Goal: Task Accomplishment & Management: Complete application form

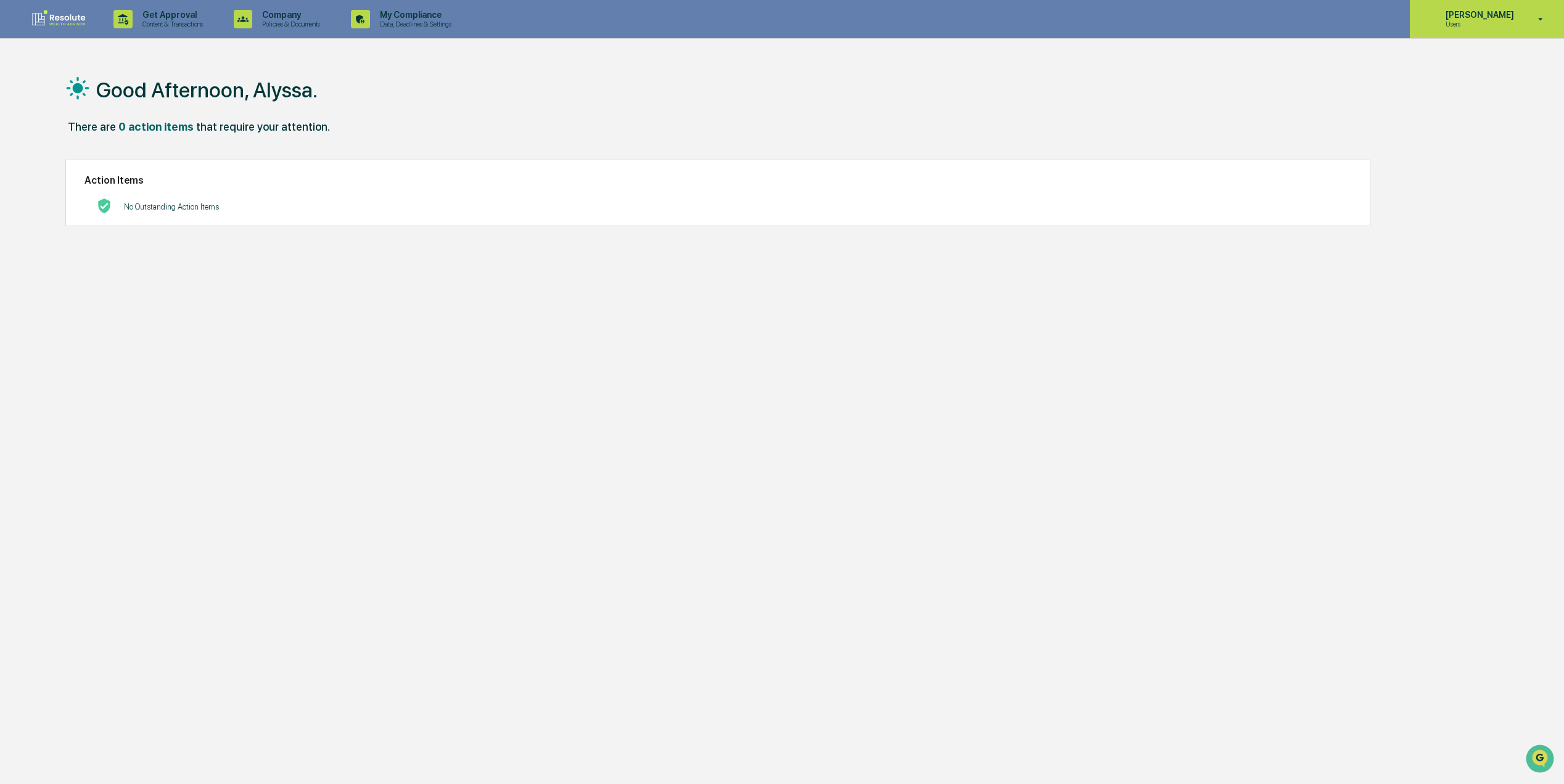
click at [1520, 32] on div "Alyssa Warrington Users" at bounding box center [1487, 19] width 155 height 38
click at [1482, 62] on li "Switch to Admin view..." at bounding box center [1475, 63] width 173 height 23
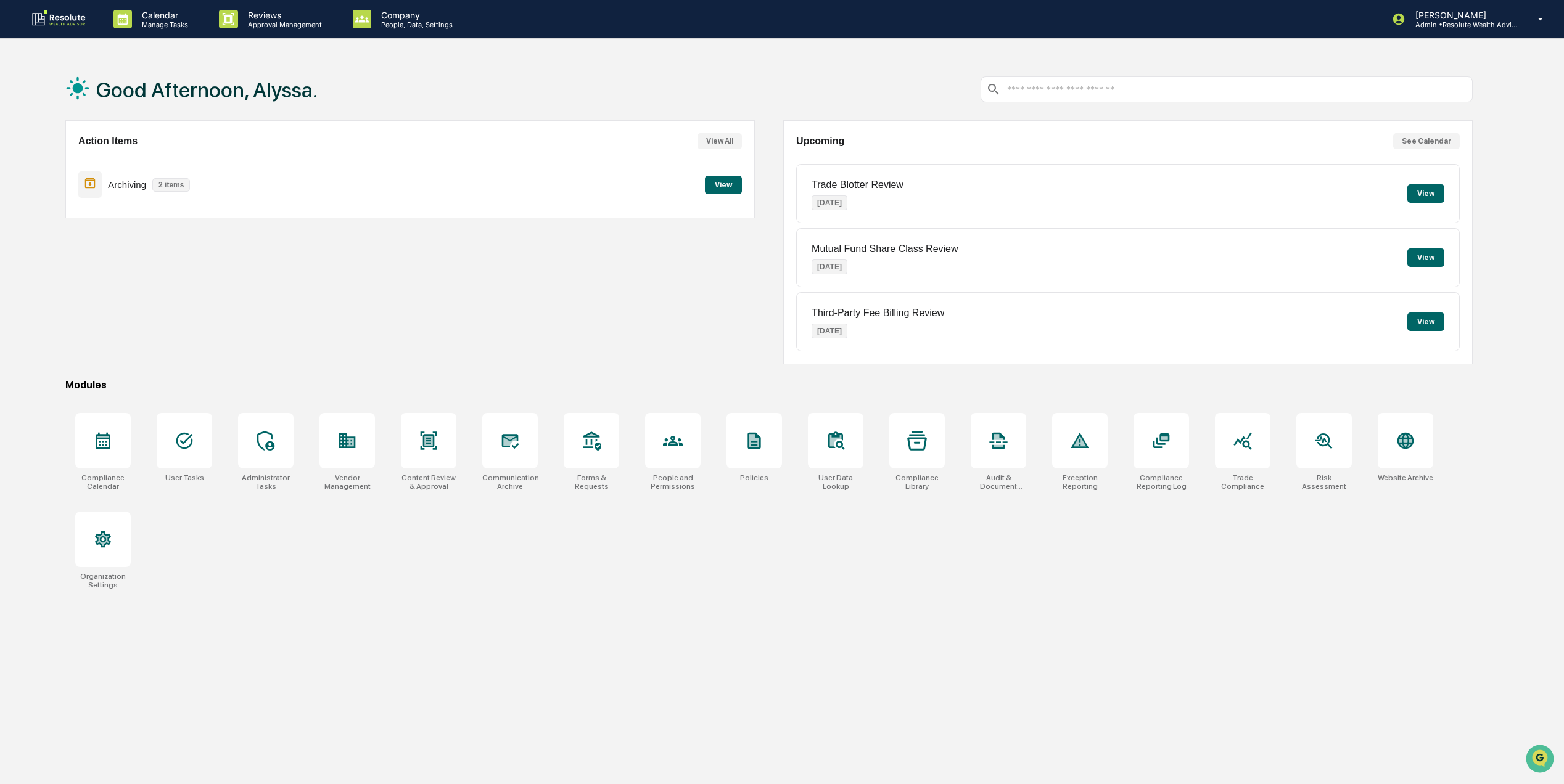
click at [136, 183] on p "Archiving" at bounding box center [126, 185] width 38 height 11
click at [716, 184] on button "View" at bounding box center [723, 185] width 37 height 19
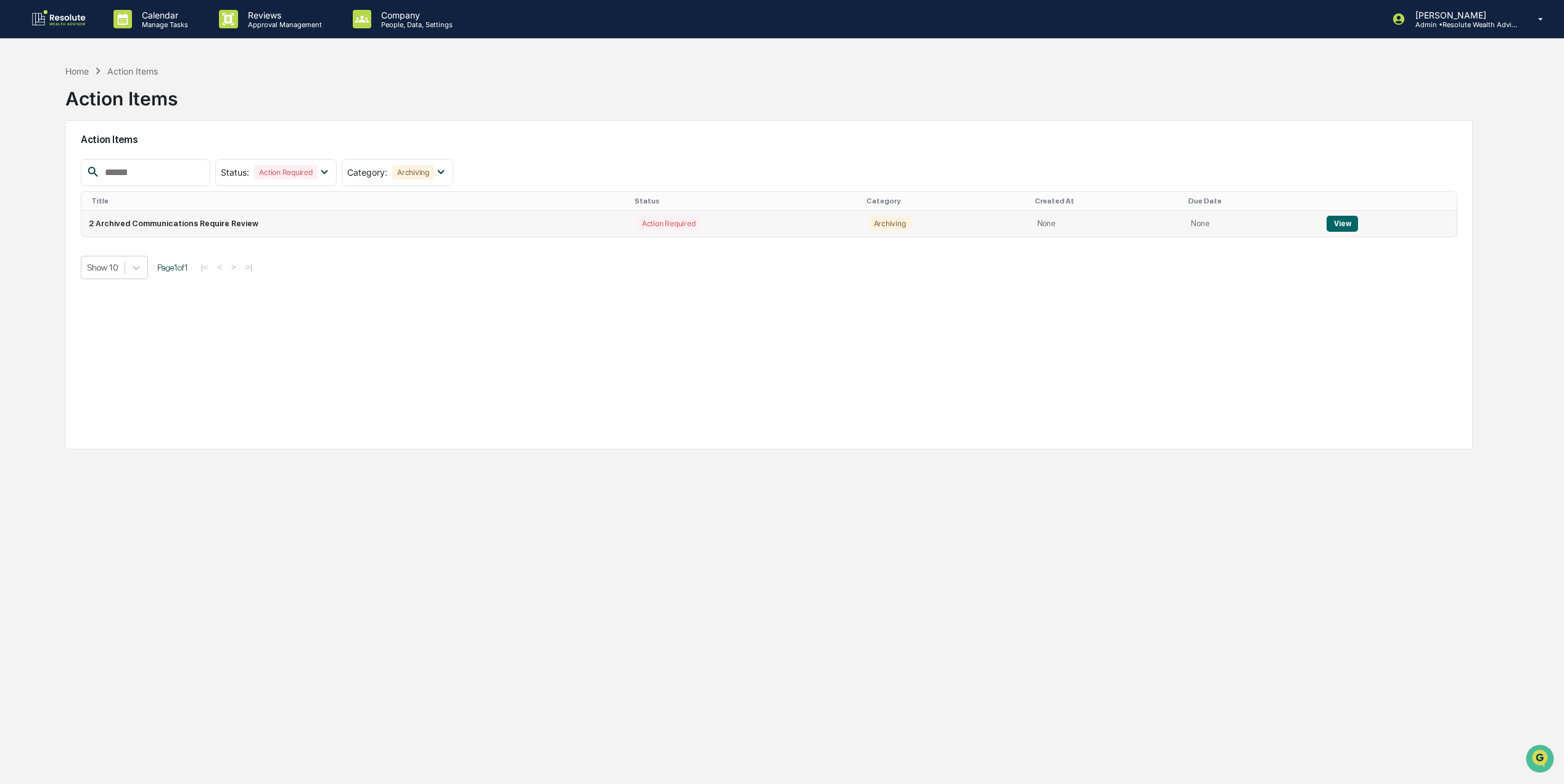
click at [516, 221] on td "2 Archived Communications Require Review" at bounding box center [355, 224] width 548 height 26
click at [1333, 230] on button "View" at bounding box center [1342, 224] width 32 height 16
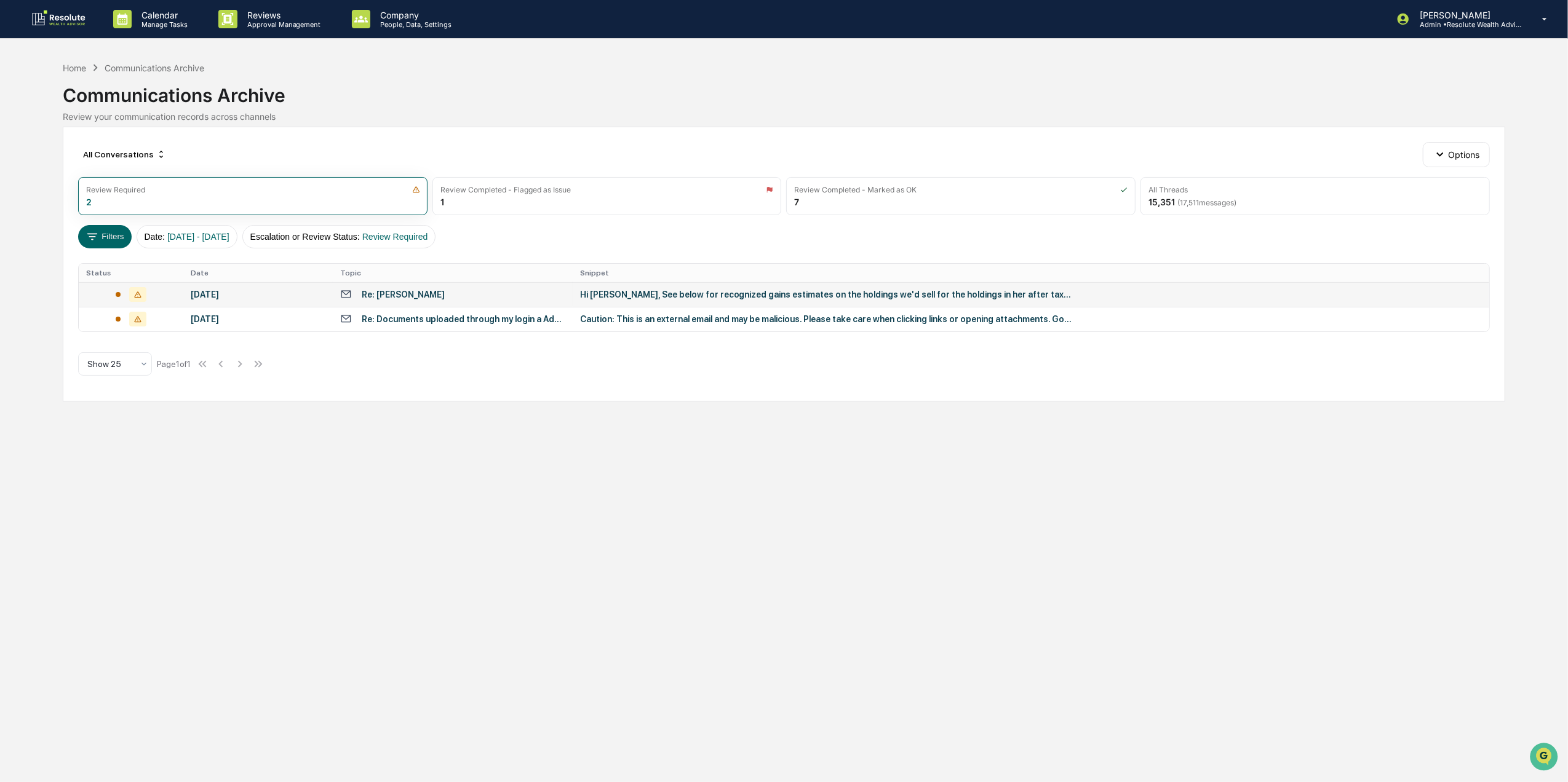
click at [619, 300] on div "Hi Jace, See below for recognized gains estimates on the holdings we'd sell for…" at bounding box center [825, 295] width 492 height 10
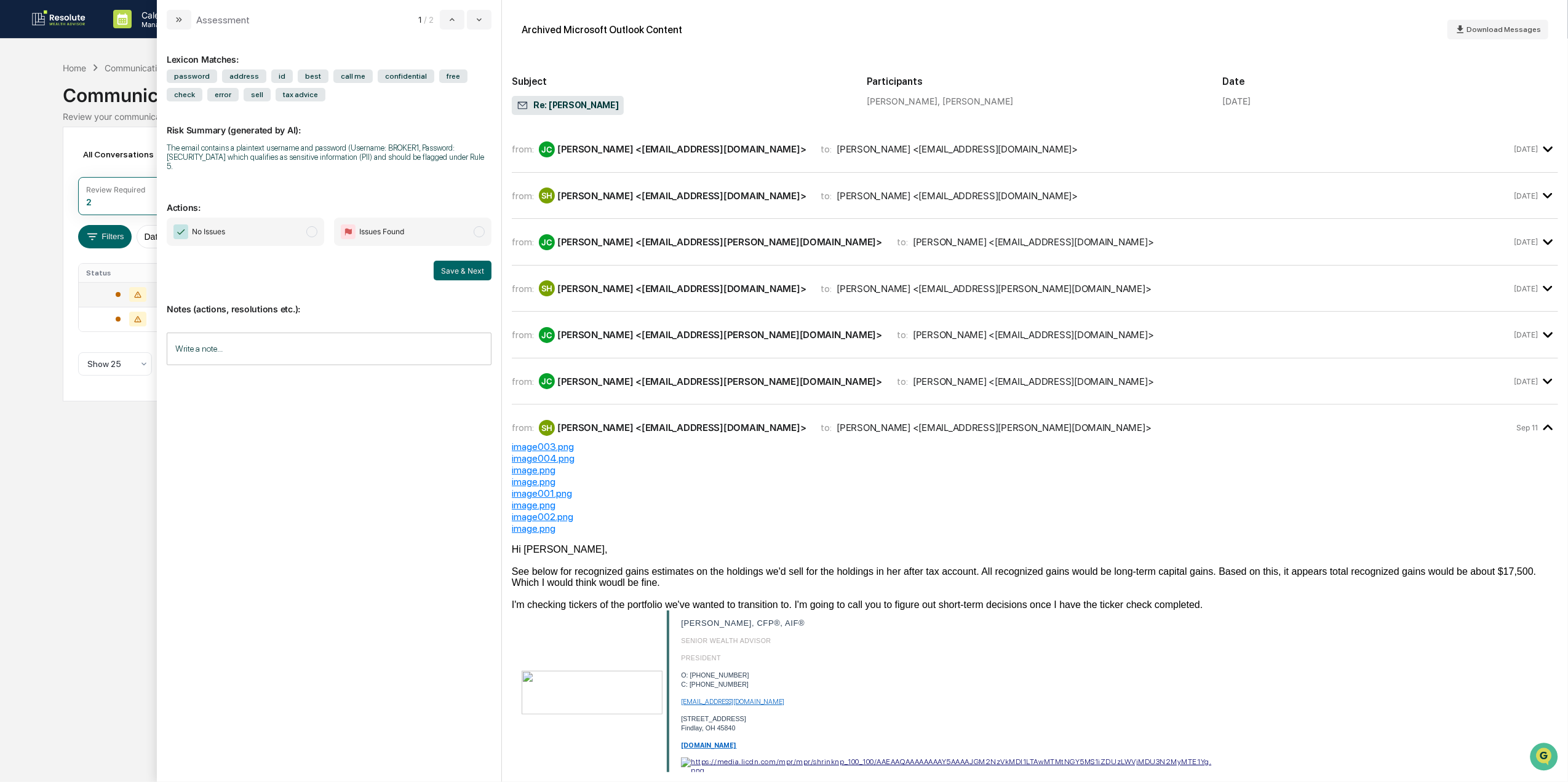
click at [673, 256] on div "from: JC Jace Cole <Jace.Cole@ey.com> to: Scott Hohman <shohman@resoluteadvisor…" at bounding box center [1035, 247] width 1047 height 37
click at [653, 249] on div "JC Jace Cole <Jace.Cole@ey.com>" at bounding box center [710, 242] width 344 height 16
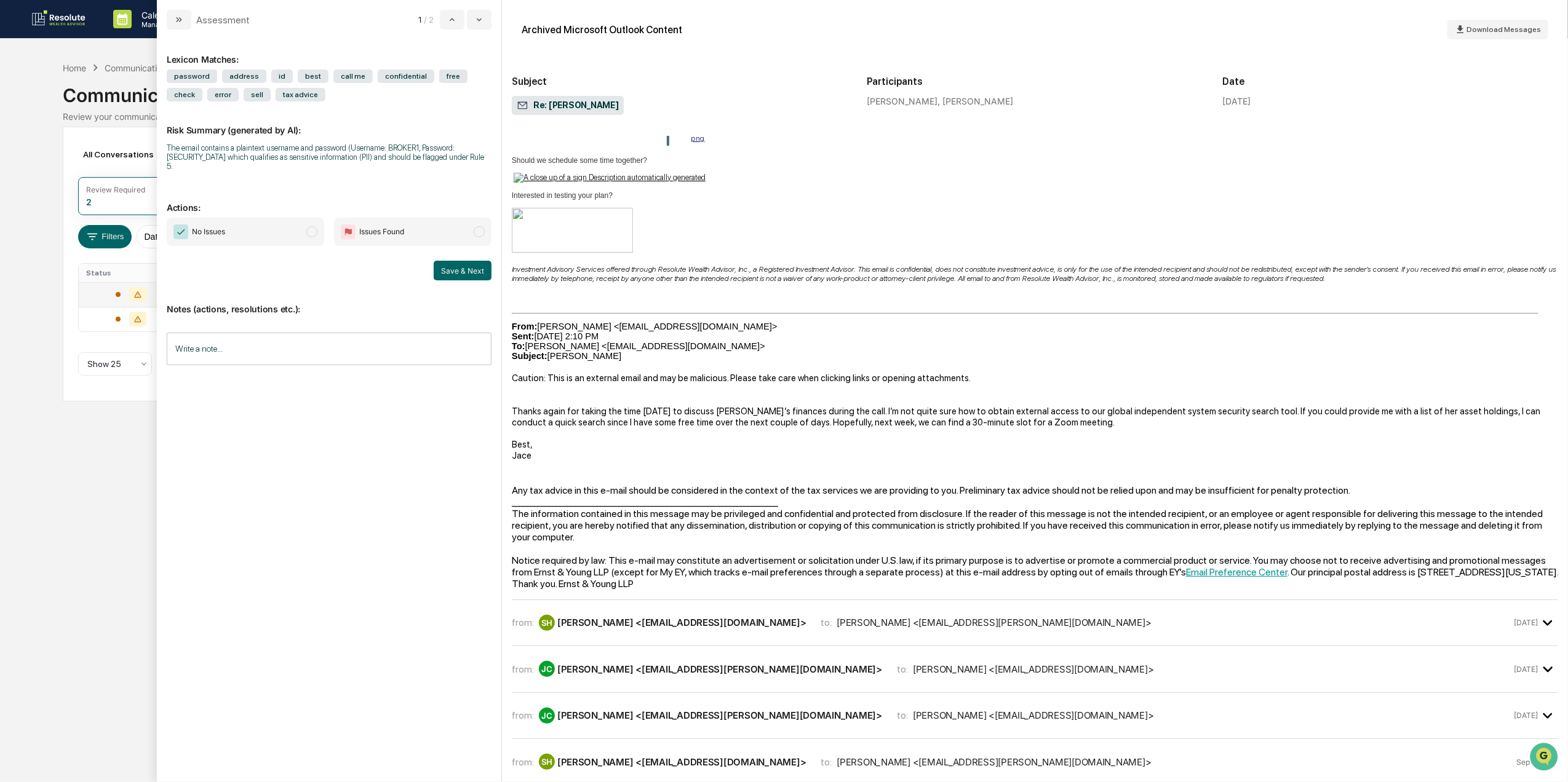
scroll to position [738, 0]
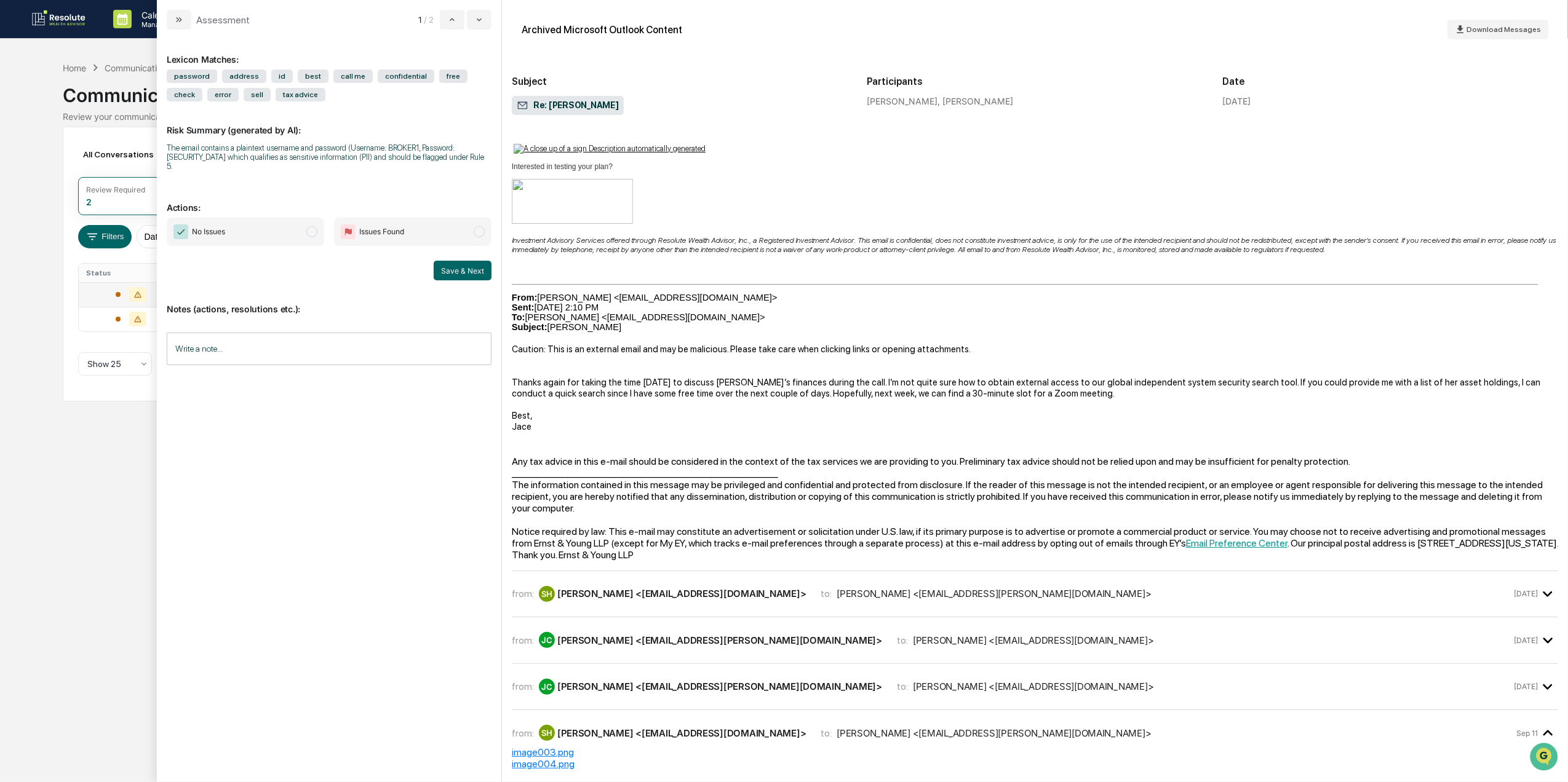
click at [837, 592] on div "Jace Cole <Jace.Cole@ey.com>" at bounding box center [994, 593] width 314 height 12
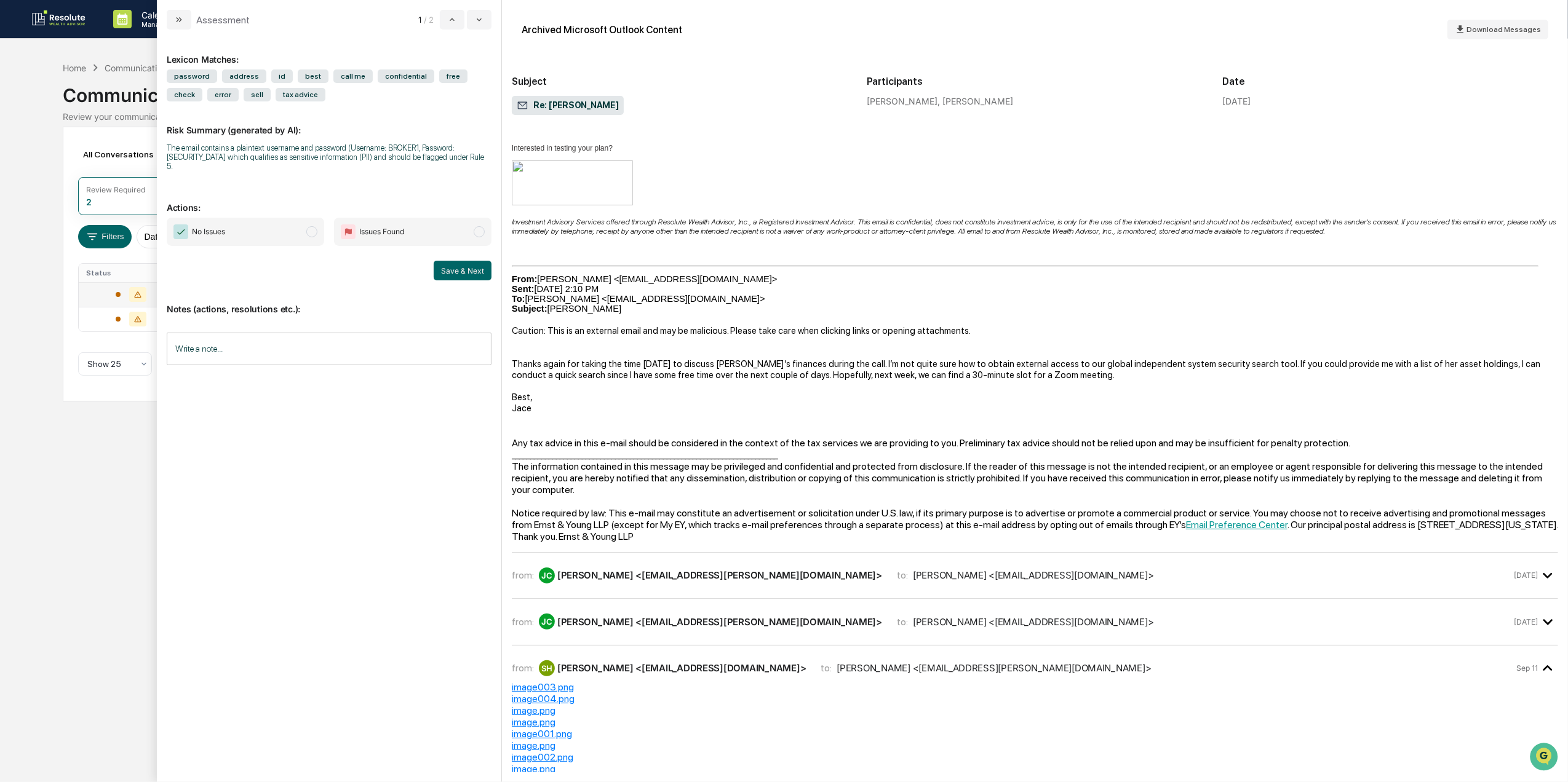
scroll to position [2378, 0]
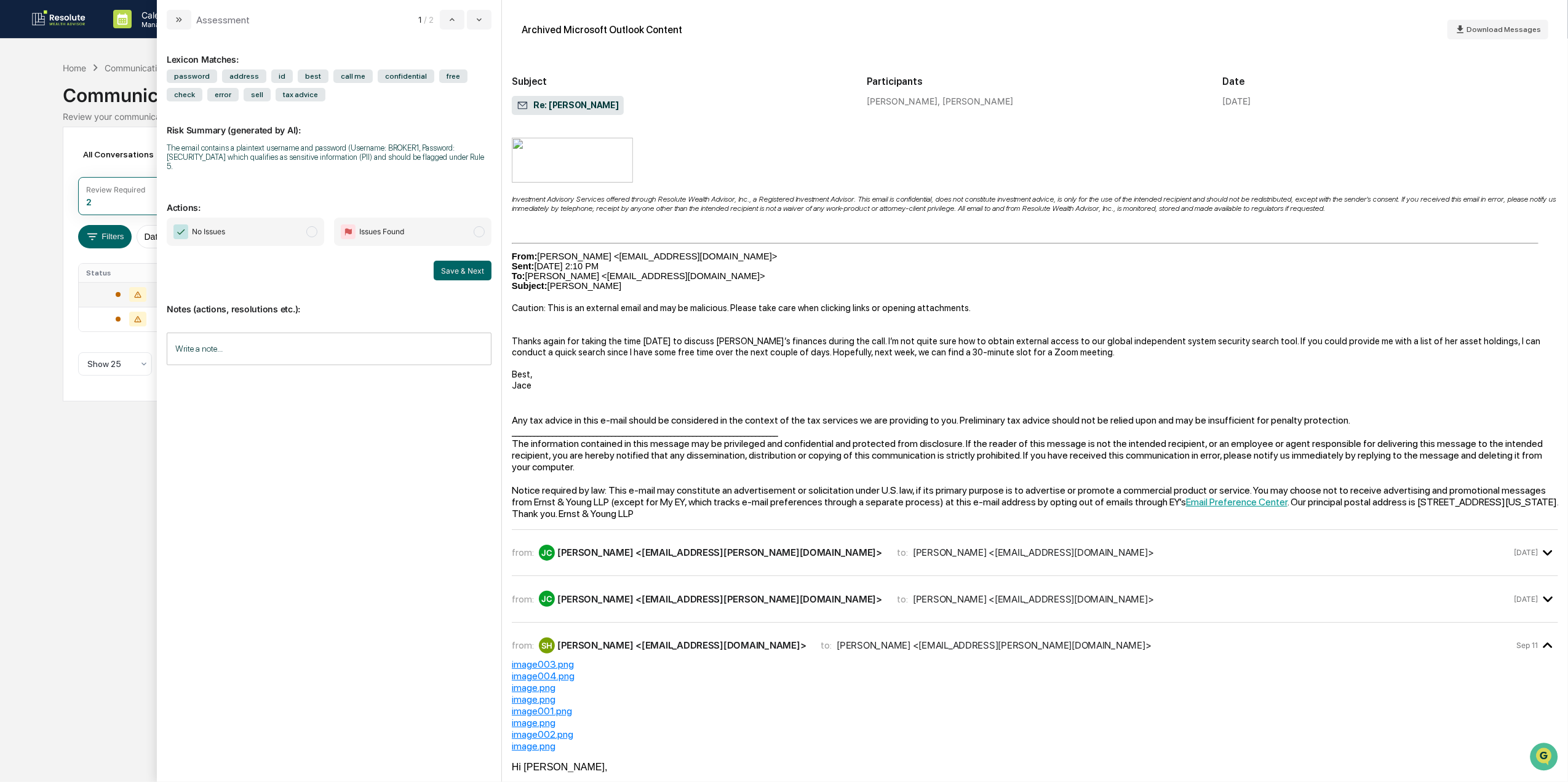
click at [666, 554] on div "JC Jace Cole <Jace.Cole@ey.com>" at bounding box center [710, 553] width 344 height 16
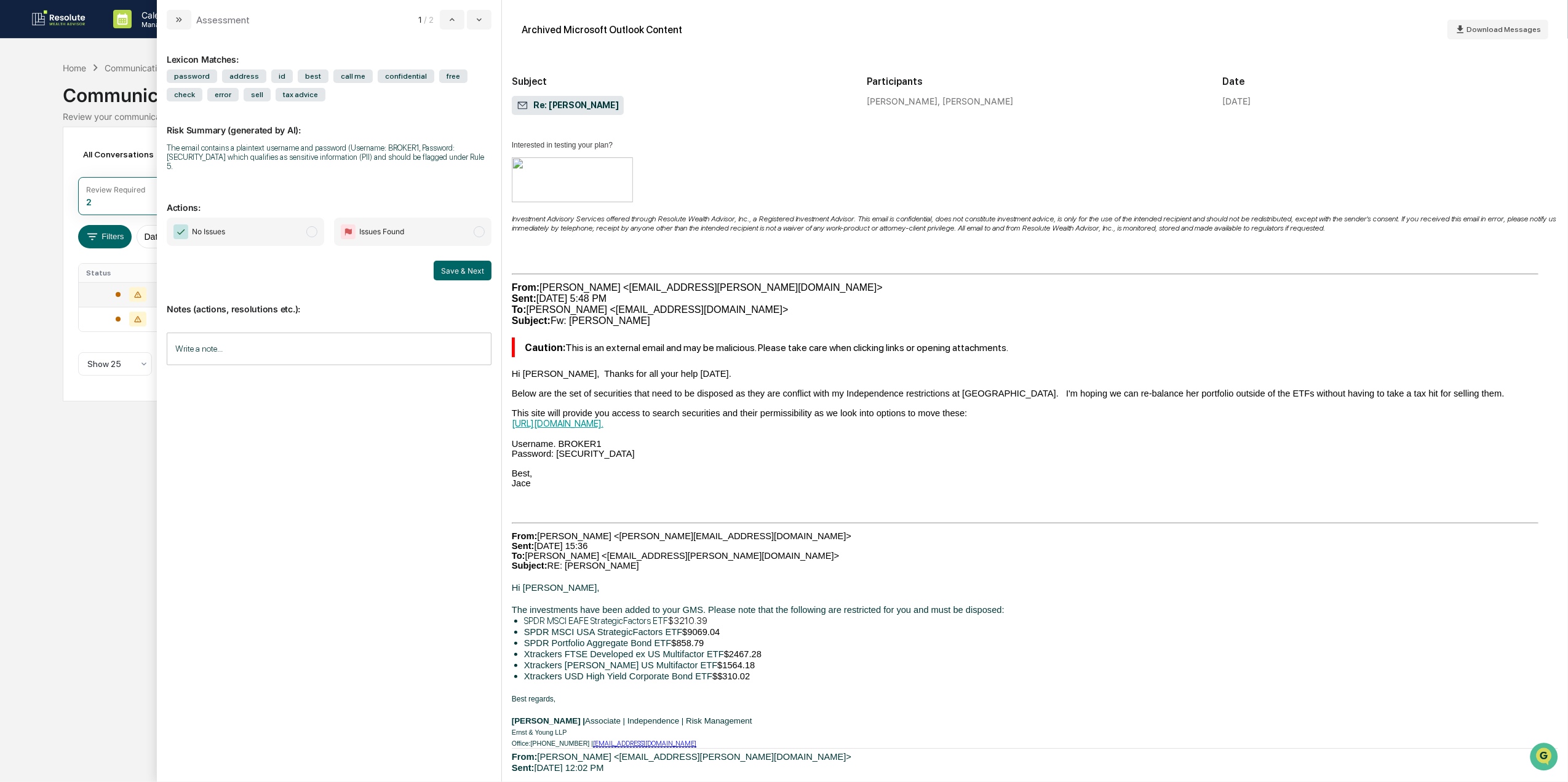
scroll to position [5084, 0]
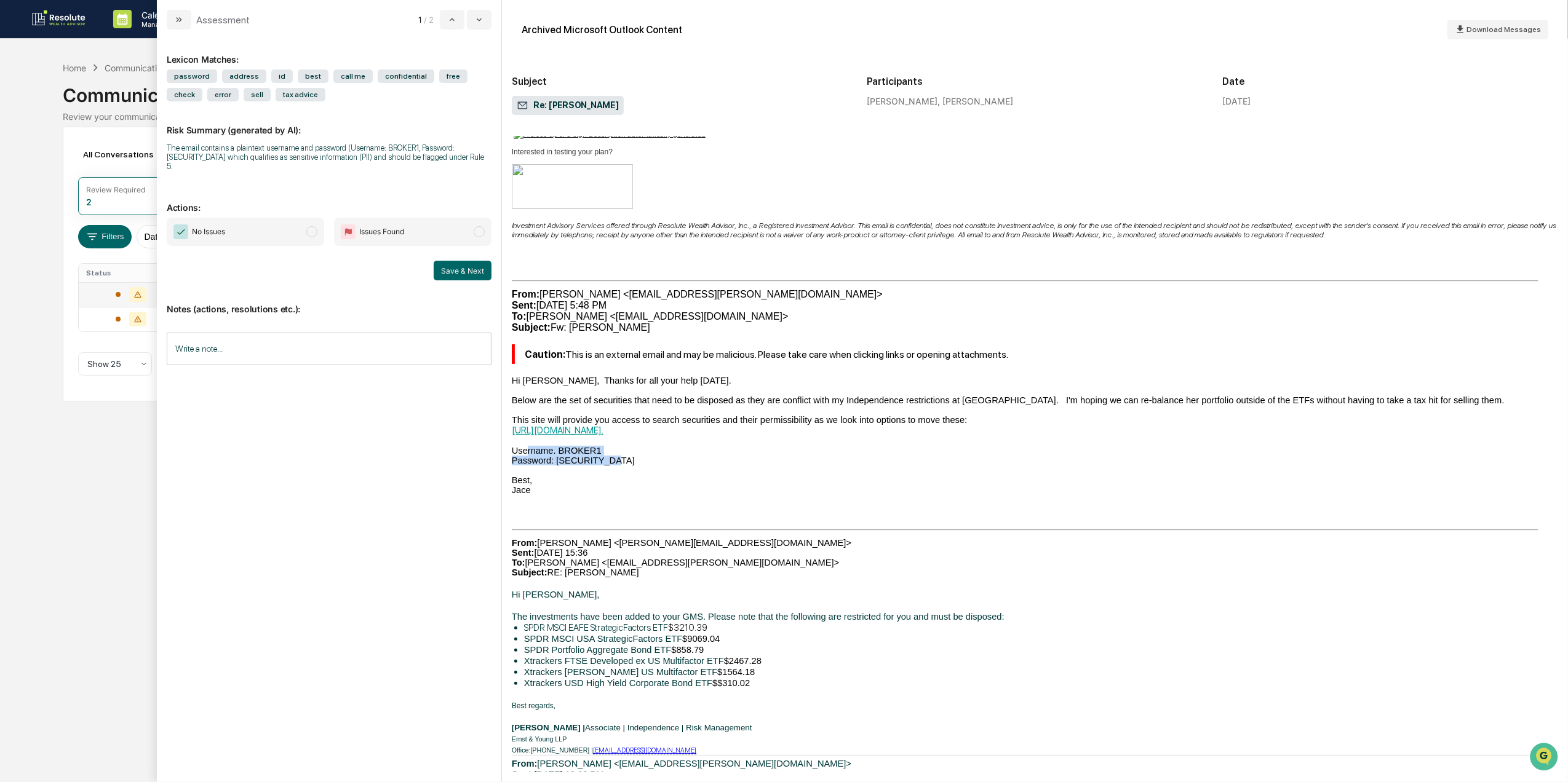
drag, startPoint x: 601, startPoint y: 487, endPoint x: 521, endPoint y: 474, distance: 81.0
click at [521, 474] on span "Hi Jace, See below for recognized gains estimates on the holdings we'd sell for…" at bounding box center [1035, 769] width 1047 height 1802
click at [338, 345] on input "Write a note..." at bounding box center [328, 349] width 325 height 32
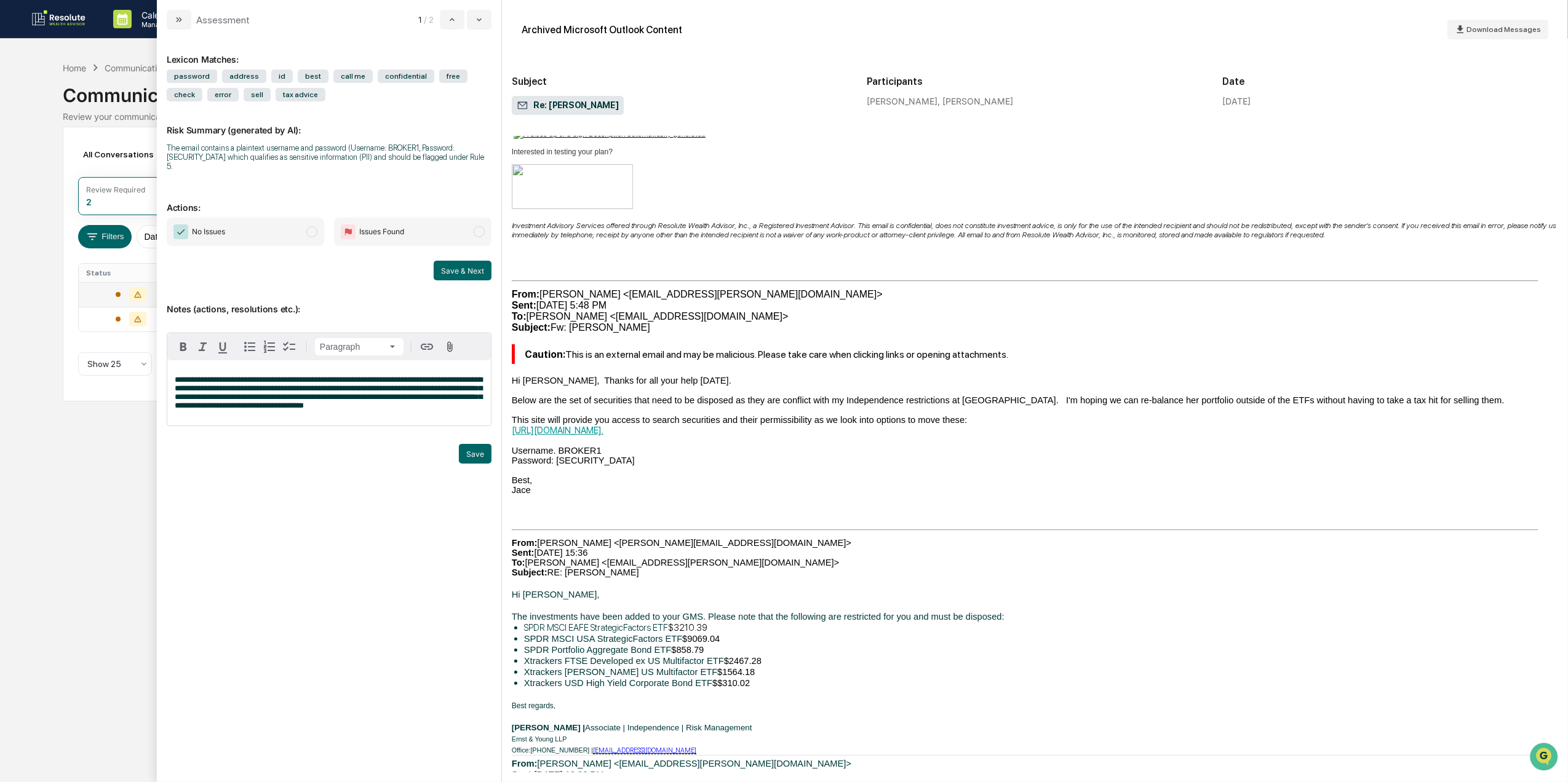
click at [212, 395] on span "**********" at bounding box center [328, 392] width 308 height 34
click at [352, 401] on p "**********" at bounding box center [329, 393] width 309 height 35
click at [315, 226] on span "modal" at bounding box center [311, 231] width 11 height 11
click at [469, 444] on button "Save" at bounding box center [475, 454] width 32 height 19
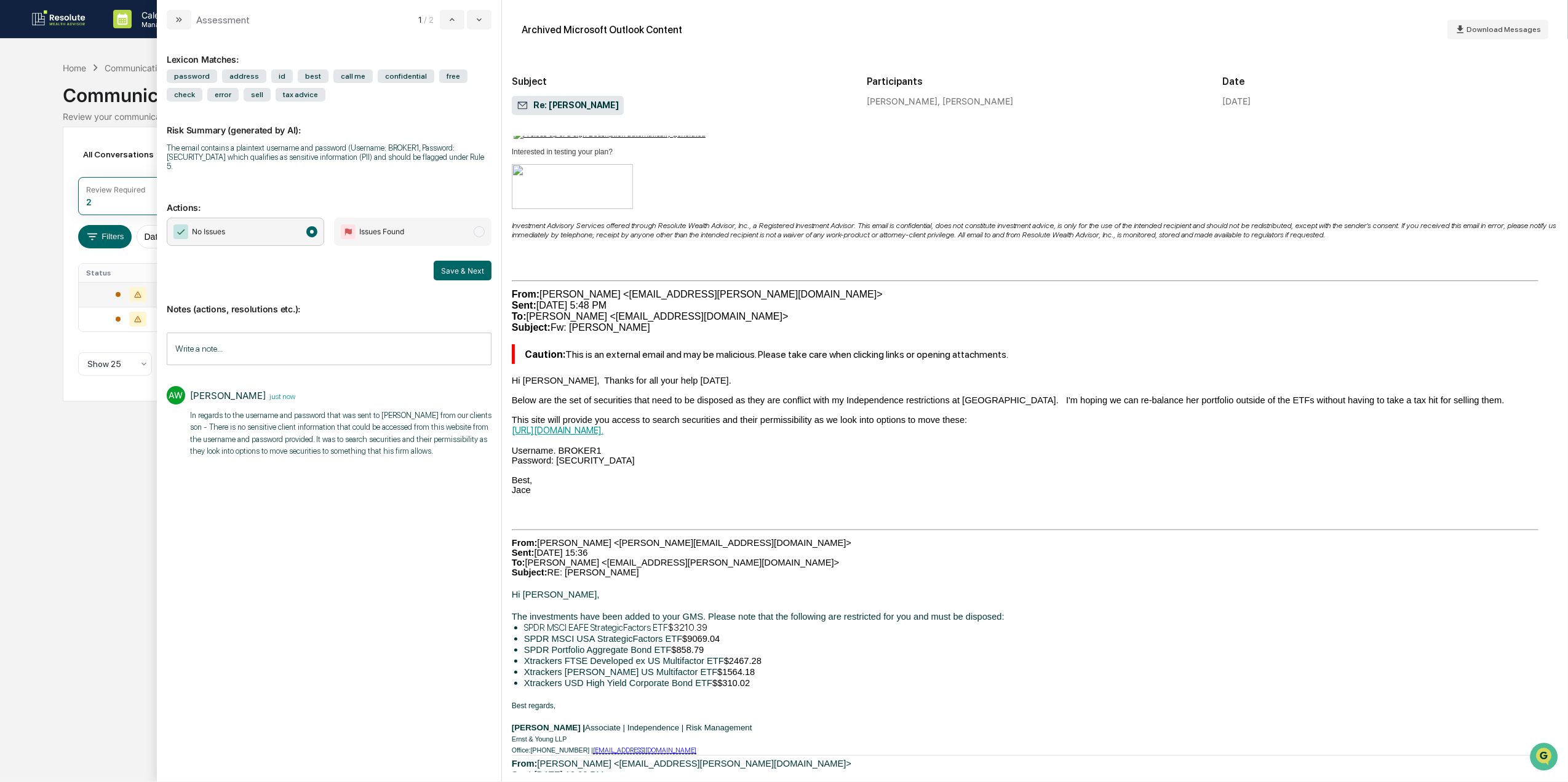
scroll to position [5329, 0]
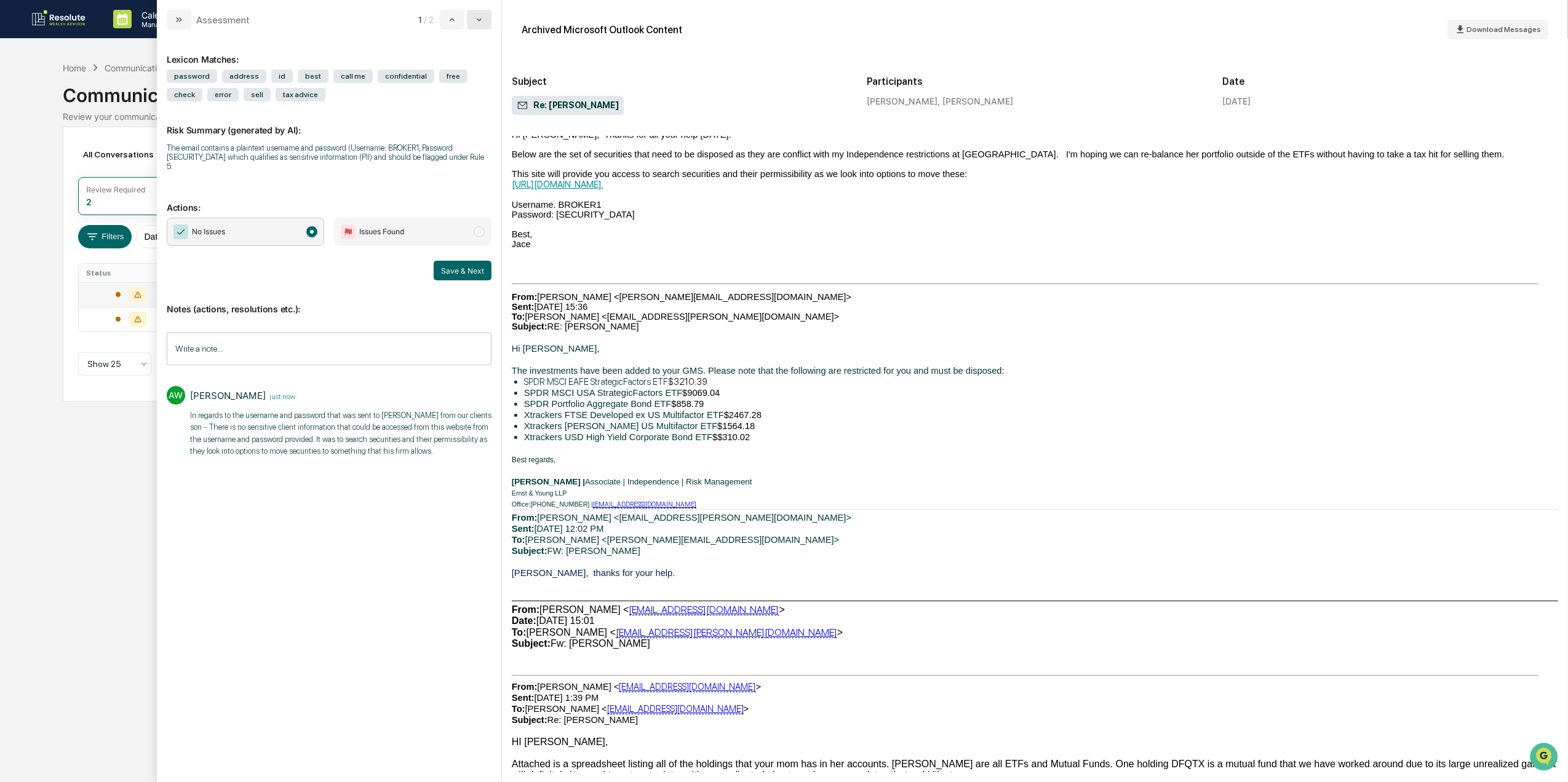
click at [480, 23] on icon "modal" at bounding box center [479, 19] width 10 height 10
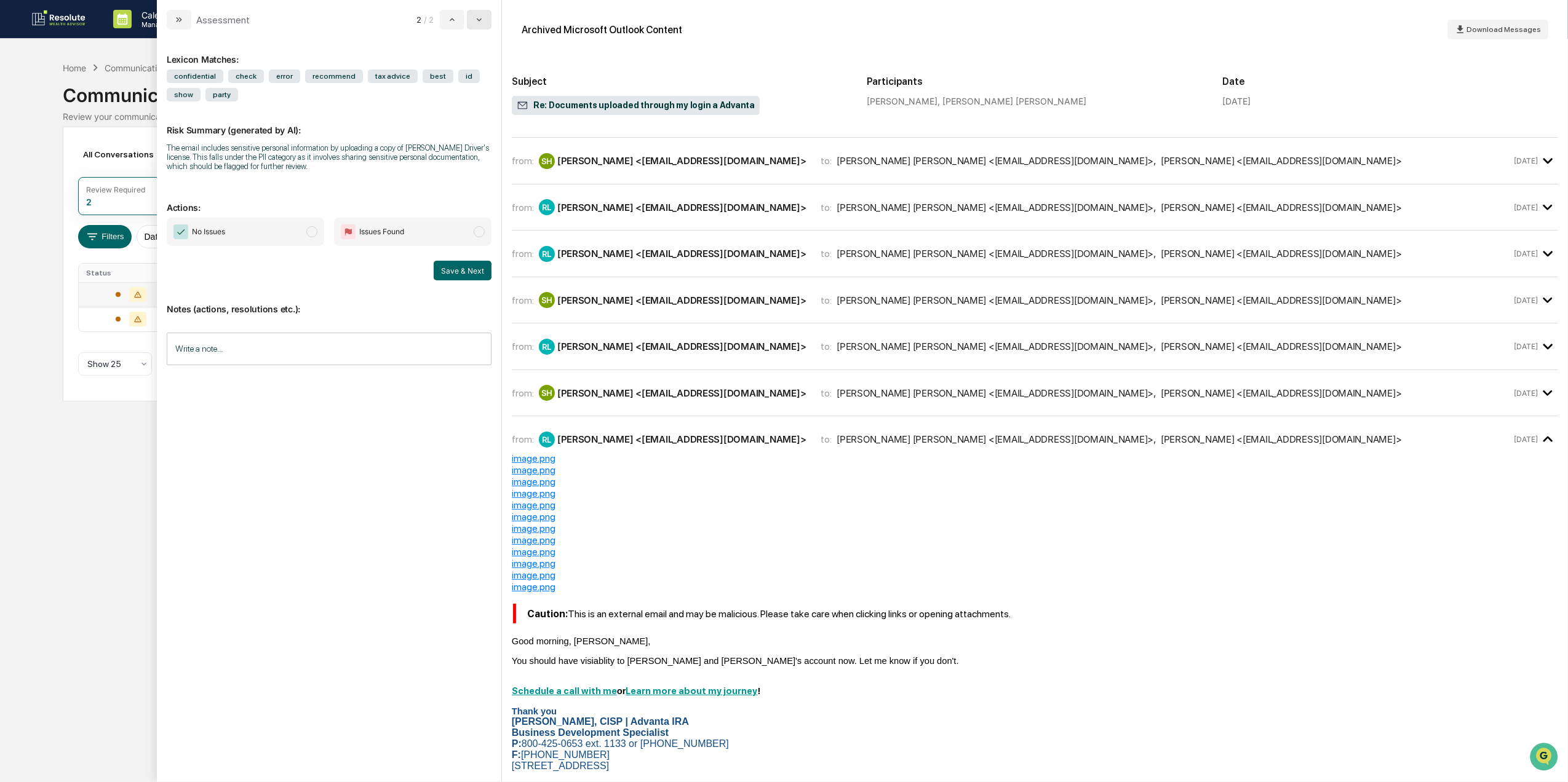
scroll to position [3361, 0]
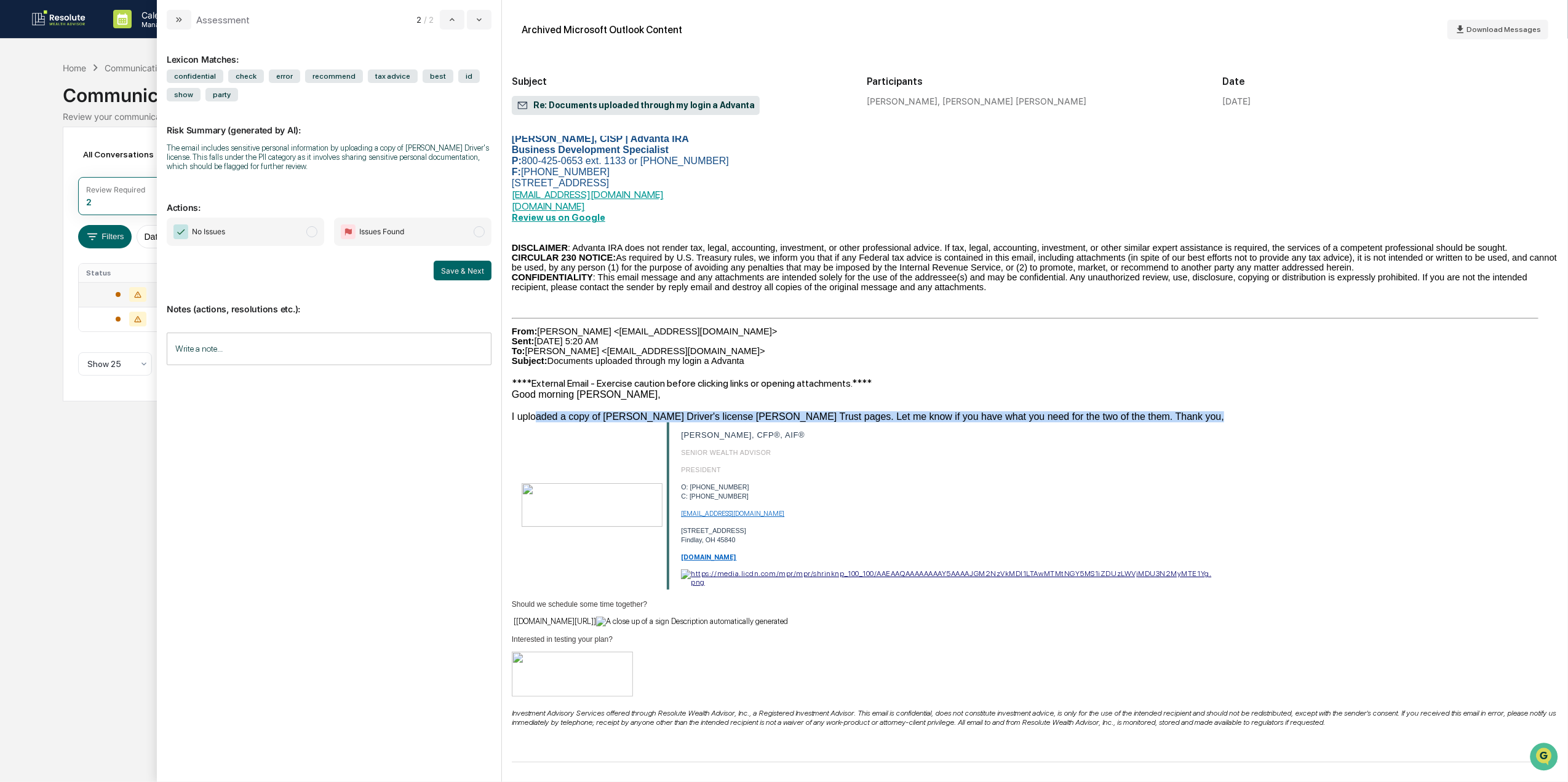
drag, startPoint x: 535, startPoint y: 441, endPoint x: 621, endPoint y: 451, distance: 86.6
drag, startPoint x: 573, startPoint y: 441, endPoint x: 695, endPoint y: 439, distance: 122.0
click at [695, 423] on div "I uploaded a copy of Raymond Quinn's Driver's license Dean Bogner's Trust pages…" at bounding box center [1035, 416] width 1047 height 11
click at [1018, 525] on td "SCOTT HOHMAN, CFP®, AIF® SENIOR WEALTH ADVISOR PRESIDENT O: (419) 422-4400 C: (…" at bounding box center [944, 506] width 552 height 167
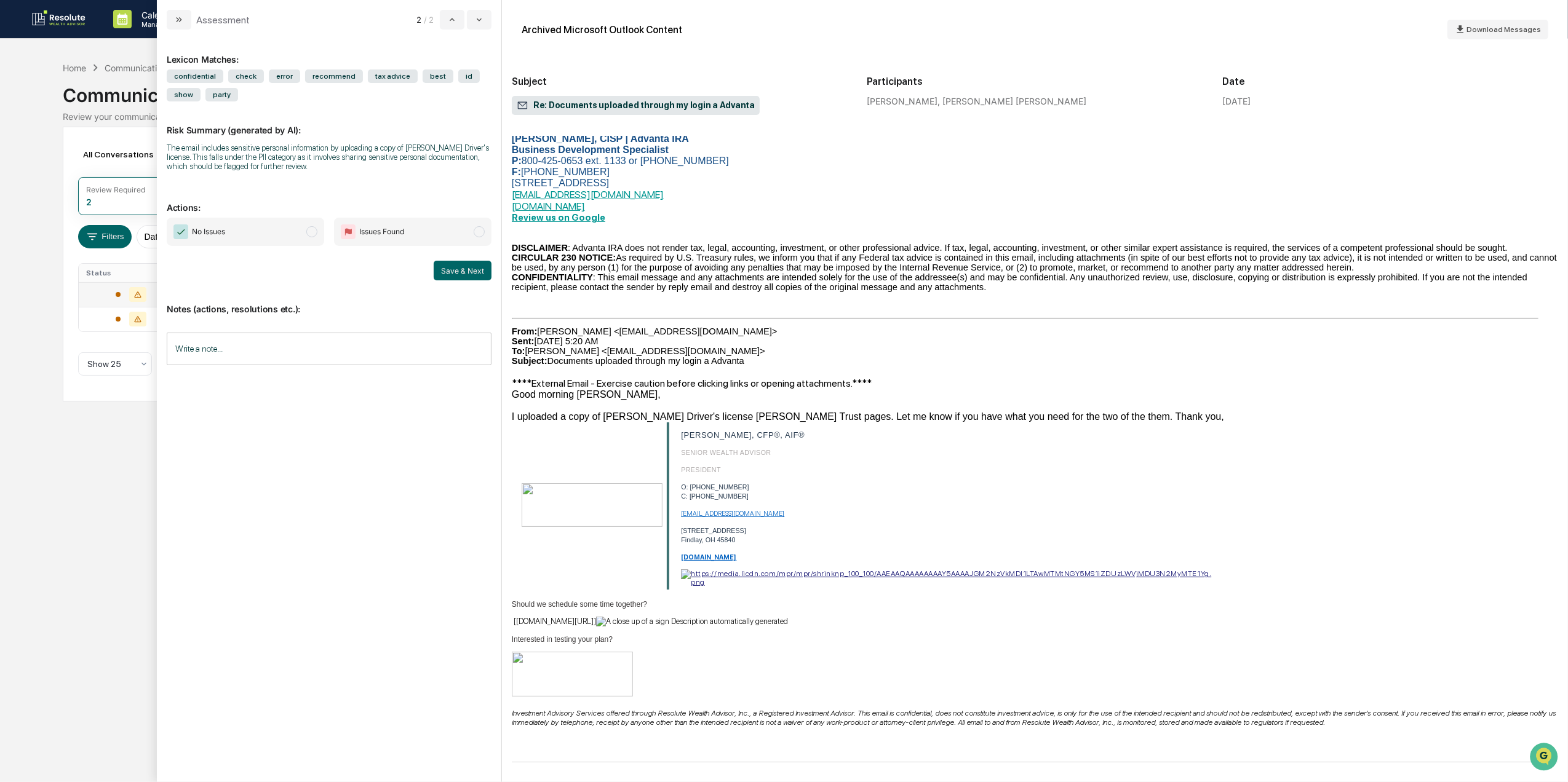
click at [320, 232] on span "No Issues" at bounding box center [245, 231] width 158 height 28
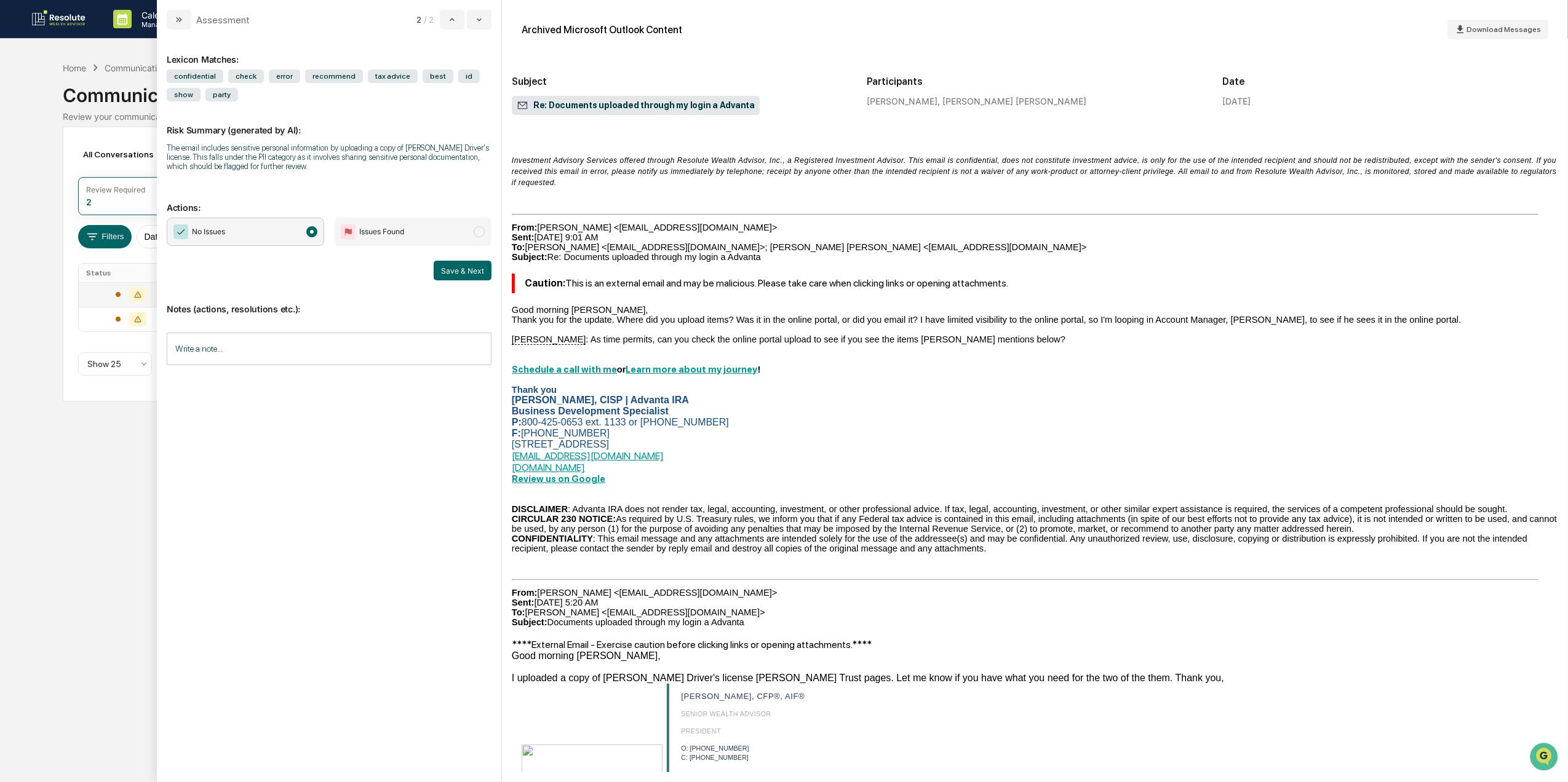
scroll to position [3299, 0]
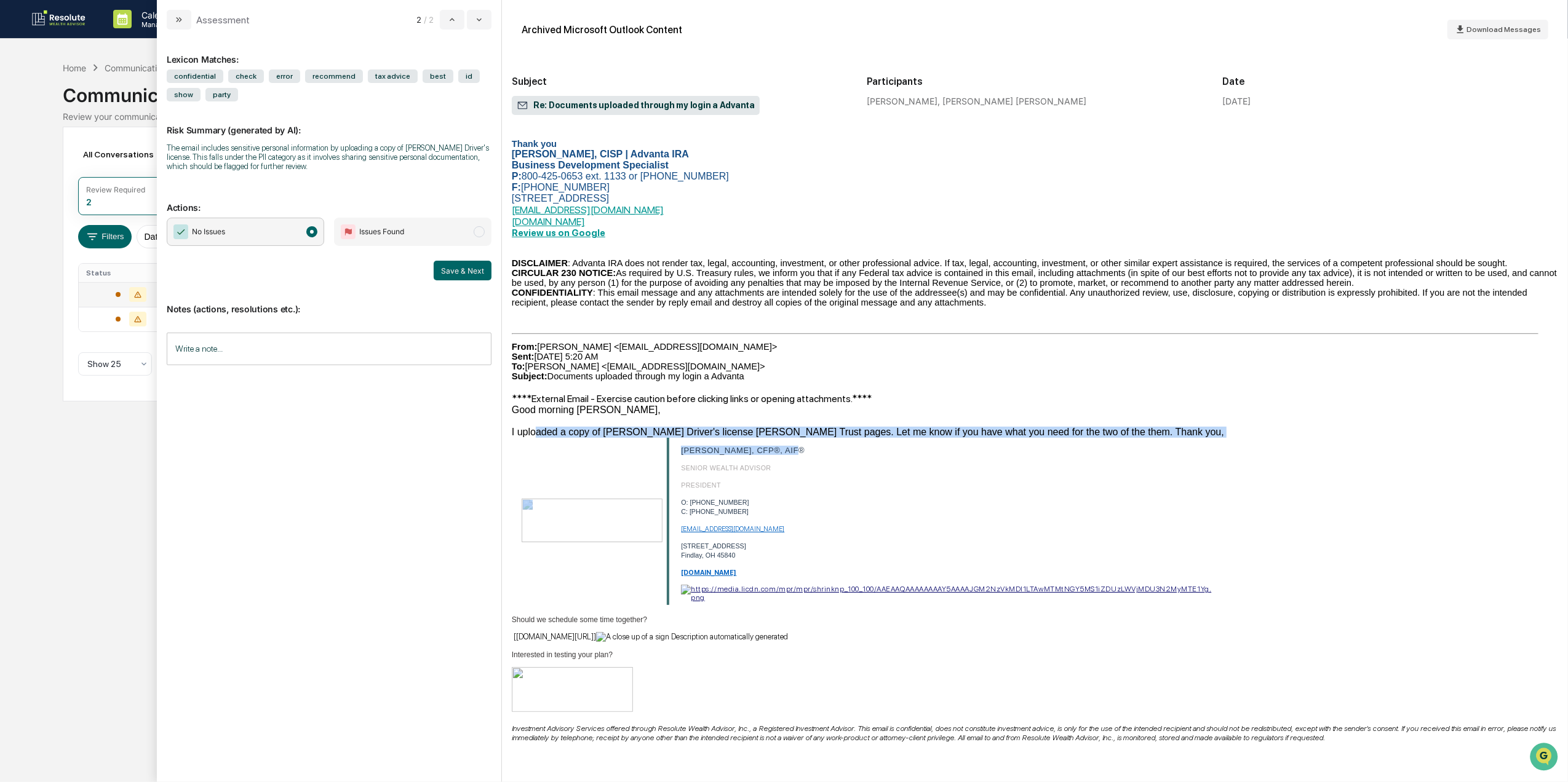
drag, startPoint x: 532, startPoint y: 504, endPoint x: 975, endPoint y: 519, distance: 443.3
drag, startPoint x: 975, startPoint y: 519, endPoint x: 900, endPoint y: 521, distance: 75.0
click at [900, 455] on p "SCOTT HOHMAN, CFP®, AIF®" at bounding box center [948, 450] width 534 height 9
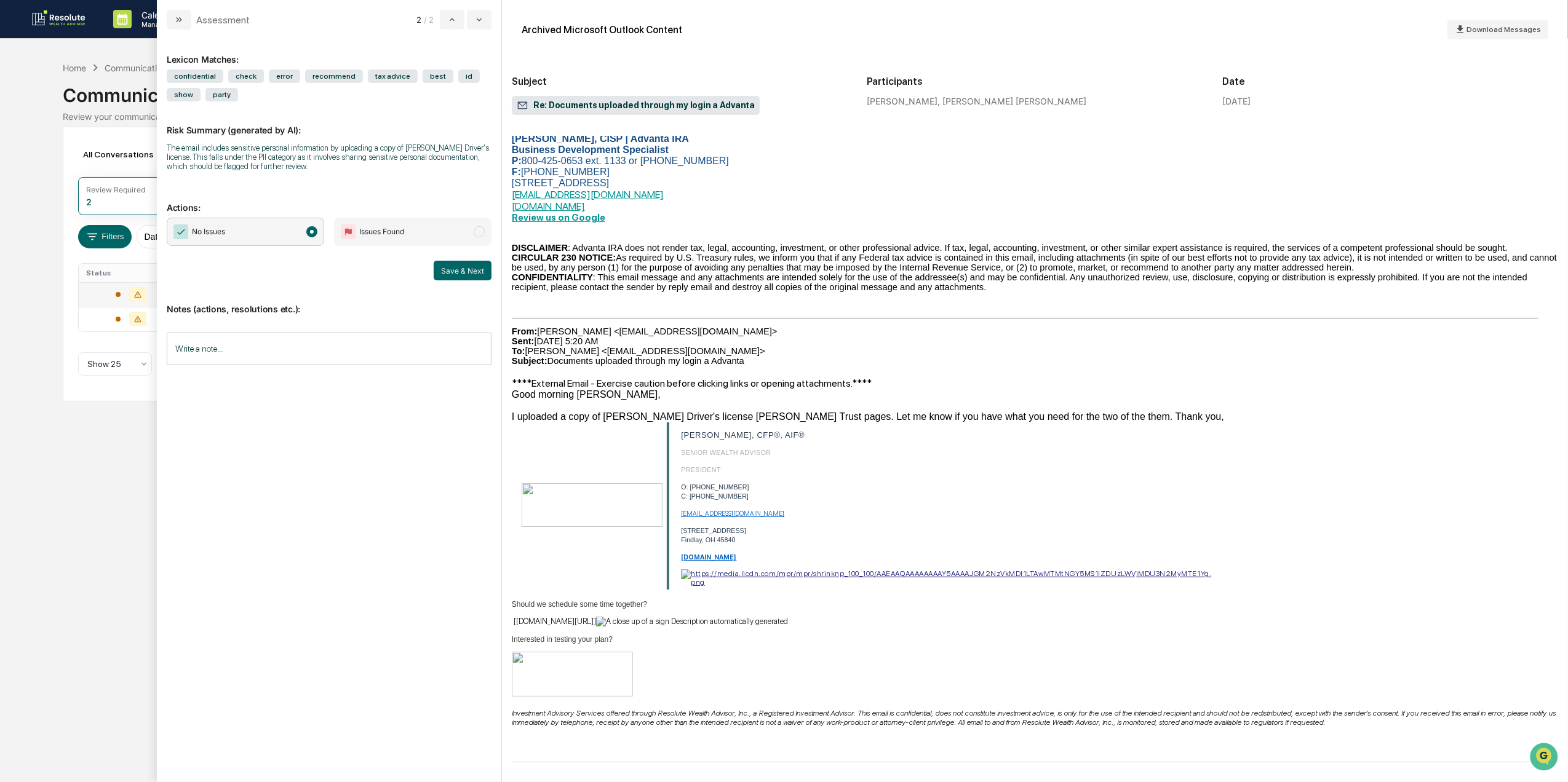
scroll to position [3381, 0]
click at [604, 621] on img "modal" at bounding box center [692, 622] width 192 height 10
click at [518, 658] on img "modal" at bounding box center [573, 674] width 121 height 45
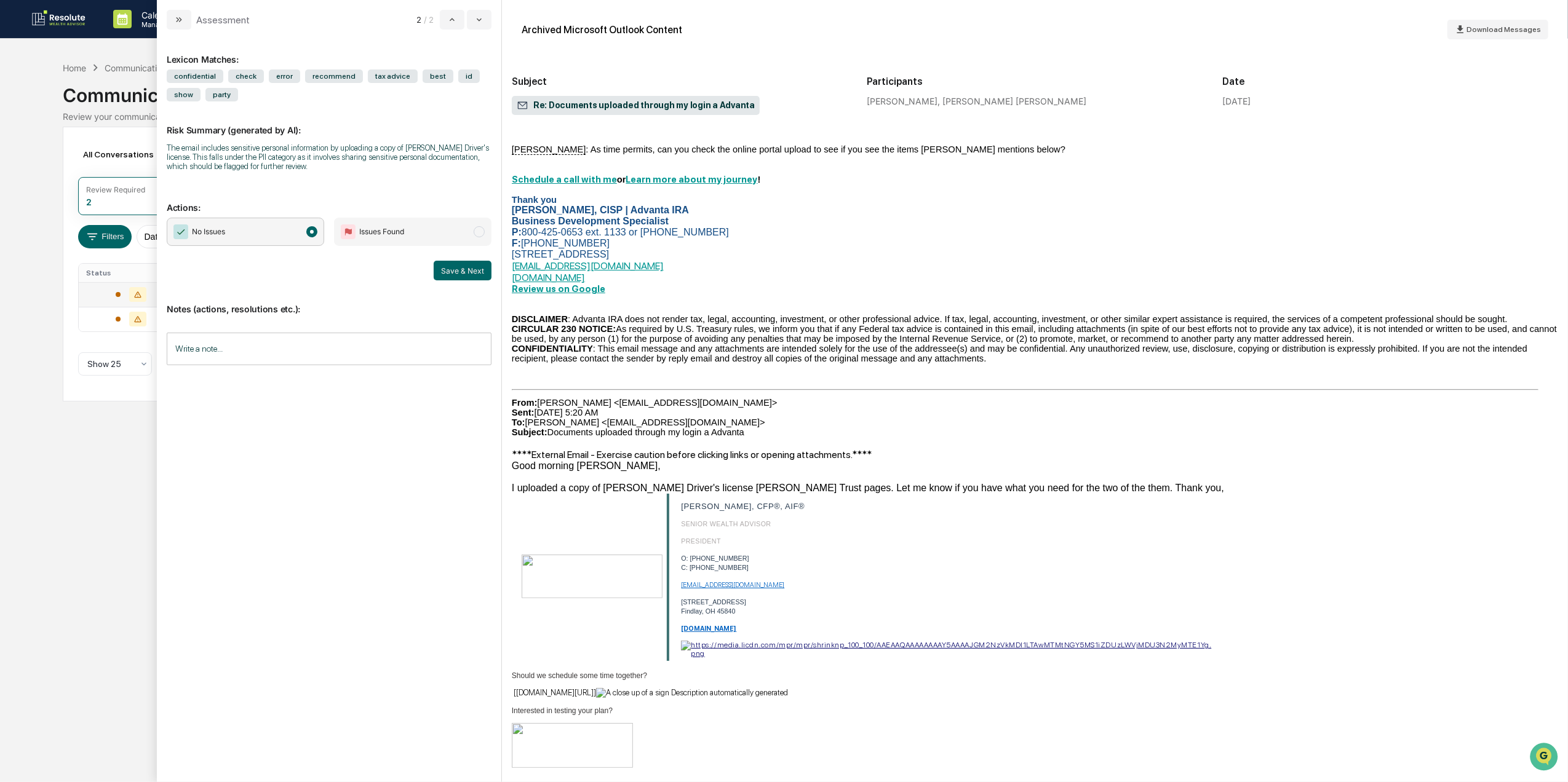
scroll to position [3218, 0]
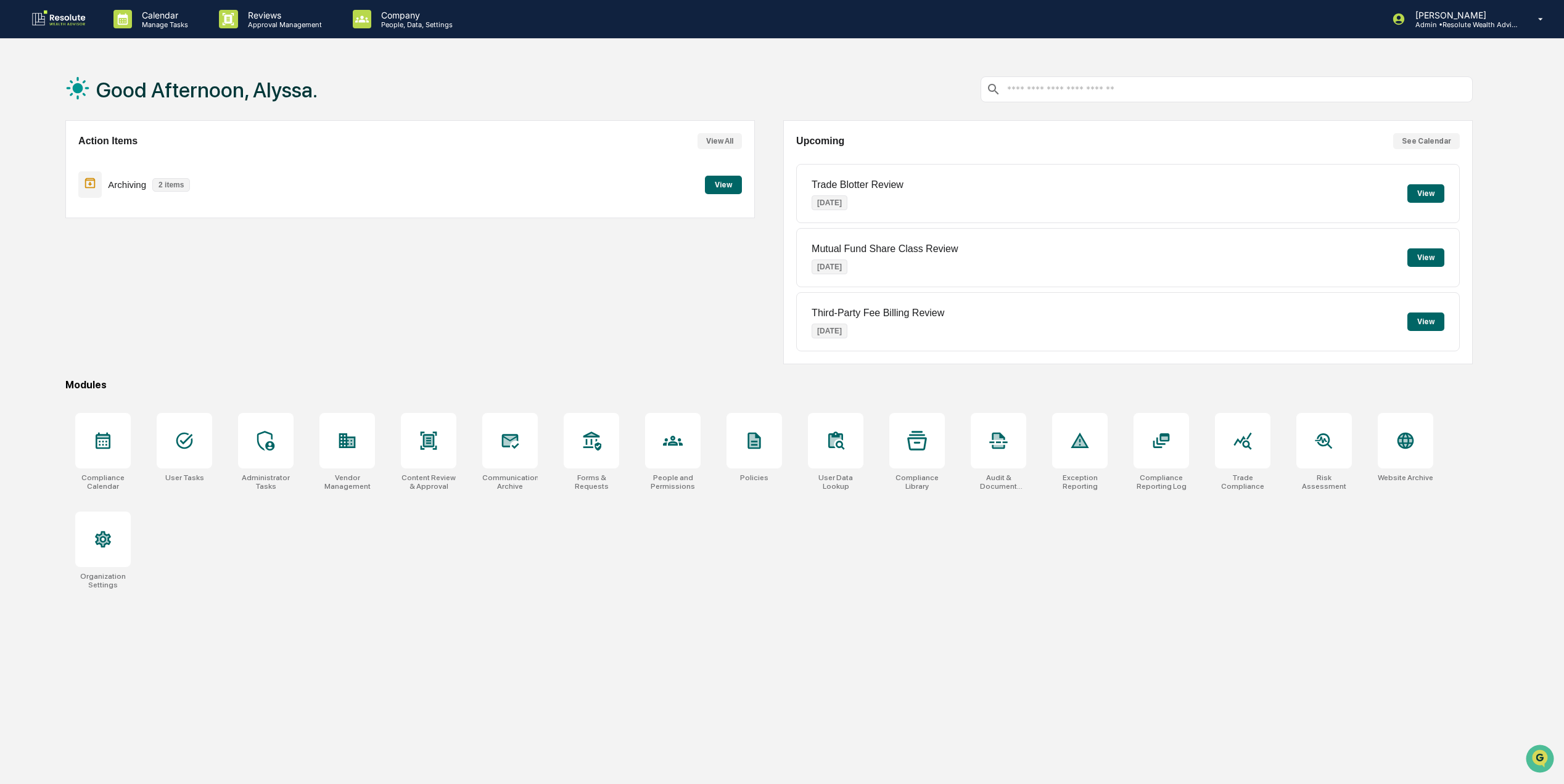
click at [1419, 193] on button "View" at bounding box center [1425, 193] width 37 height 19
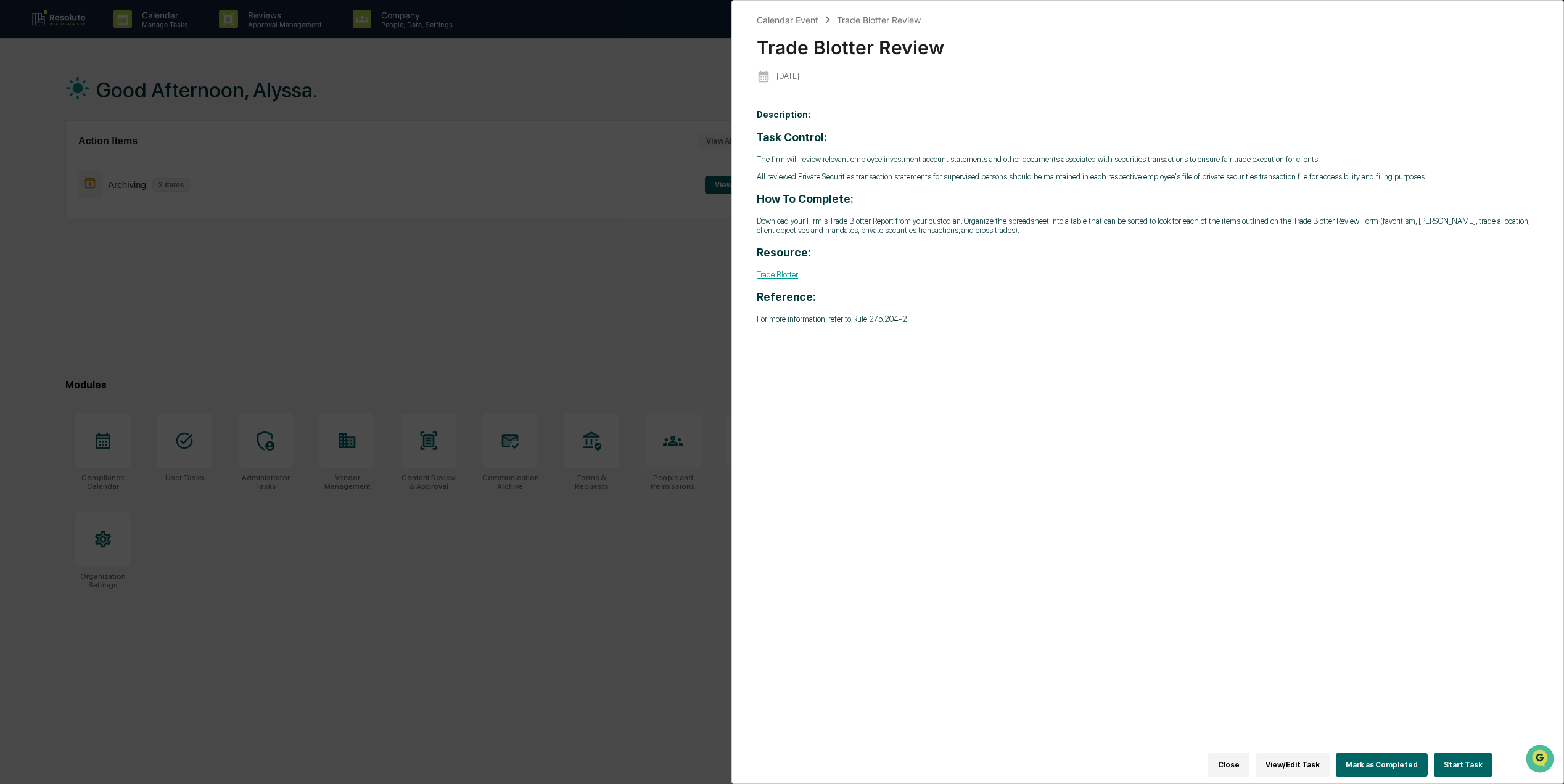
click at [1470, 760] on button "Start Task" at bounding box center [1463, 765] width 58 height 25
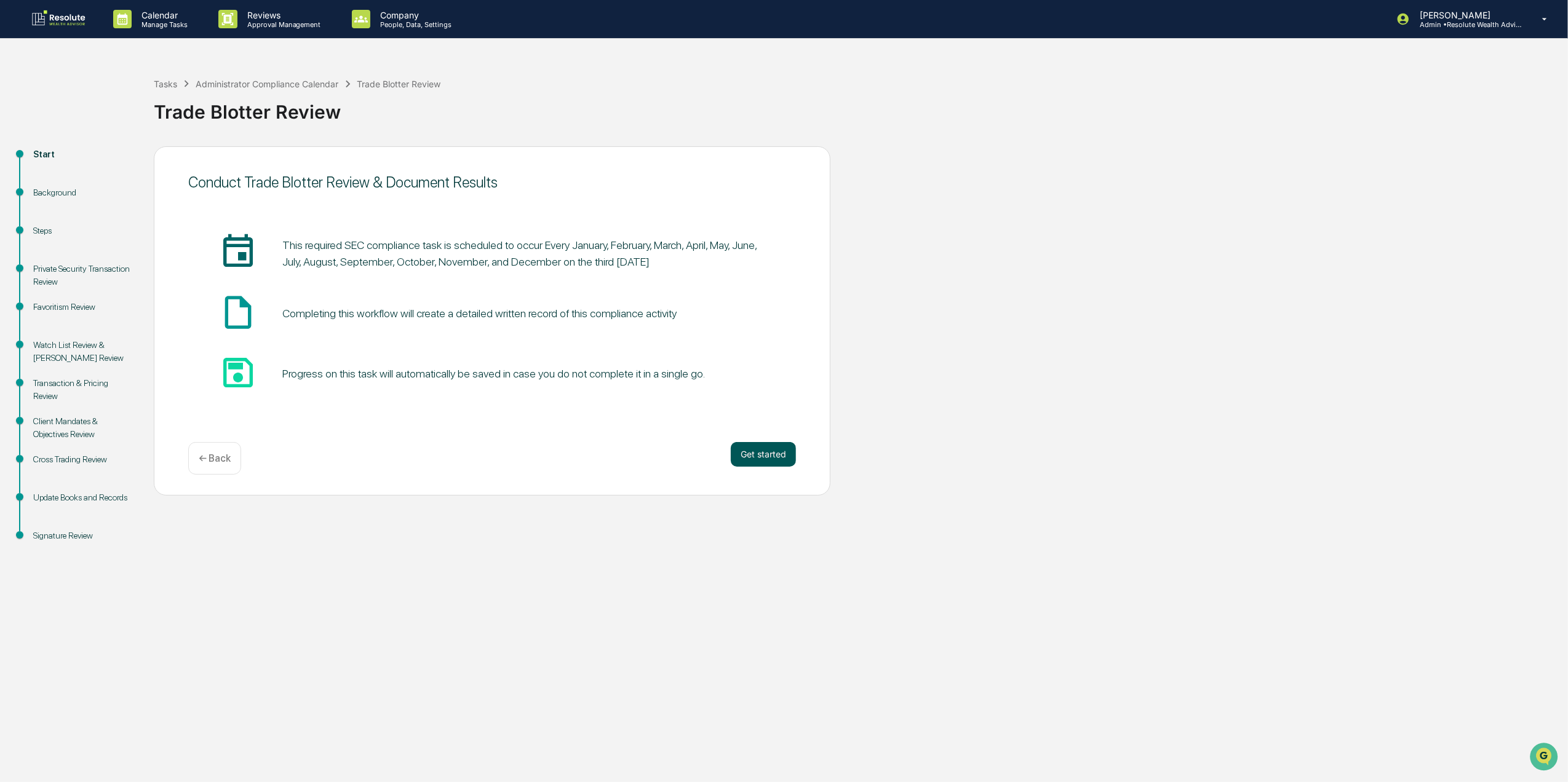
click at [773, 449] on button "Get started" at bounding box center [763, 454] width 66 height 24
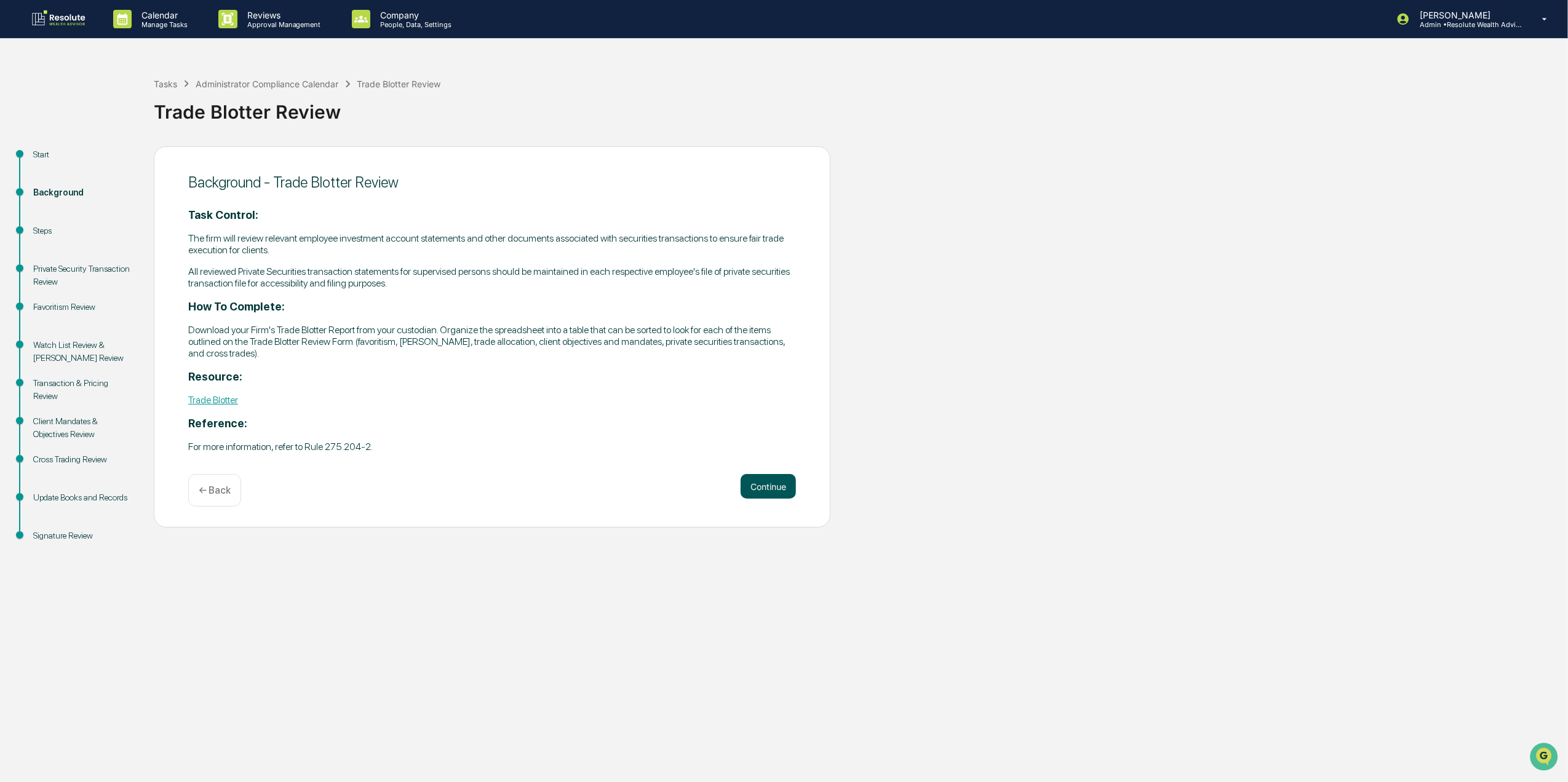
click at [764, 475] on button "Continue" at bounding box center [768, 486] width 55 height 24
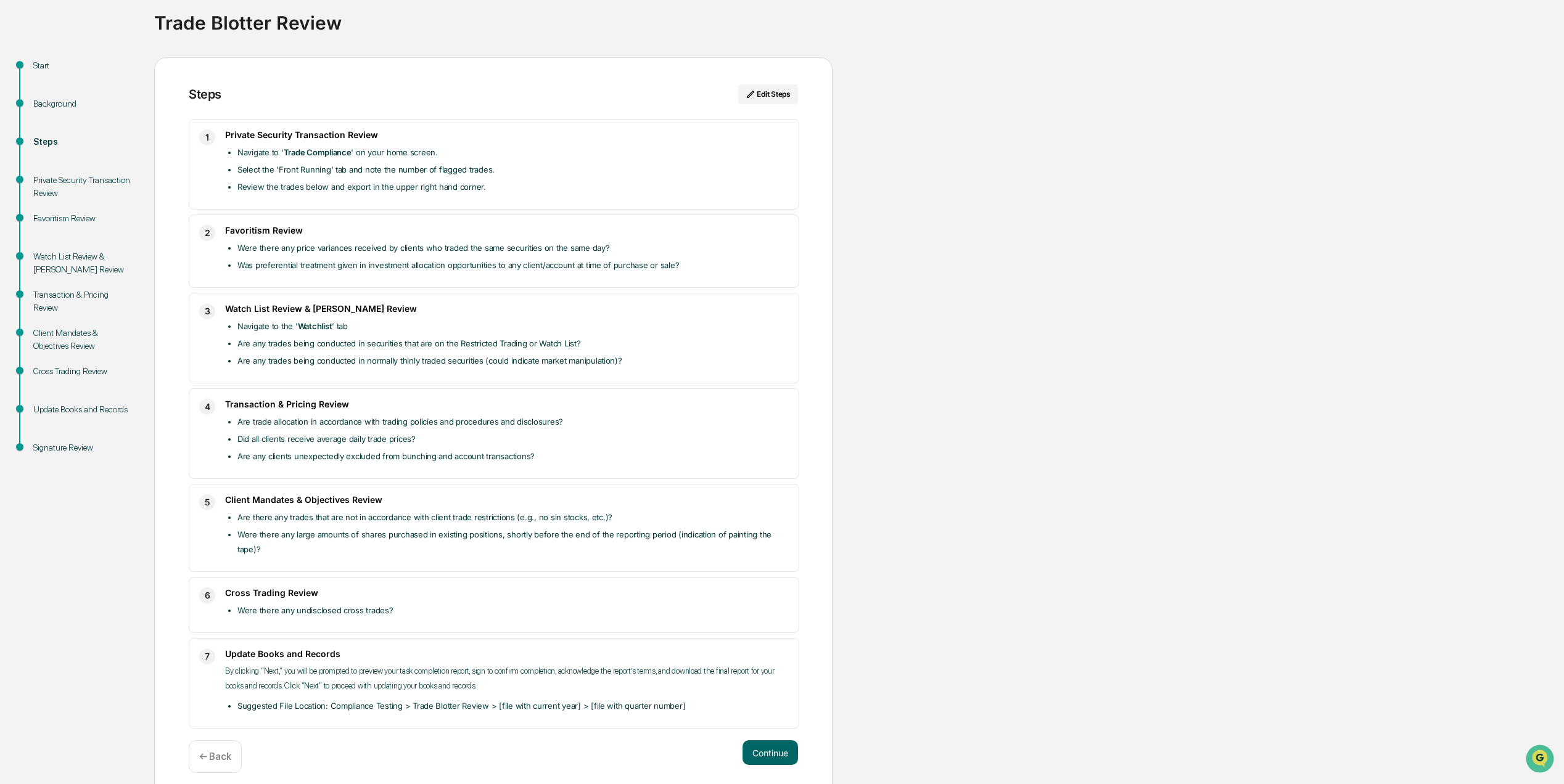
scroll to position [90, 0]
click at [789, 740] on button "Continue" at bounding box center [770, 752] width 56 height 25
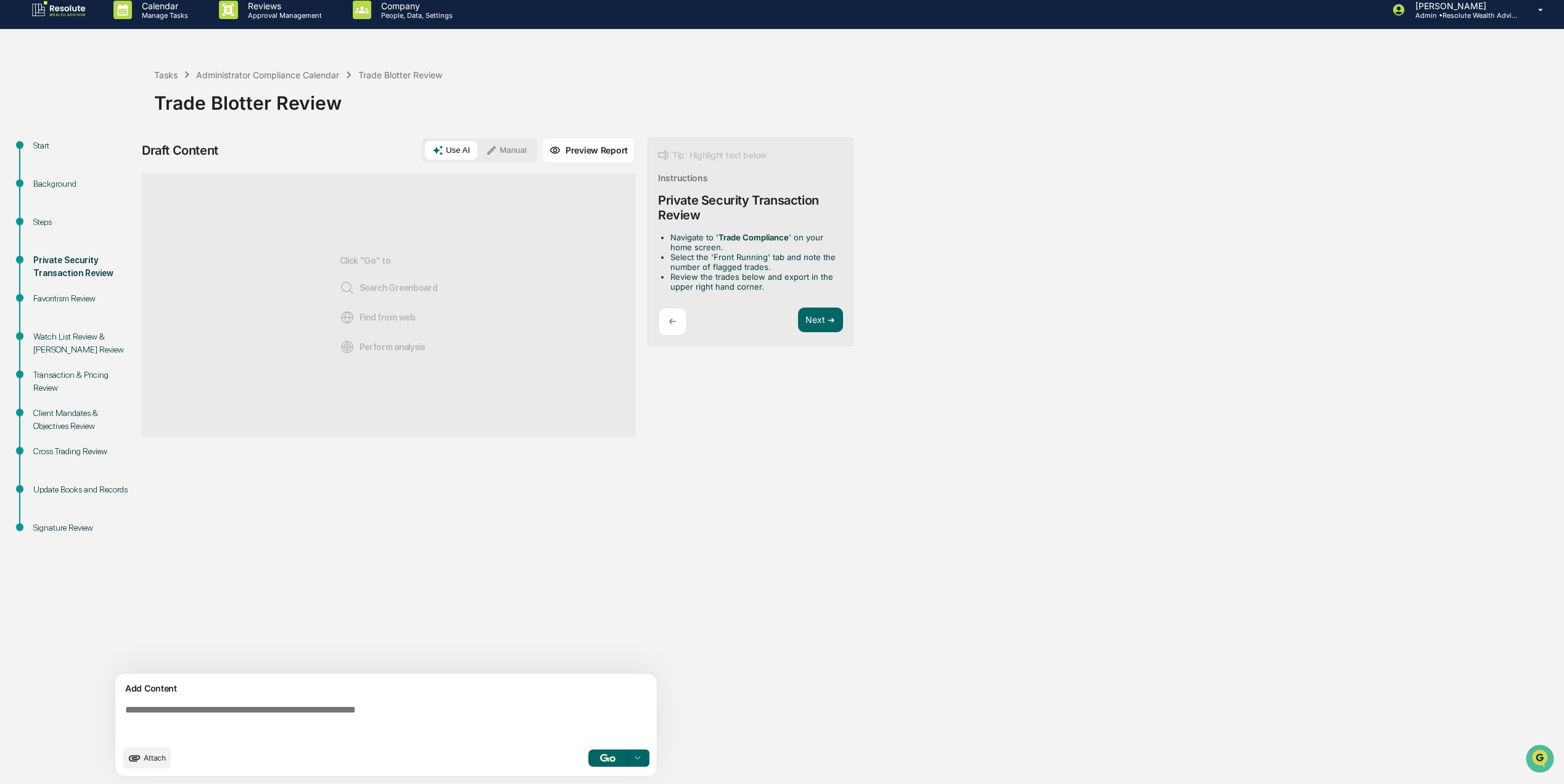
scroll to position [11, 0]
click at [822, 311] on button "Next ➔" at bounding box center [820, 320] width 45 height 25
click at [824, 304] on button "Next ➔" at bounding box center [820, 305] width 45 height 25
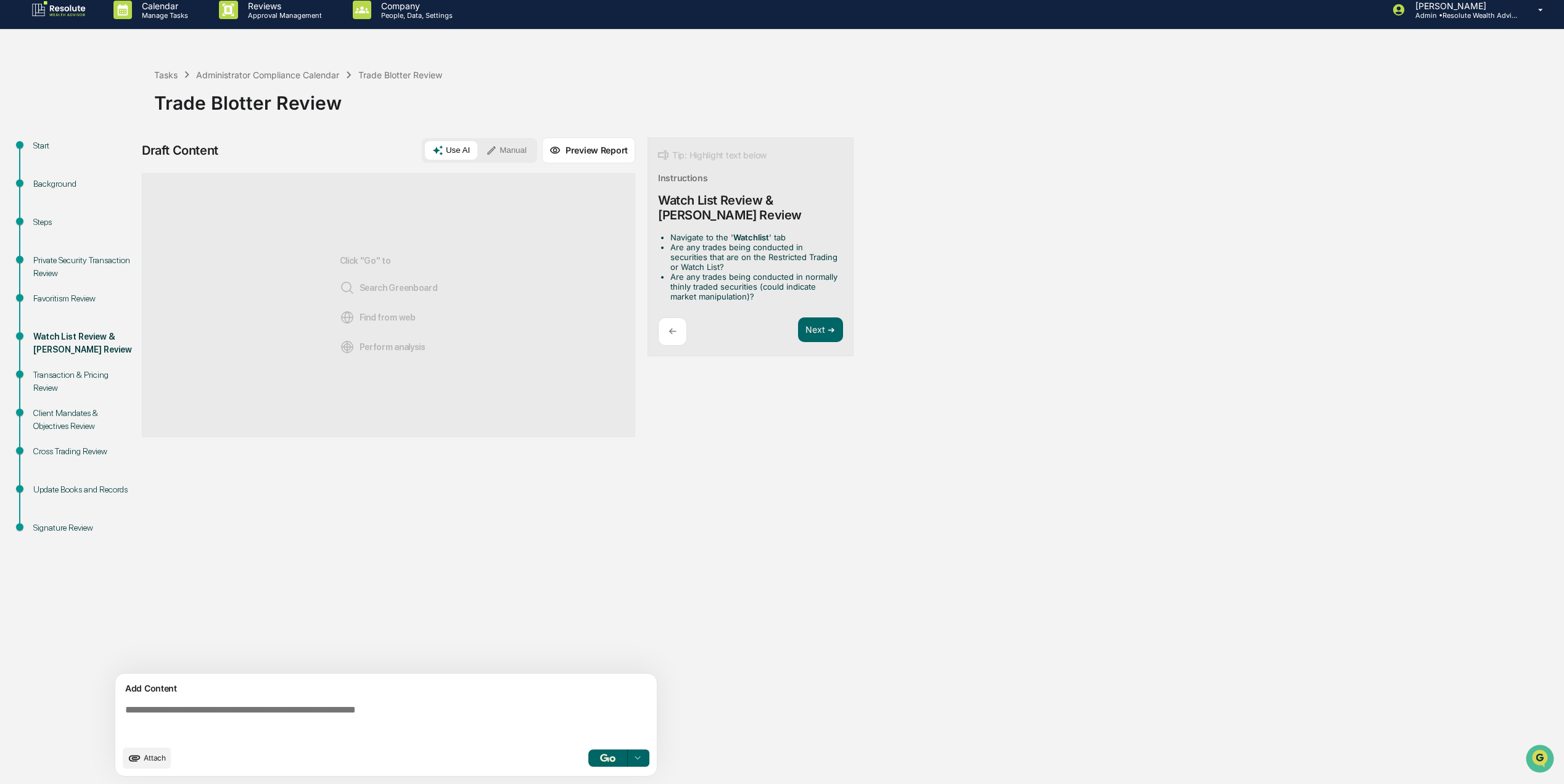
click at [672, 338] on div "←" at bounding box center [672, 332] width 29 height 29
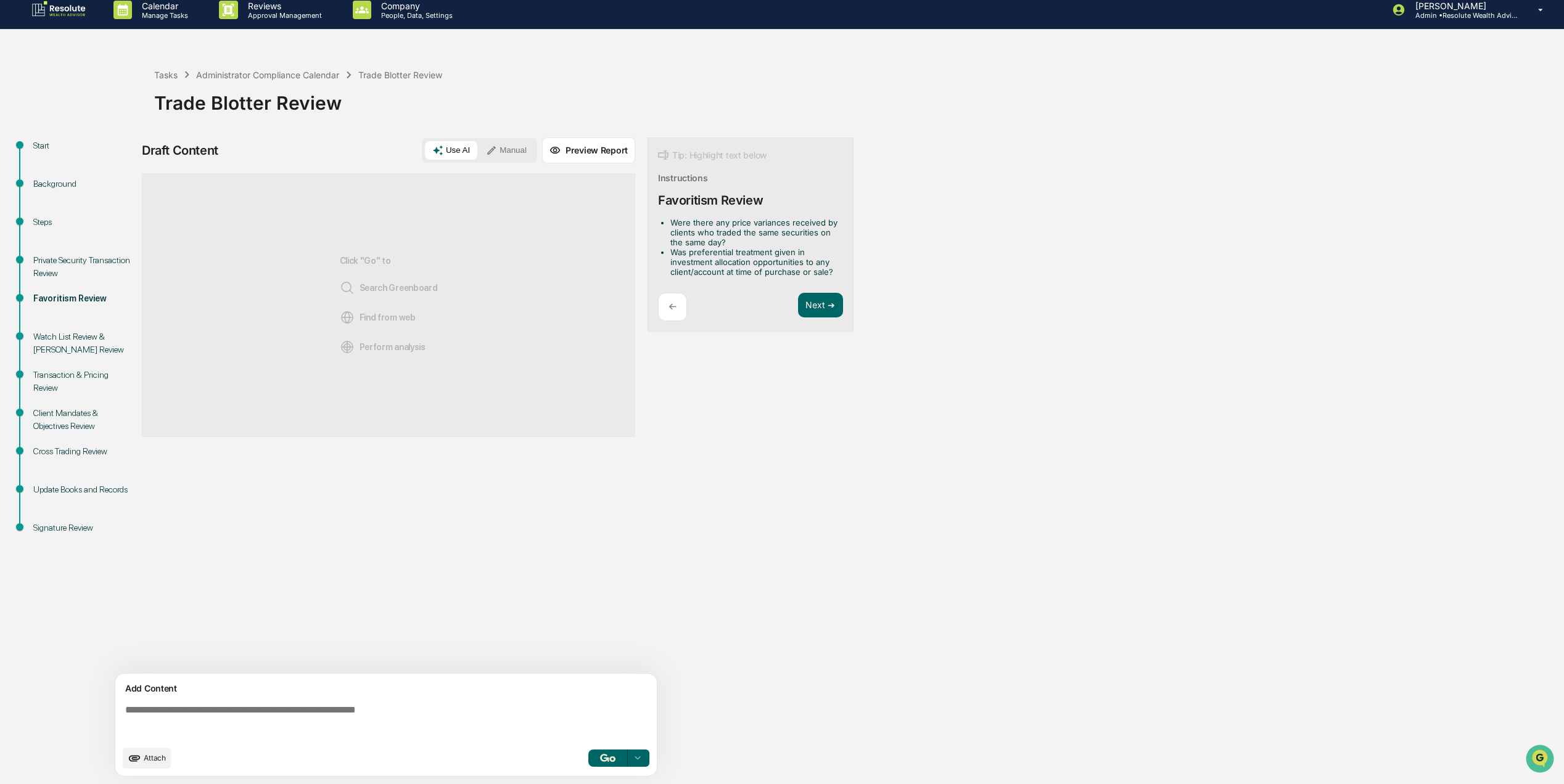
click at [674, 305] on p "←" at bounding box center [672, 307] width 8 height 12
click at [58, 6] on img at bounding box center [59, 9] width 59 height 19
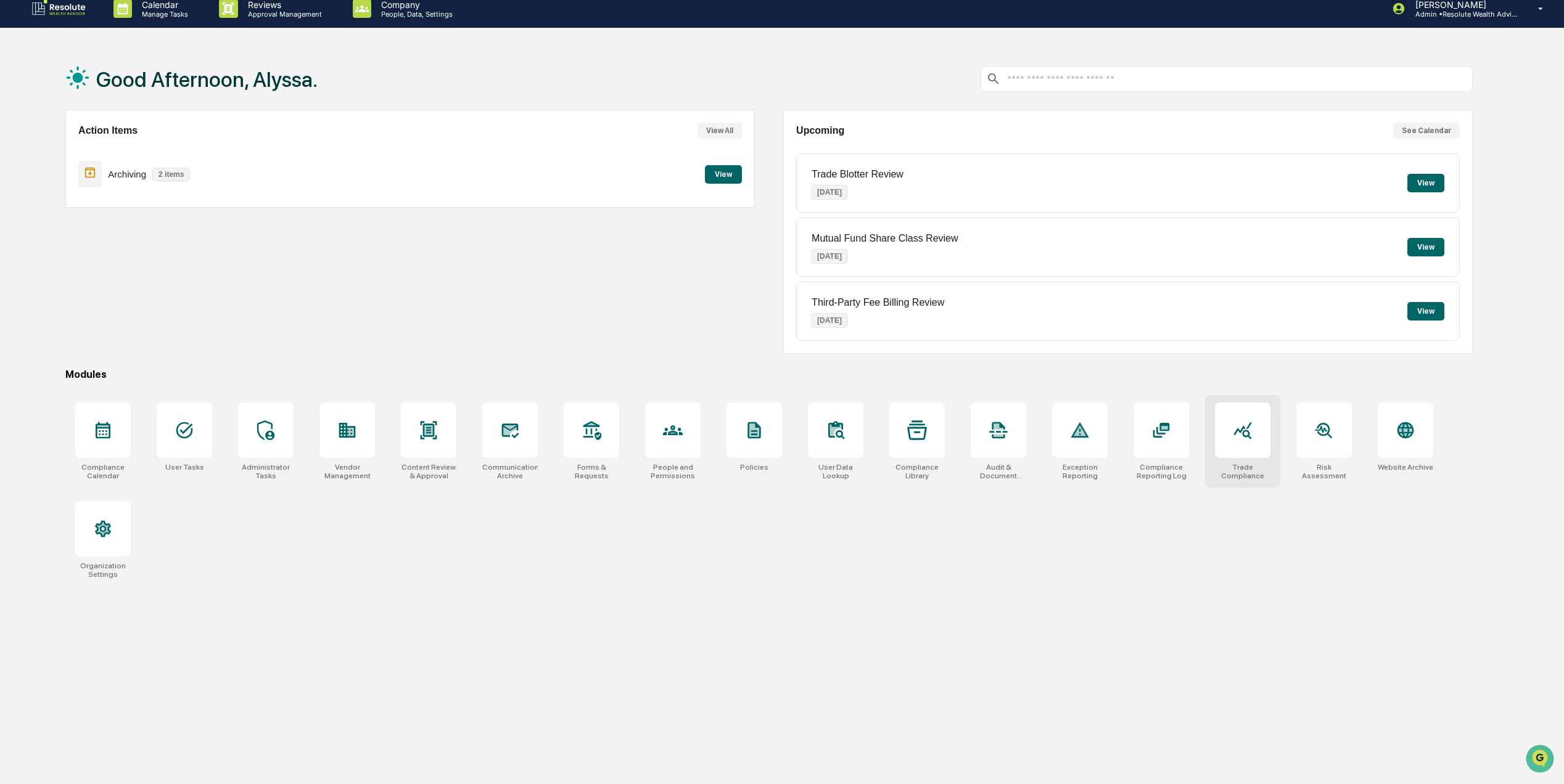
click at [1254, 463] on div "Trade Compliance" at bounding box center [1243, 441] width 75 height 92
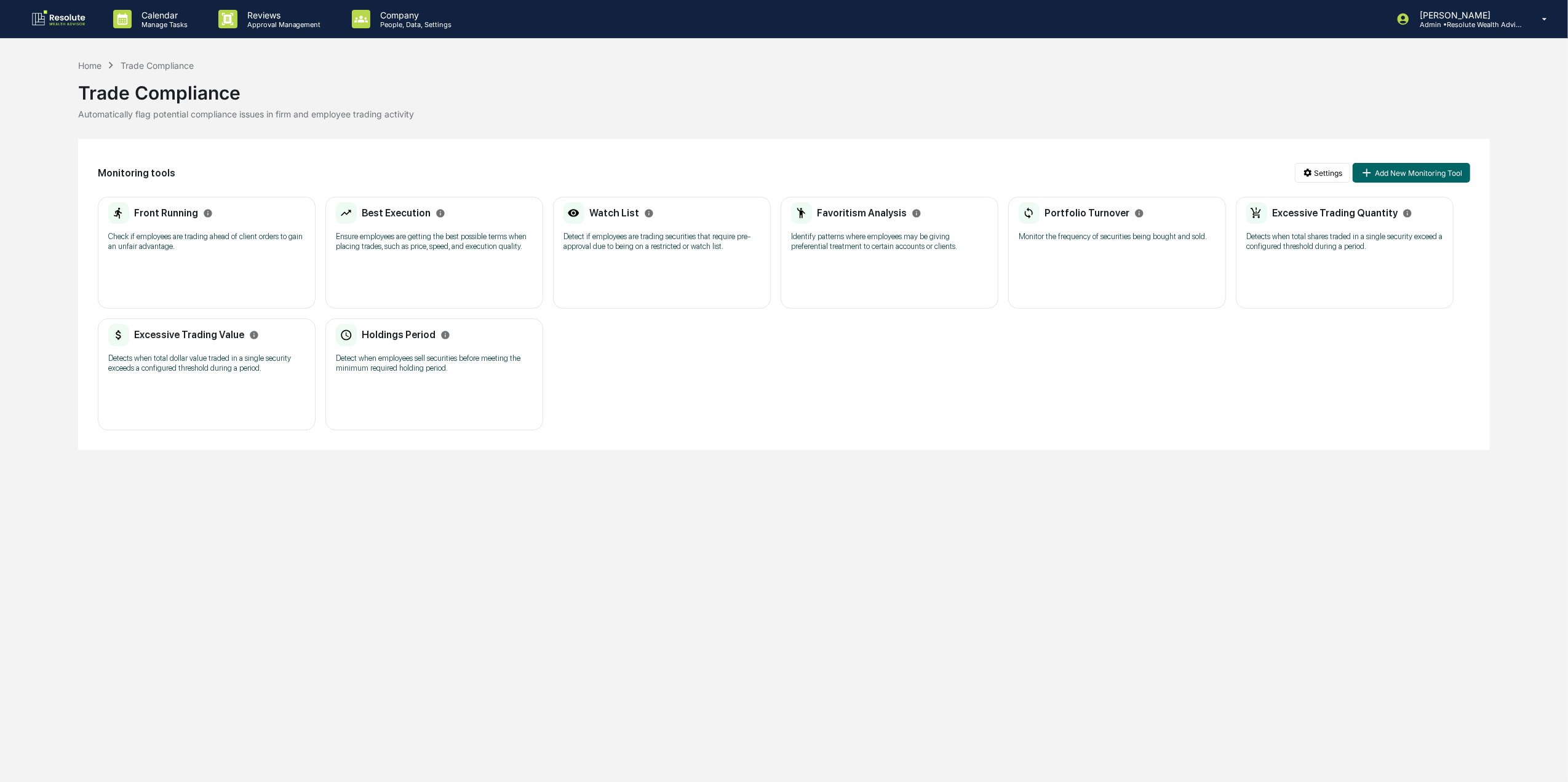
click at [195, 247] on p "Check if employees are trading ahead of client orders to gain an unfair advanta…" at bounding box center [206, 241] width 197 height 19
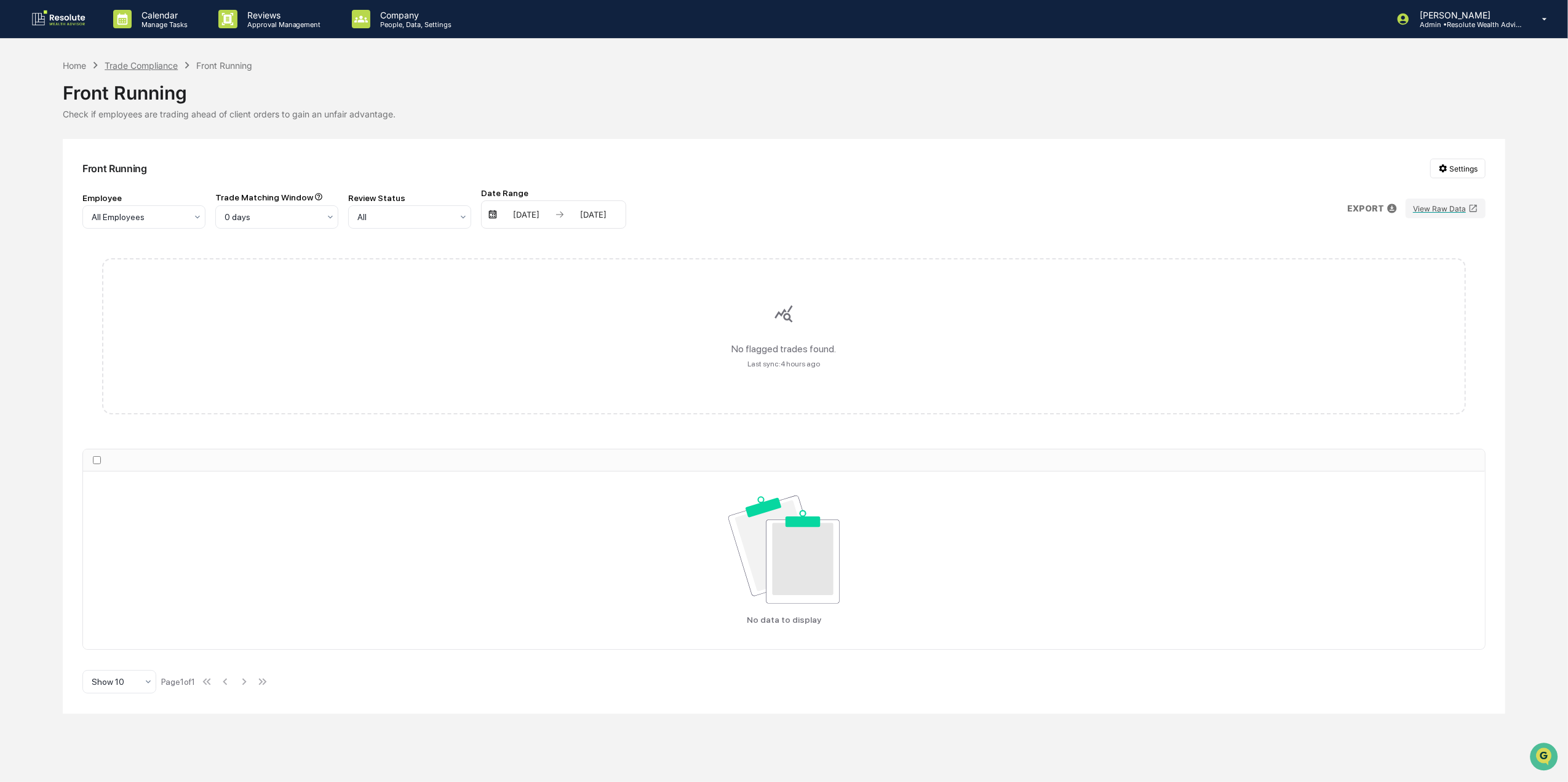
click at [162, 66] on div "Trade Compliance" at bounding box center [141, 66] width 73 height 11
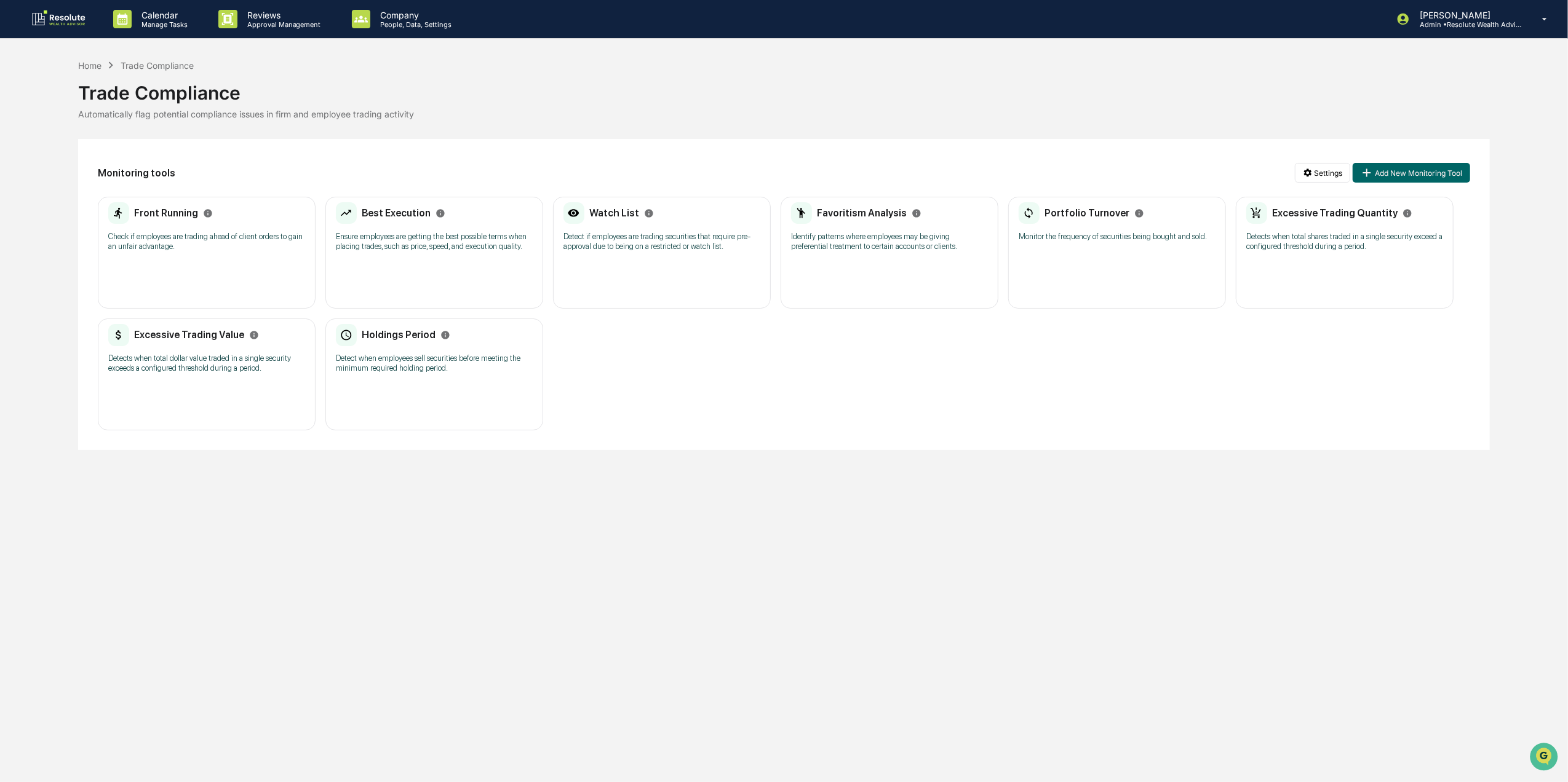
click at [431, 232] on p "Ensure employees are getting the best possible terms when placing trades, such …" at bounding box center [434, 241] width 197 height 19
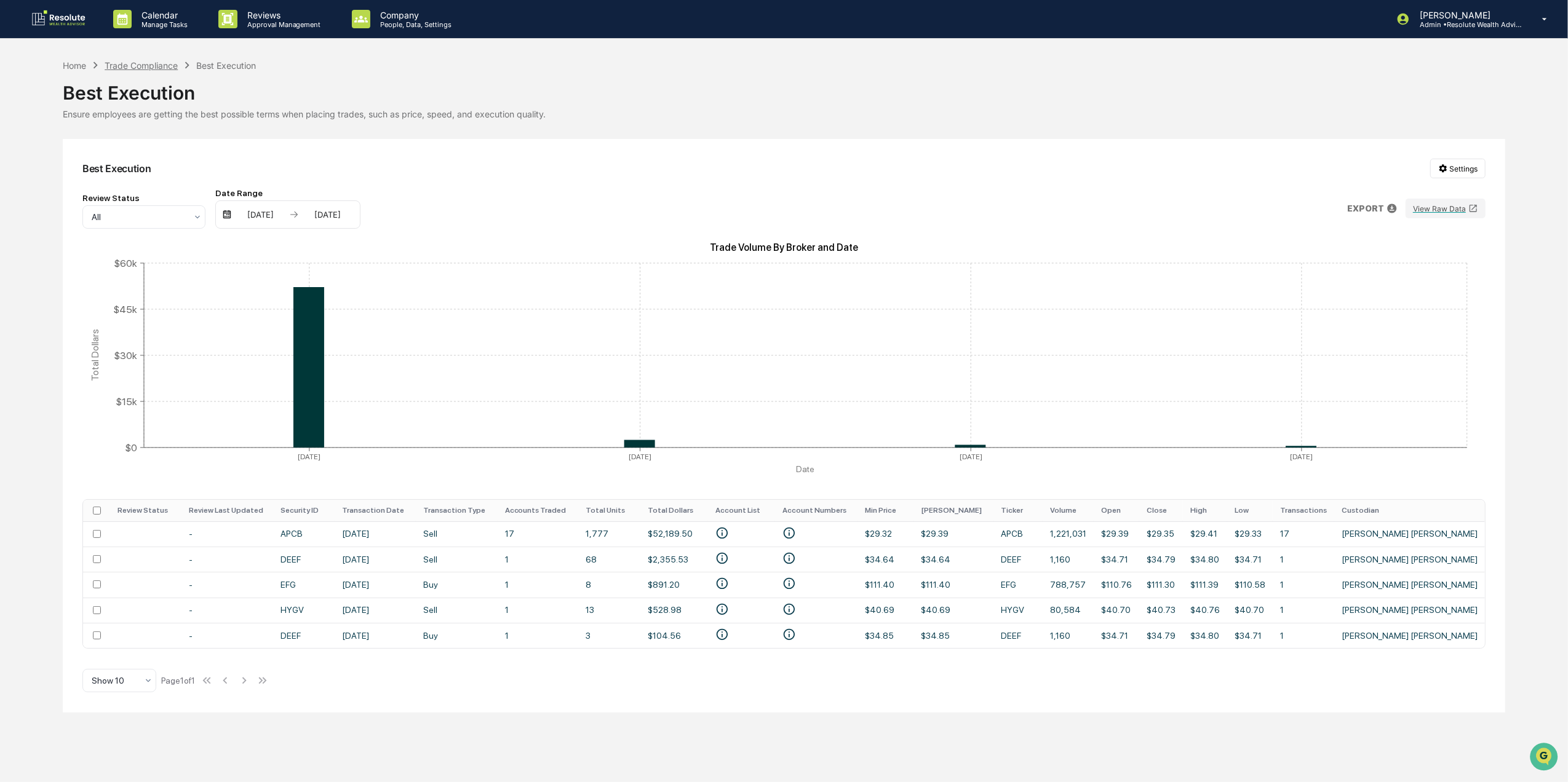
click at [150, 66] on div "Trade Compliance" at bounding box center [141, 66] width 73 height 11
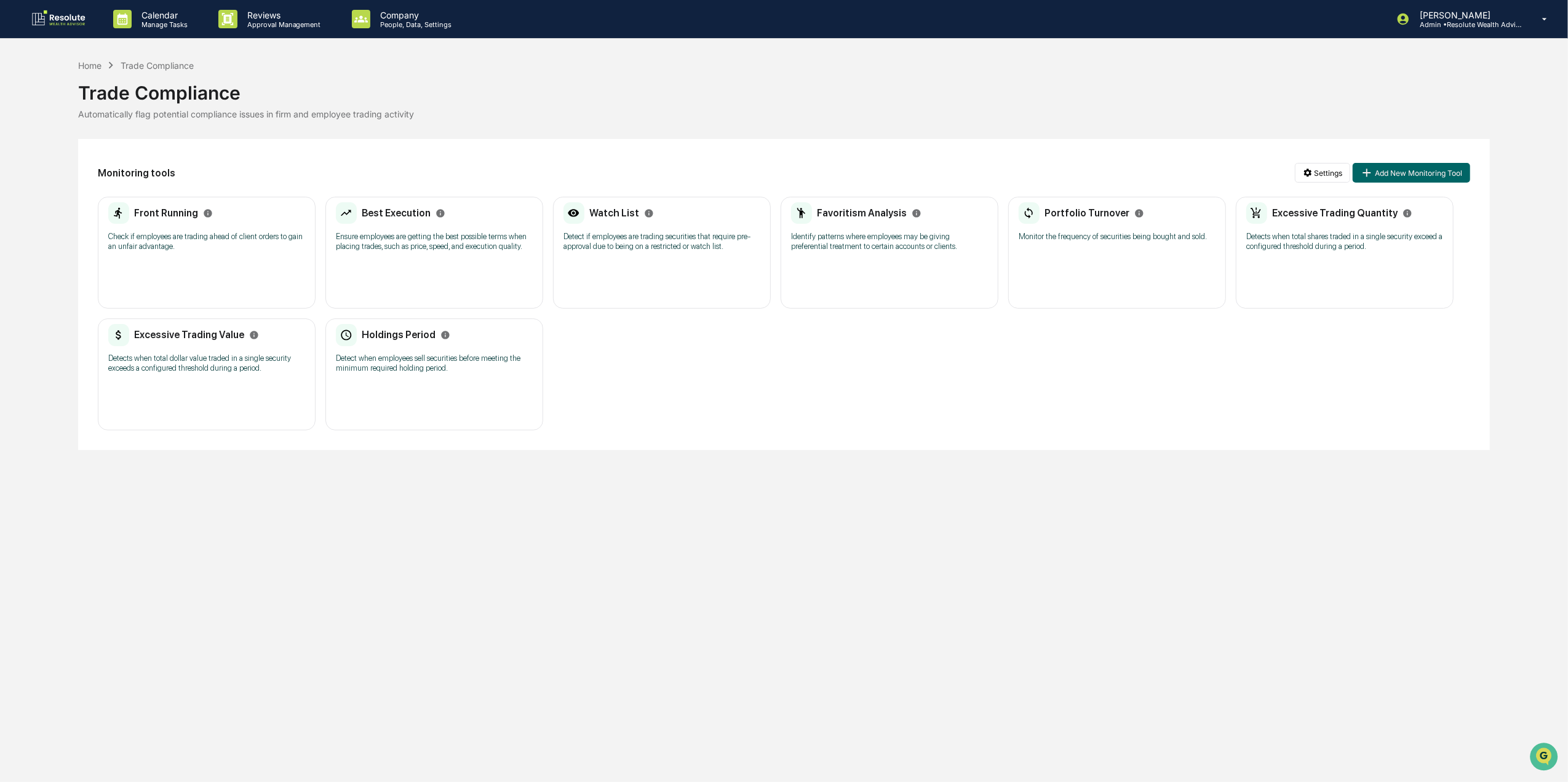
click at [946, 259] on div "Favoritism Analysis Identify patterns where employees may be giving preferentia…" at bounding box center [889, 230] width 197 height 57
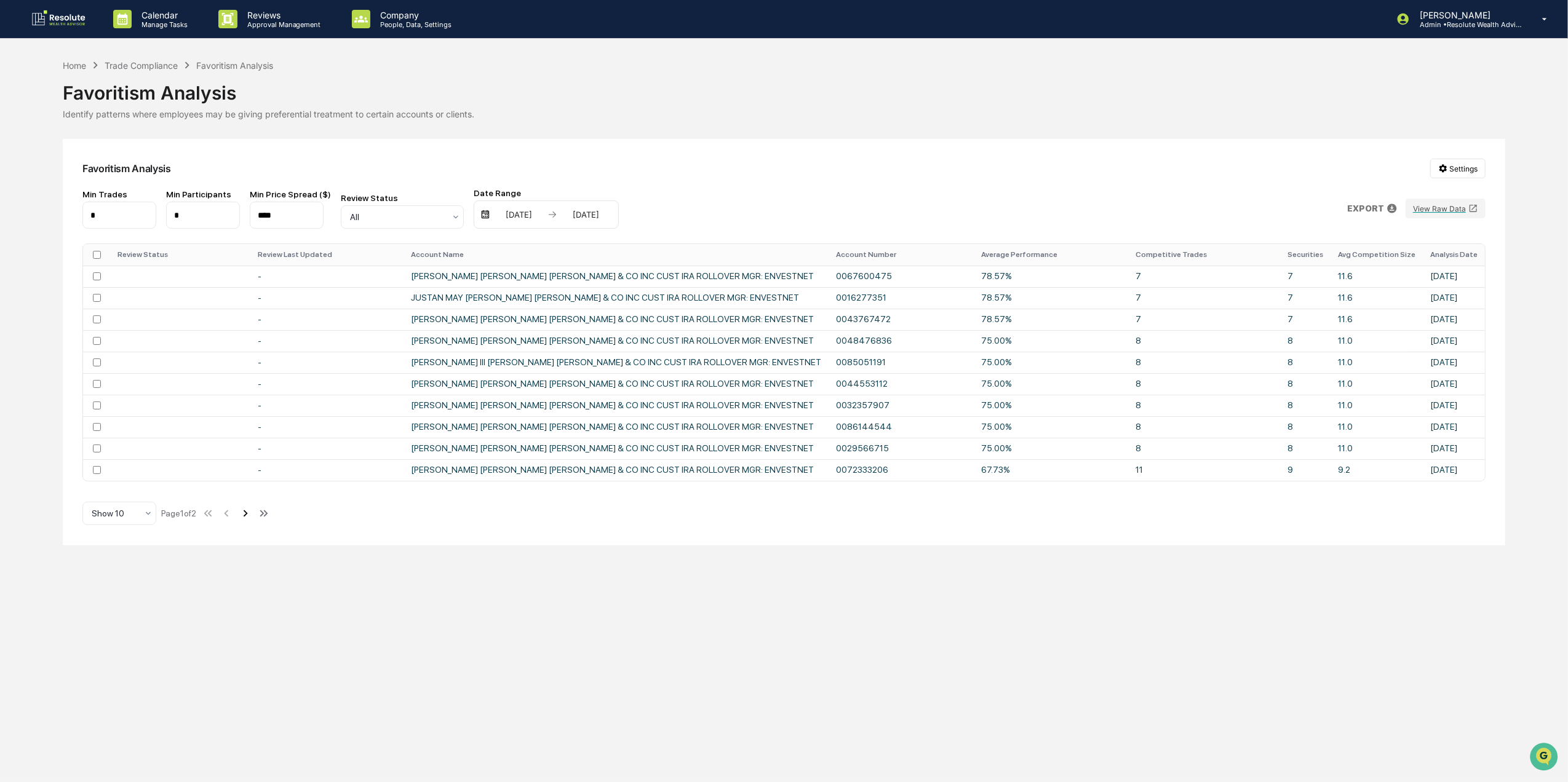
click at [252, 521] on icon at bounding box center [245, 513] width 14 height 14
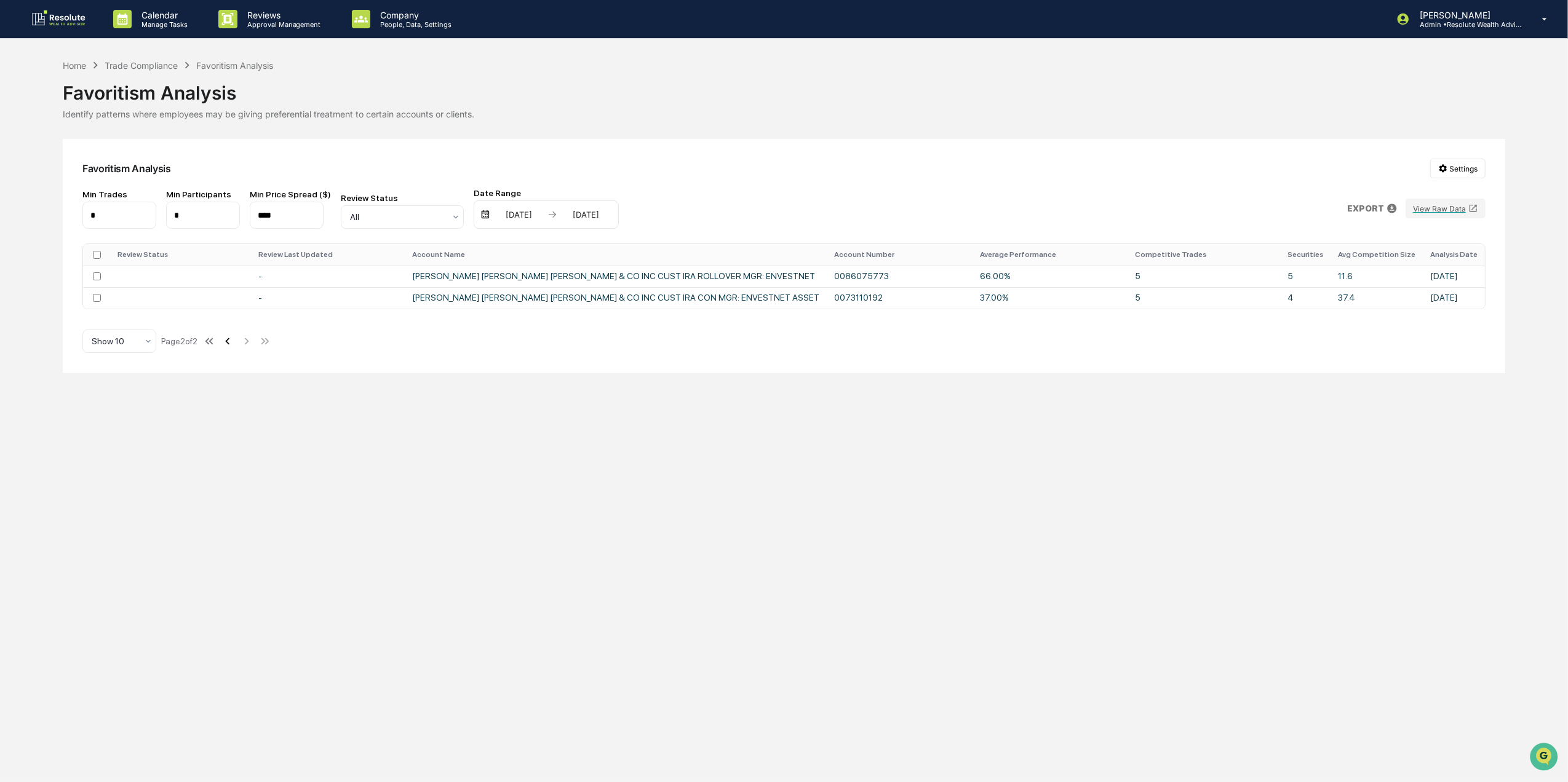
click at [231, 348] on icon at bounding box center [228, 341] width 14 height 14
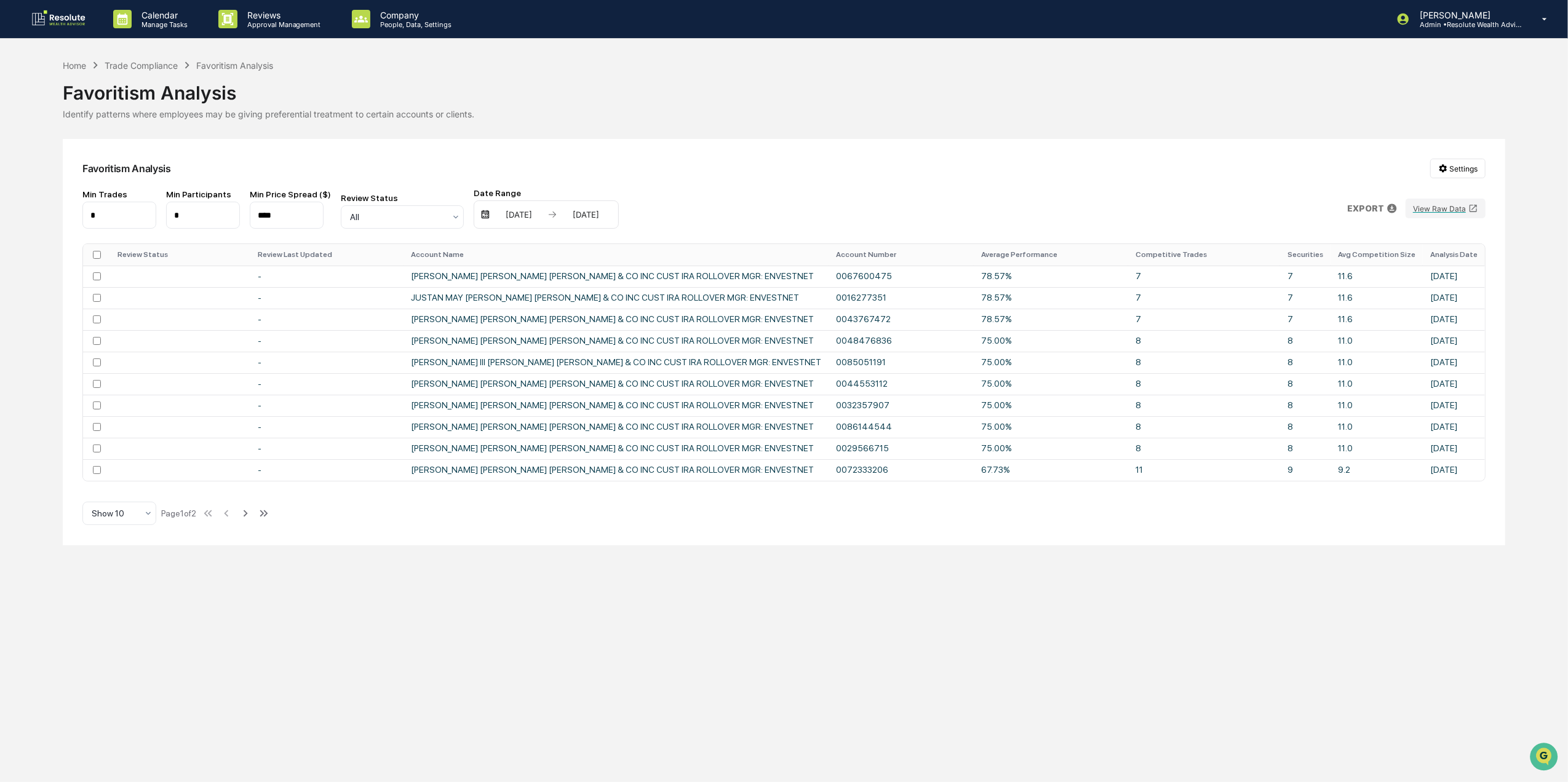
click at [99, 249] on th at bounding box center [97, 255] width 27 height 22
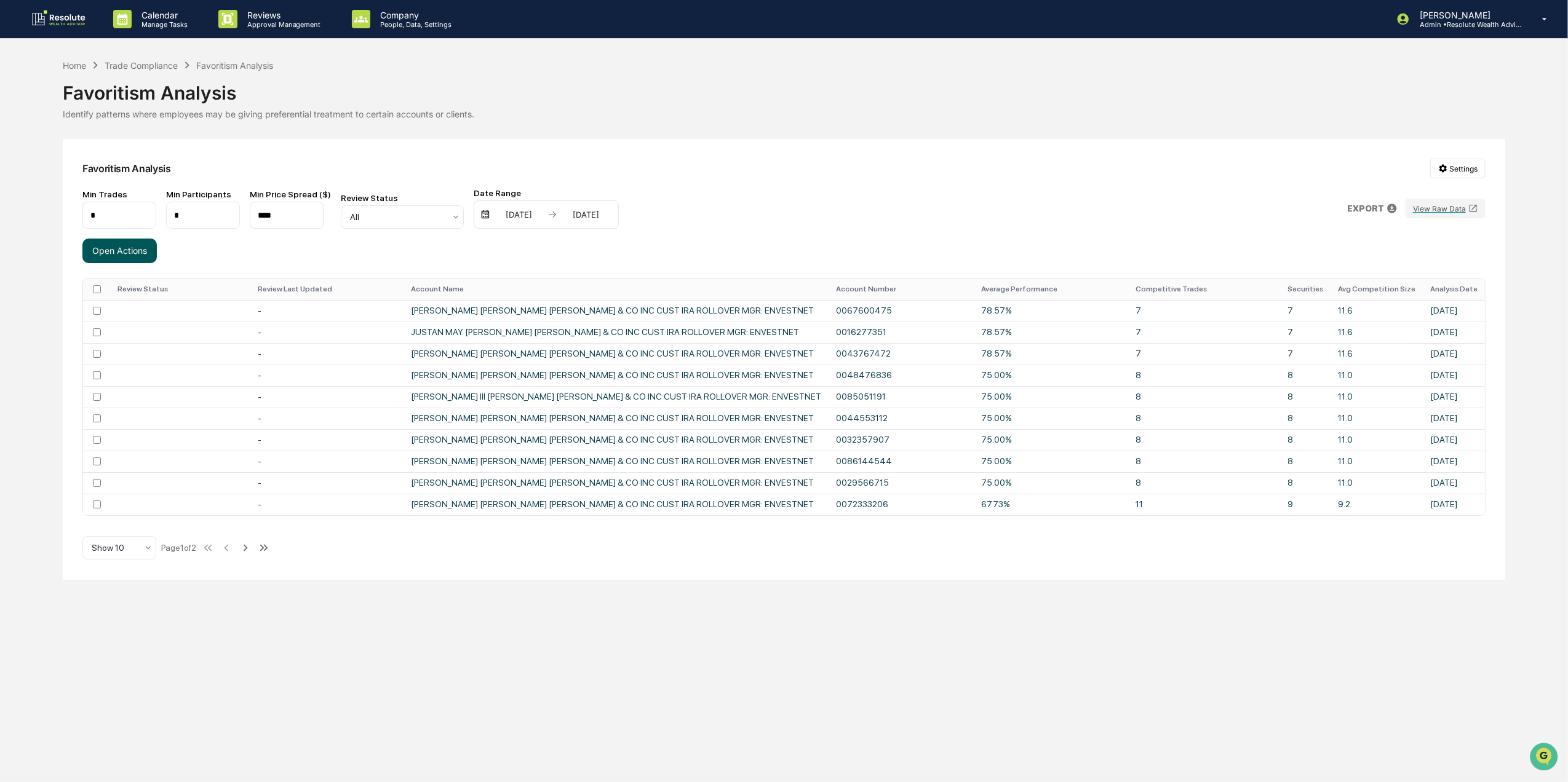
click at [121, 251] on button "Open Actions" at bounding box center [119, 251] width 74 height 24
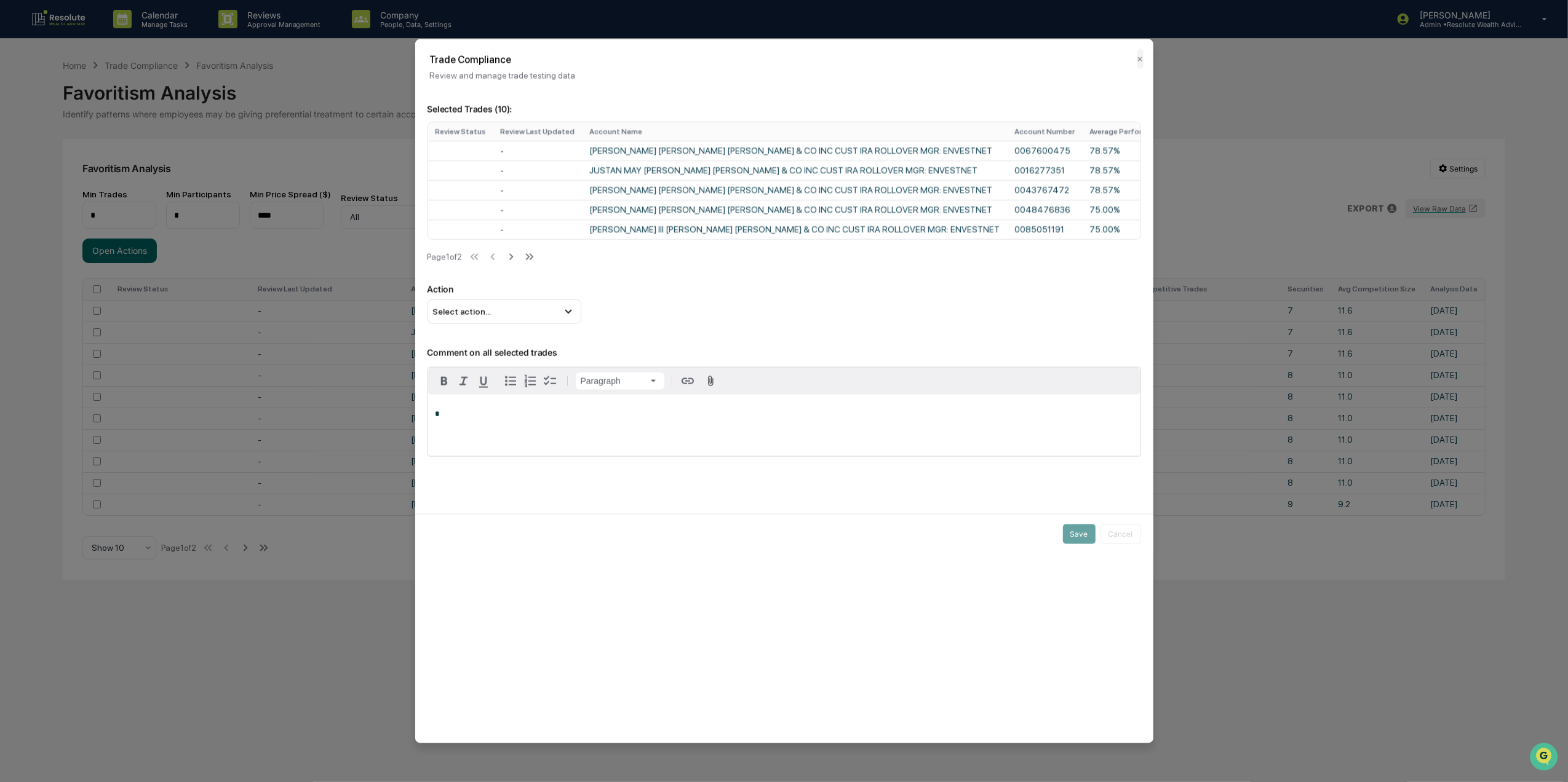
click at [1143, 62] on div "Trade Compliance Review and manage trade testing data ✕" at bounding box center [784, 60] width 738 height 41
click at [1130, 62] on h2 "Trade Compliance" at bounding box center [784, 60] width 709 height 12
click at [1133, 62] on h2 "Trade Compliance" at bounding box center [784, 60] width 709 height 12
click at [1140, 60] on button "✕" at bounding box center [1140, 58] width 6 height 19
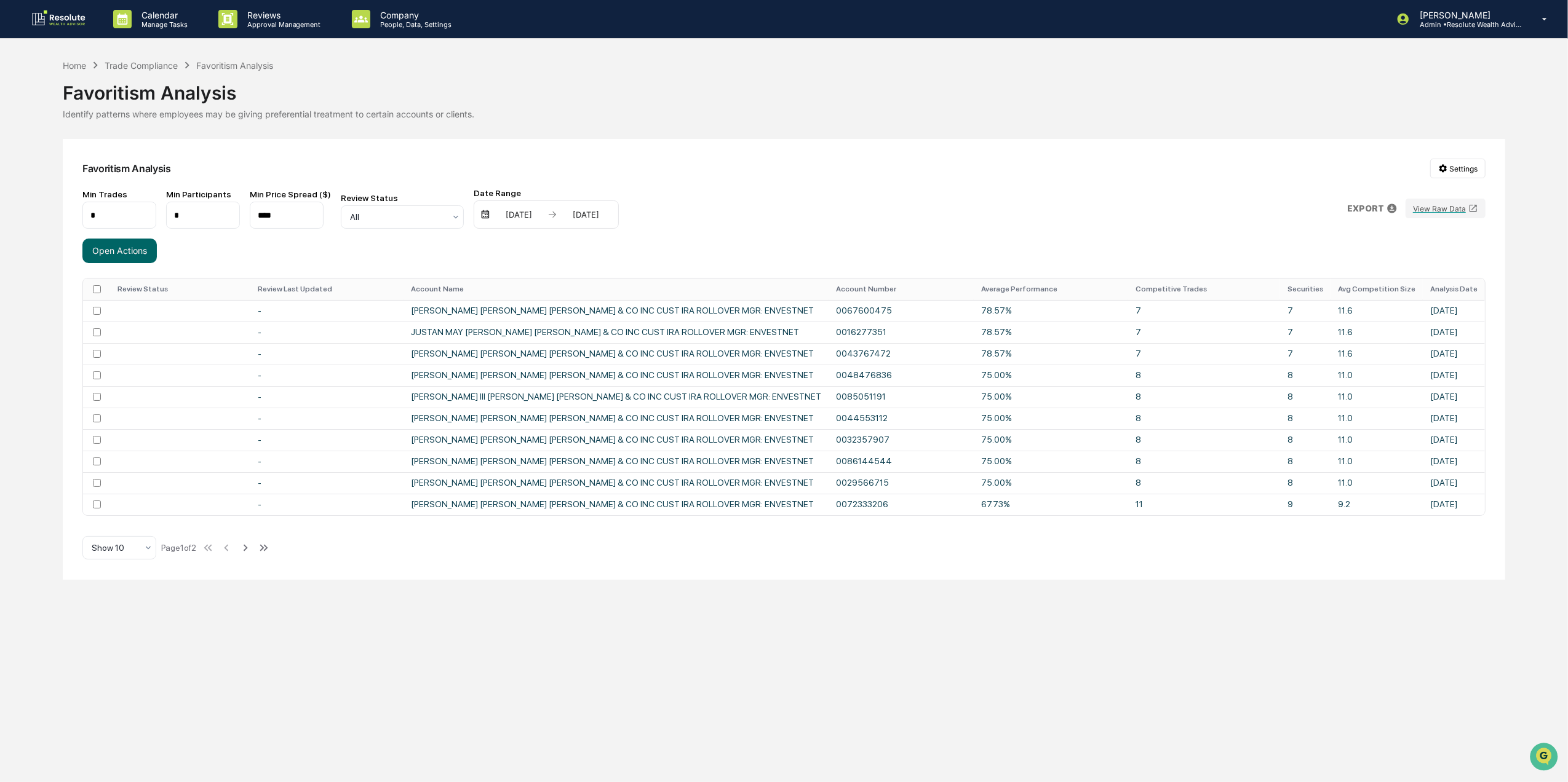
click at [1374, 207] on p "EXPORT" at bounding box center [1365, 209] width 37 height 10
click at [1402, 240] on p "csv (excel)" at bounding box center [1402, 241] width 43 height 13
click at [650, 189] on div at bounding box center [784, 391] width 1568 height 782
click at [495, 213] on div "03/16/2025" at bounding box center [519, 215] width 53 height 10
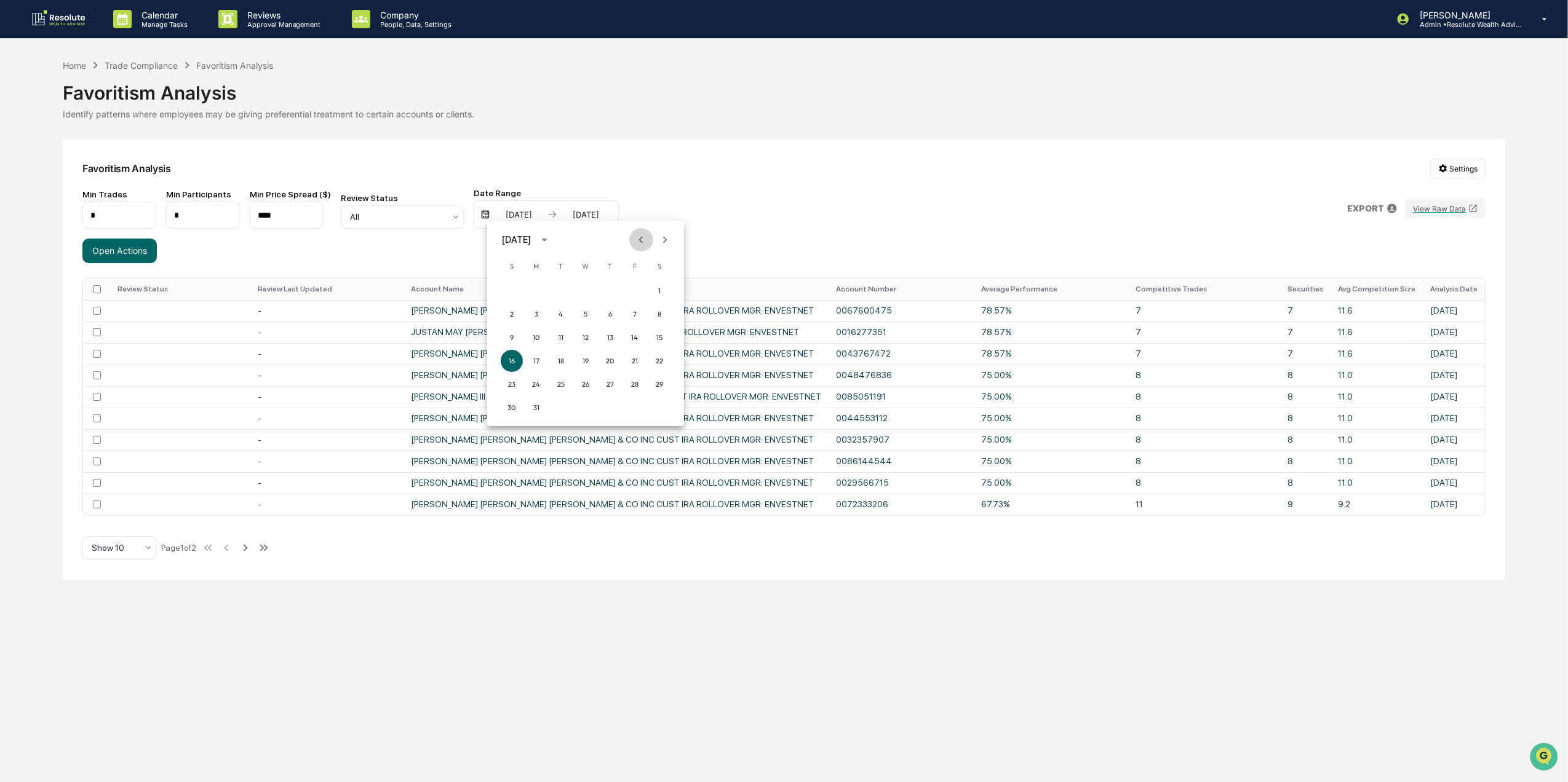
click at [638, 242] on icon "Previous month" at bounding box center [641, 240] width 14 height 14
click at [681, 188] on div at bounding box center [784, 391] width 1568 height 782
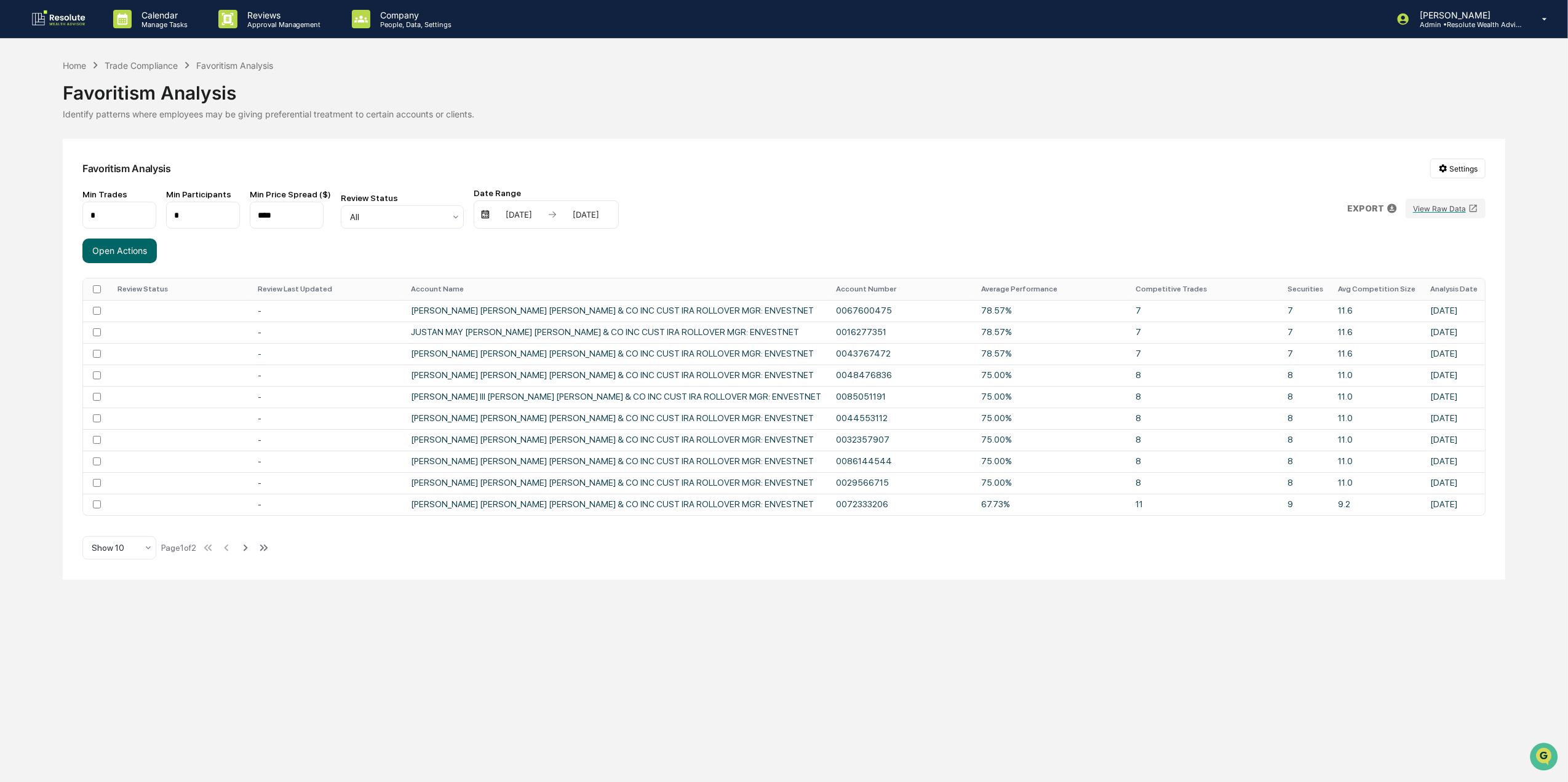
click at [519, 220] on div "03/16/2025" at bounding box center [519, 215] width 53 height 10
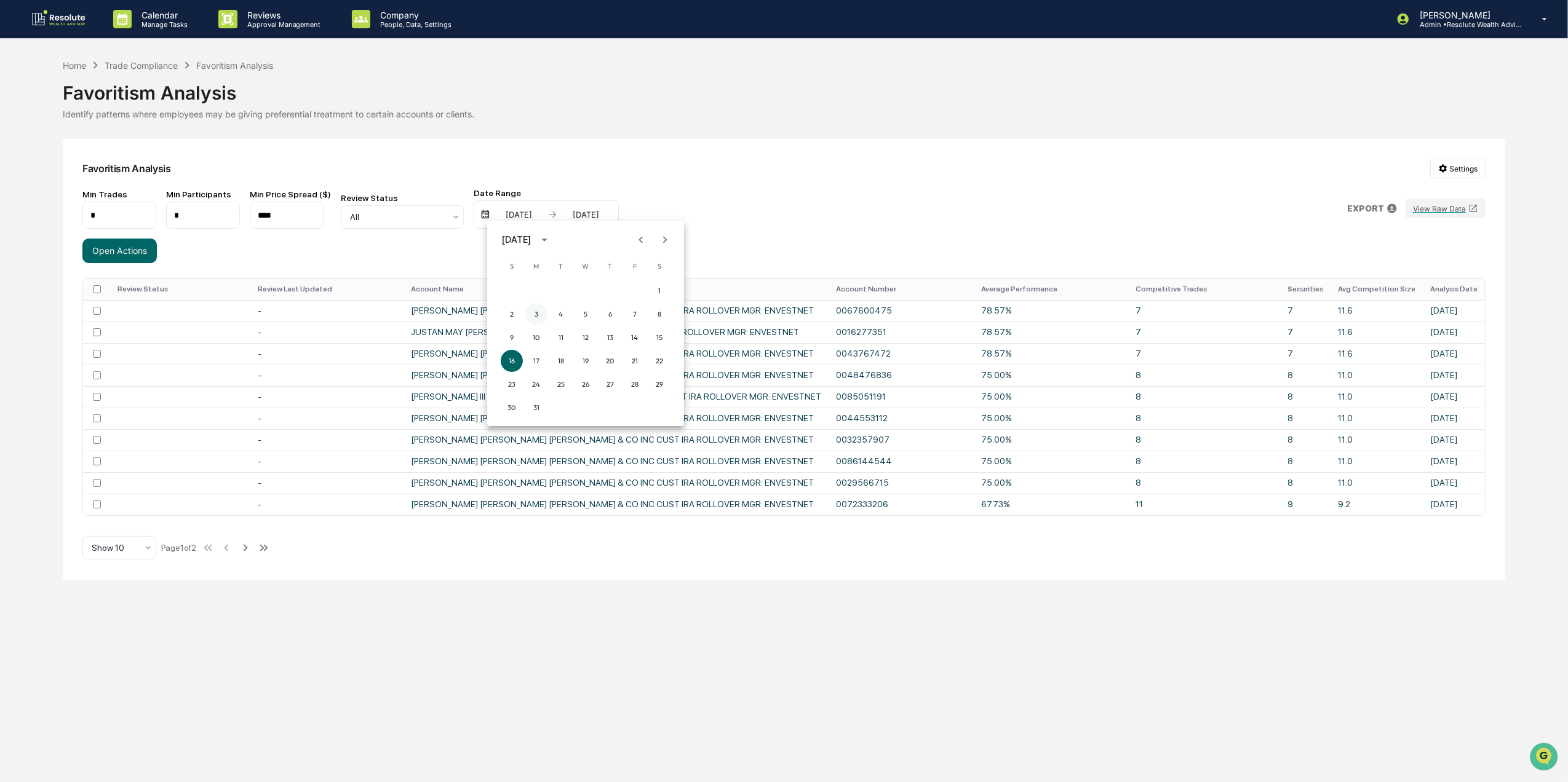
click at [539, 310] on button "3" at bounding box center [536, 314] width 22 height 22
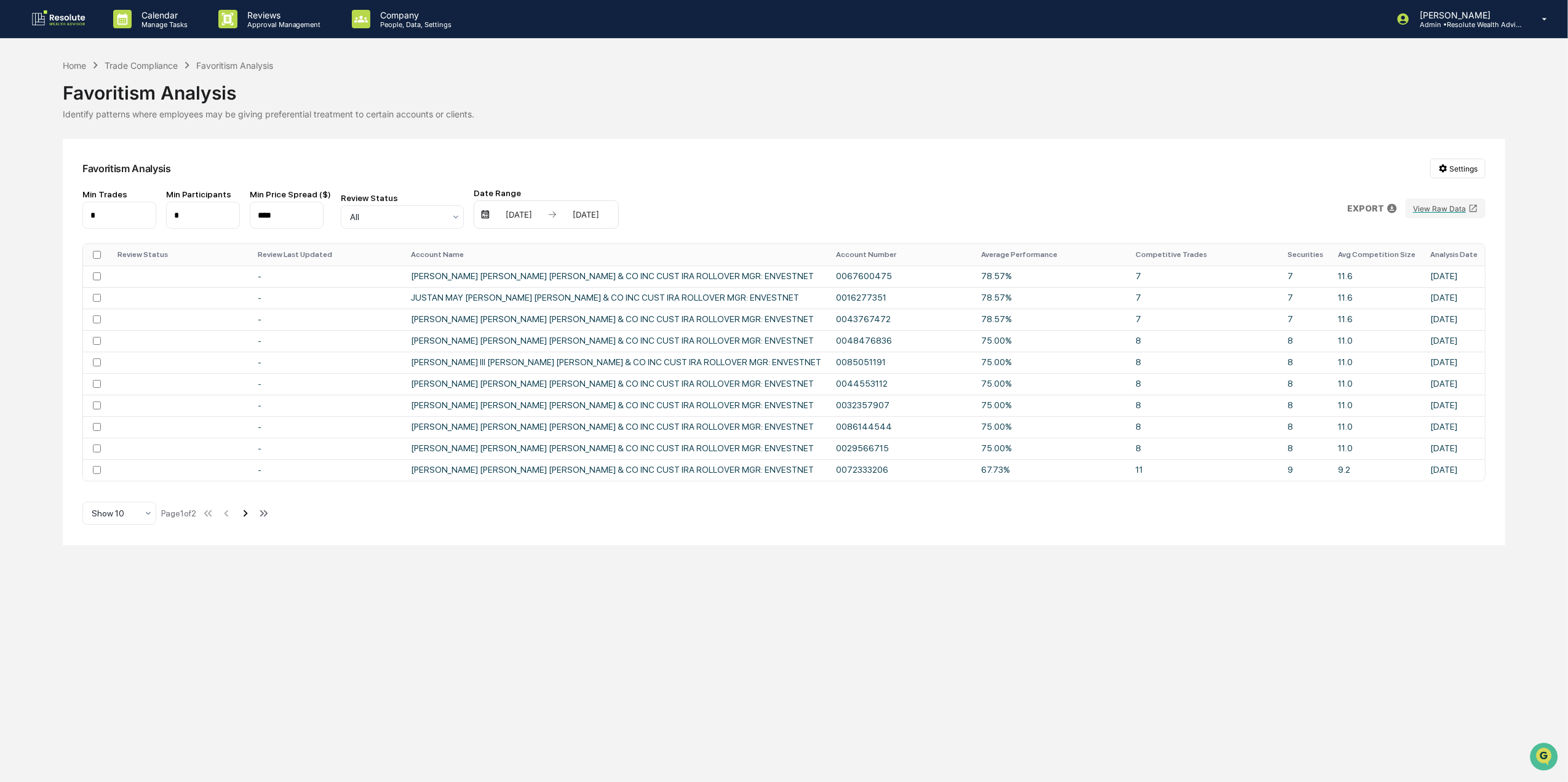
click at [252, 521] on icon at bounding box center [245, 513] width 14 height 14
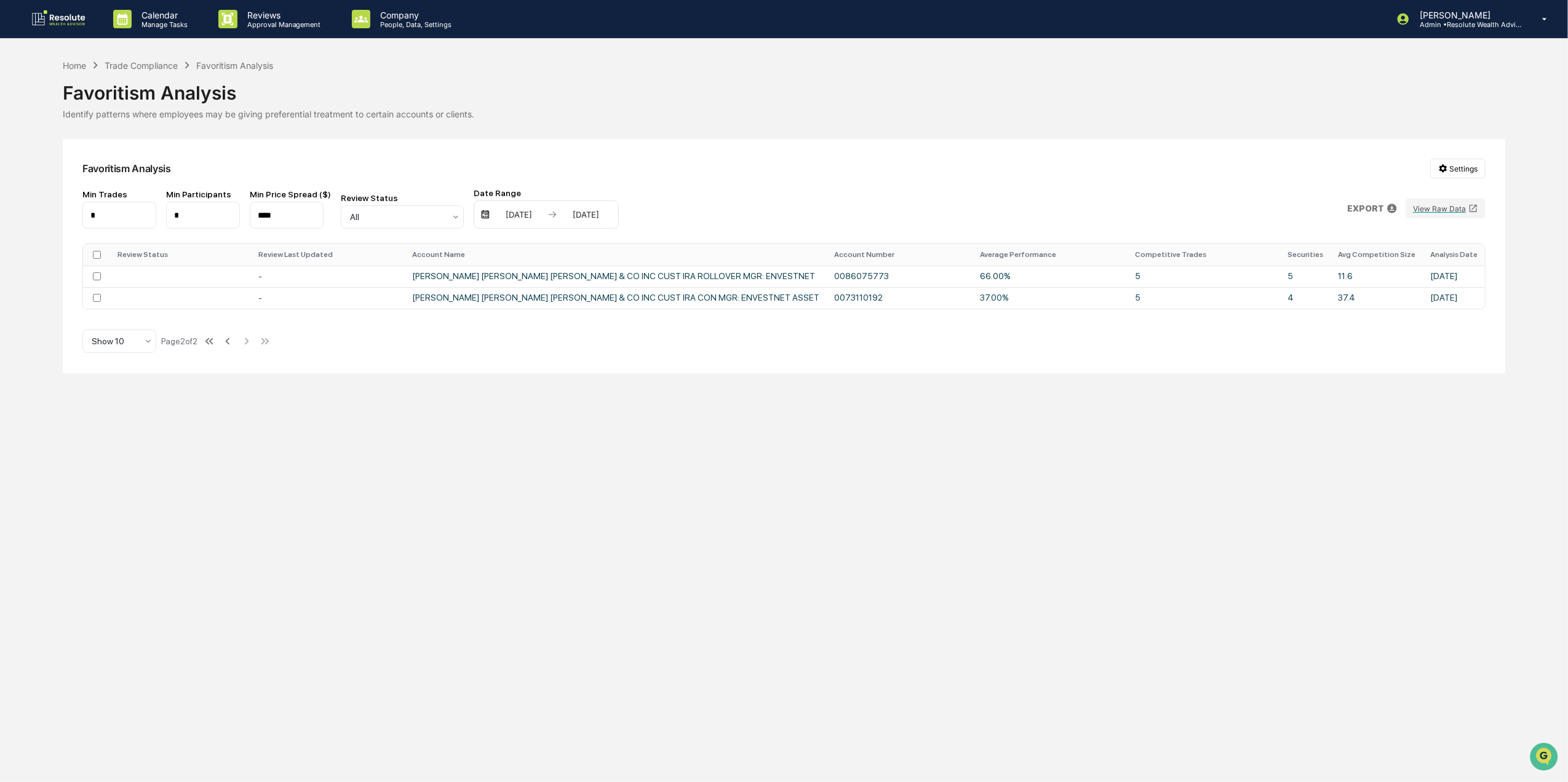
drag, startPoint x: 694, startPoint y: 441, endPoint x: 761, endPoint y: 453, distance: 68.1
click at [747, 451] on div "Calendar Manage Tasks Reviews Approval Management Company People, Data, Setting…" at bounding box center [784, 391] width 1568 height 782
click at [230, 346] on icon at bounding box center [228, 341] width 14 height 14
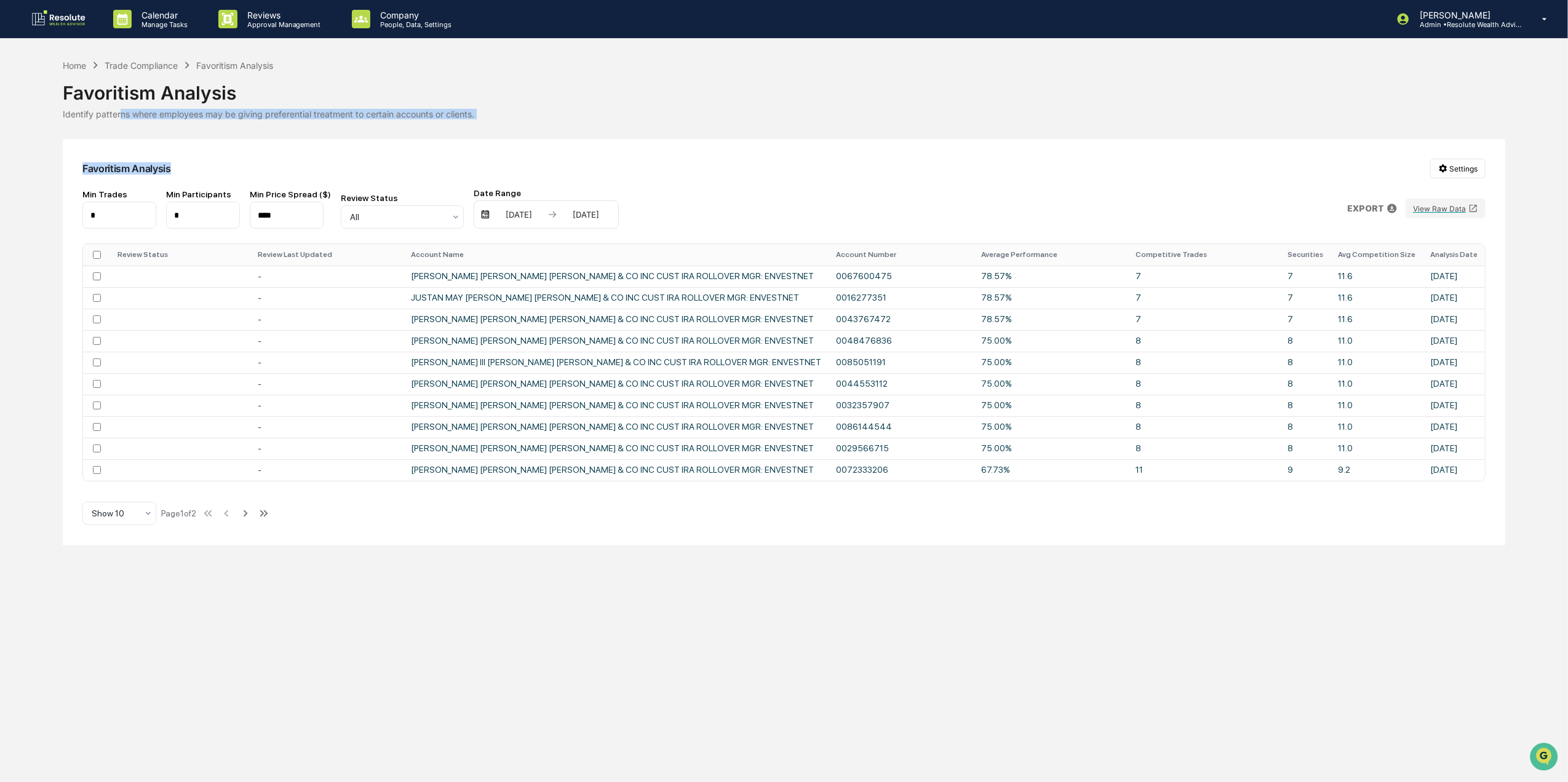
drag, startPoint x: 137, startPoint y: 120, endPoint x: 232, endPoint y: 125, distance: 95.1
click at [232, 125] on div "Home Trade Compliance Favoritism Analysis Favoritism Analysis Identify patterns…" at bounding box center [784, 302] width 1443 height 487
click at [409, 225] on div "All" at bounding box center [397, 217] width 107 height 17
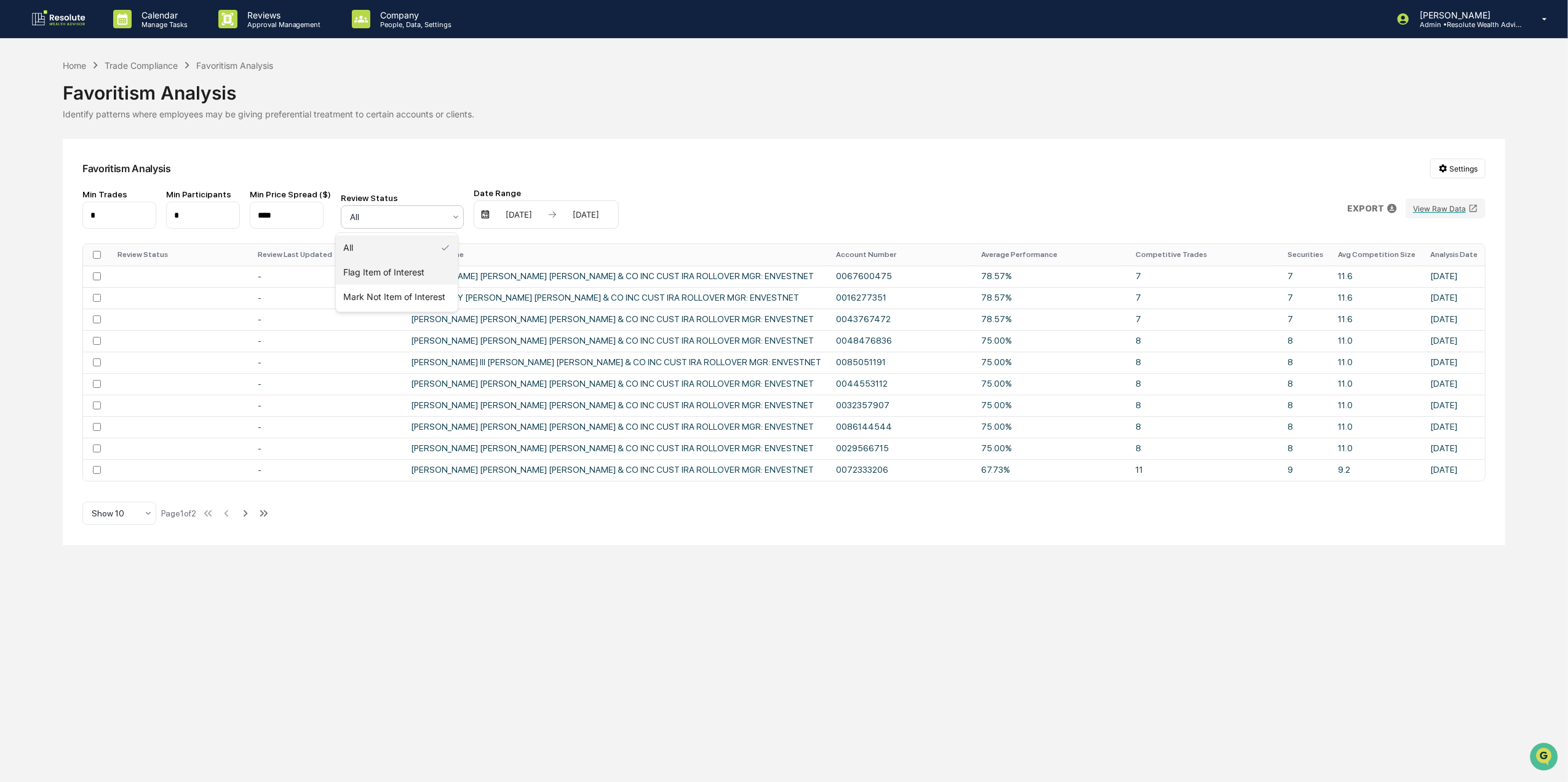
click at [434, 268] on div "Flag Item of Interest" at bounding box center [396, 272] width 122 height 24
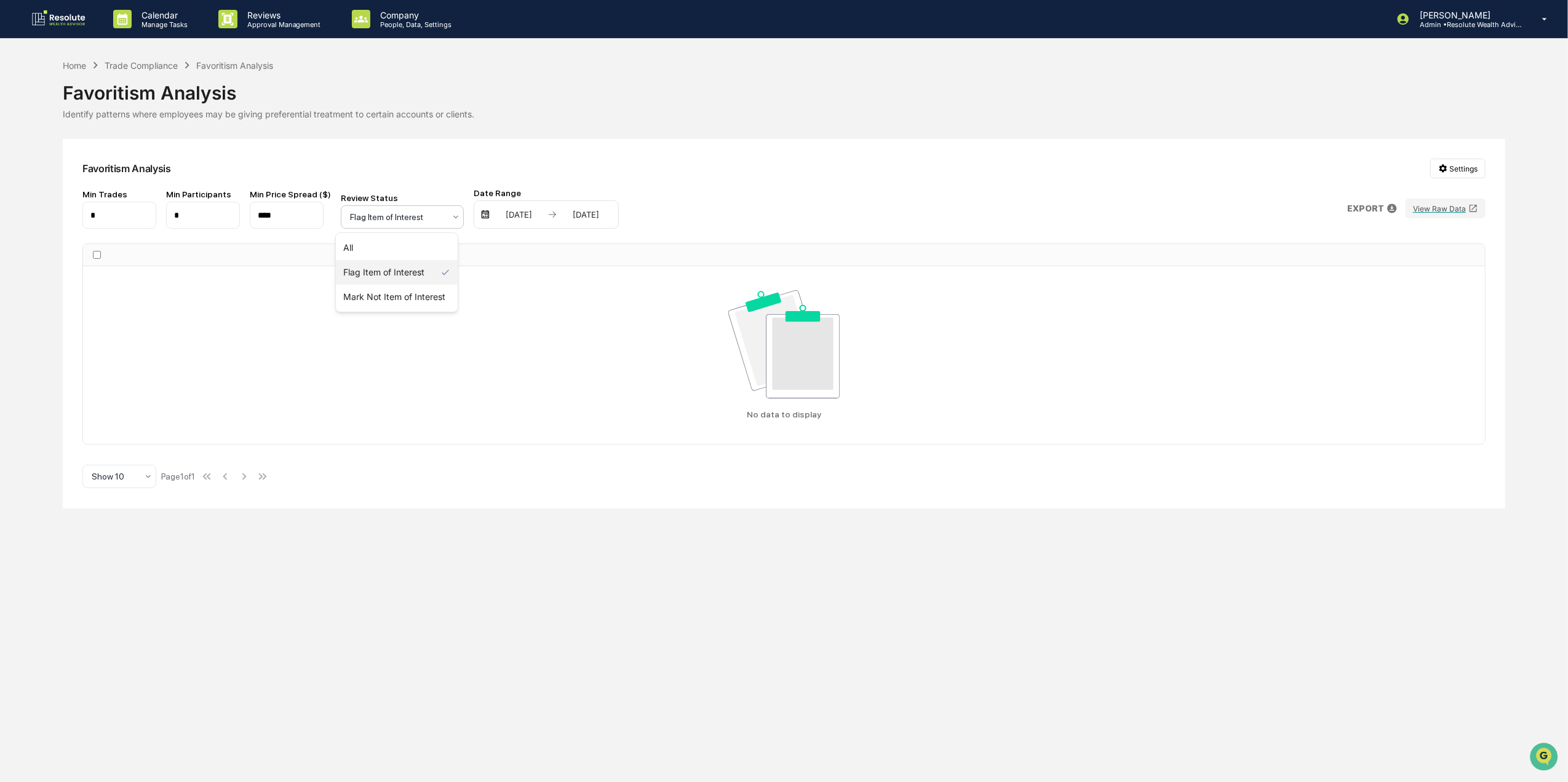
click at [421, 219] on div at bounding box center [398, 217] width 95 height 12
click at [426, 217] on div at bounding box center [398, 217] width 95 height 12
click at [411, 215] on div at bounding box center [398, 217] width 95 height 12
click at [407, 252] on div "All" at bounding box center [396, 248] width 122 height 24
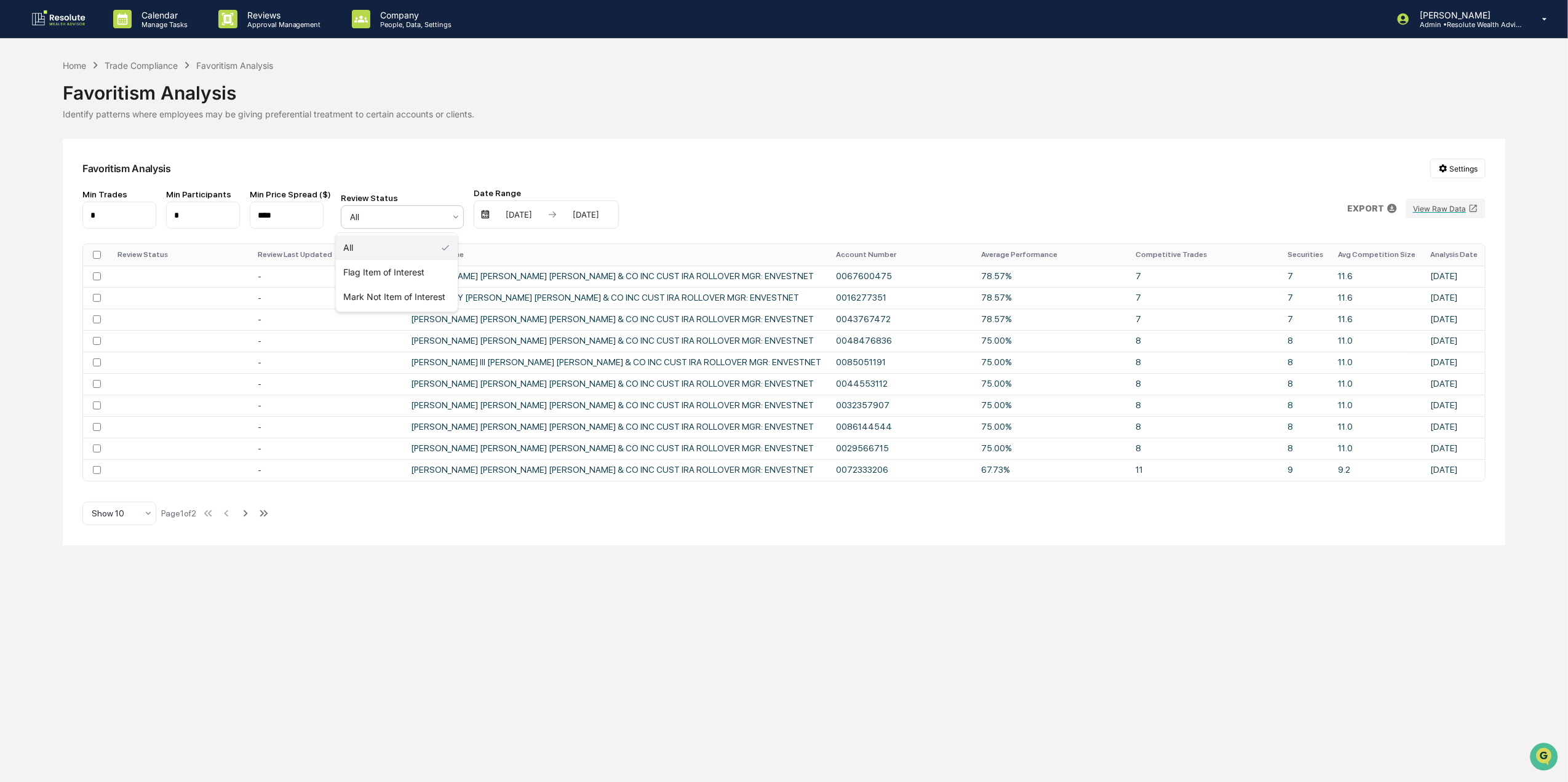
click at [382, 217] on div at bounding box center [398, 217] width 95 height 12
click at [392, 246] on div "All" at bounding box center [396, 248] width 122 height 24
click at [165, 67] on div "Trade Compliance" at bounding box center [141, 66] width 73 height 11
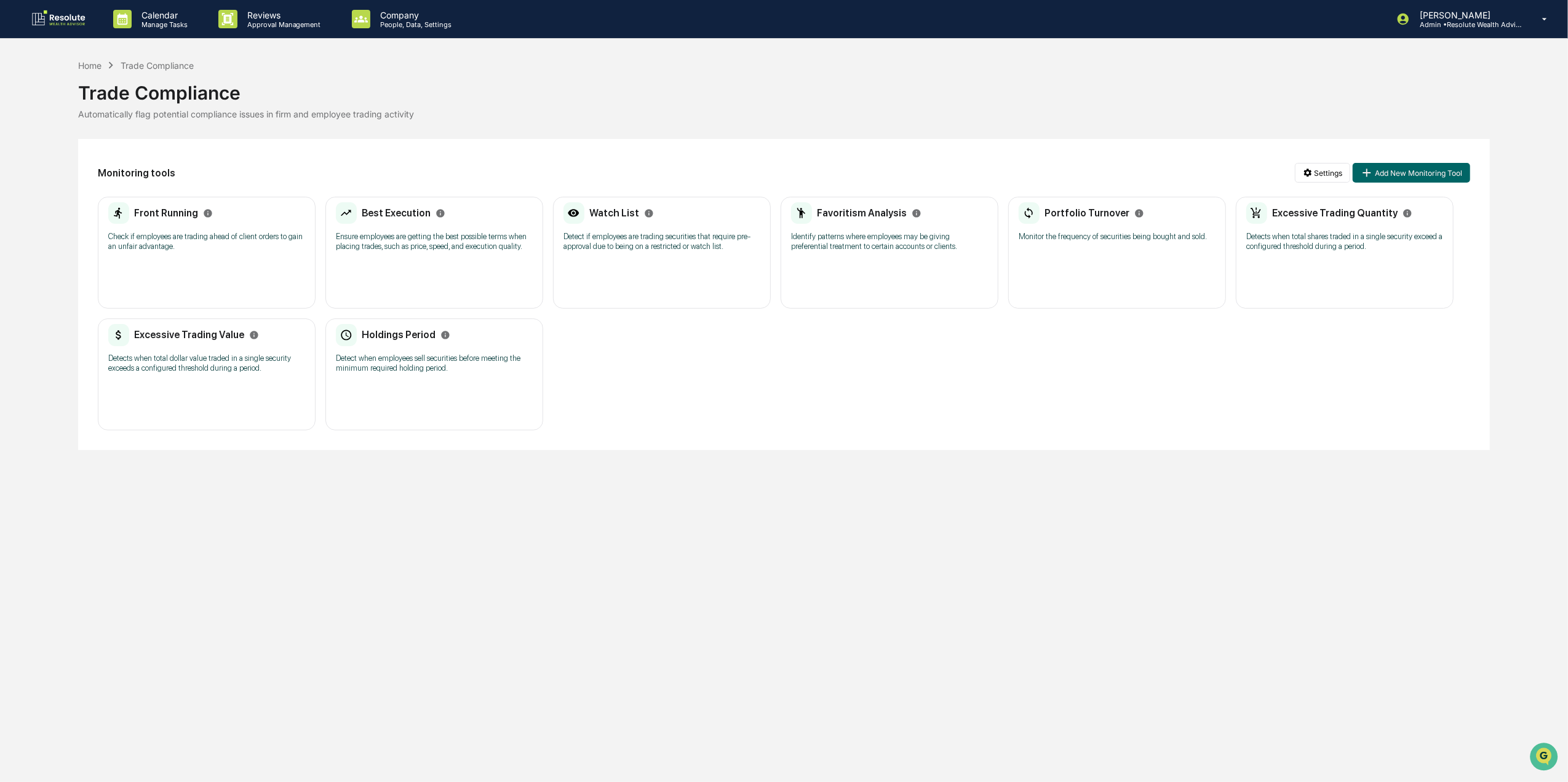
click at [1389, 271] on div "Excessive Trading Quantity Detects when total shares traded in a single securit…" at bounding box center [1345, 252] width 218 height 112
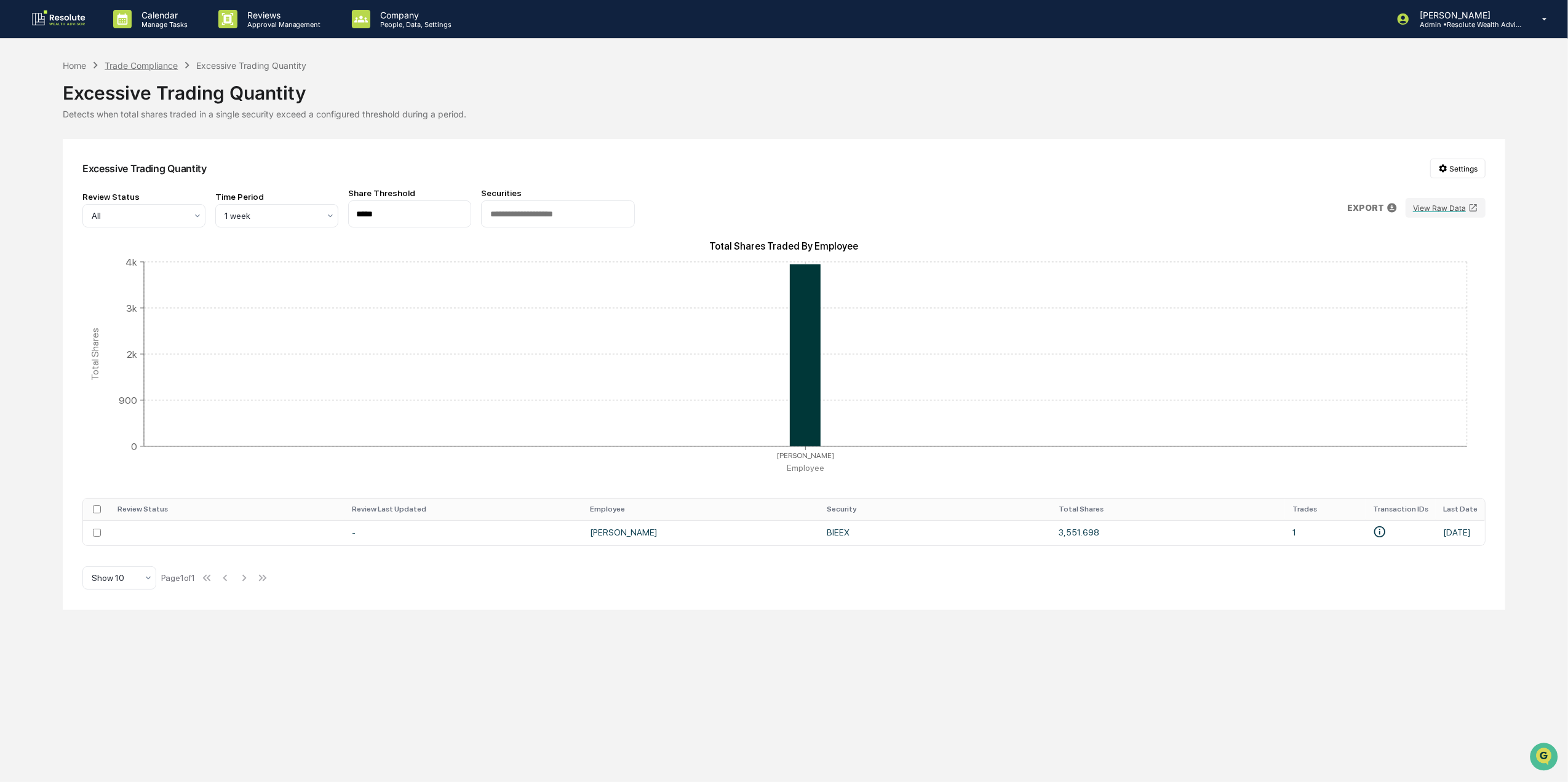
click at [155, 69] on div "Trade Compliance" at bounding box center [141, 66] width 73 height 11
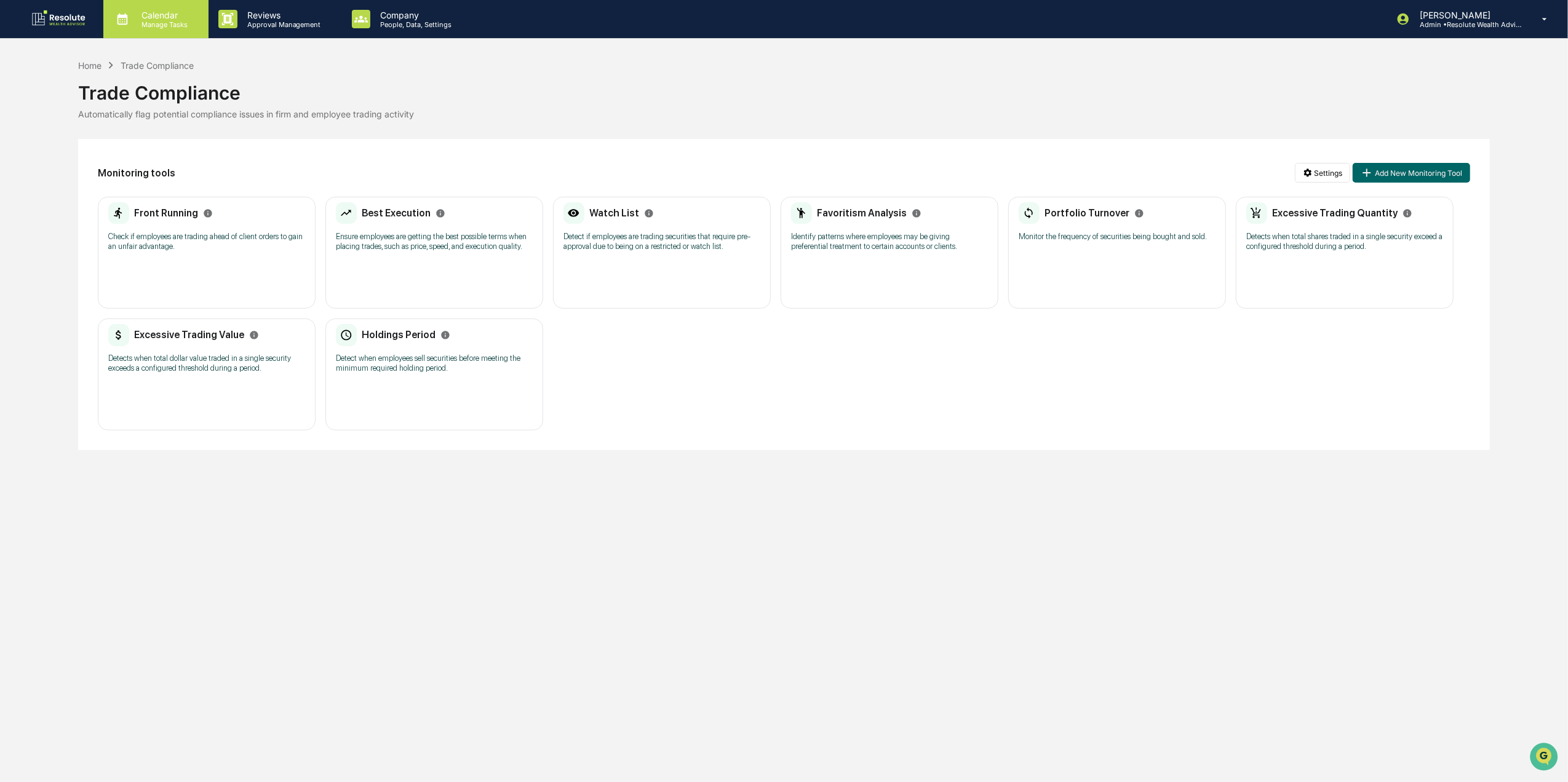
click at [183, 27] on p "Manage Tasks" at bounding box center [163, 24] width 62 height 9
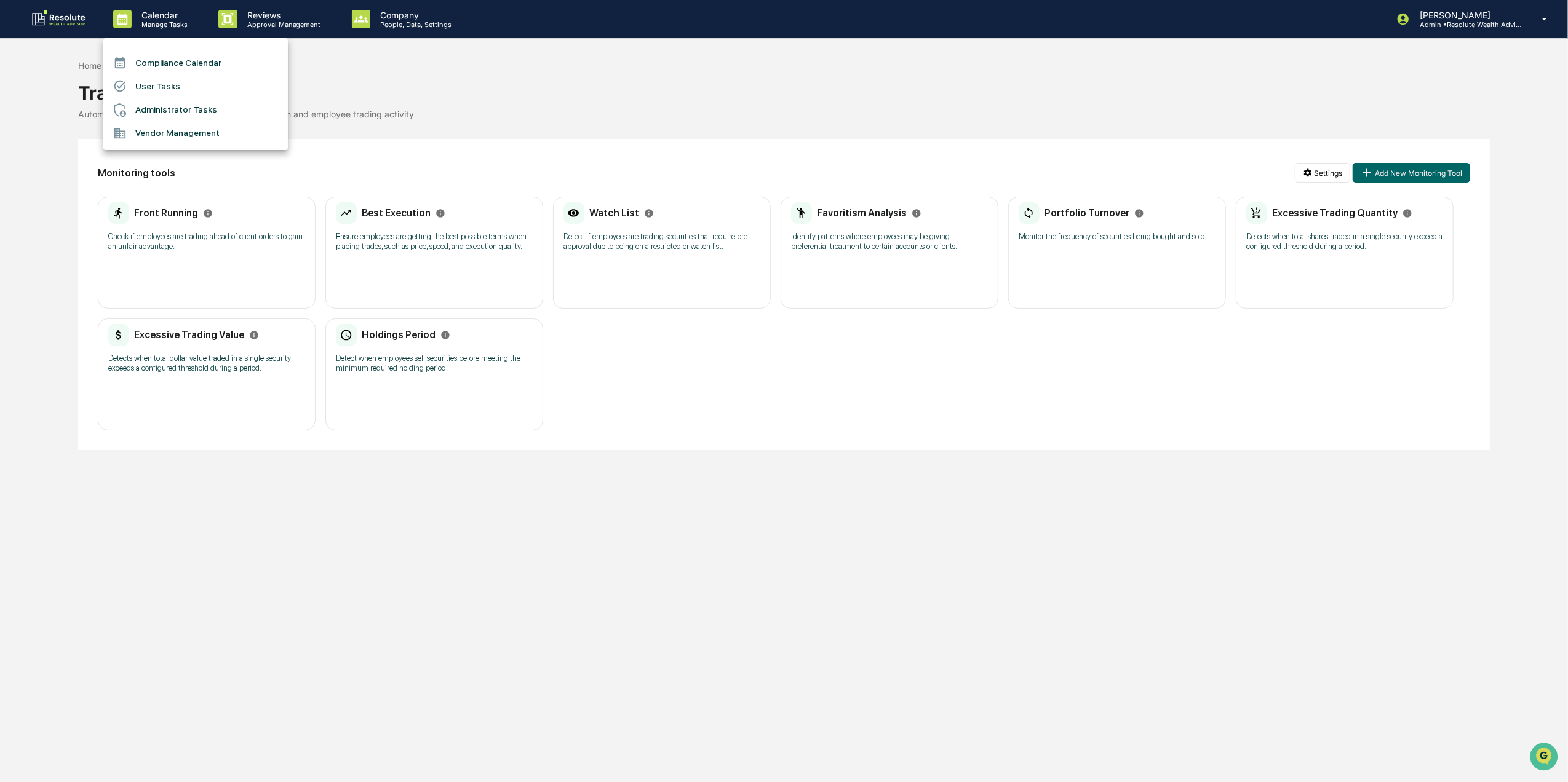
click at [188, 61] on li "Compliance Calendar" at bounding box center [195, 63] width 184 height 23
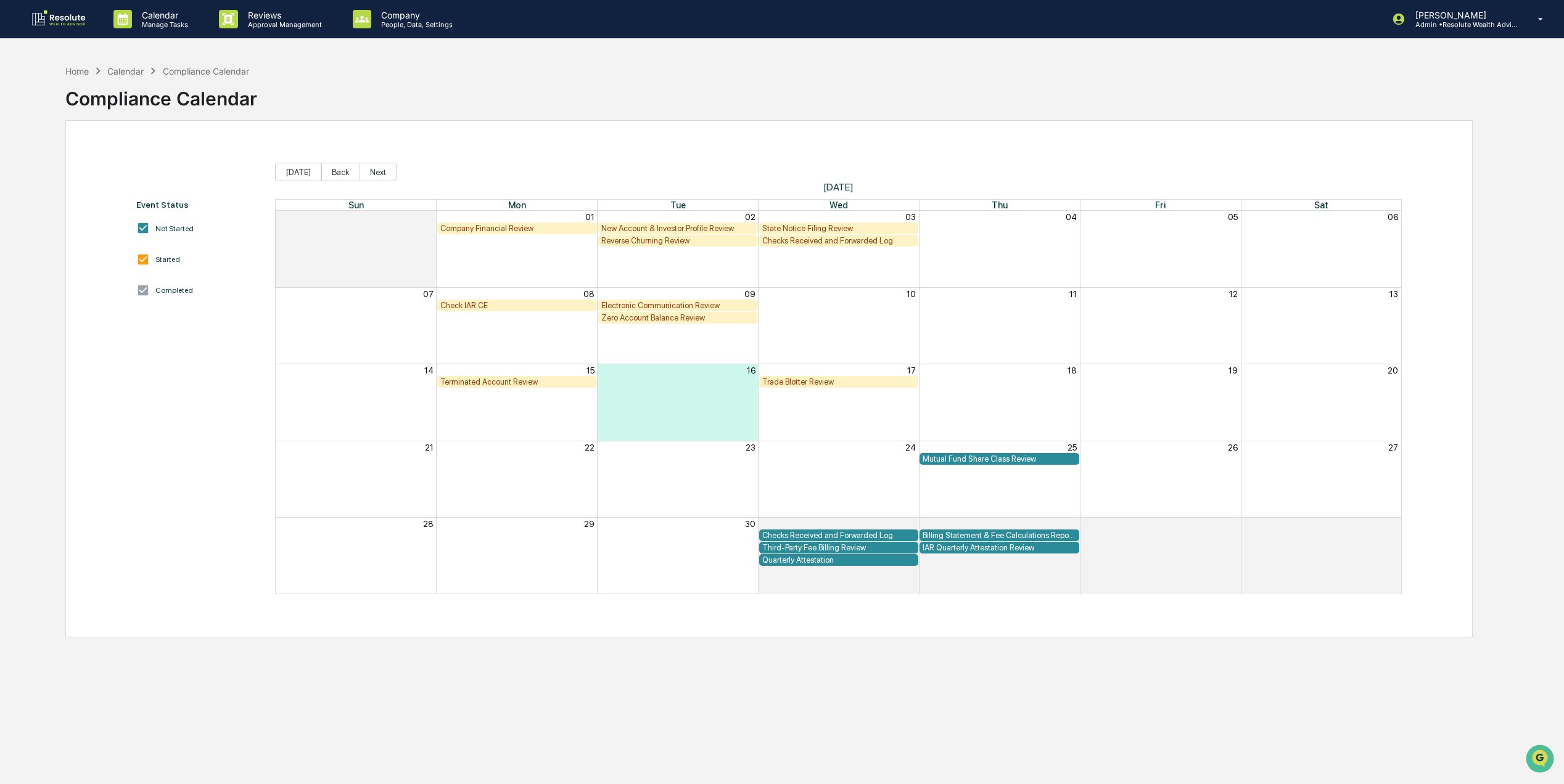
click at [807, 383] on div "Trade Blotter Review" at bounding box center [839, 382] width 154 height 9
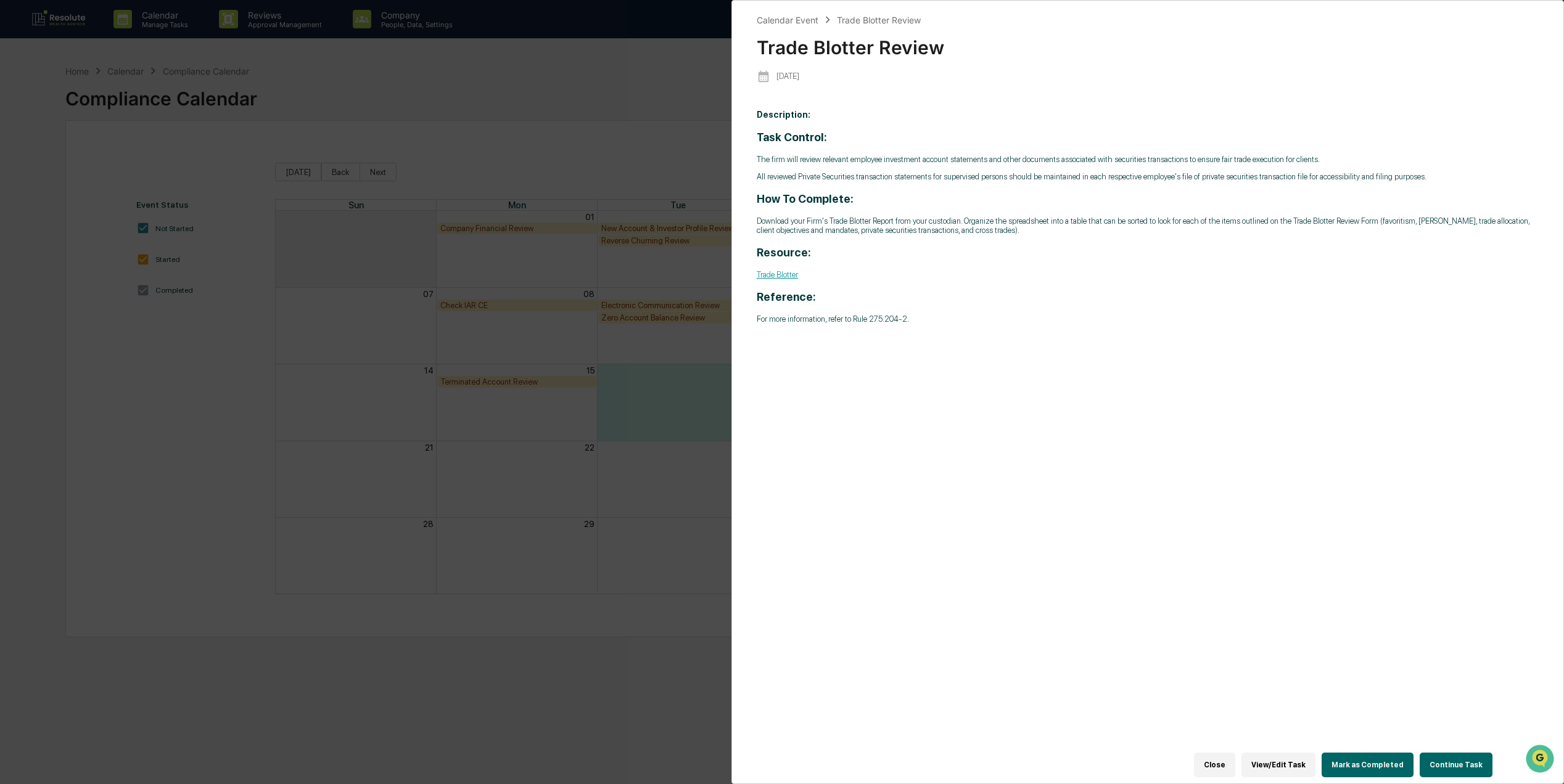
click at [1444, 754] on button "Continue Task" at bounding box center [1456, 765] width 73 height 25
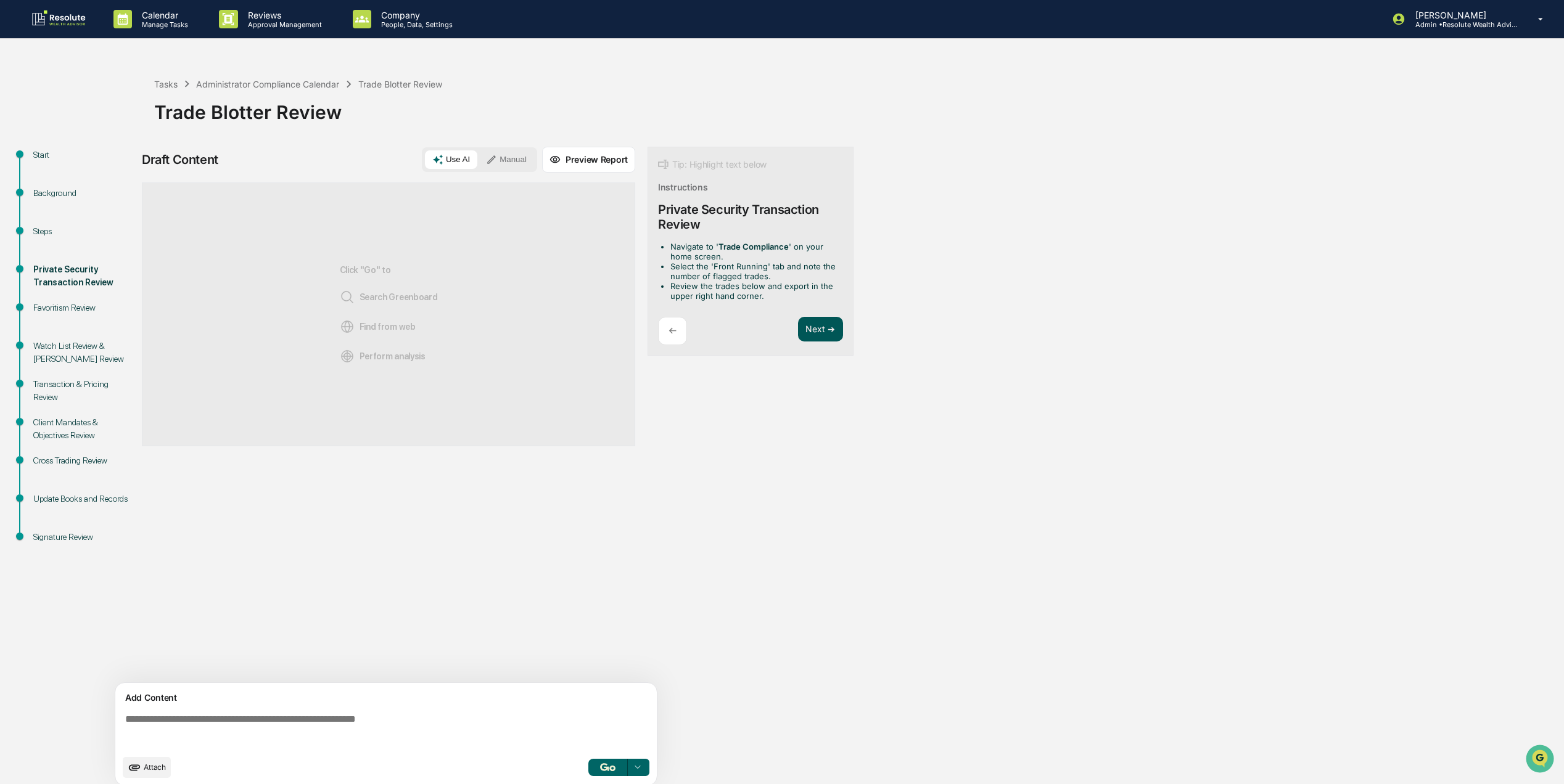
click at [815, 326] on button "Next ➔" at bounding box center [820, 329] width 45 height 25
click at [826, 306] on button "Next ➔" at bounding box center [820, 314] width 45 height 25
click at [817, 341] on button "Next ➔" at bounding box center [820, 339] width 45 height 25
click at [825, 319] on button "Next ➔" at bounding box center [820, 324] width 45 height 25
click at [818, 336] on button "Next ➔" at bounding box center [820, 339] width 45 height 25
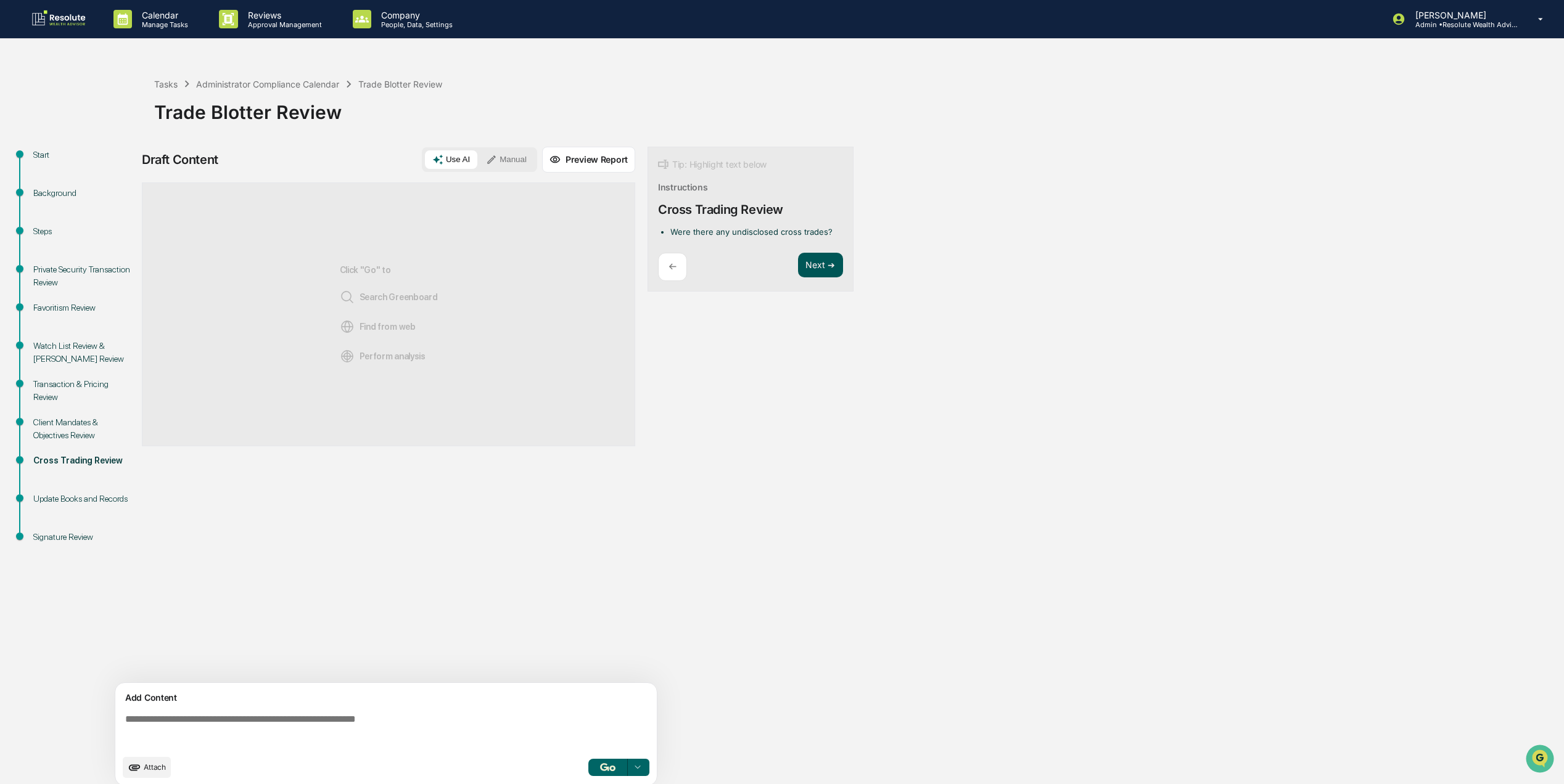
click at [825, 269] on button "Next ➔" at bounding box center [820, 265] width 45 height 25
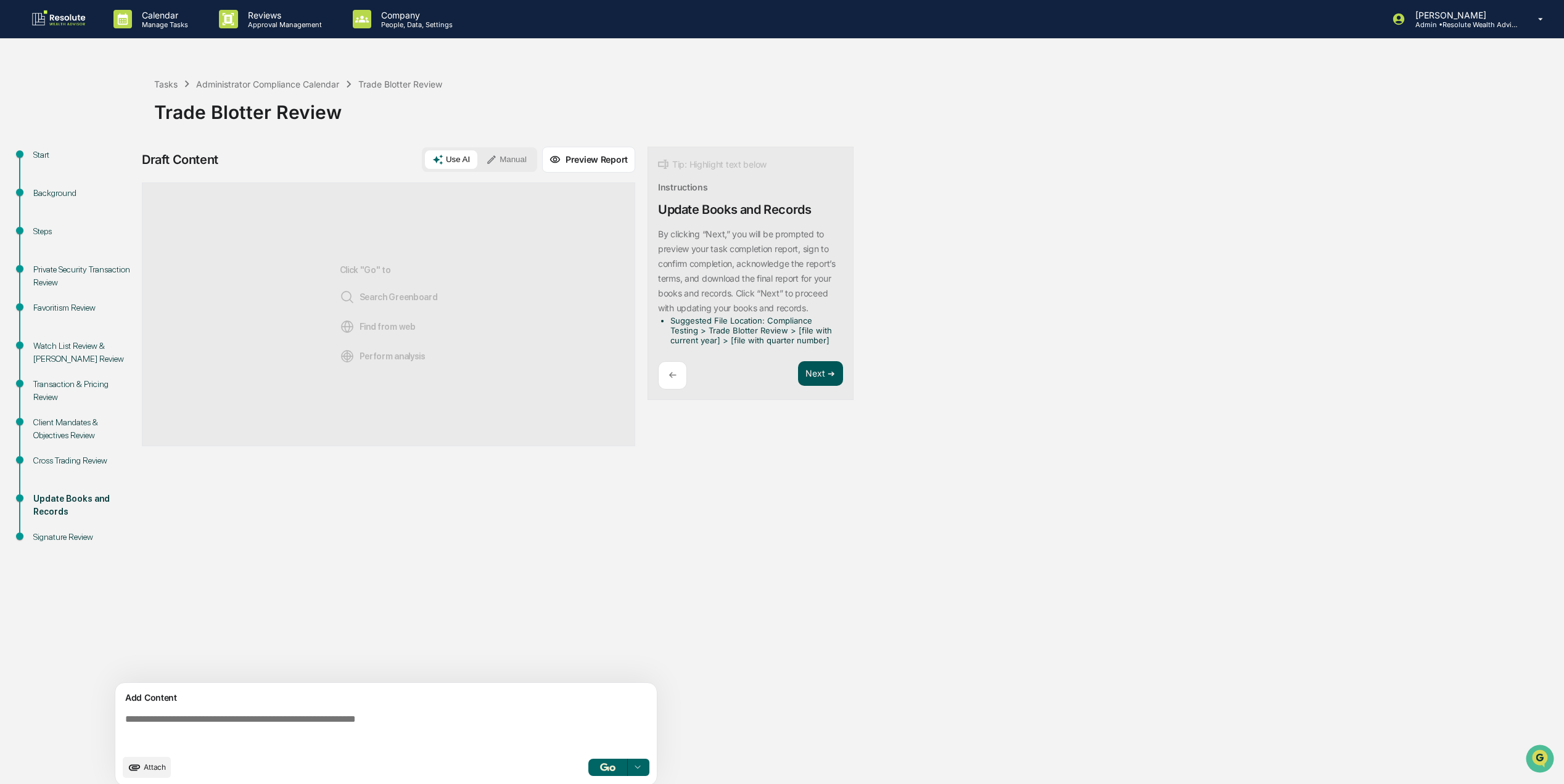
click at [826, 370] on button "Next ➔" at bounding box center [820, 373] width 45 height 25
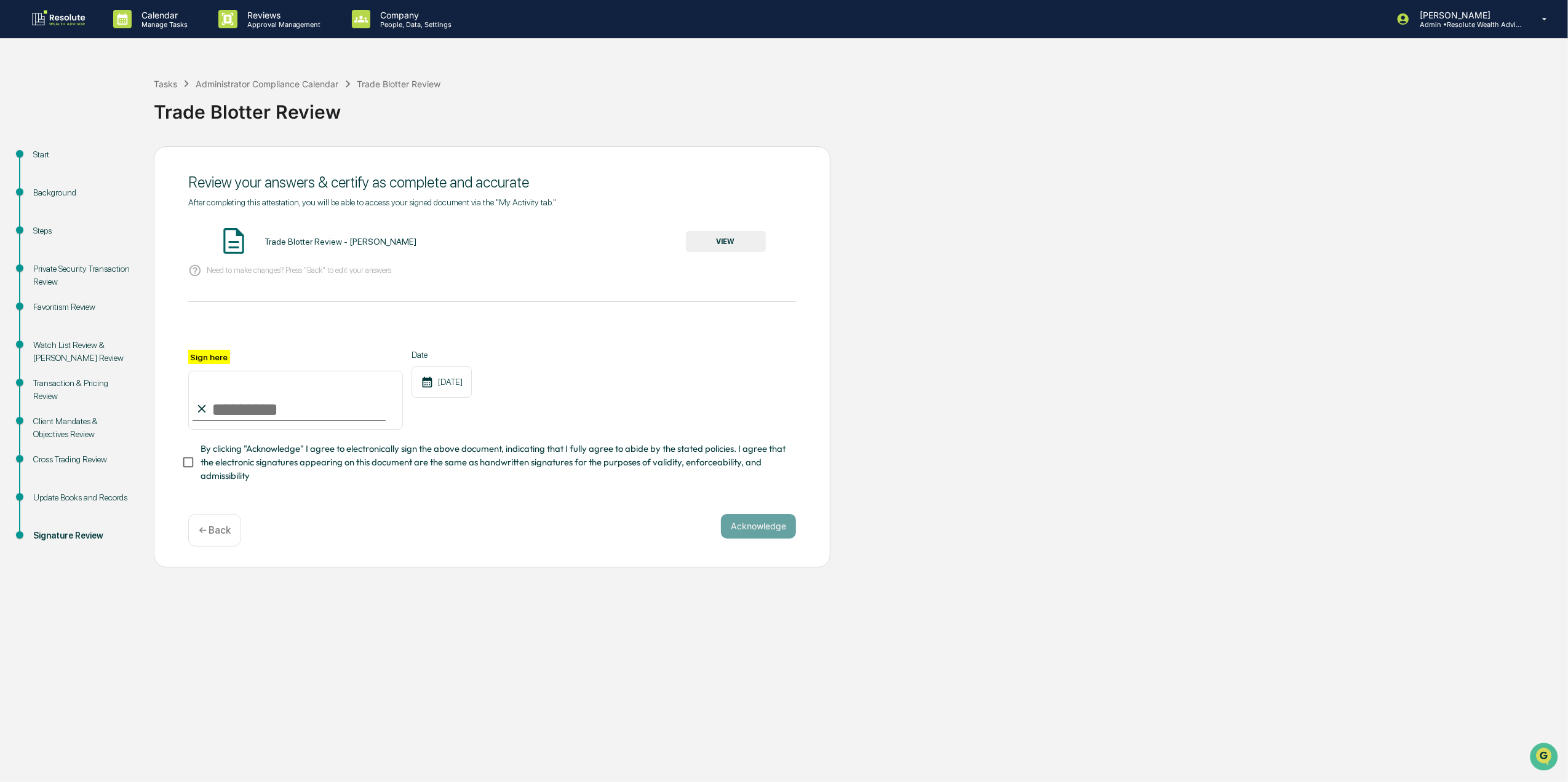
click at [212, 417] on input "Sign here" at bounding box center [295, 400] width 215 height 59
type input "**********"
click at [224, 469] on span "By clicking "Acknowledge" I agree to electronically sign the above document, in…" at bounding box center [493, 462] width 586 height 41
click at [740, 526] on button "Acknowledge" at bounding box center [758, 526] width 75 height 24
click at [735, 235] on button "VIEW" at bounding box center [725, 241] width 80 height 21
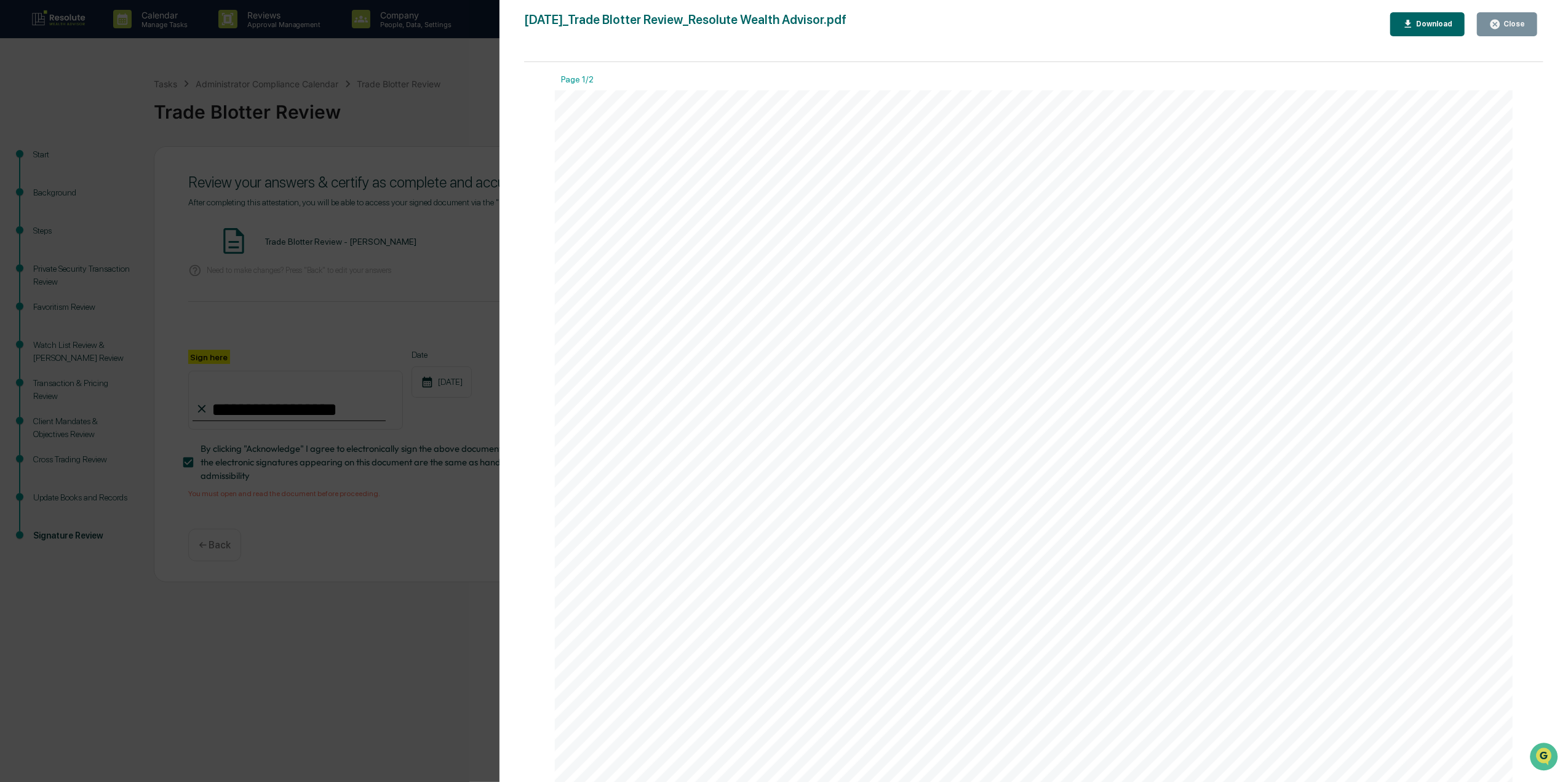
click at [1515, 31] on button "Close" at bounding box center [1507, 24] width 61 height 24
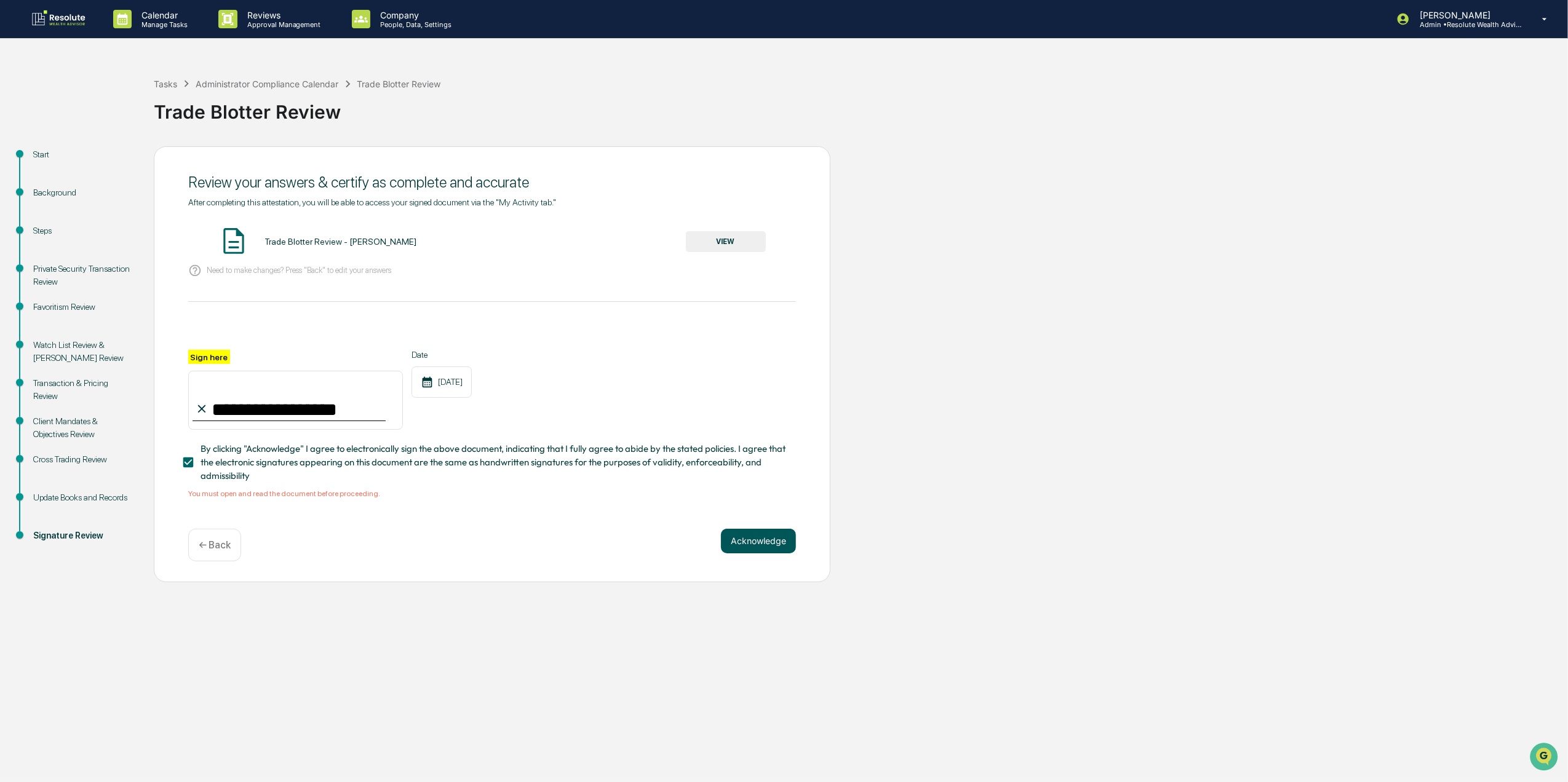
click at [769, 545] on button "Acknowledge" at bounding box center [758, 541] width 75 height 24
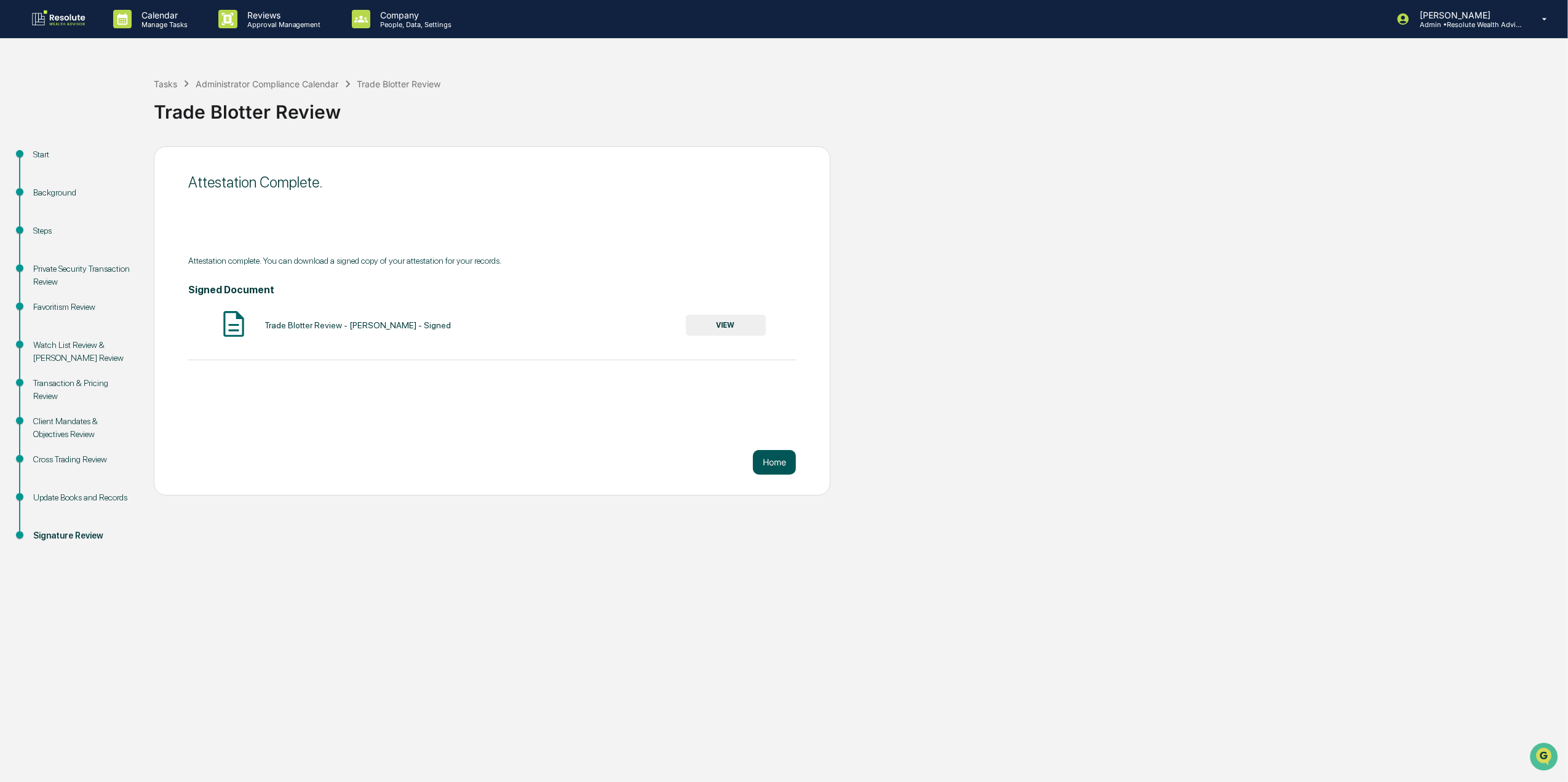
click at [779, 457] on button "Home" at bounding box center [774, 462] width 43 height 24
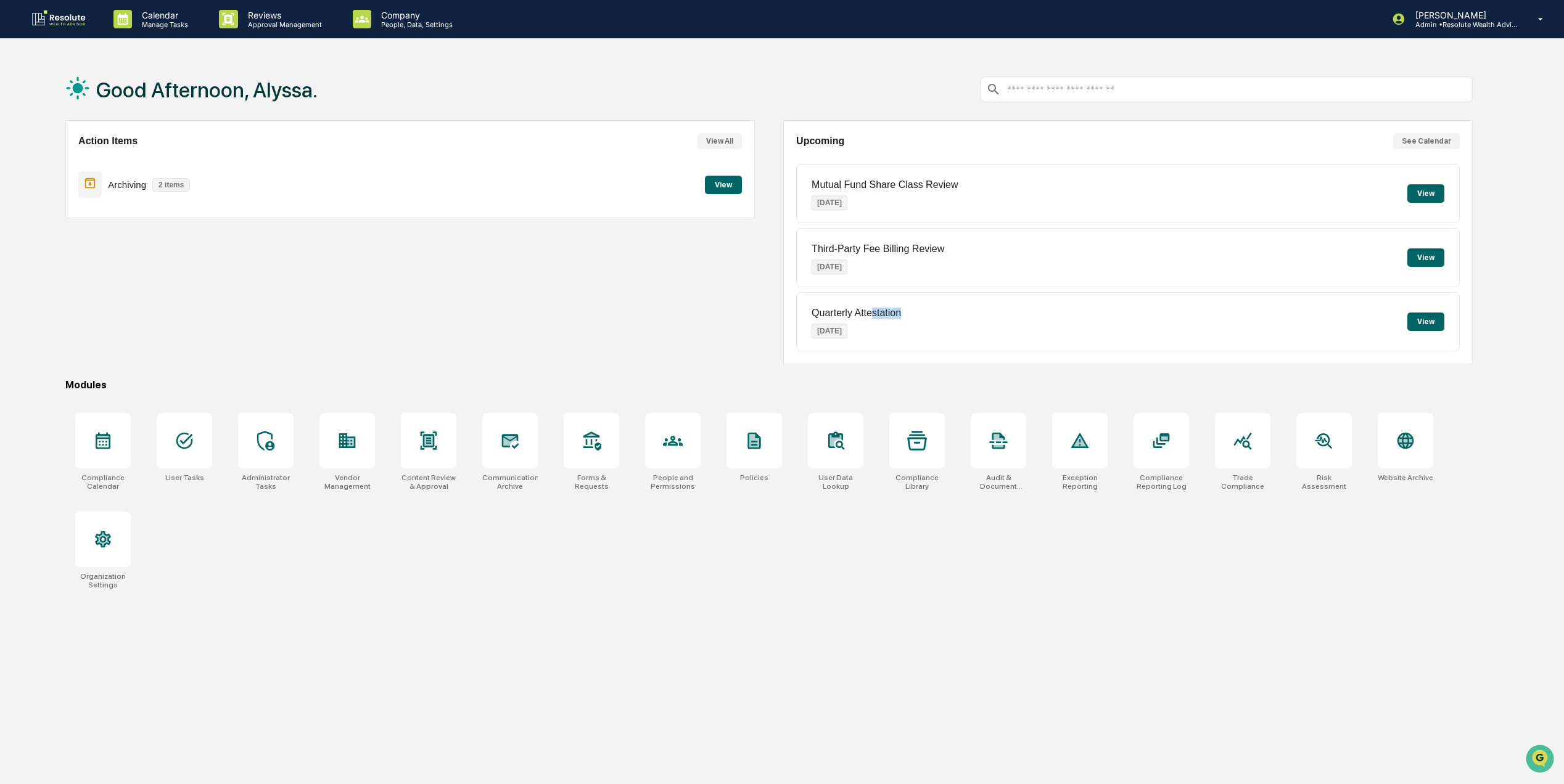
drag, startPoint x: 873, startPoint y: 317, endPoint x: 1024, endPoint y: 321, distance: 151.1
click at [1024, 321] on div "Quarterly Attestation Oct 1, 2025 View" at bounding box center [1128, 322] width 664 height 59
click at [274, 16] on p "Reviews" at bounding box center [283, 15] width 90 height 11
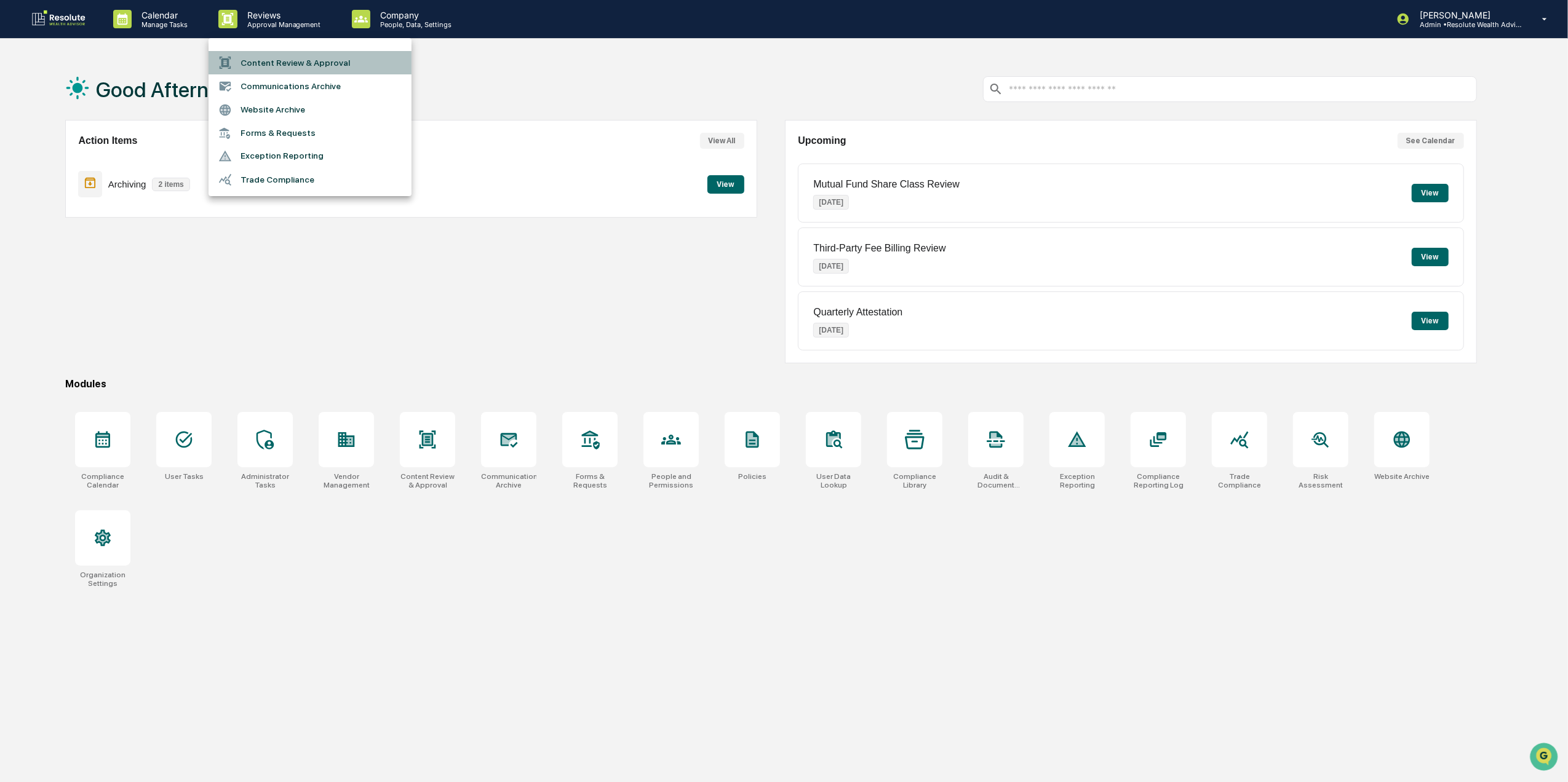
click at [295, 66] on li "Content Review & Approval" at bounding box center [310, 63] width 203 height 23
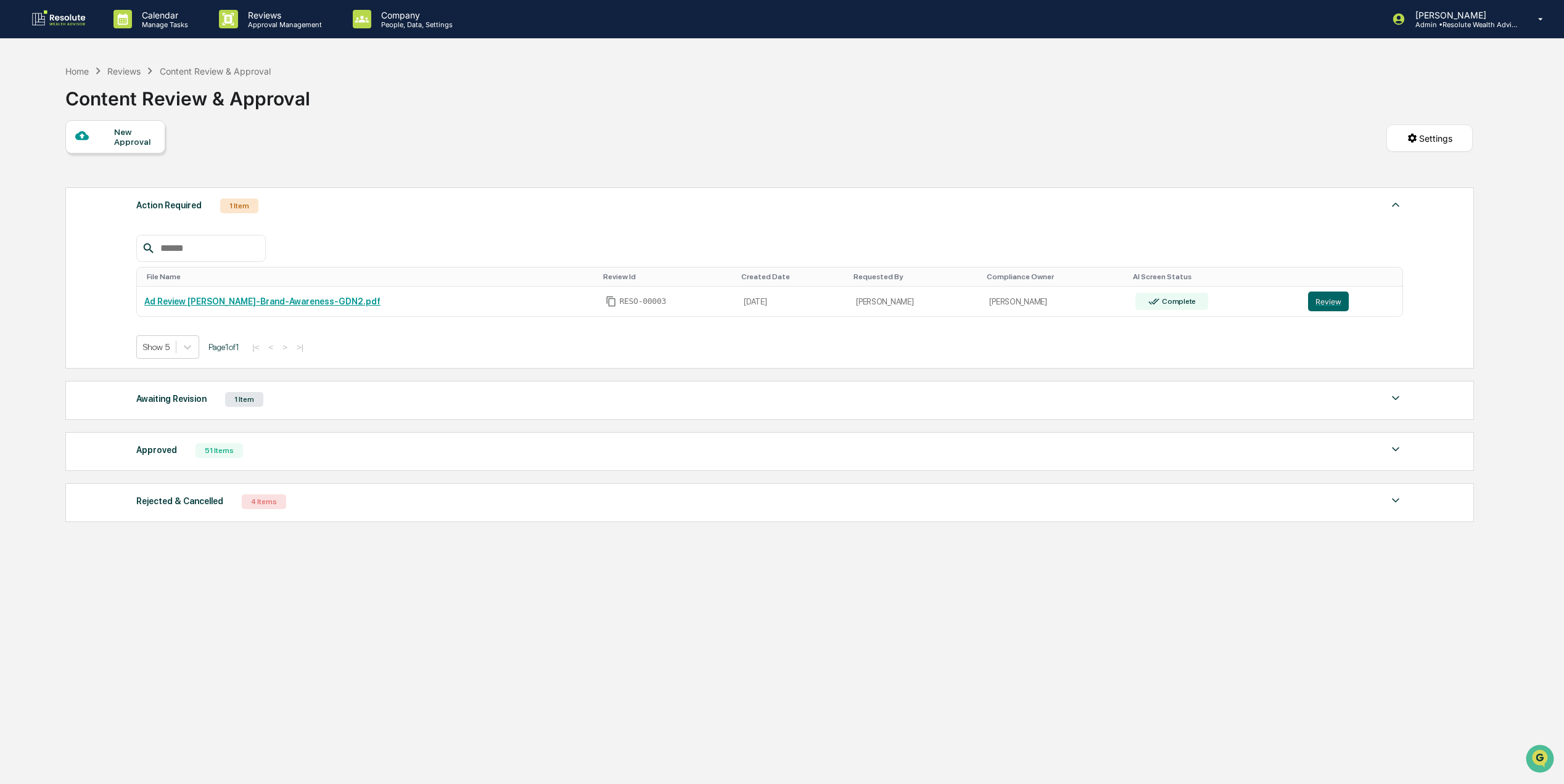
click at [217, 467] on div "Approved 51 Items File Name Review Id Created Date Requested By Compliance Owne…" at bounding box center [770, 452] width 1409 height 39
click at [213, 458] on div "51 Items" at bounding box center [220, 450] width 48 height 14
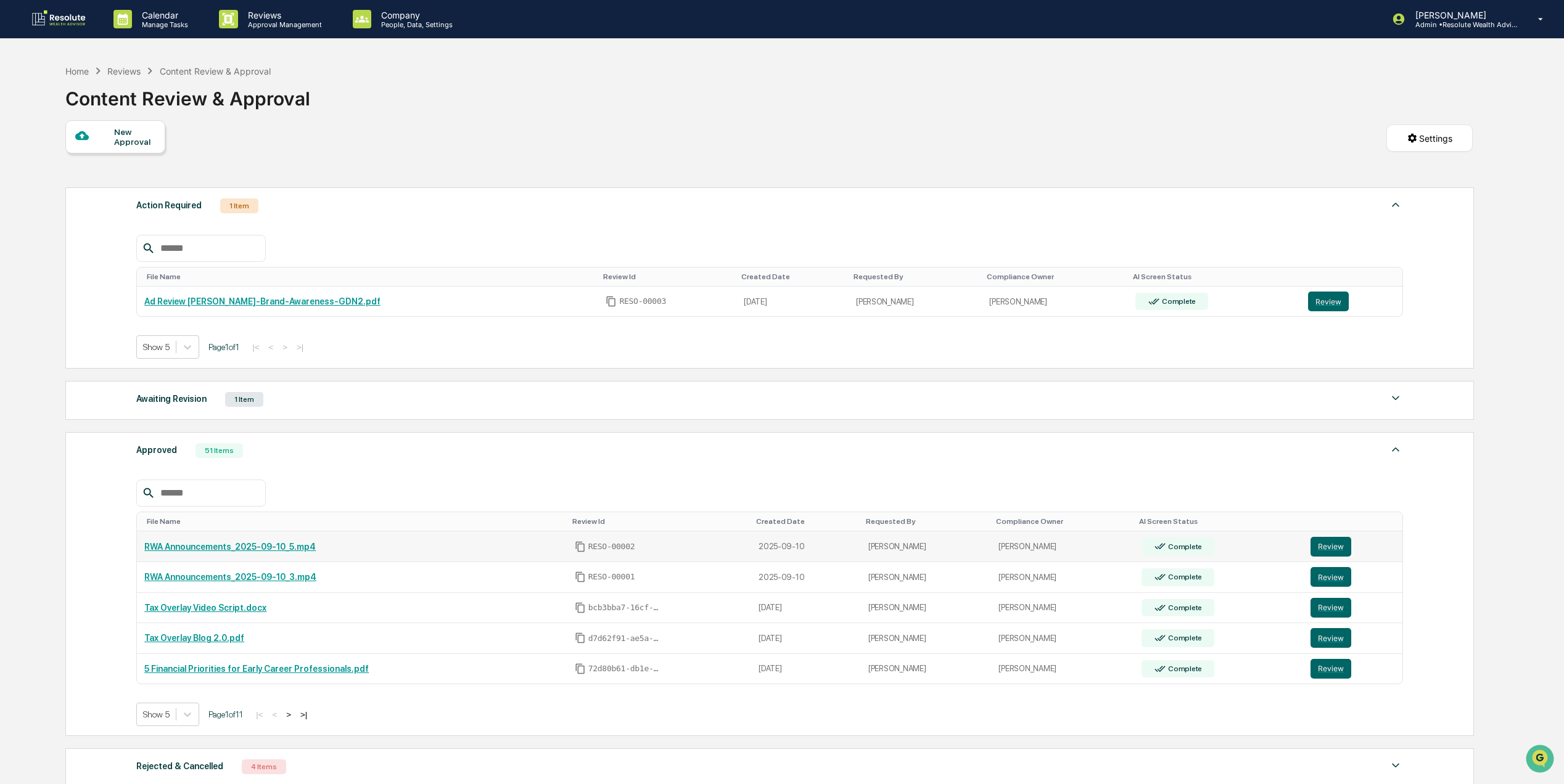
click at [258, 552] on link "RWA Announcements_2025-09-10_5.mp4" at bounding box center [230, 547] width 171 height 10
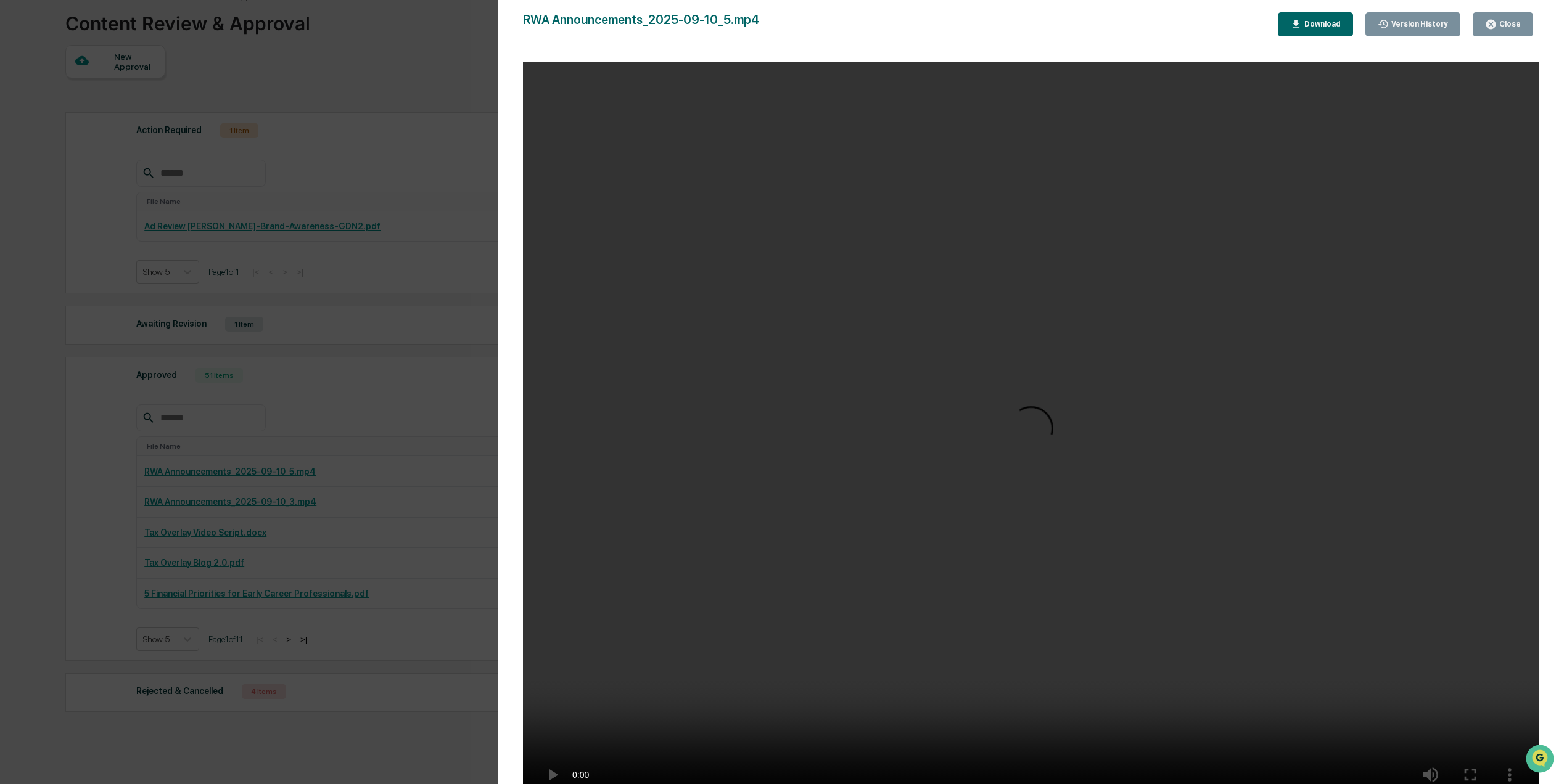
scroll to position [162, 0]
click at [1520, 19] on div "Close" at bounding box center [1508, 24] width 24 height 9
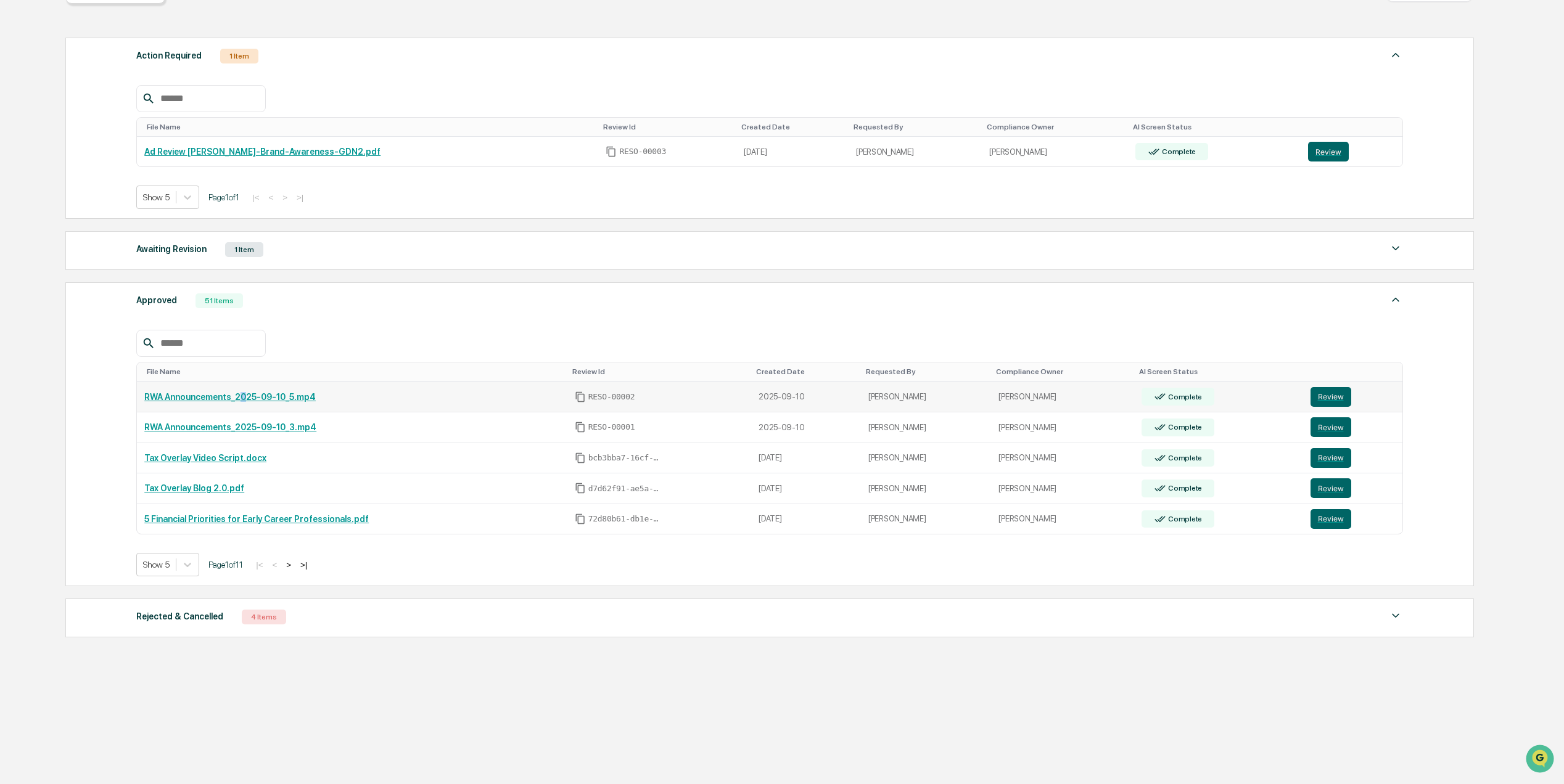
click at [242, 395] on link "RWA Announcements_2025-09-10_5.mp4" at bounding box center [230, 397] width 171 height 10
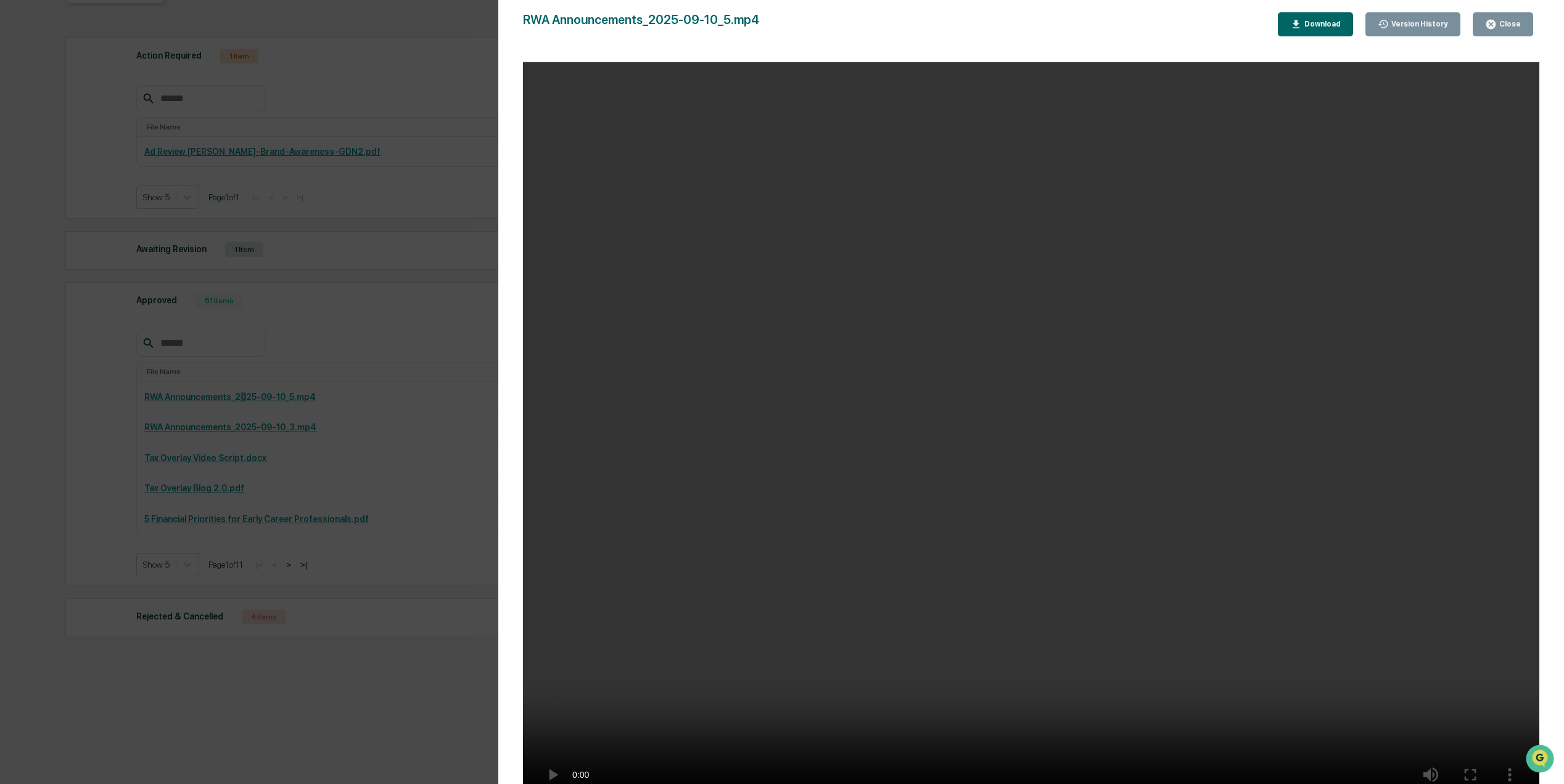
click at [1513, 15] on button "Close" at bounding box center [1503, 24] width 61 height 24
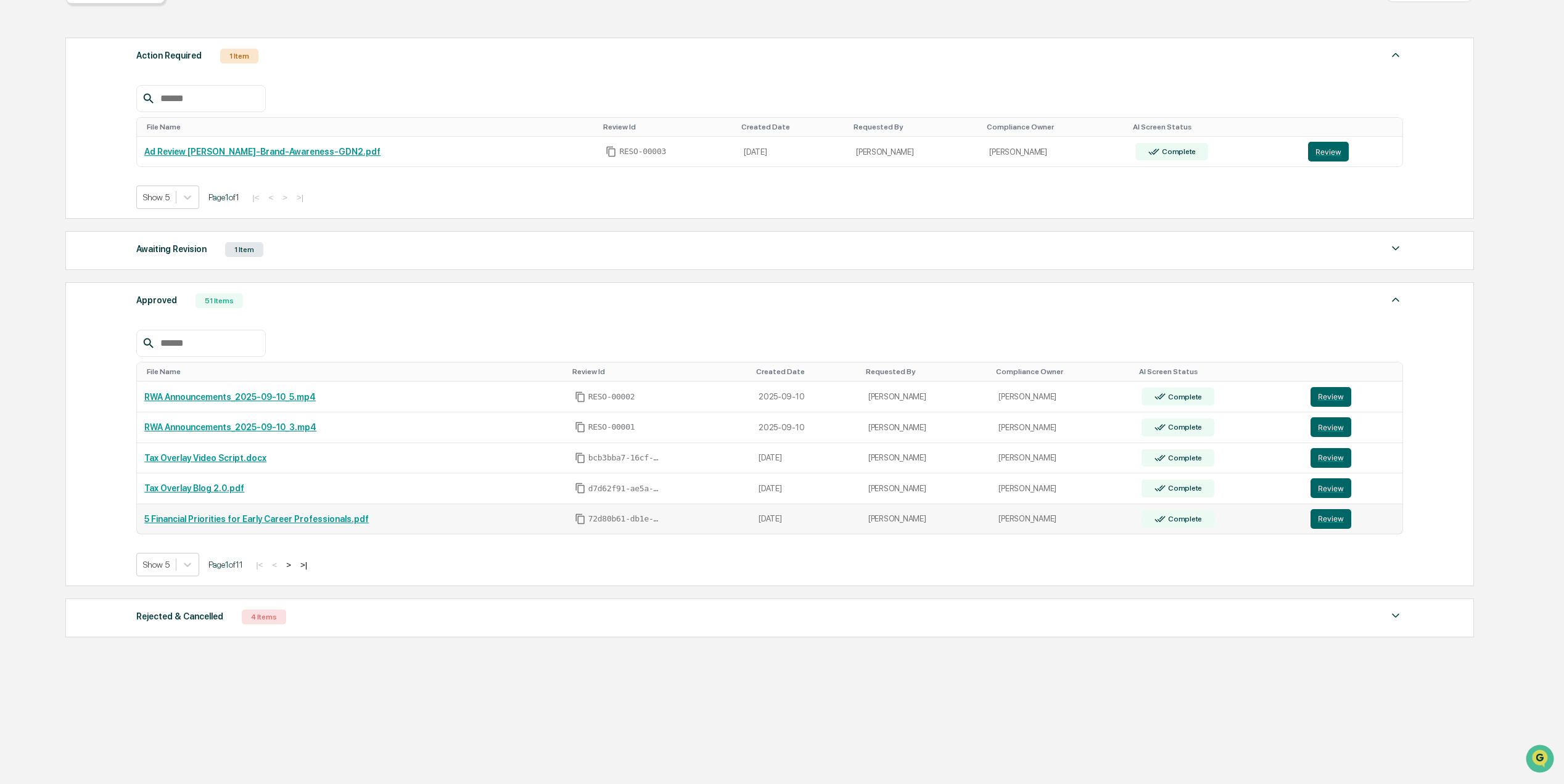
click at [292, 518] on link "5 Financial Priorities for Early Career Professionals.pdf" at bounding box center [256, 519] width 225 height 10
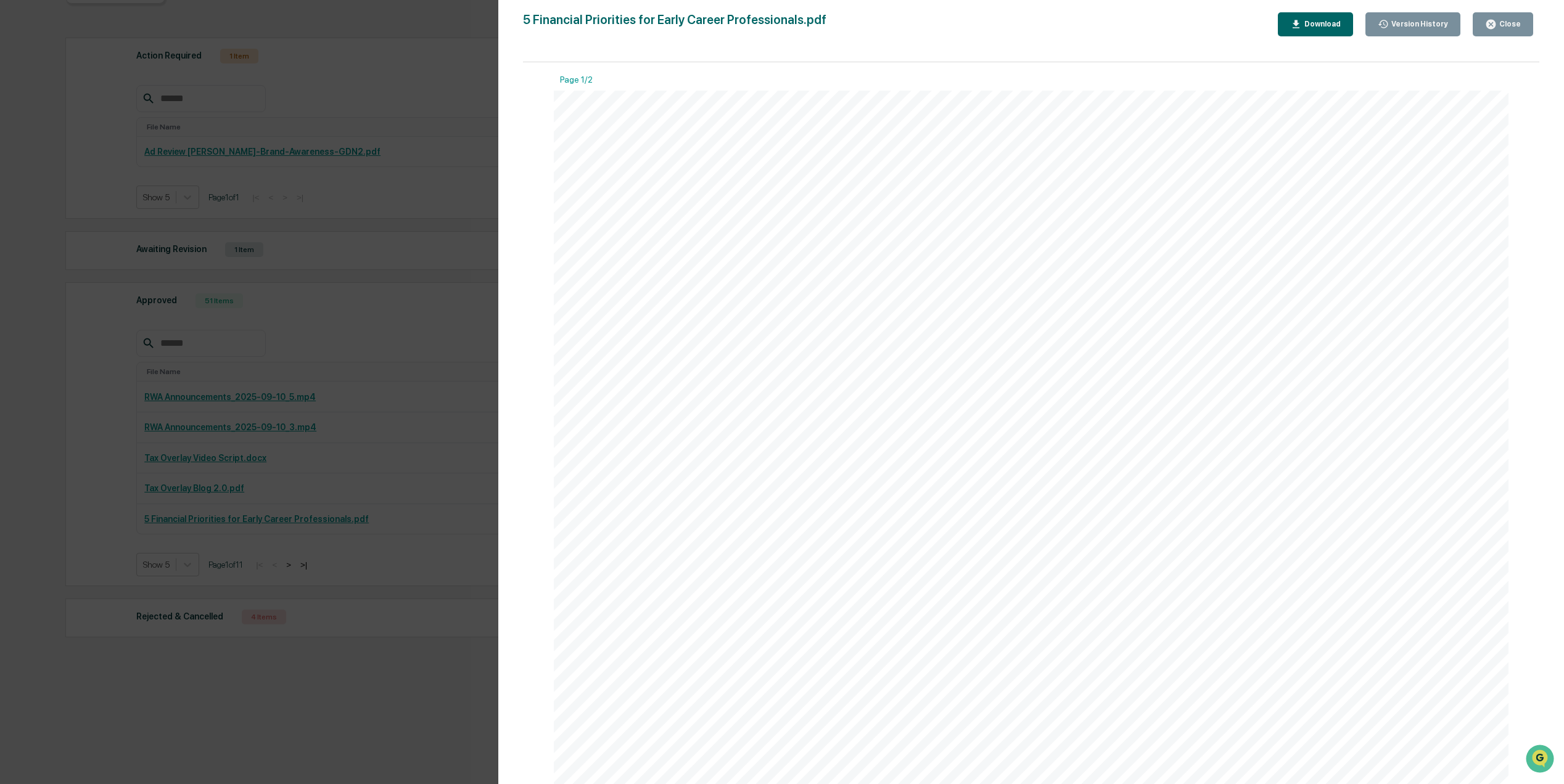
click at [1497, 19] on icon "button" at bounding box center [1491, 25] width 12 height 12
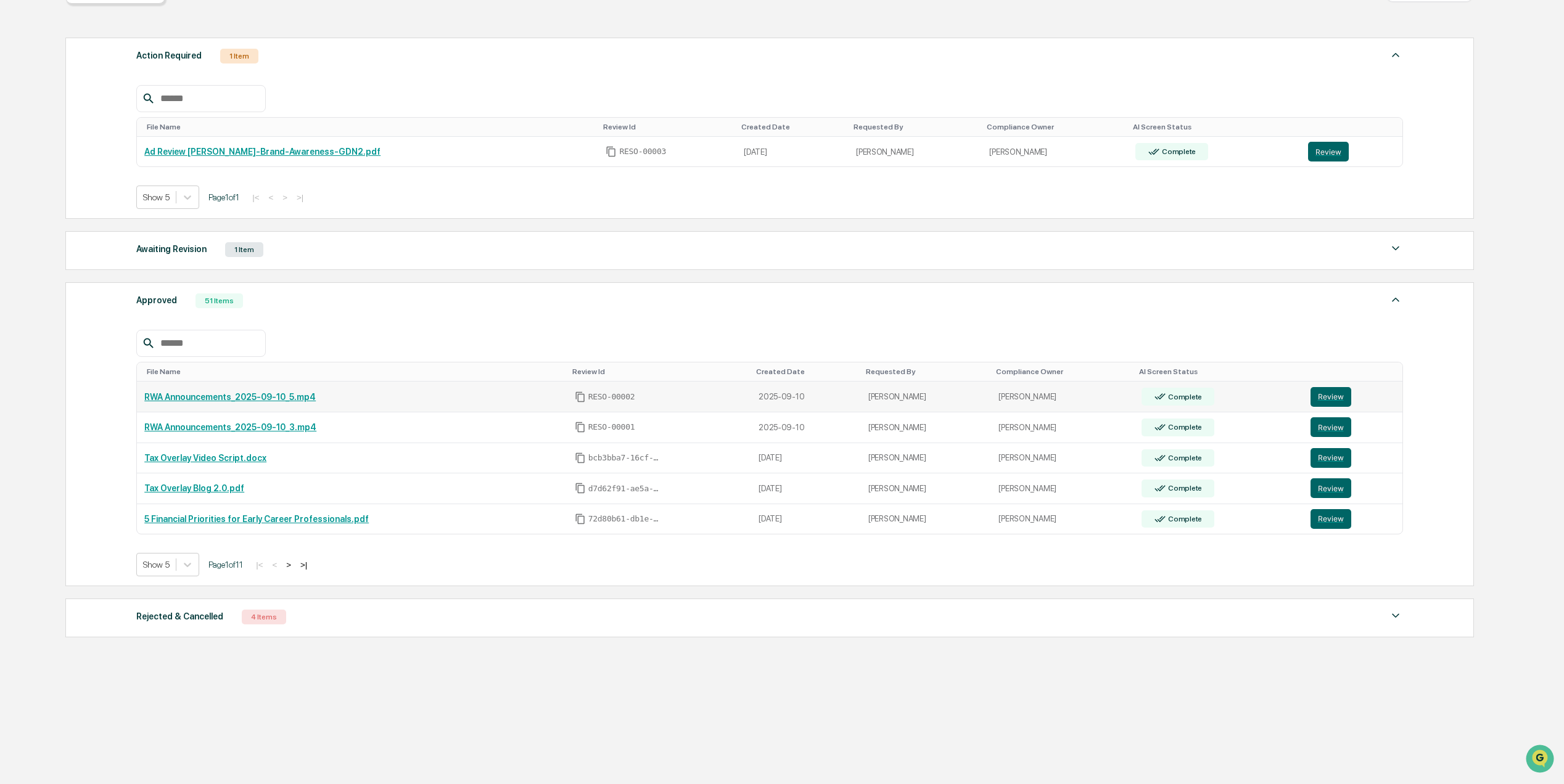
click at [256, 392] on link "RWA Announcements_2025-09-10_5.mp4" at bounding box center [230, 397] width 171 height 10
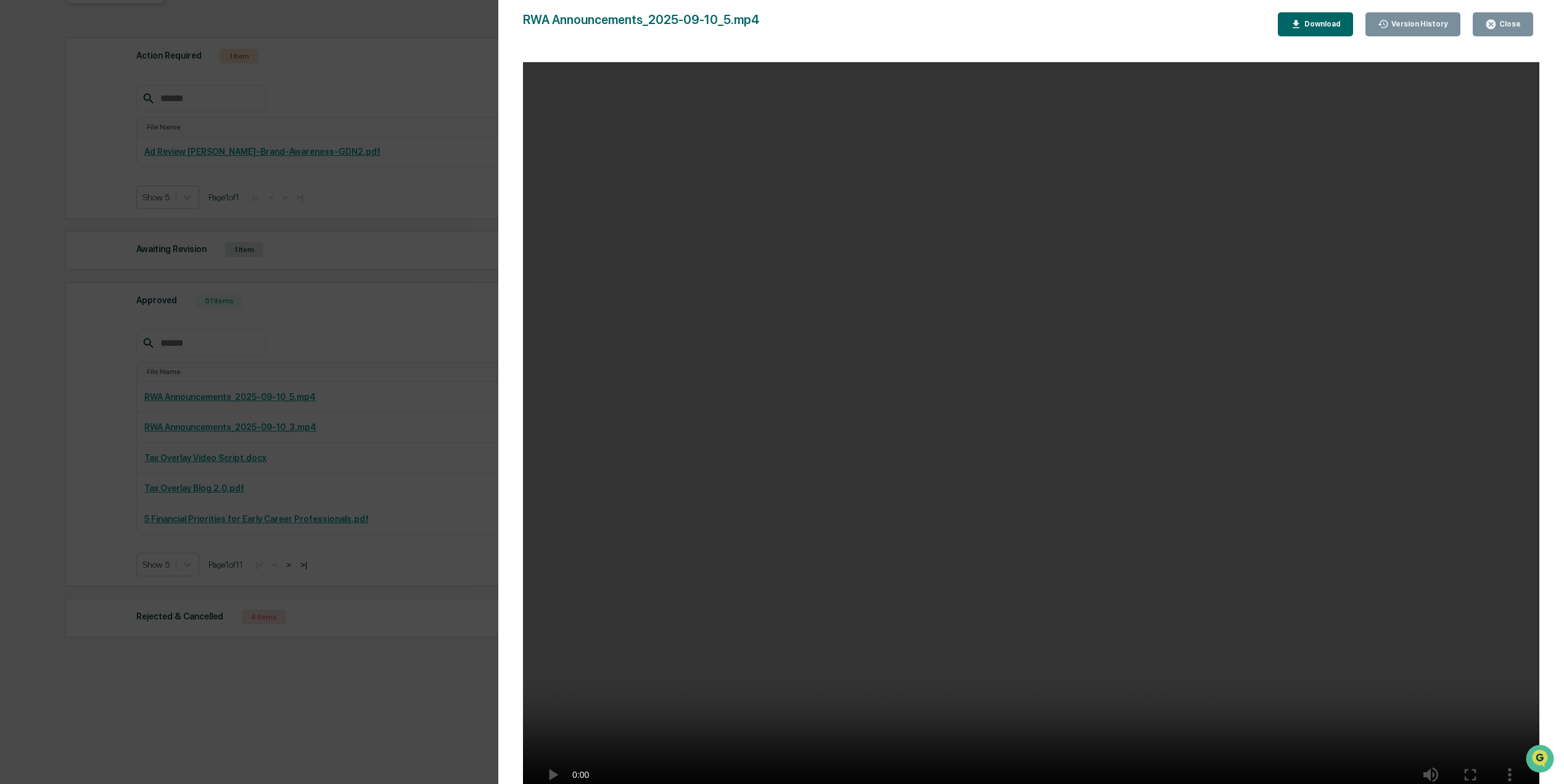
click at [812, 703] on video "Your browser does not support the video tag." at bounding box center [1031, 435] width 1017 height 747
click at [921, 592] on video "Your browser does not support the video tag." at bounding box center [1031, 435] width 1017 height 747
drag, startPoint x: 1002, startPoint y: 500, endPoint x: 1431, endPoint y: 507, distance: 429.1
click at [1431, 507] on video "Your browser does not support the video tag." at bounding box center [1031, 435] width 1017 height 747
click at [1500, 19] on div "Close" at bounding box center [1503, 25] width 36 height 12
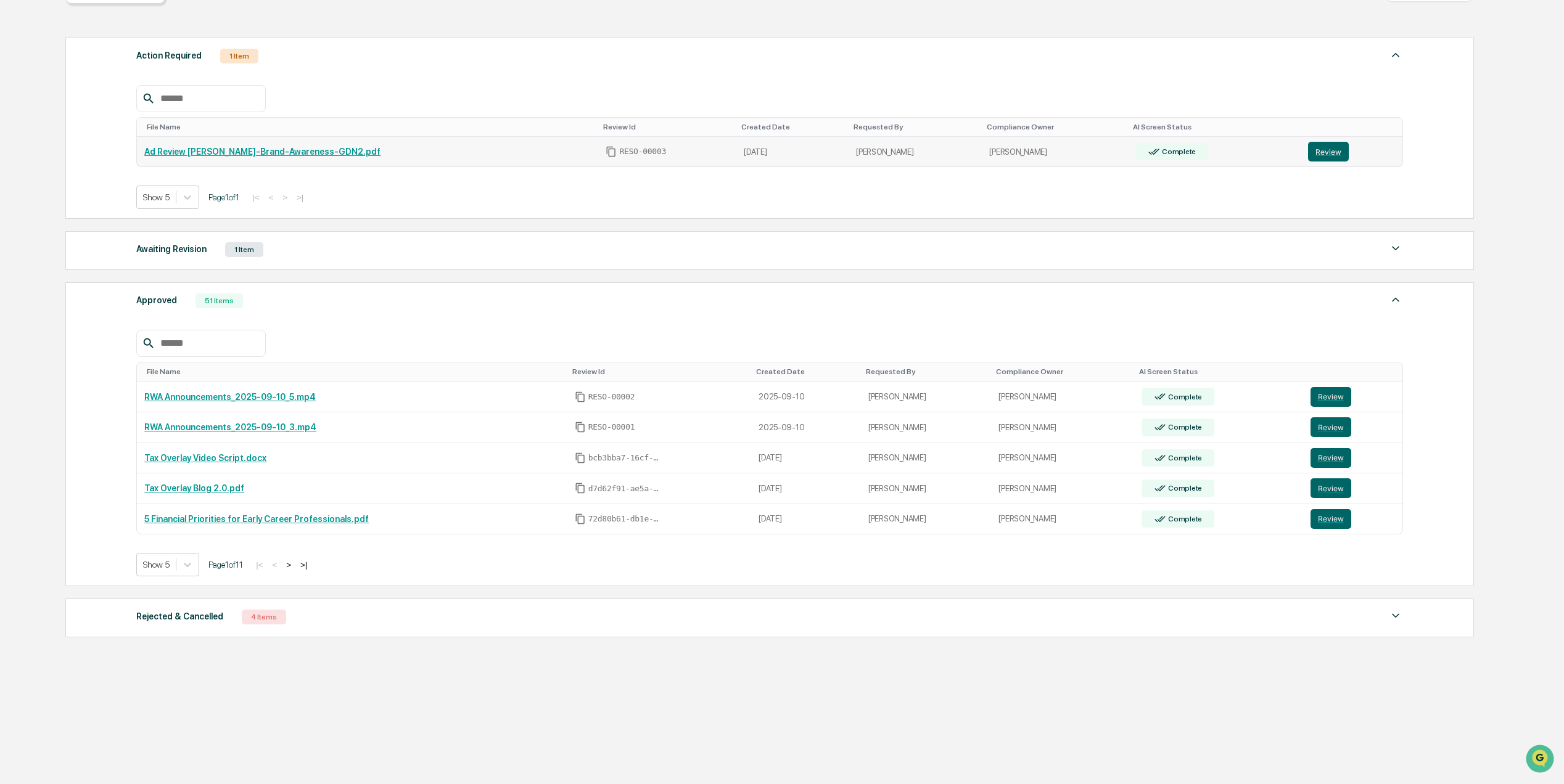
click at [291, 147] on link "Ad Review Ryan-Brand-Awareness-GDN2.pdf" at bounding box center [262, 152] width 236 height 10
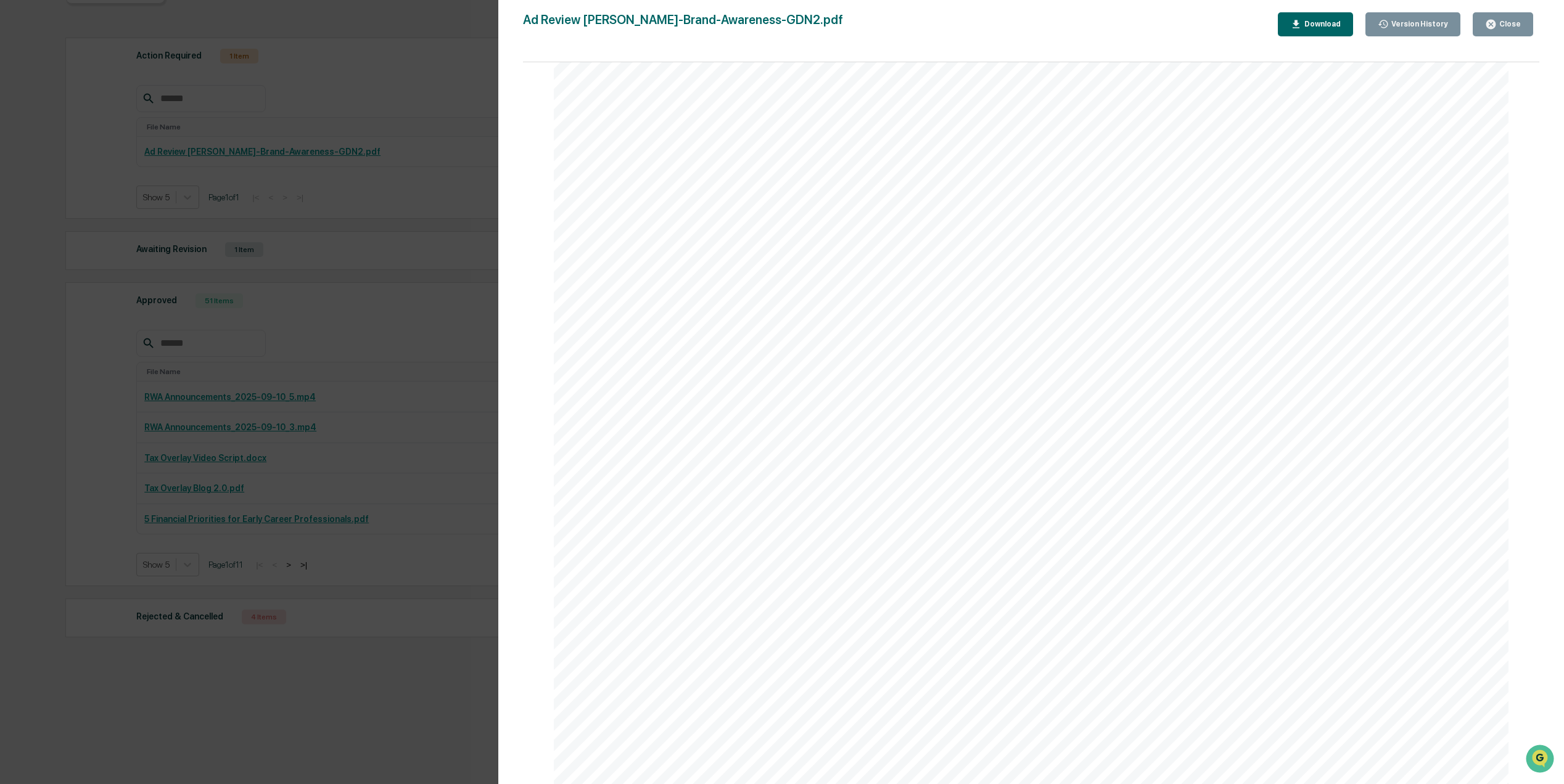
scroll to position [1819, 0]
click at [1496, 20] on icon "button" at bounding box center [1491, 25] width 12 height 12
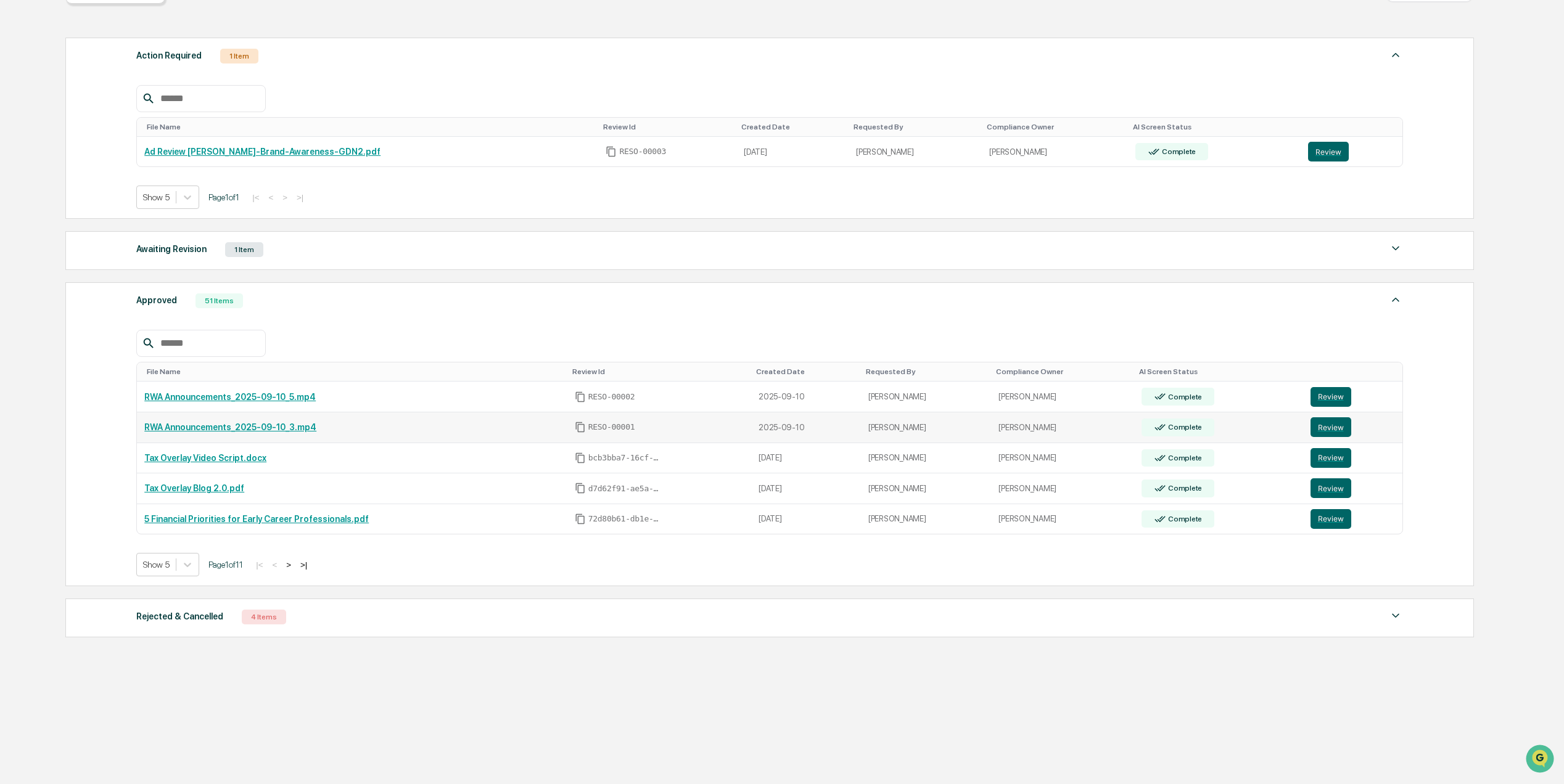
click at [266, 422] on link "RWA Announcements_2025-09-10_3.mp4" at bounding box center [230, 427] width 172 height 10
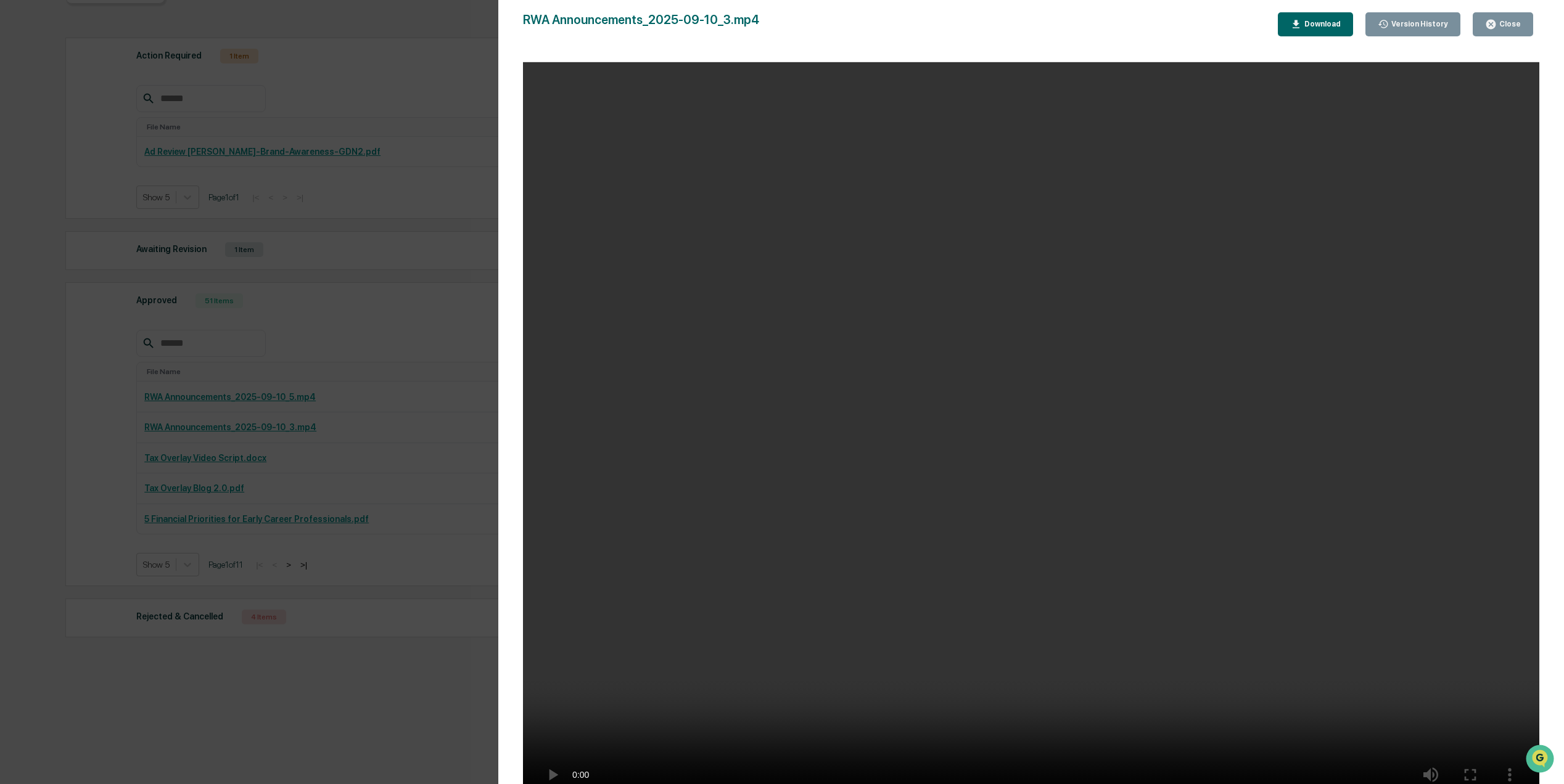
click at [1512, 14] on button "Close" at bounding box center [1503, 24] width 61 height 24
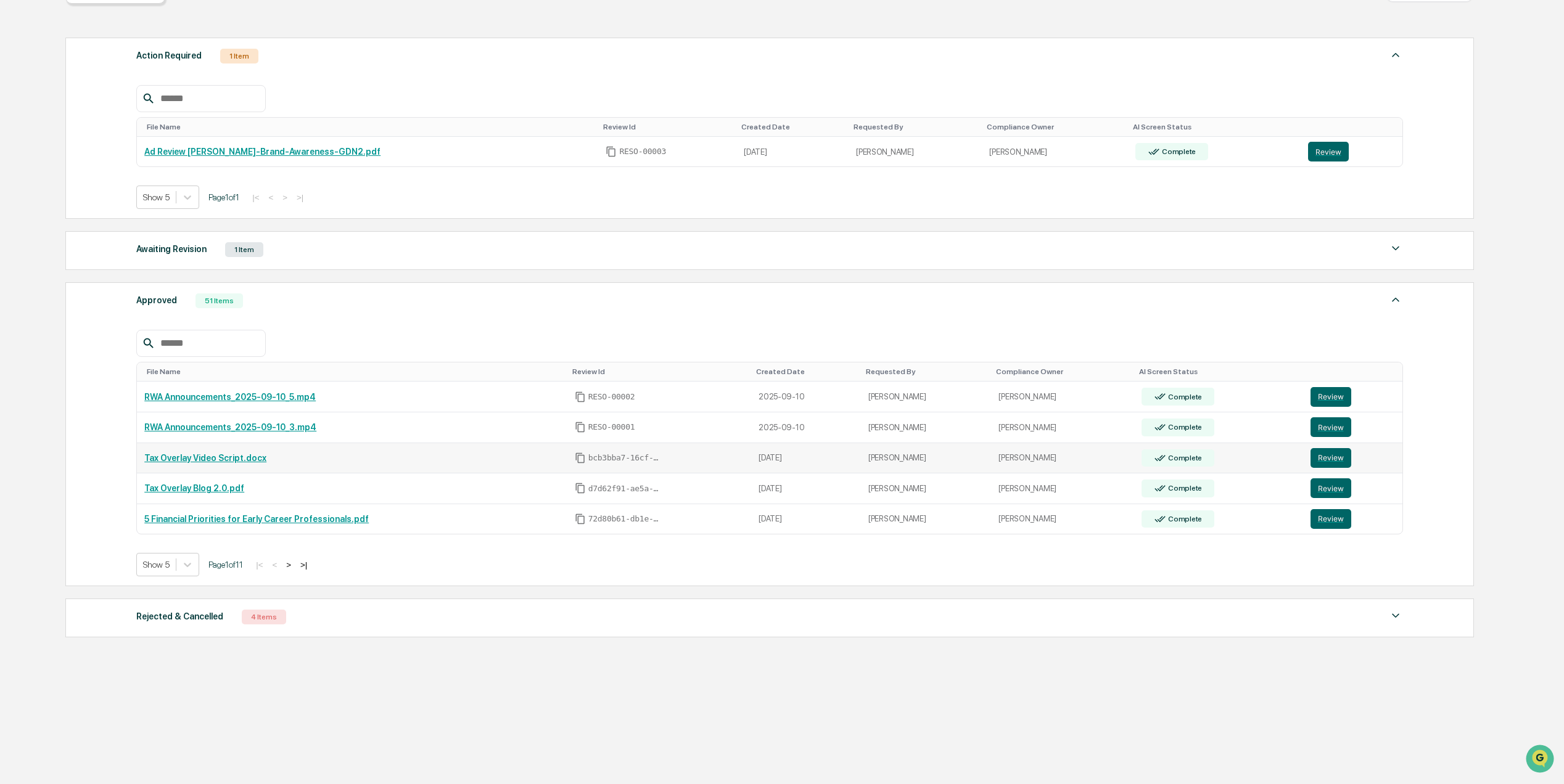
click at [222, 453] on link "Tax Overlay Video Script.docx" at bounding box center [205, 458] width 122 height 10
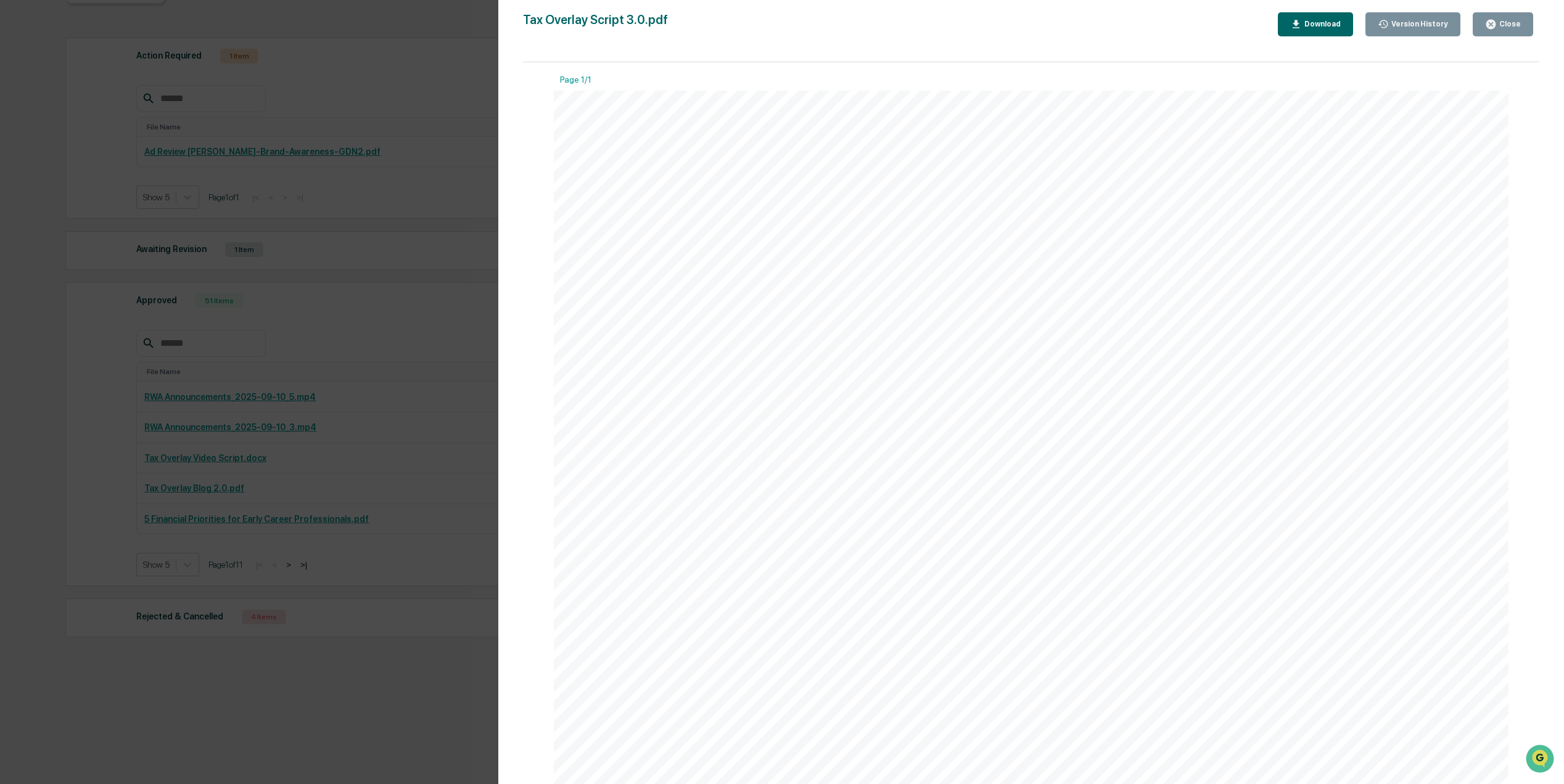
click at [1517, 31] on button "Close" at bounding box center [1503, 24] width 61 height 24
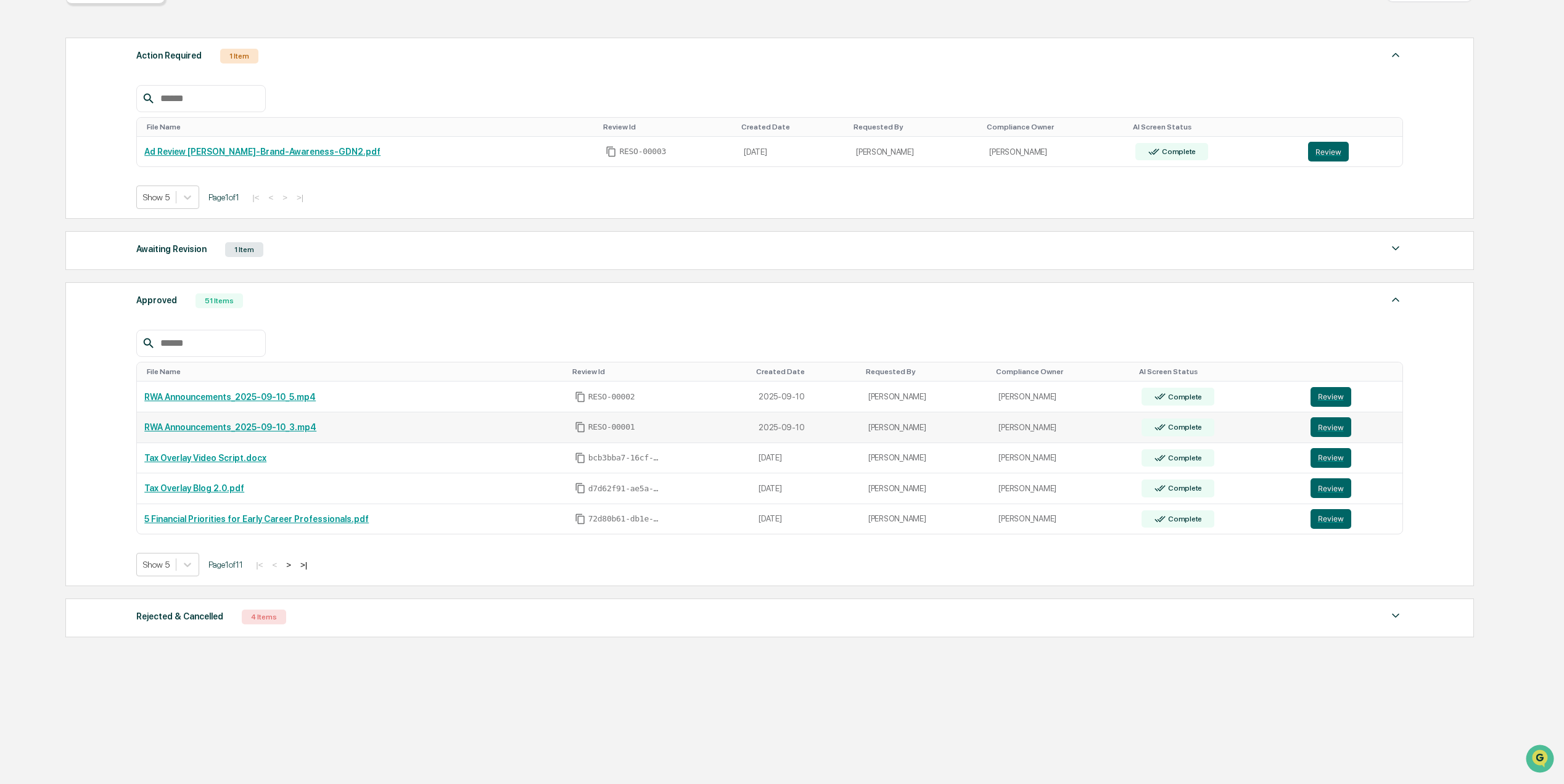
click at [286, 422] on link "RWA Announcements_2025-09-10_3.mp4" at bounding box center [230, 427] width 172 height 10
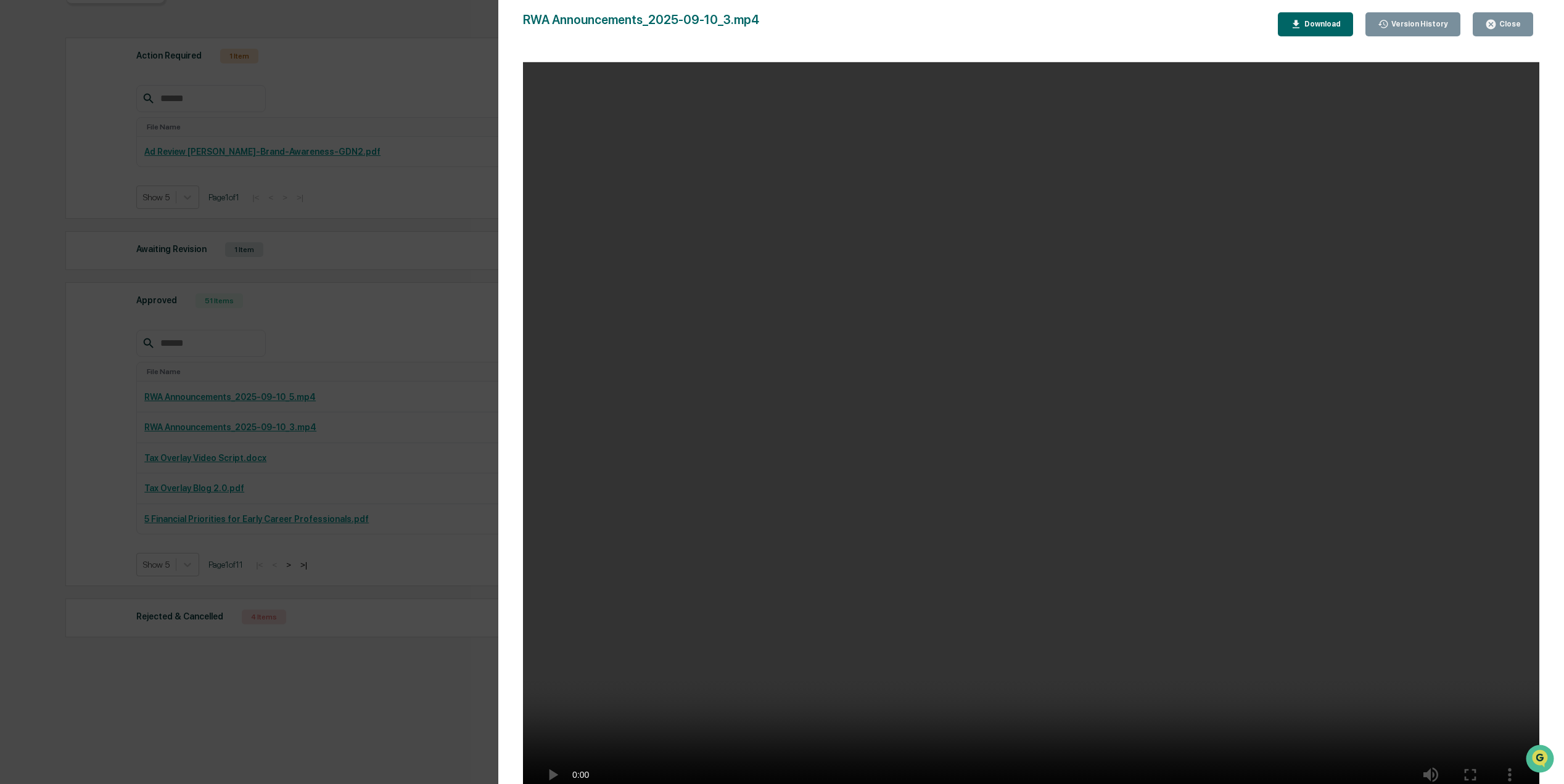
click at [758, 439] on video "Your browser does not support the video tag." at bounding box center [1031, 435] width 1017 height 747
click at [1518, 25] on div "Close" at bounding box center [1508, 24] width 24 height 9
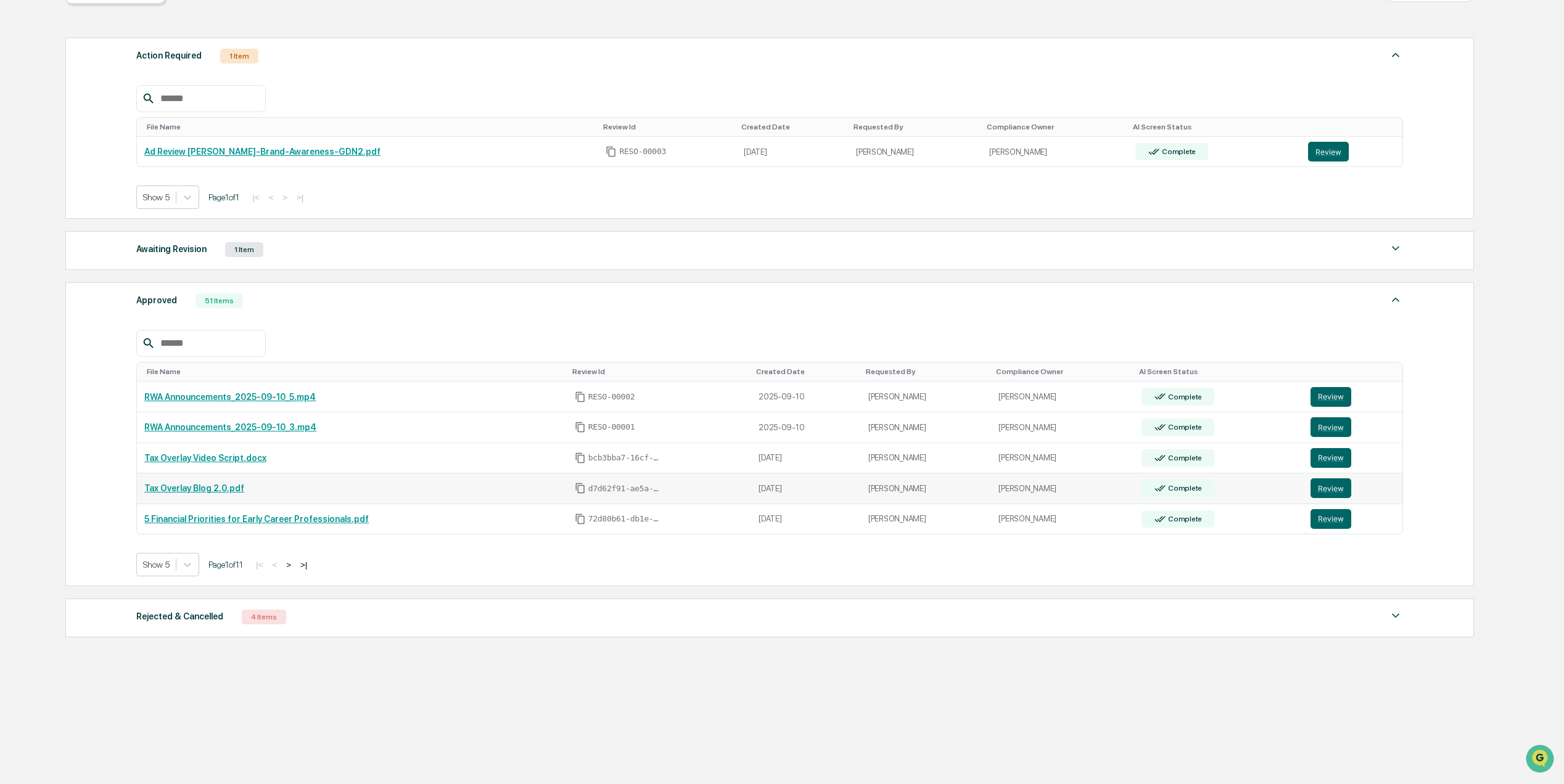
click at [226, 479] on td "Tax Overlay Blog 2.0.pdf" at bounding box center [352, 489] width 430 height 31
click at [240, 453] on link "Tax Overlay Video Script.docx" at bounding box center [205, 458] width 122 height 10
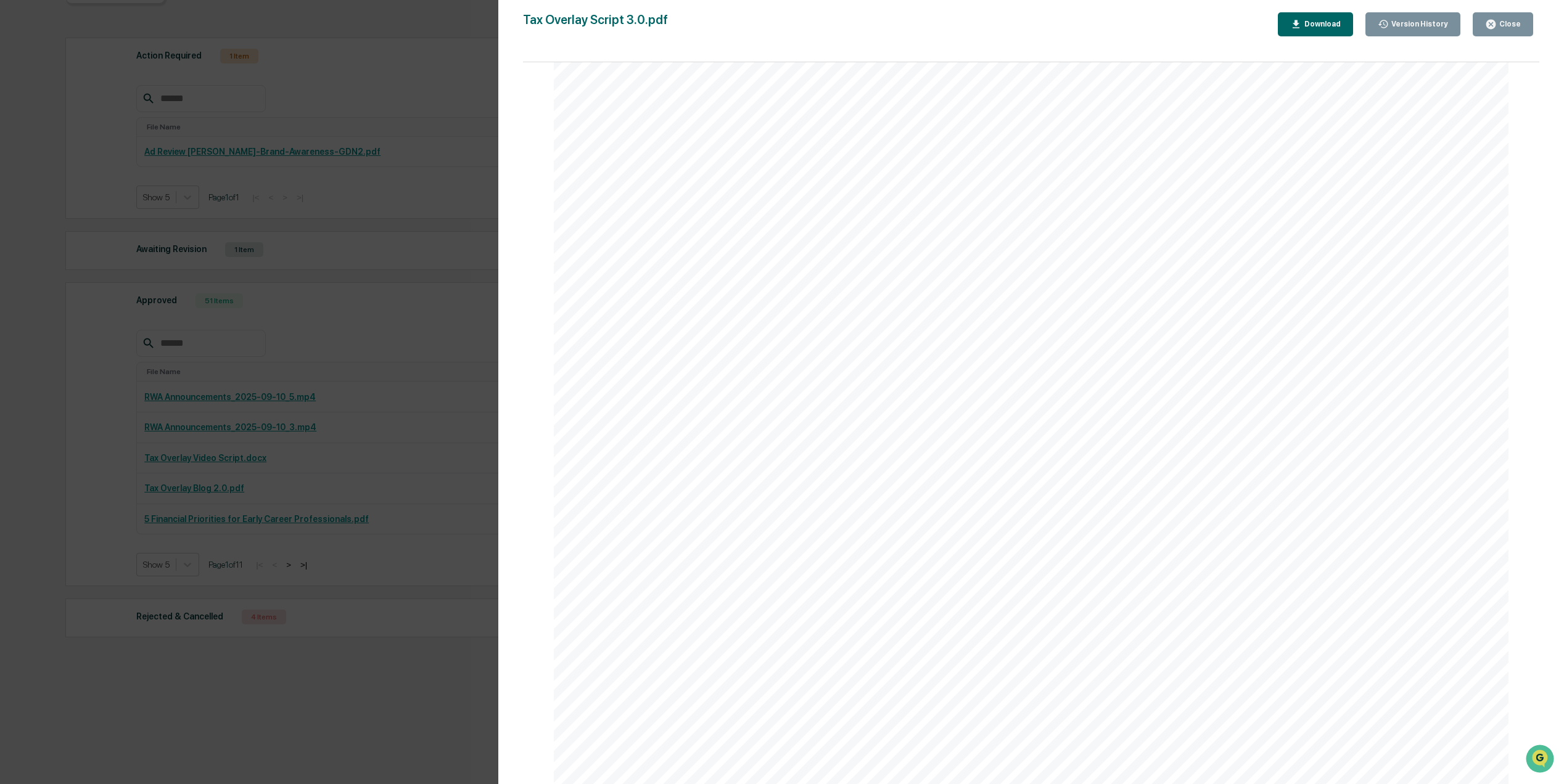
scroll to position [541, 0]
click at [1506, 23] on div "Close" at bounding box center [1508, 24] width 24 height 9
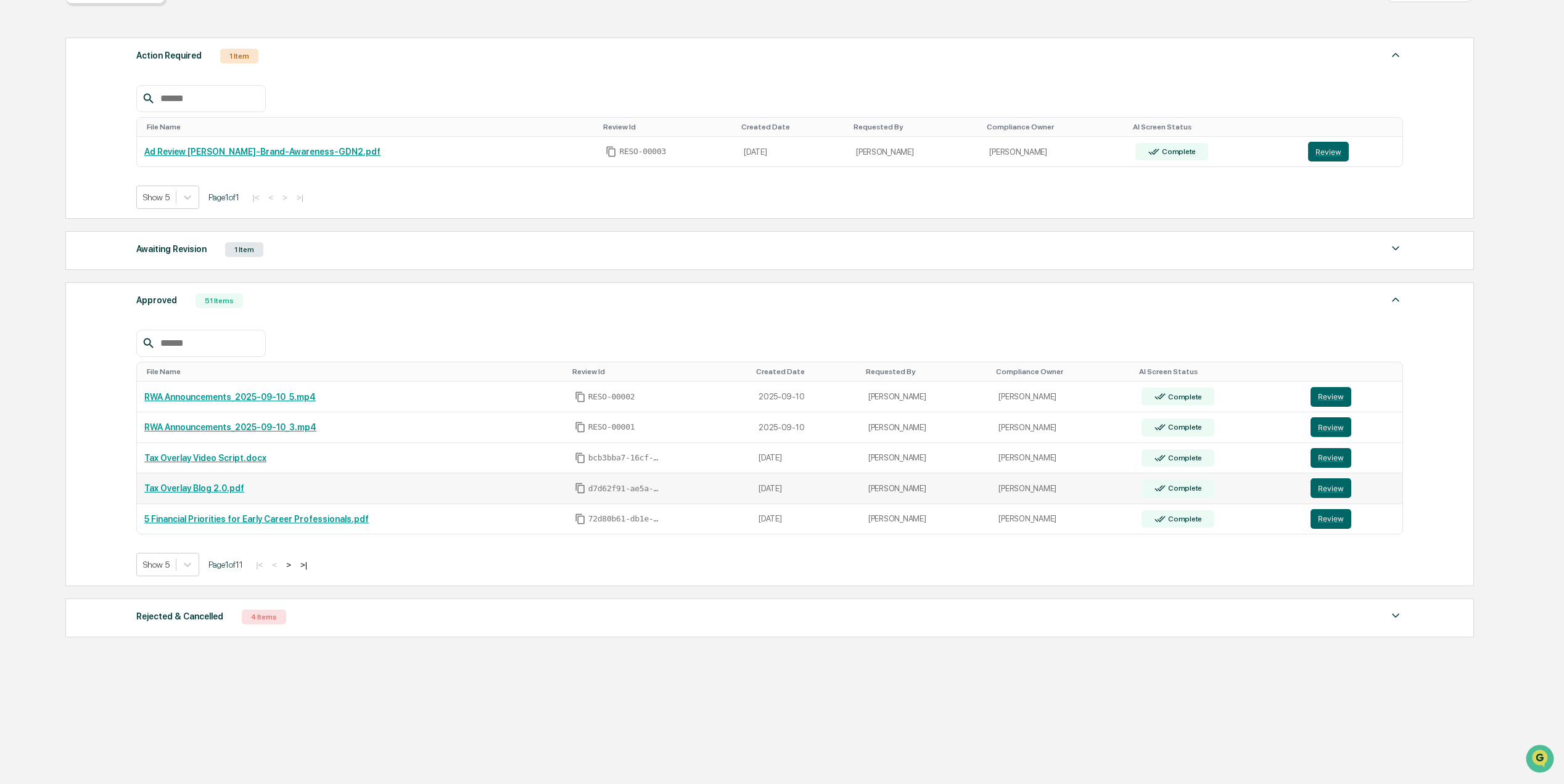
click at [227, 484] on link "Tax Overlay Blog 2.0.pdf" at bounding box center [194, 489] width 100 height 10
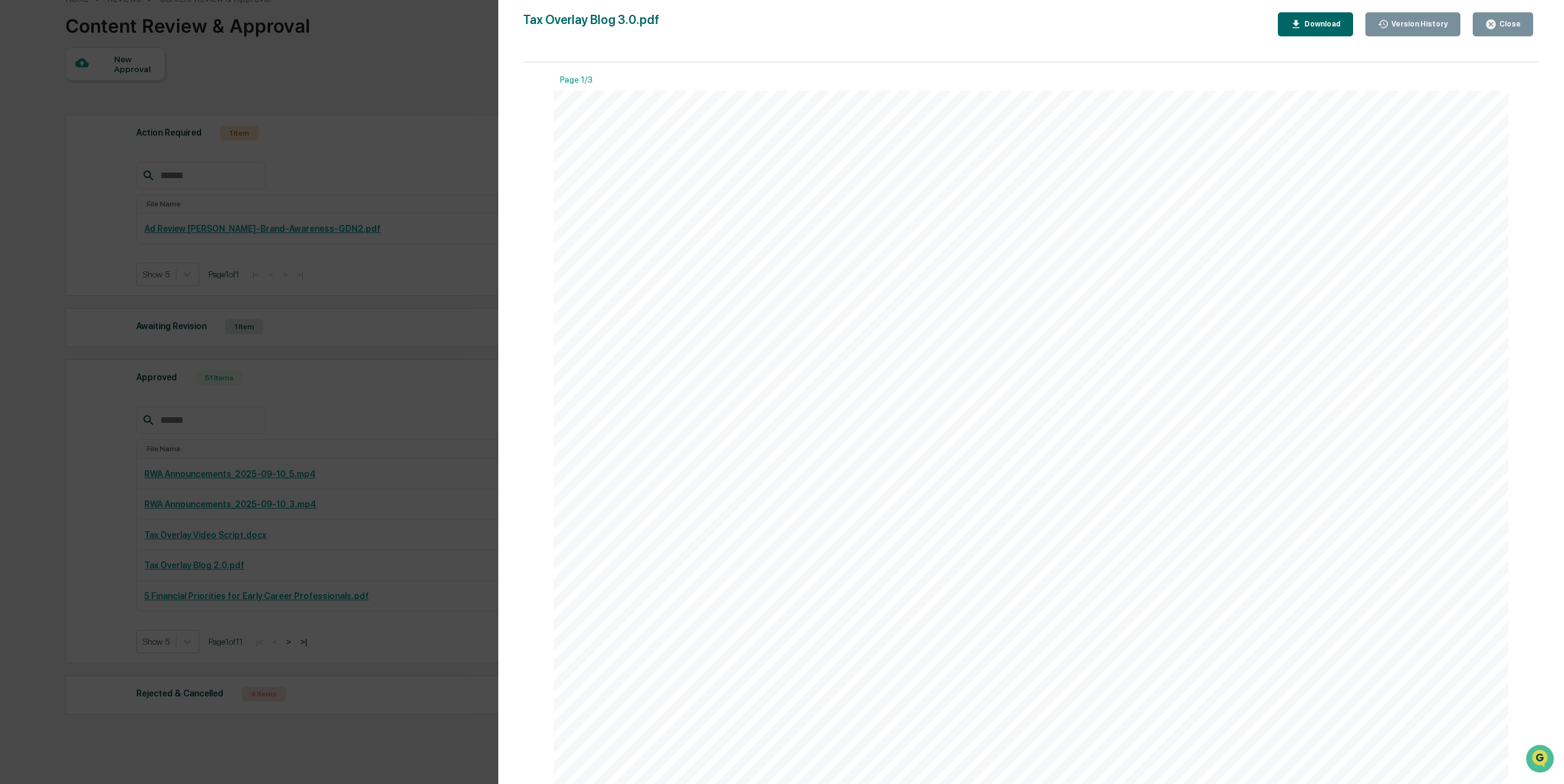
scroll to position [0, 0]
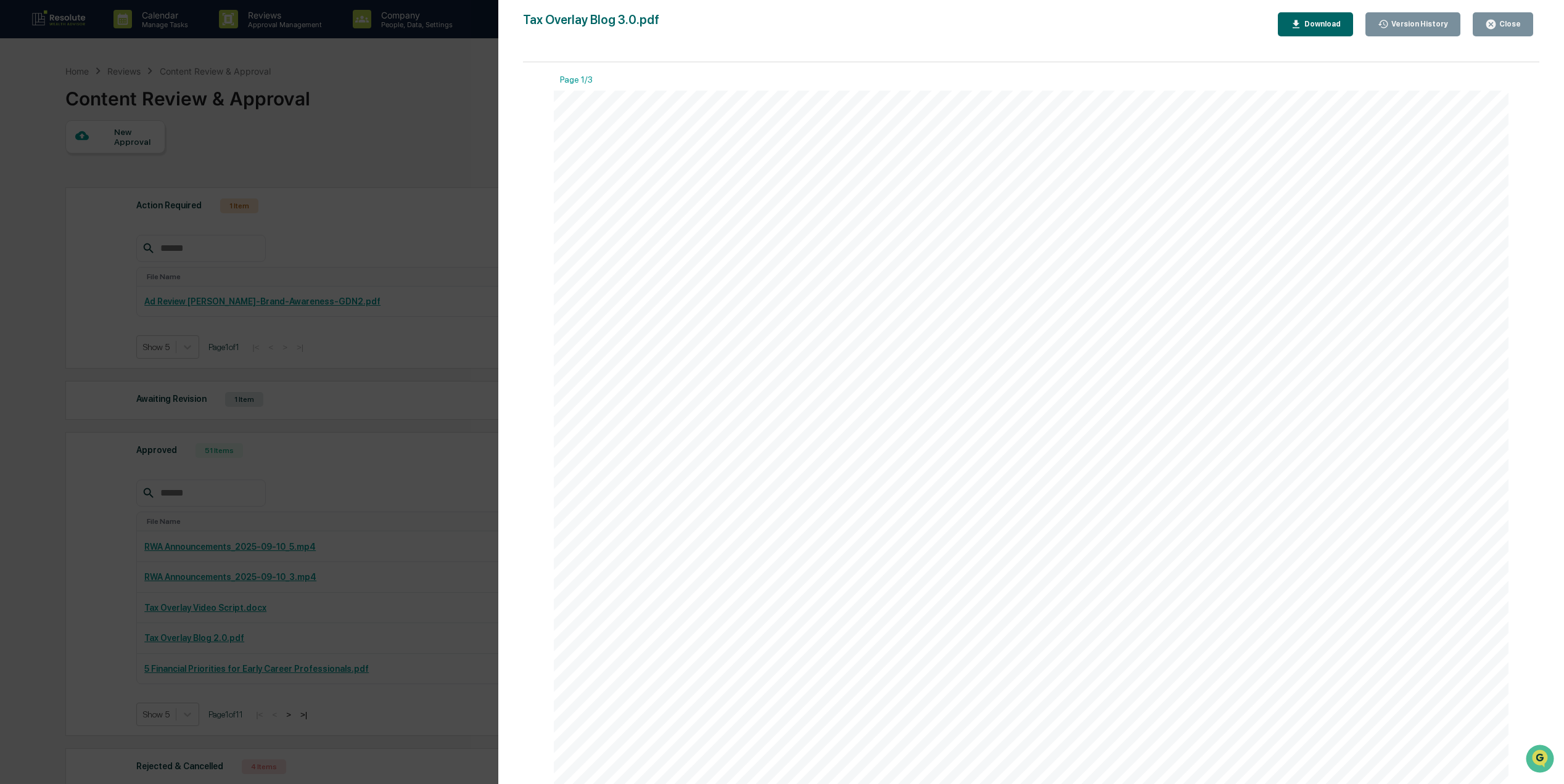
click at [911, 413] on div "Coordinating Your Portfolio Taxes: How Tax Overlay Strategies Work When people …" at bounding box center [1031, 709] width 955 height 1236
click at [1490, 16] on button "Close" at bounding box center [1503, 24] width 61 height 24
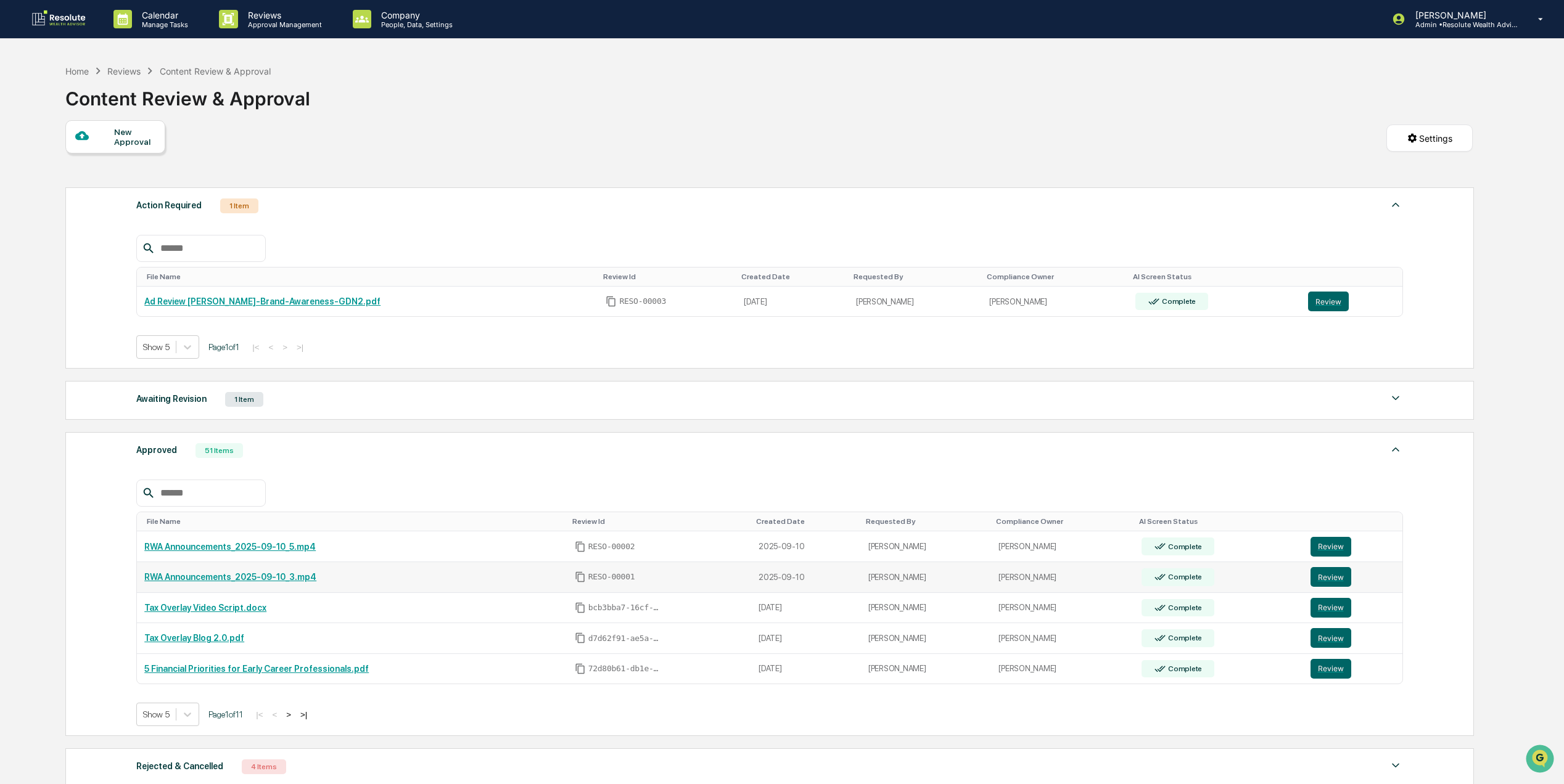
click at [252, 575] on td "RWA Announcements_2025-09-10_3.mp4" at bounding box center [352, 578] width 430 height 31
click at [260, 582] on link "RWA Announcements_2025-09-10_3.mp4" at bounding box center [230, 578] width 172 height 10
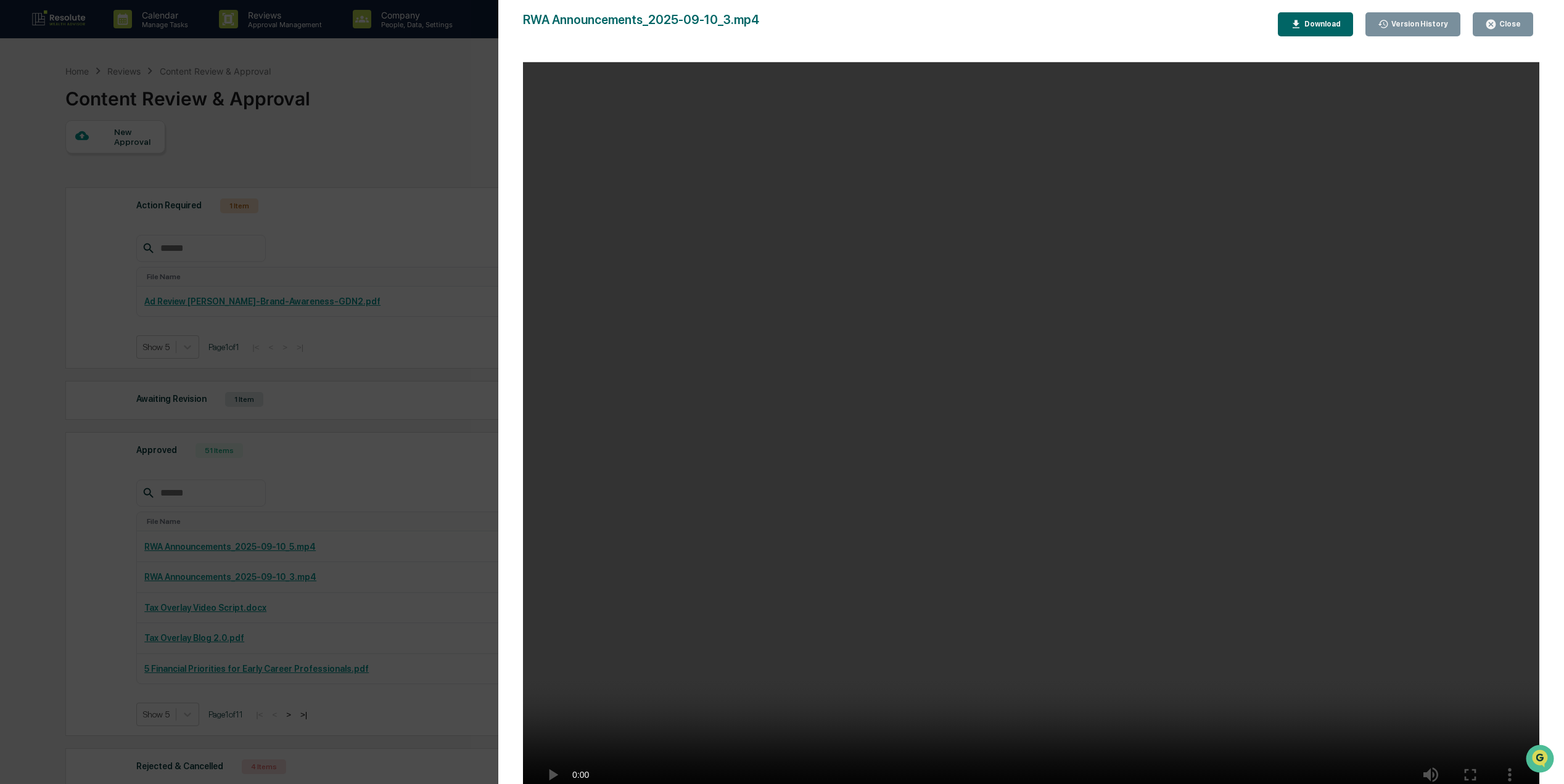
click at [1341, 19] on div "Download" at bounding box center [1321, 24] width 39 height 9
click at [994, 116] on video "Your browser does not support the video tag." at bounding box center [1031, 435] width 1017 height 747
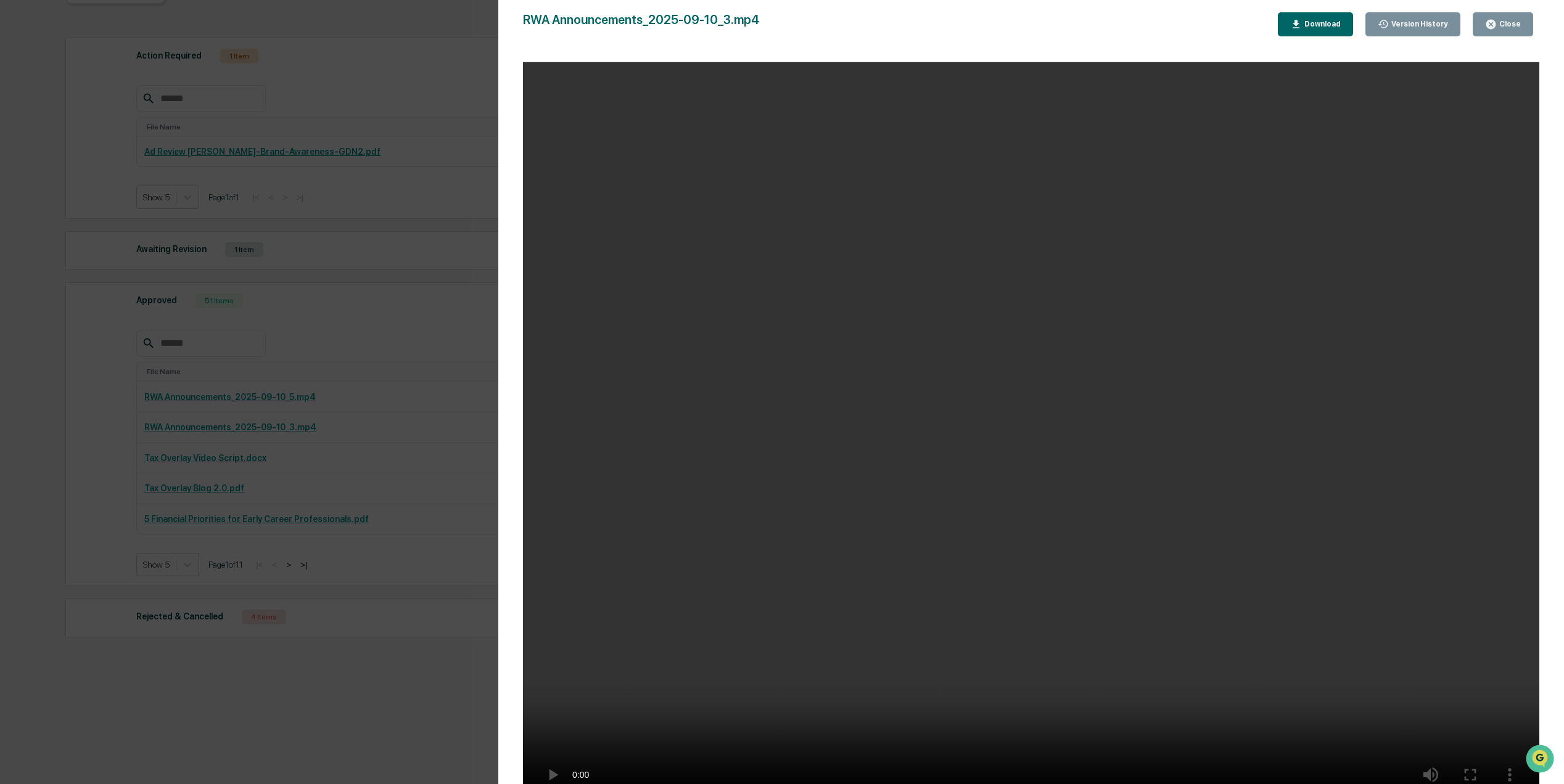
scroll to position [162, 0]
click at [1266, 578] on video "Your browser does not support the video tag." at bounding box center [1031, 435] width 1017 height 747
click at [1493, 12] on button "Close" at bounding box center [1503, 24] width 61 height 24
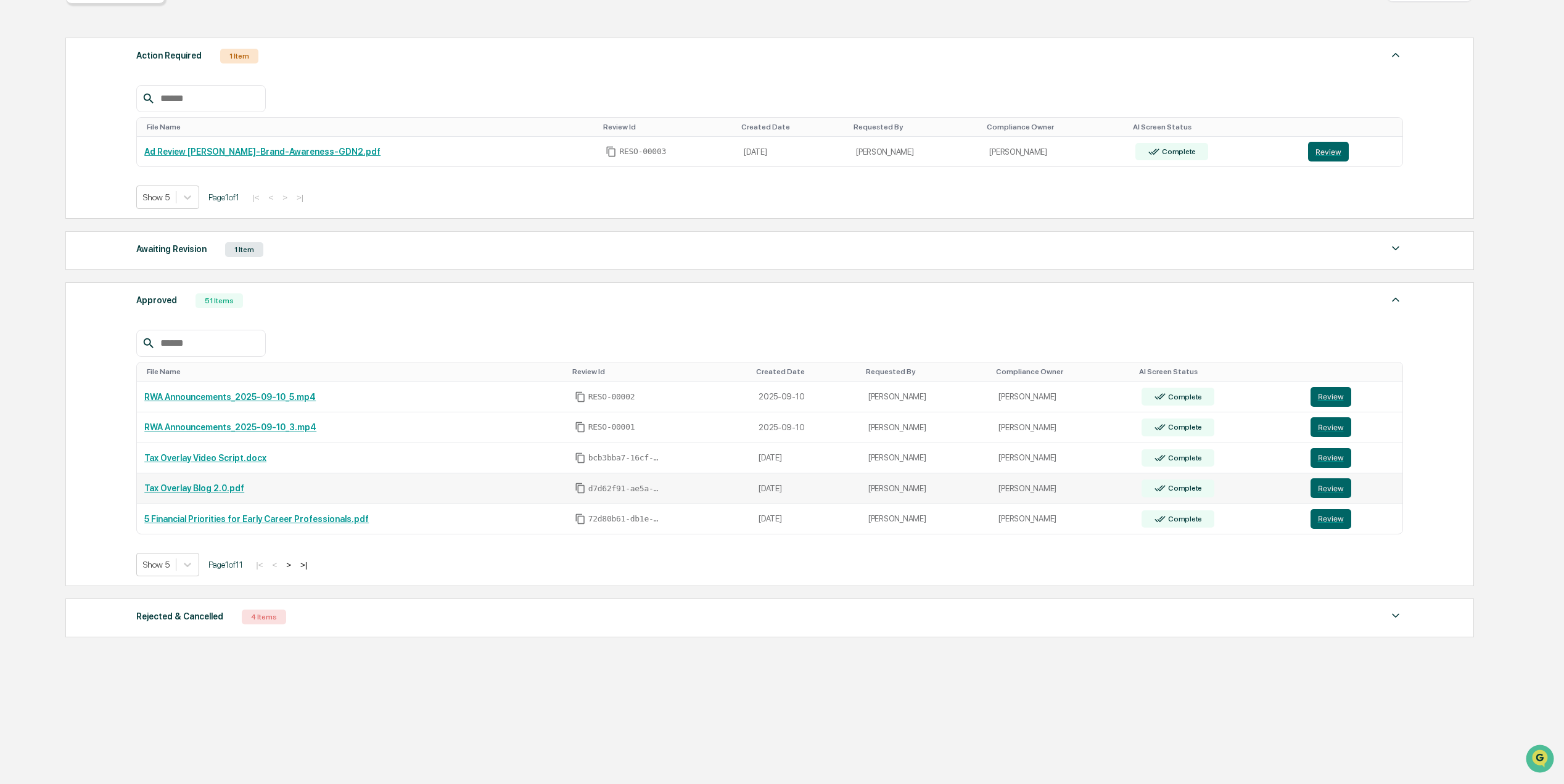
click at [217, 474] on td "Tax Overlay Blog 2.0.pdf" at bounding box center [352, 489] width 430 height 31
click at [218, 484] on link "Tax Overlay Blog 2.0.pdf" at bounding box center [194, 489] width 100 height 10
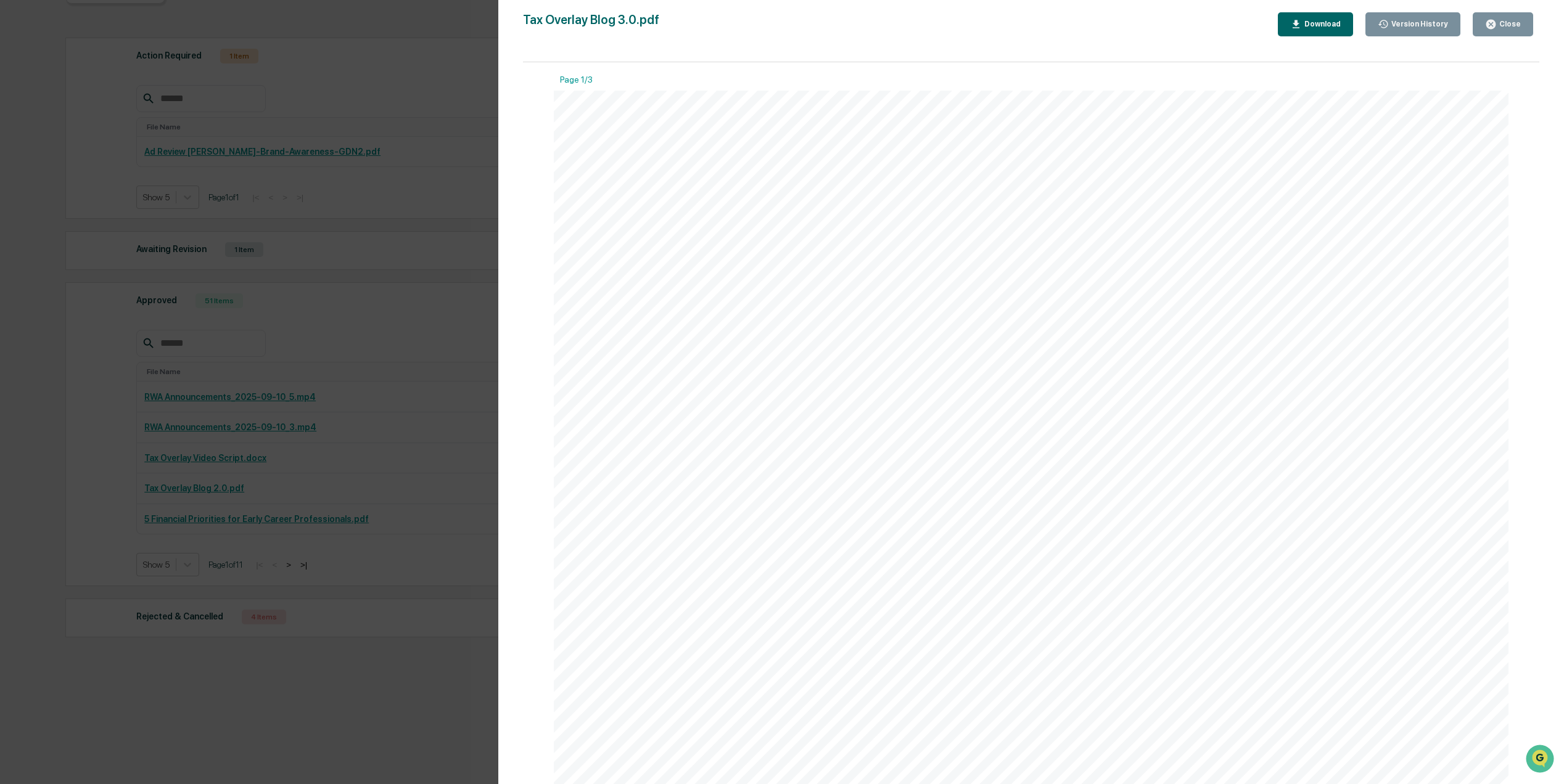
click at [659, 220] on div "Coordinating Your Portfolio Taxes: How Tax Overlay Strategies Work When people …" at bounding box center [1031, 709] width 955 height 1236
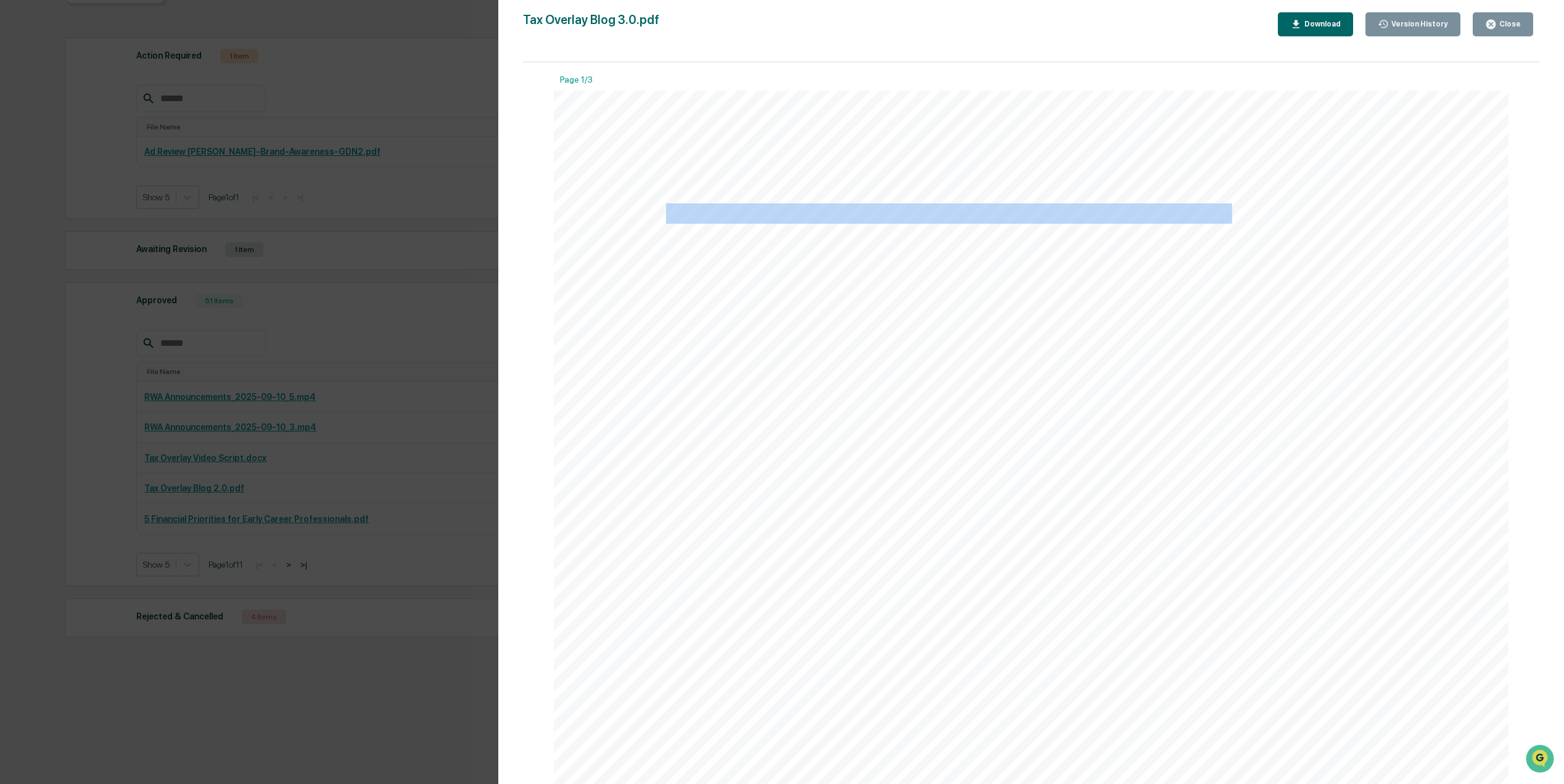
drag, startPoint x: 664, startPoint y: 214, endPoint x: 1227, endPoint y: 211, distance: 563.0
click at [1227, 211] on span "Coordinating Your Portfolio Taxes: How Tax Overlay Strategies Work" at bounding box center [949, 214] width 566 height 19
drag, startPoint x: 1227, startPoint y: 211, endPoint x: 1168, endPoint y: 209, distance: 59.0
copy span "Coordinating Your Portfolio Taxes: How Tax Overlay Strategies Work"
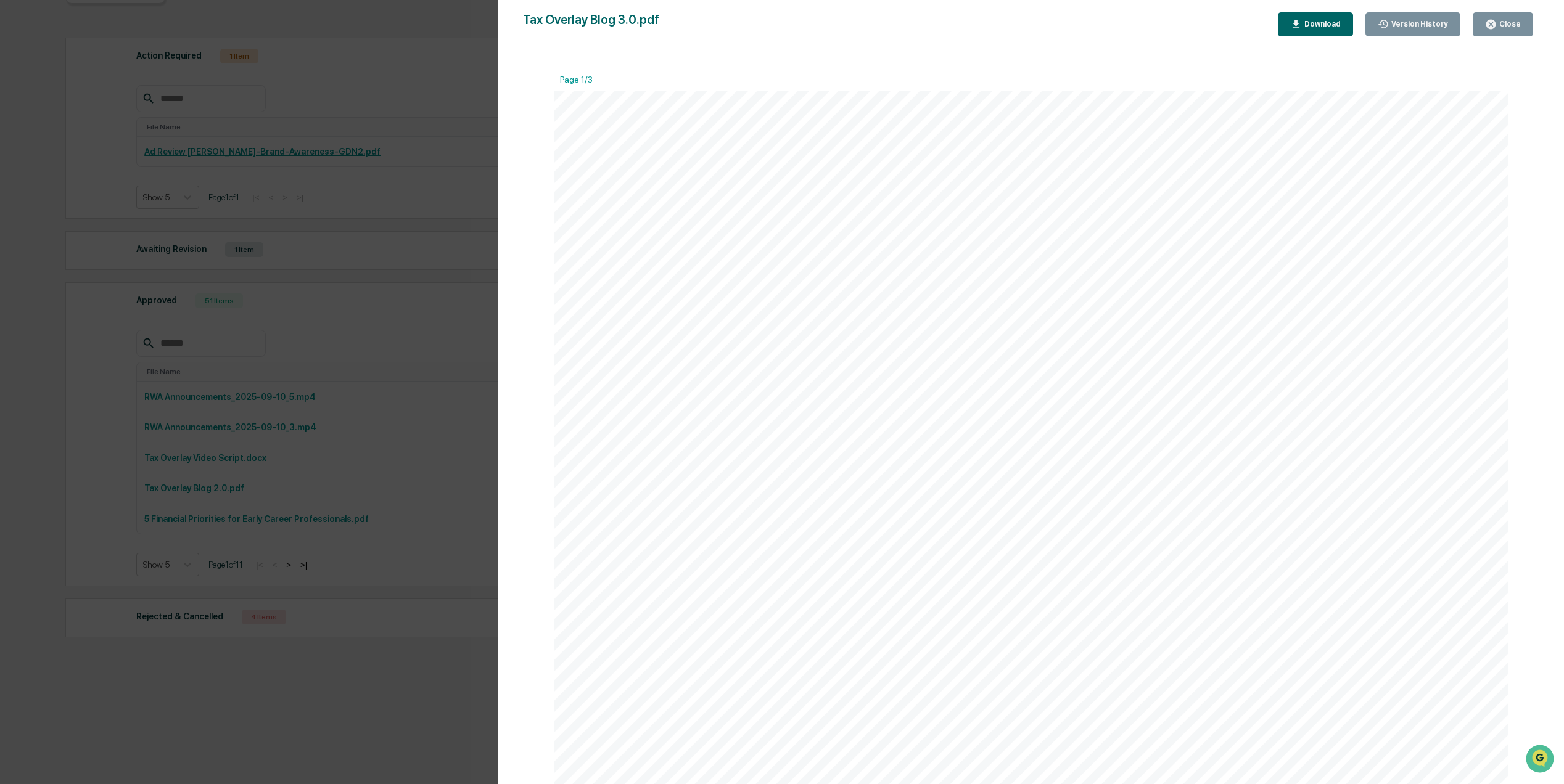
click at [886, 551] on span "contributes their expertise, the overlay service coordinates across managers to…" at bounding box center [1012, 541] width 692 height 19
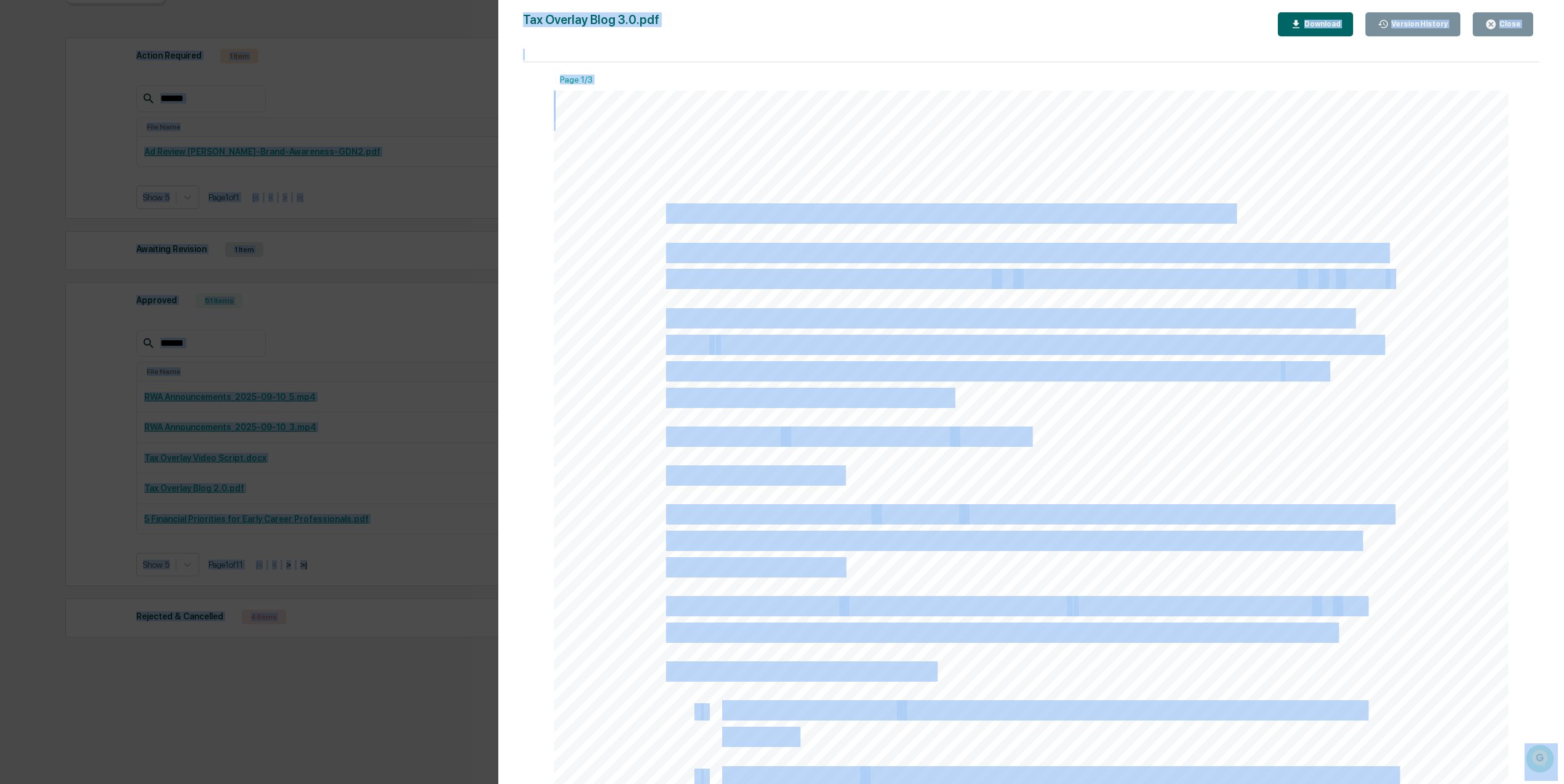
click at [721, 296] on div at bounding box center [1031, 709] width 955 height 1236
drag, startPoint x: 666, startPoint y: 227, endPoint x: 674, endPoint y: 217, distance: 12.8
click at [666, 227] on div "Coordinating Your Portfolio Taxes: How Tax Overlay Strategies Work When people …" at bounding box center [1031, 709] width 955 height 1236
click at [761, 166] on div at bounding box center [1031, 709] width 955 height 1236
click at [1488, 217] on div at bounding box center [1031, 709] width 955 height 1236
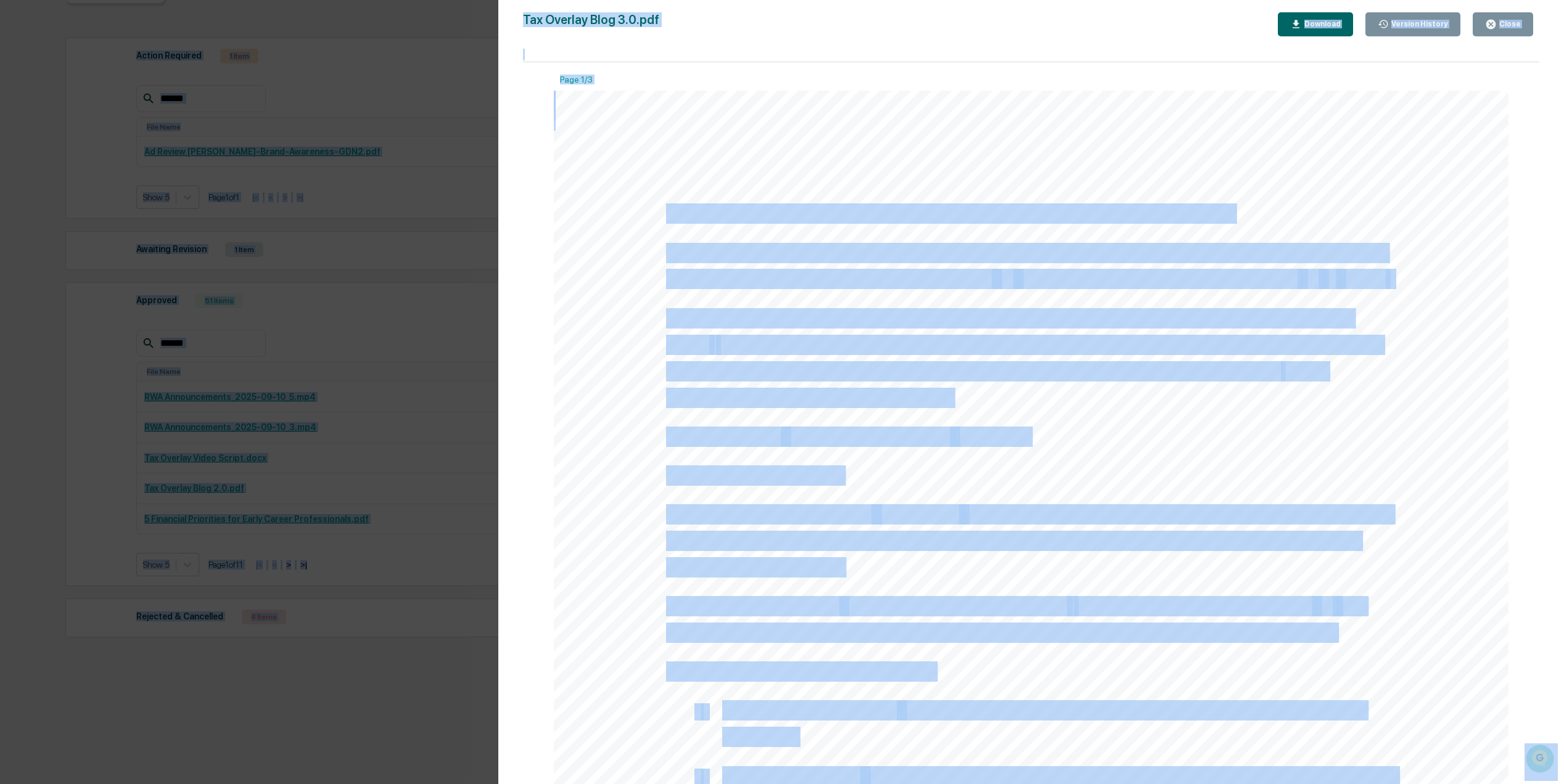
click at [1506, 25] on div "Close" at bounding box center [1508, 24] width 24 height 9
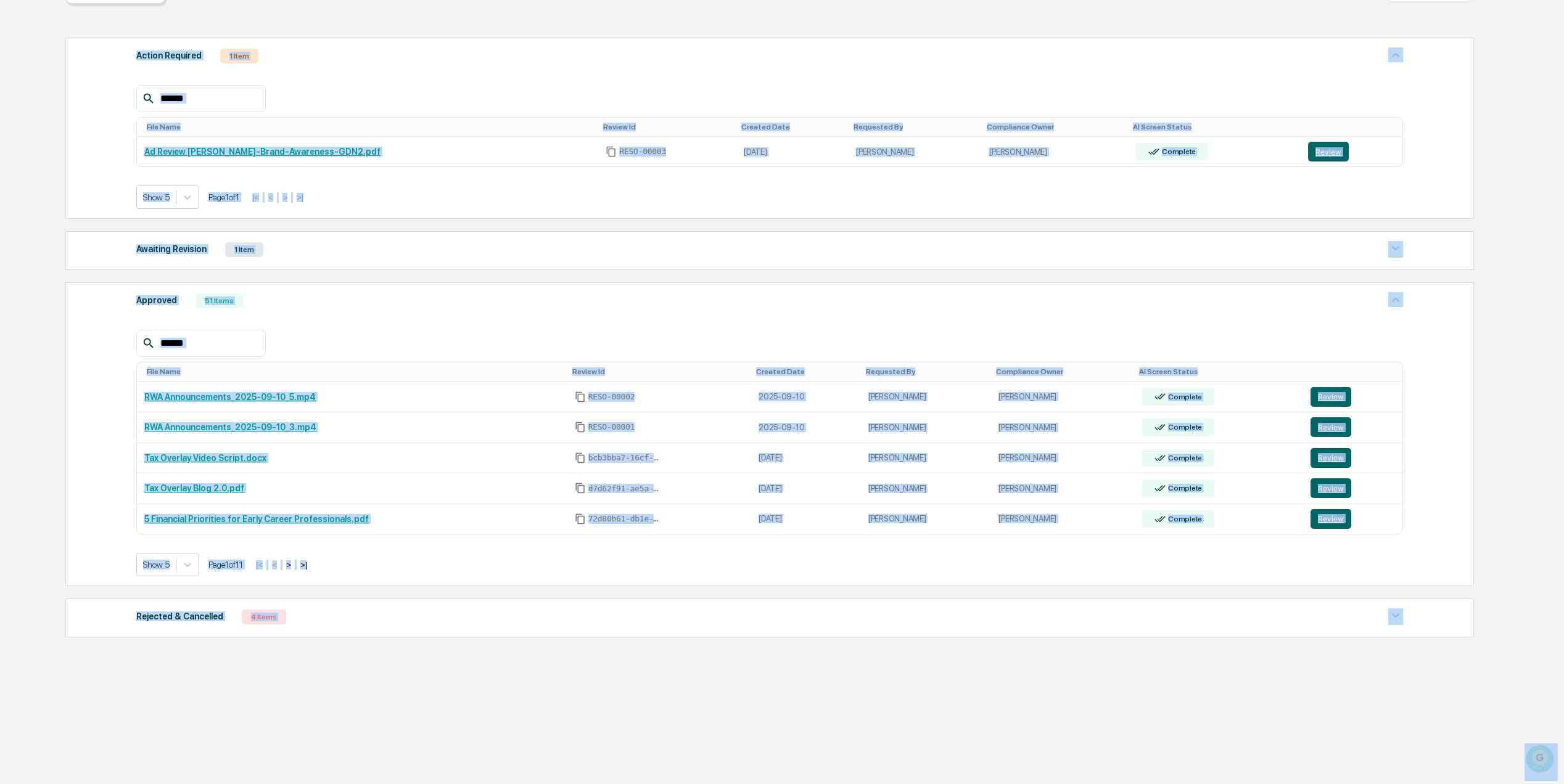
copy body "Calendar Manage Tasks Reviews Approval Management Company People, Data, Setting…"
click at [422, 719] on div "Home Reviews Content Review & Approval Content Review & Approval New Approval S…" at bounding box center [769, 347] width 1444 height 876
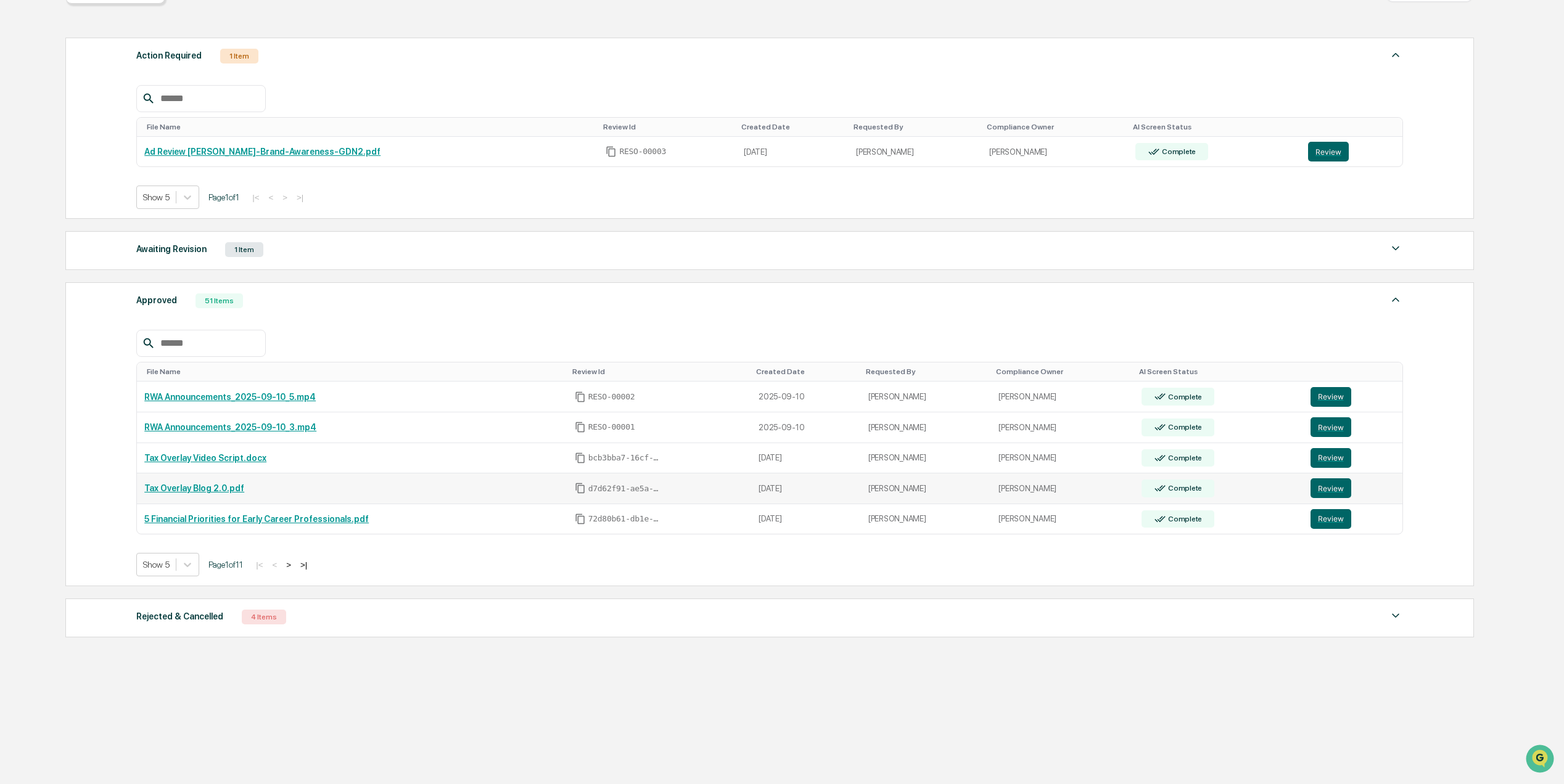
click at [200, 477] on td "Tax Overlay Blog 2.0.pdf" at bounding box center [352, 489] width 430 height 31
click at [200, 486] on link "Tax Overlay Blog 2.0.pdf" at bounding box center [194, 489] width 100 height 10
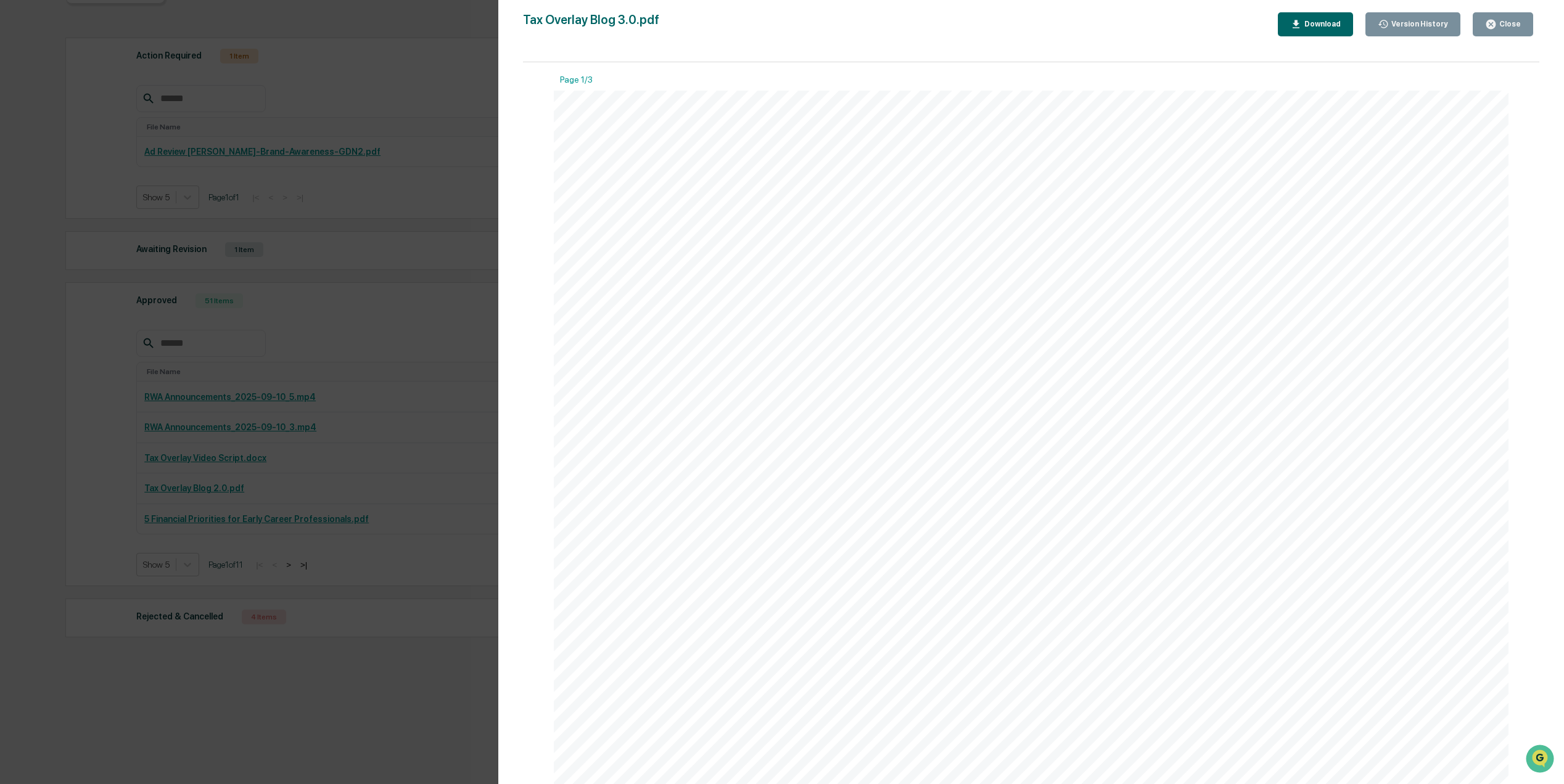
click at [1334, 19] on div "Download" at bounding box center [1321, 24] width 39 height 9
click at [916, 270] on span "But one factor that often gets overlooked" at bounding box center [828, 279] width 326 height 19
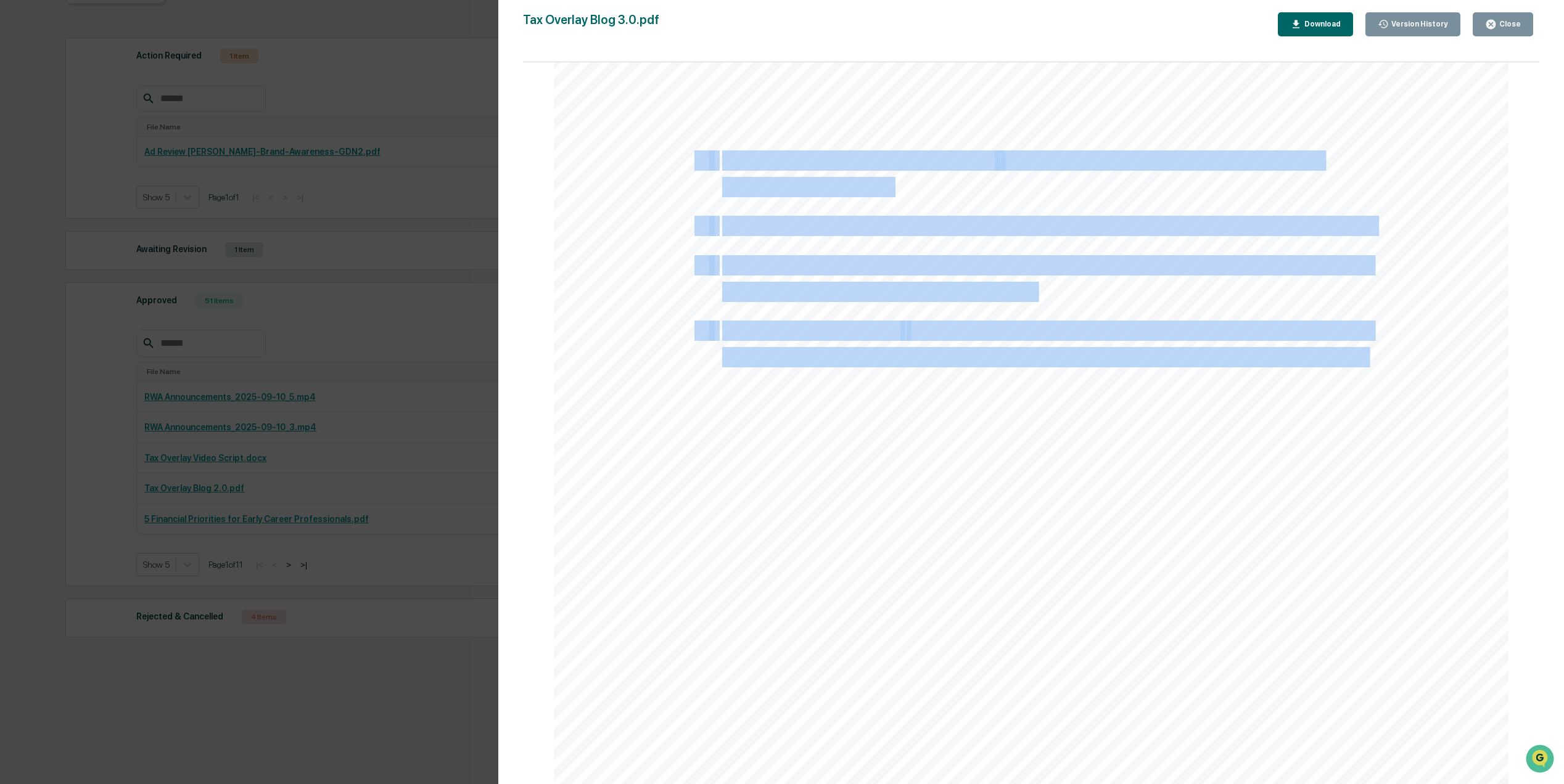
drag, startPoint x: 664, startPoint y: 211, endPoint x: 1365, endPoint y: 368, distance: 718.4
drag, startPoint x: 1365, startPoint y: 368, endPoint x: 1355, endPoint y: 363, distance: 11.2
copy div "Coordinating Your Portfolio Taxes: How Tax Overlay Strategies Work When people …"
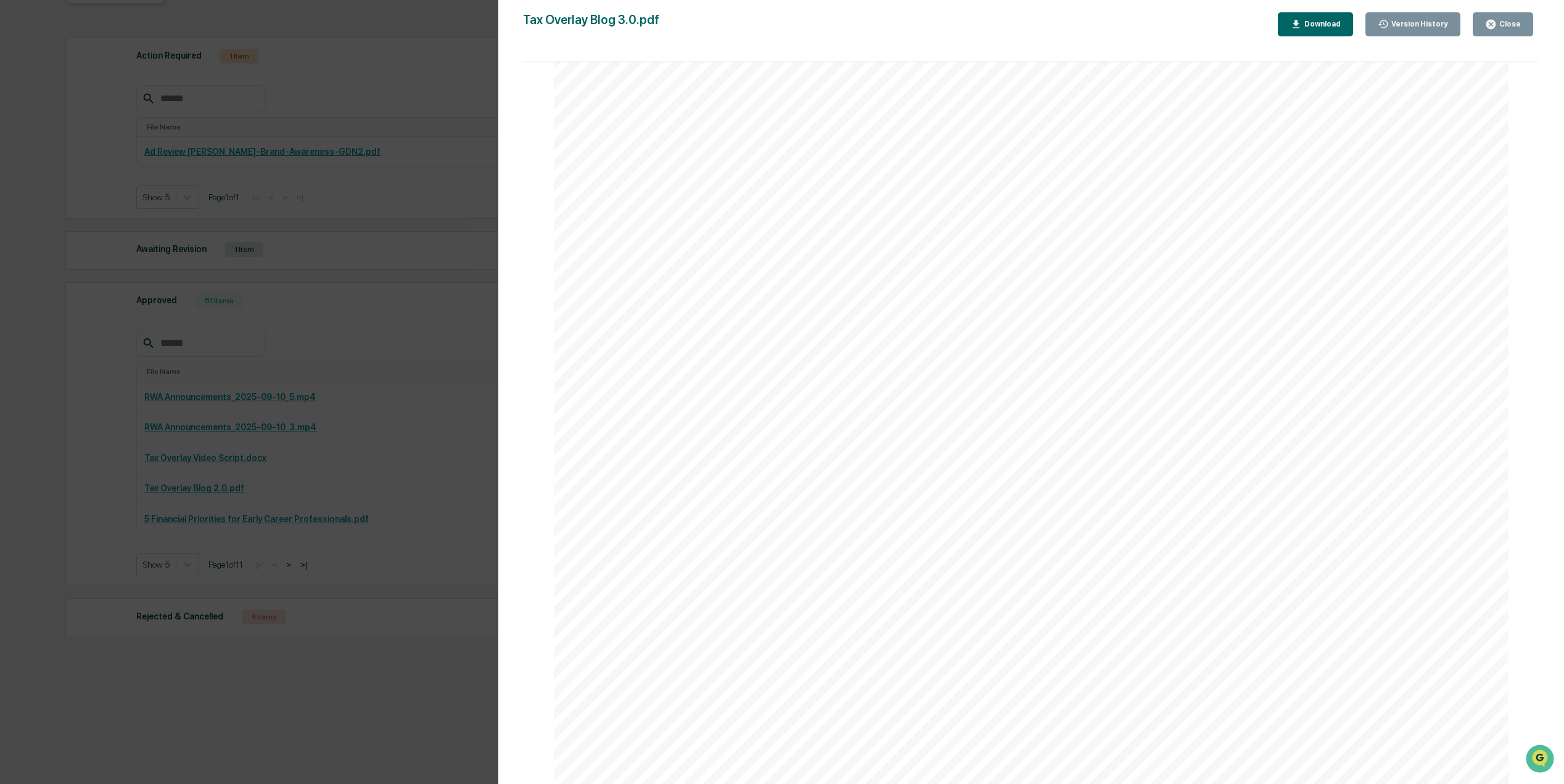
click at [908, 454] on div "2. Tax Overlay Services apply to after - tax brokerage accounts only, not IRAs …" at bounding box center [1031, 655] width 955 height 1236
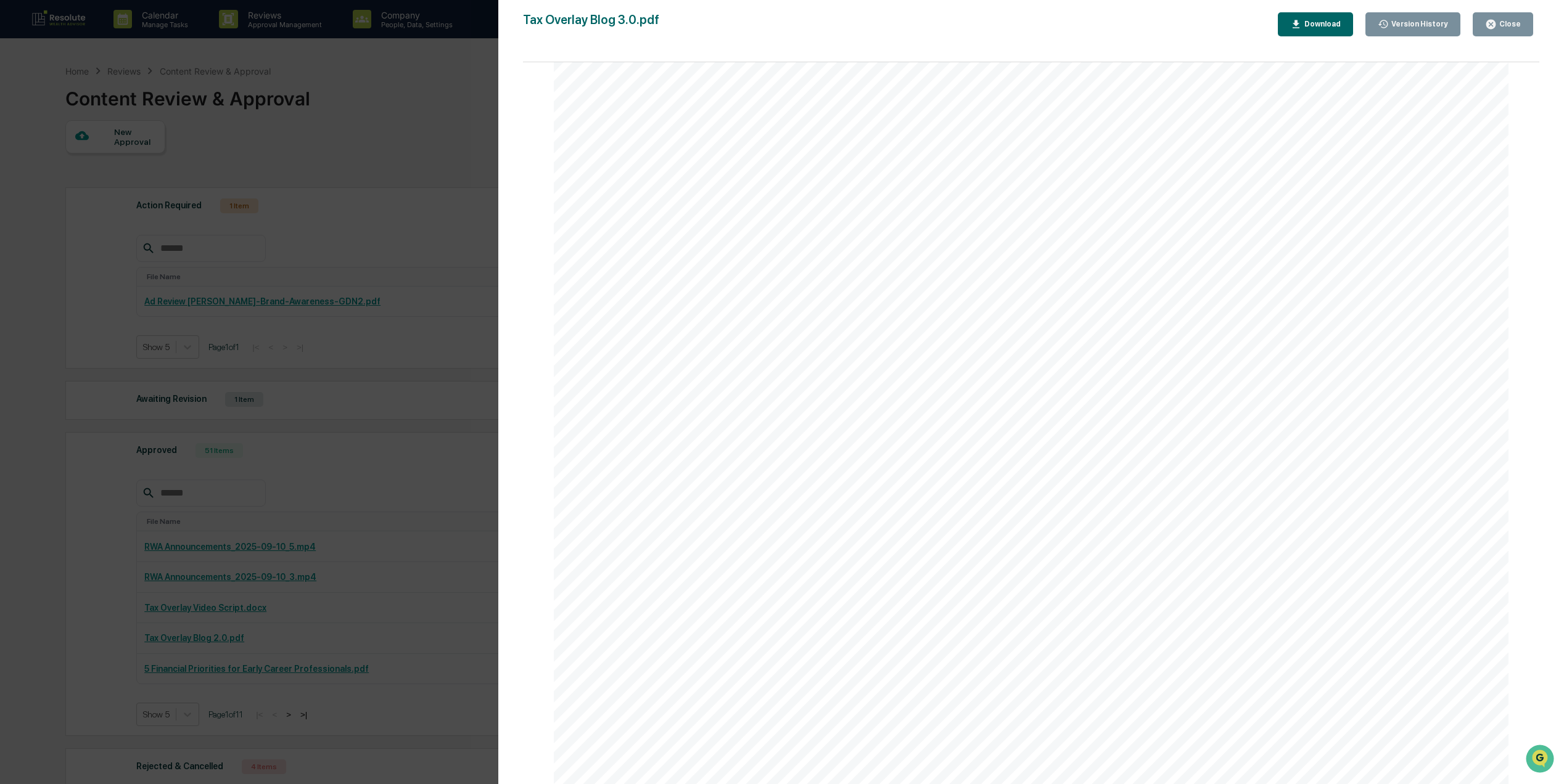
scroll to position [2713, 0]
click at [1501, 26] on div "Close" at bounding box center [1508, 24] width 24 height 9
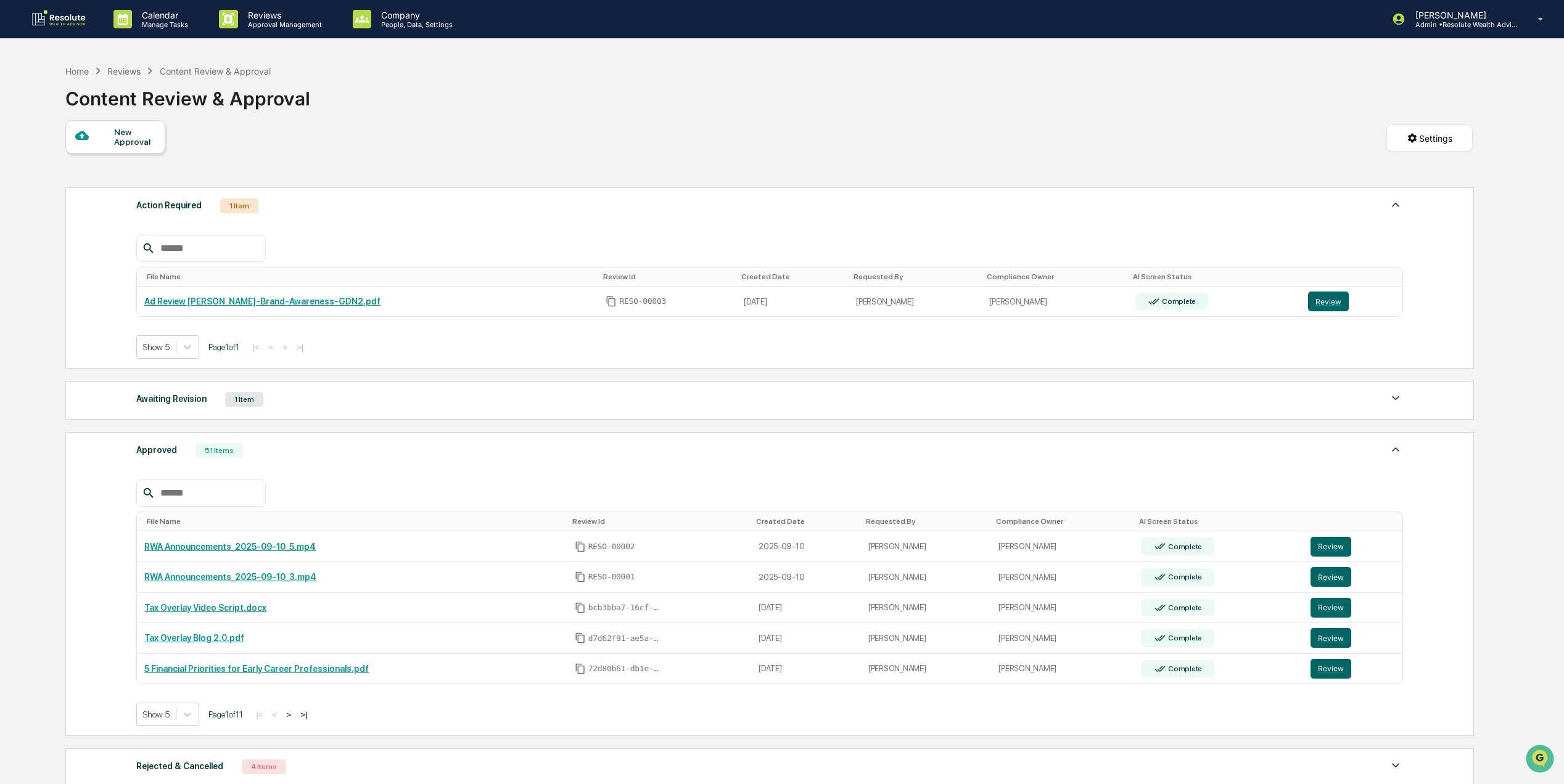
click at [294, 720] on button ">" at bounding box center [288, 715] width 12 height 11
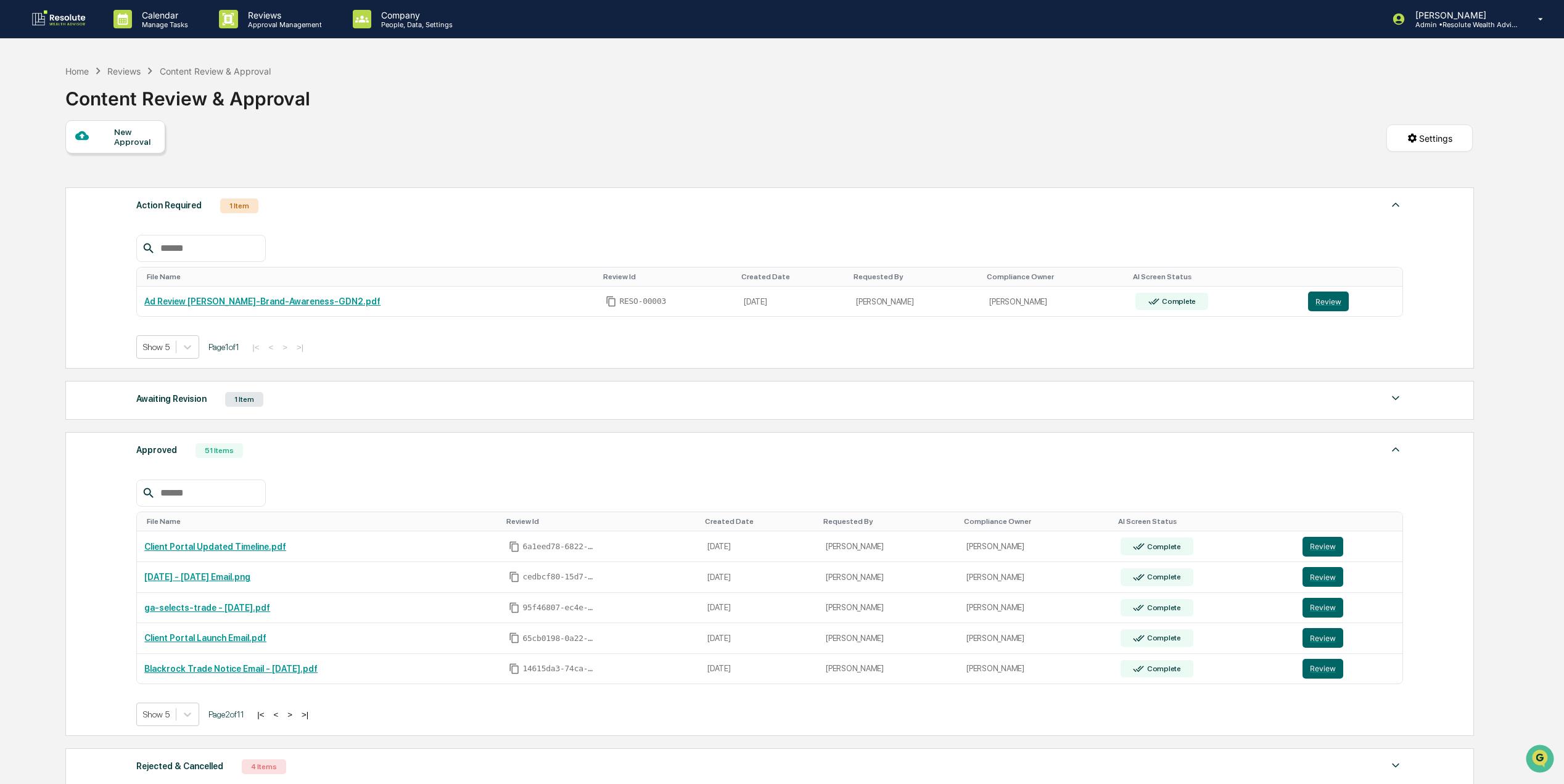
click at [279, 720] on button "<" at bounding box center [275, 715] width 12 height 11
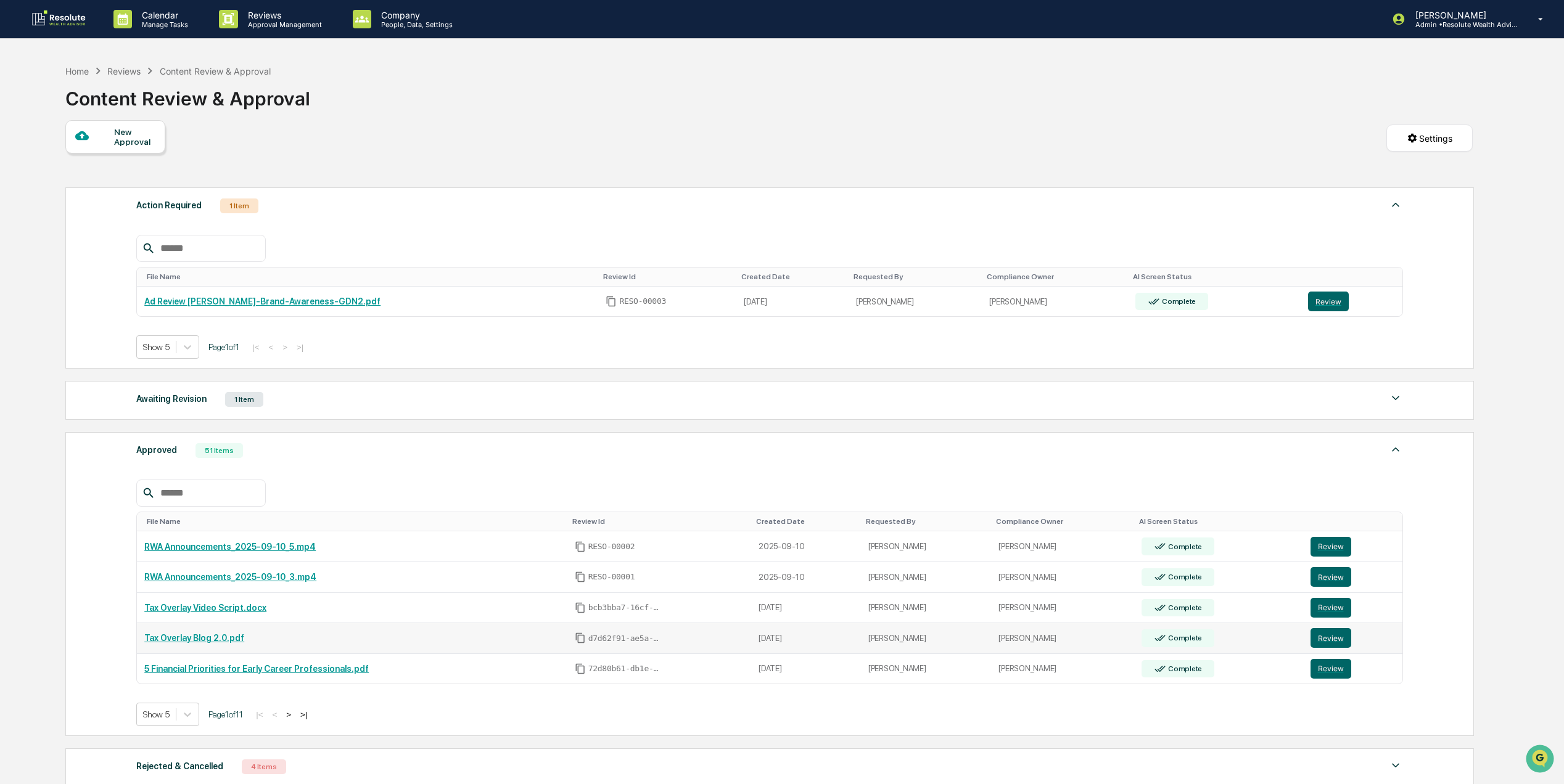
click at [215, 643] on link "Tax Overlay Blog 2.0.pdf" at bounding box center [194, 638] width 100 height 10
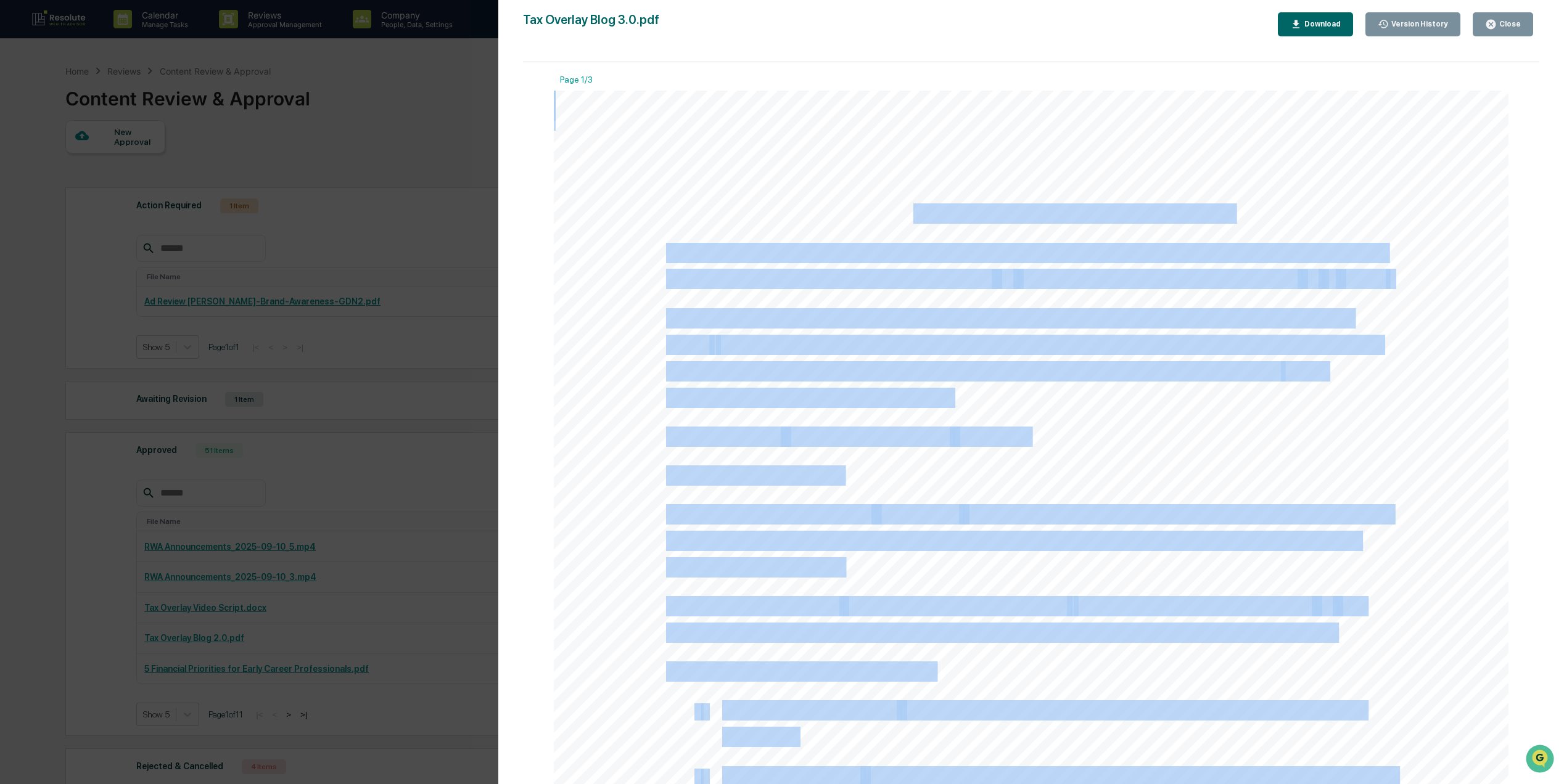
drag, startPoint x: 1246, startPoint y: 205, endPoint x: 911, endPoint y: 223, distance: 335.5
click at [911, 223] on div "Coordinating Your Portfolio Taxes: How Tax Overlay Strategies Work When people …" at bounding box center [1031, 709] width 955 height 1236
click at [911, 223] on span "Coordinating Your Portfolio Taxes: How Tax Overlay Strategies Work" at bounding box center [949, 214] width 566 height 19
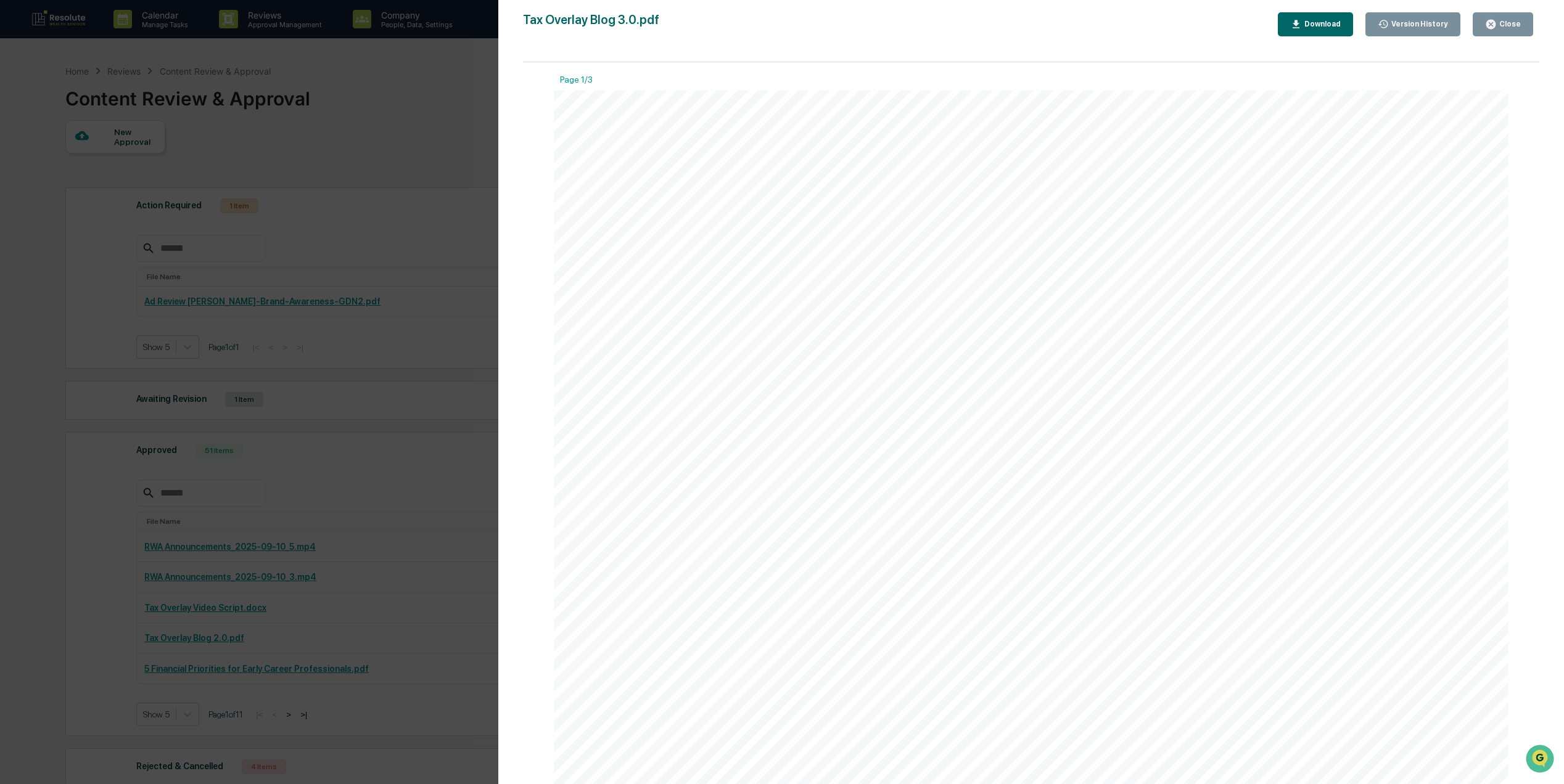
drag, startPoint x: 661, startPoint y: 212, endPoint x: 1017, endPoint y: 217, distance: 356.0
click at [1009, 217] on div "Coordinating Your Portfolio Taxes: How Tax Overlay Strategies Work When people …" at bounding box center [1031, 709] width 955 height 1236
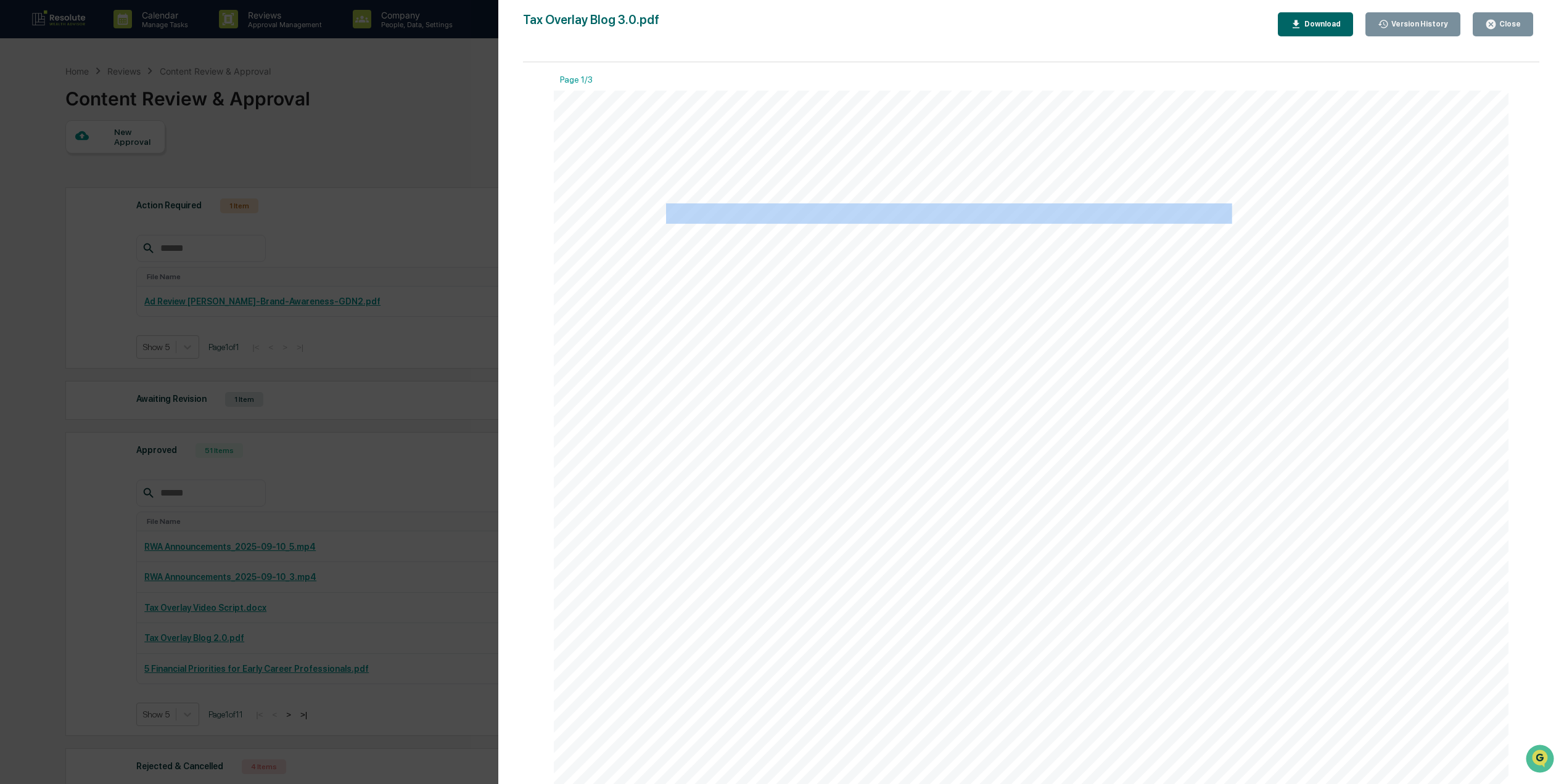
drag, startPoint x: 1224, startPoint y: 208, endPoint x: 667, endPoint y: 216, distance: 557.1
click at [667, 216] on span "Coordinating Your Portfolio Taxes: How Tax Overlay Strategies Work" at bounding box center [949, 214] width 566 height 19
copy span "Coordinating Your Portfolio Taxes: How Tax Overlay Strategies Work"
click at [1500, 28] on div "Close" at bounding box center [1503, 25] width 36 height 12
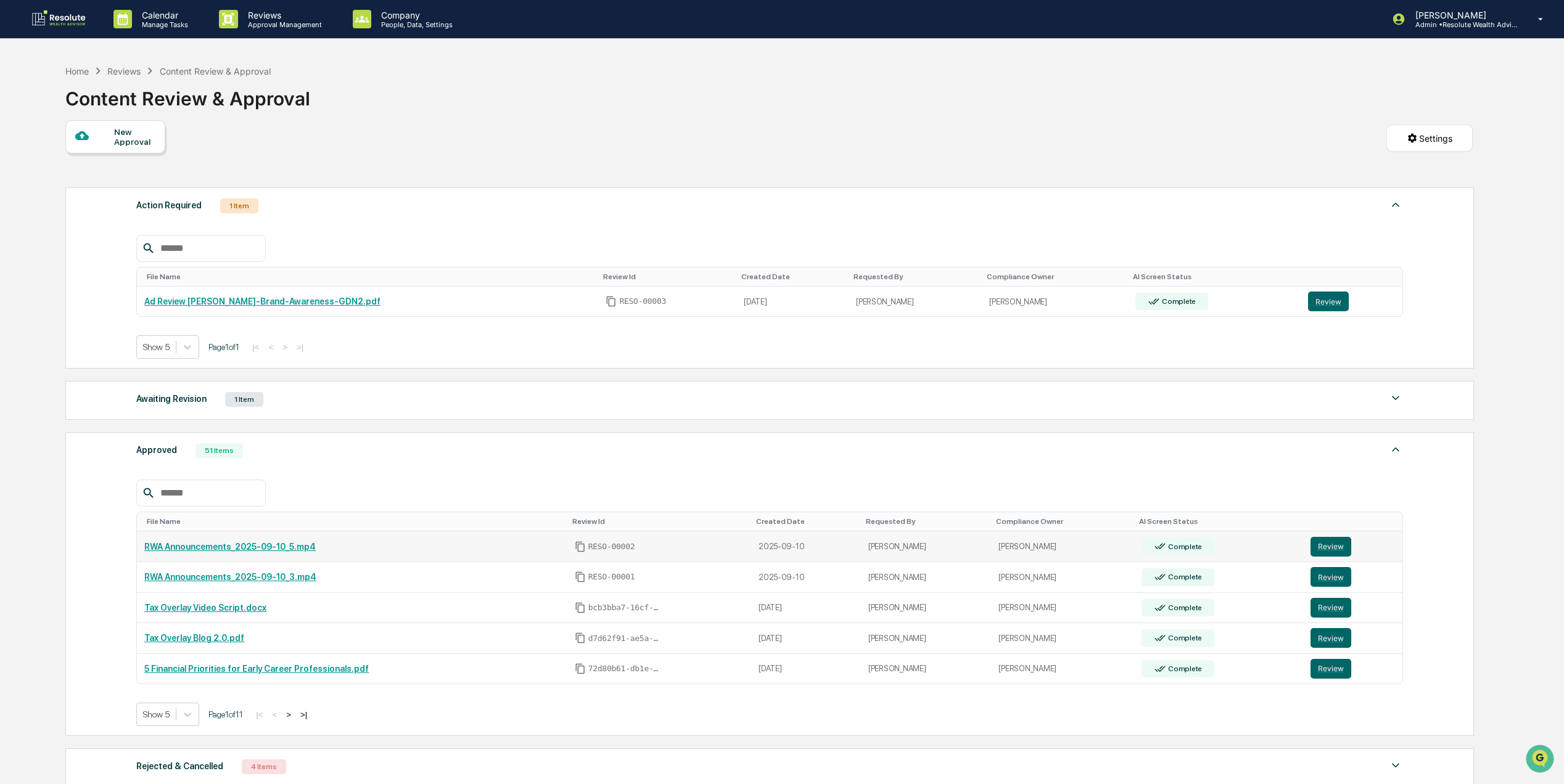
click at [254, 552] on link "RWA Announcements_2025-09-10_5.mp4" at bounding box center [230, 547] width 171 height 10
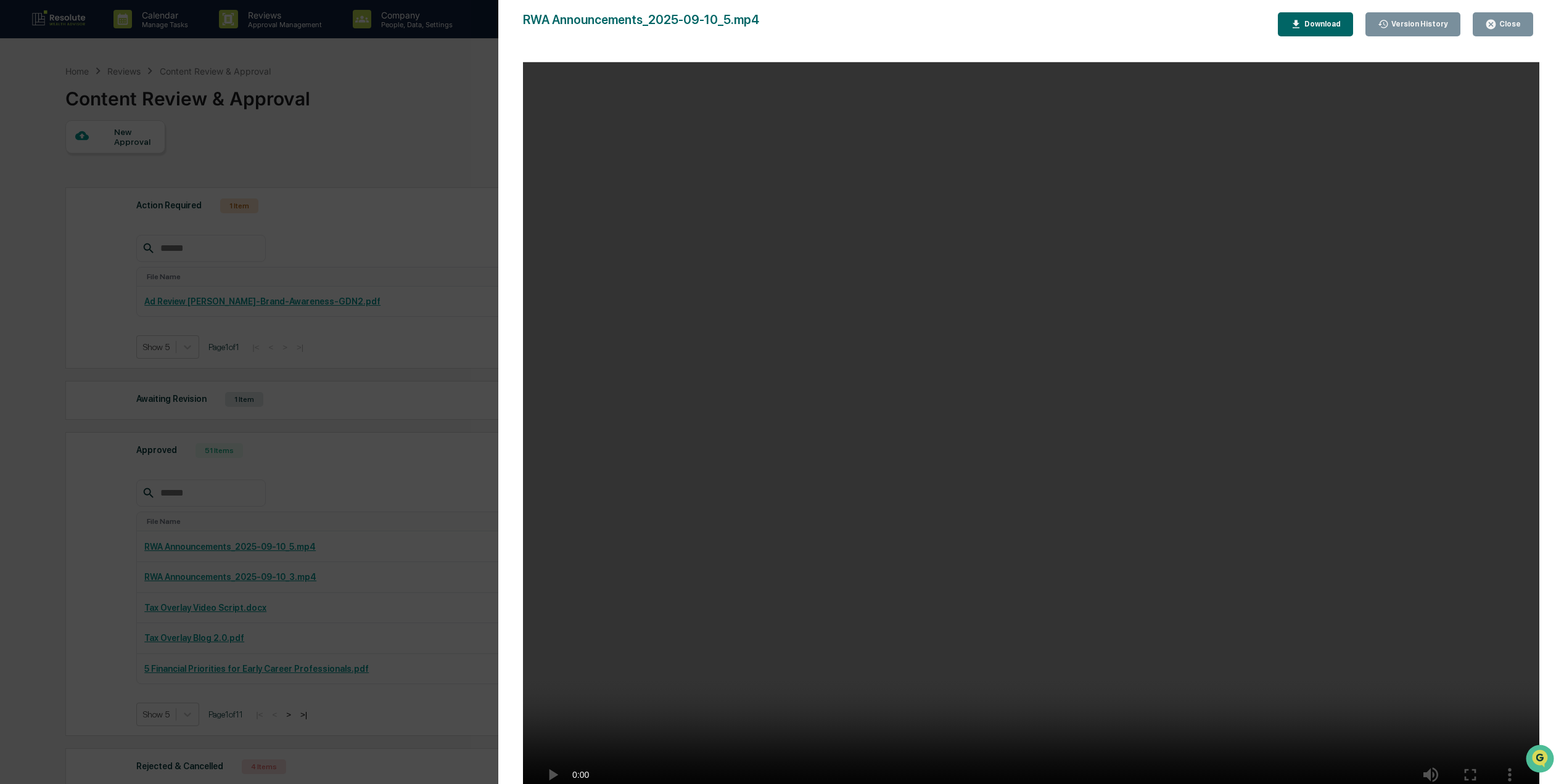
click at [1526, 32] on button "Close" at bounding box center [1503, 24] width 61 height 24
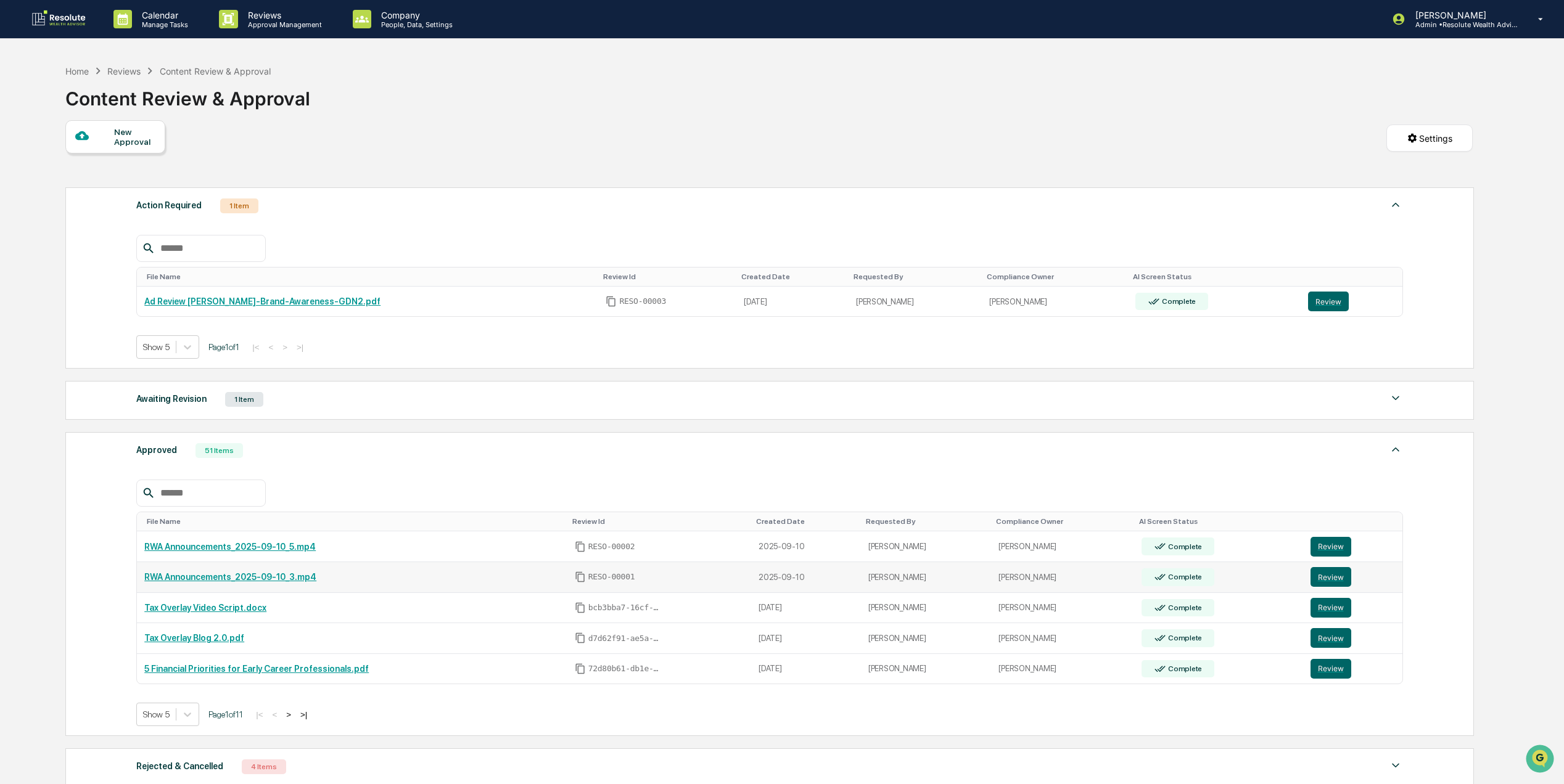
click at [233, 582] on link "RWA Announcements_2025-09-10_3.mp4" at bounding box center [230, 578] width 172 height 10
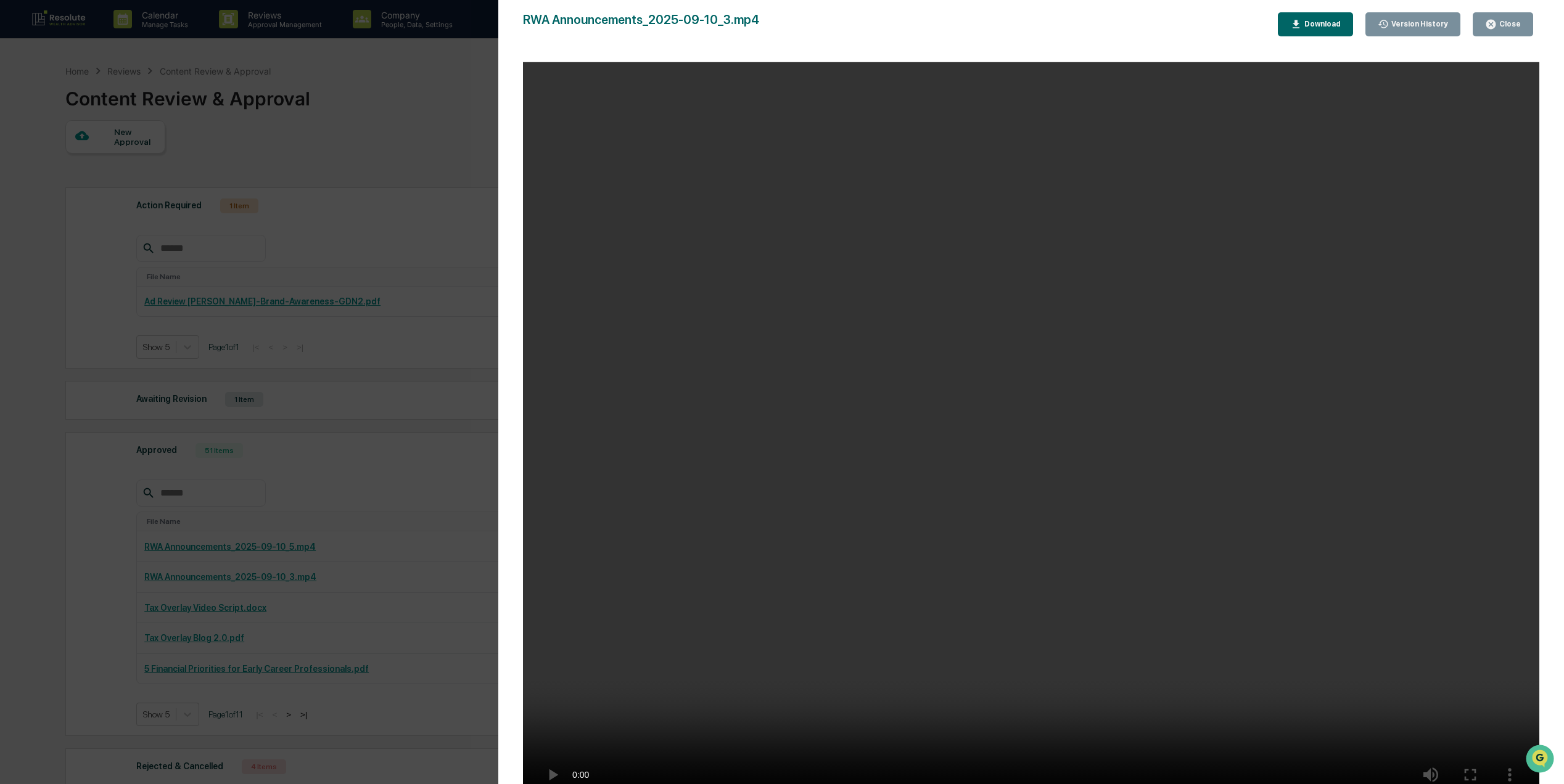
click at [1493, 27] on icon "button" at bounding box center [1491, 25] width 12 height 12
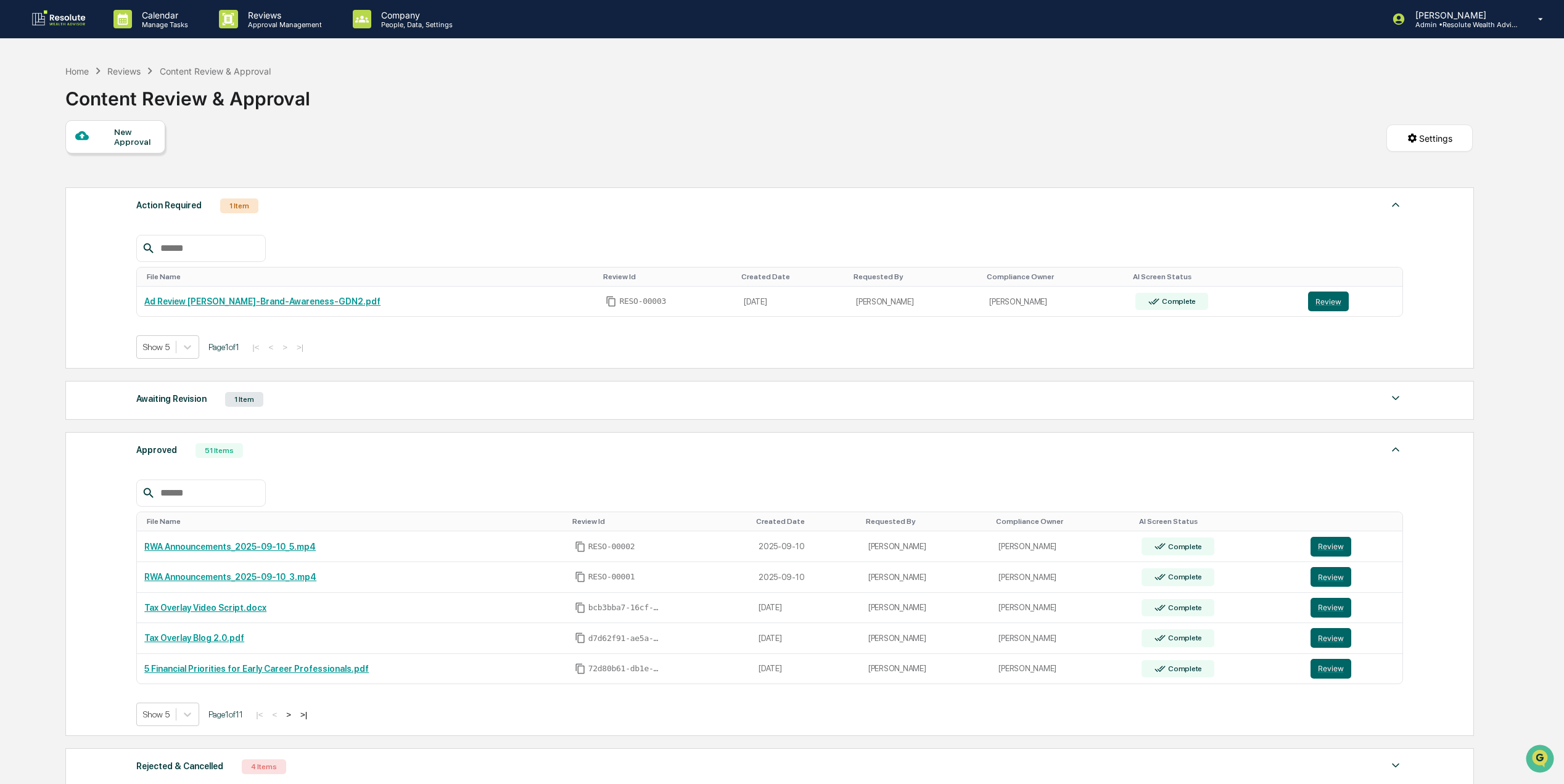
click at [542, 716] on div "Show 5 Page 1 of 11 |< < > >|" at bounding box center [770, 715] width 1267 height 23
click at [202, 643] on link "Tax Overlay Blog 2.0.pdf" at bounding box center [194, 638] width 100 height 10
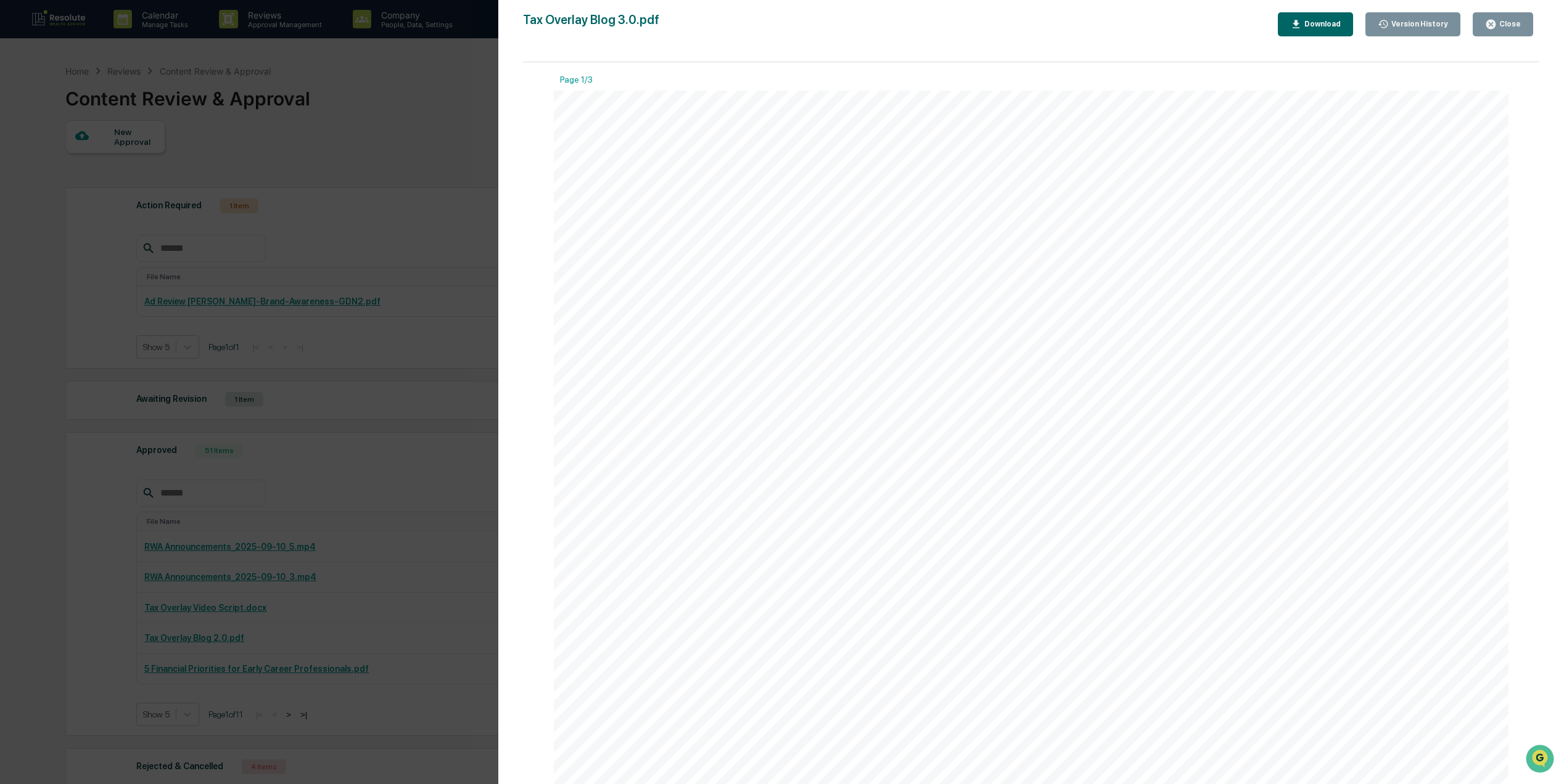
click at [1251, 362] on span "working independently, gains and losses don’t always offset each other, whic" at bounding box center [973, 372] width 614 height 19
click at [659, 208] on div "Coordinating Your Portfolio Taxes: How Tax Overlay Strategies Work When people …" at bounding box center [1031, 709] width 955 height 1236
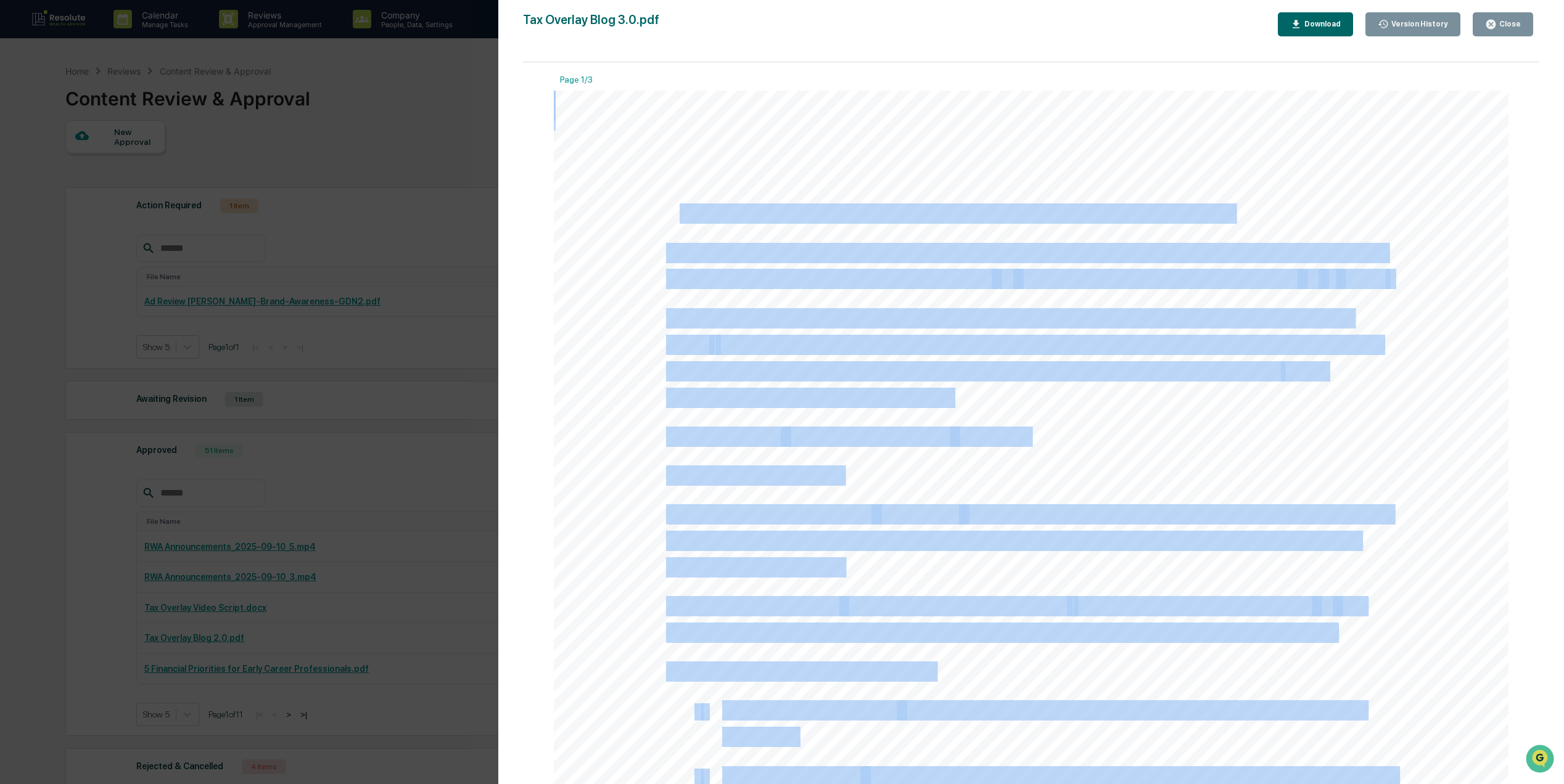
drag, startPoint x: 659, startPoint y: 212, endPoint x: 672, endPoint y: 217, distance: 13.9
click at [672, 217] on div "Coordinating Your Portfolio Taxes: How Tax Overlay Strategies Work When people …" at bounding box center [1031, 709] width 955 height 1236
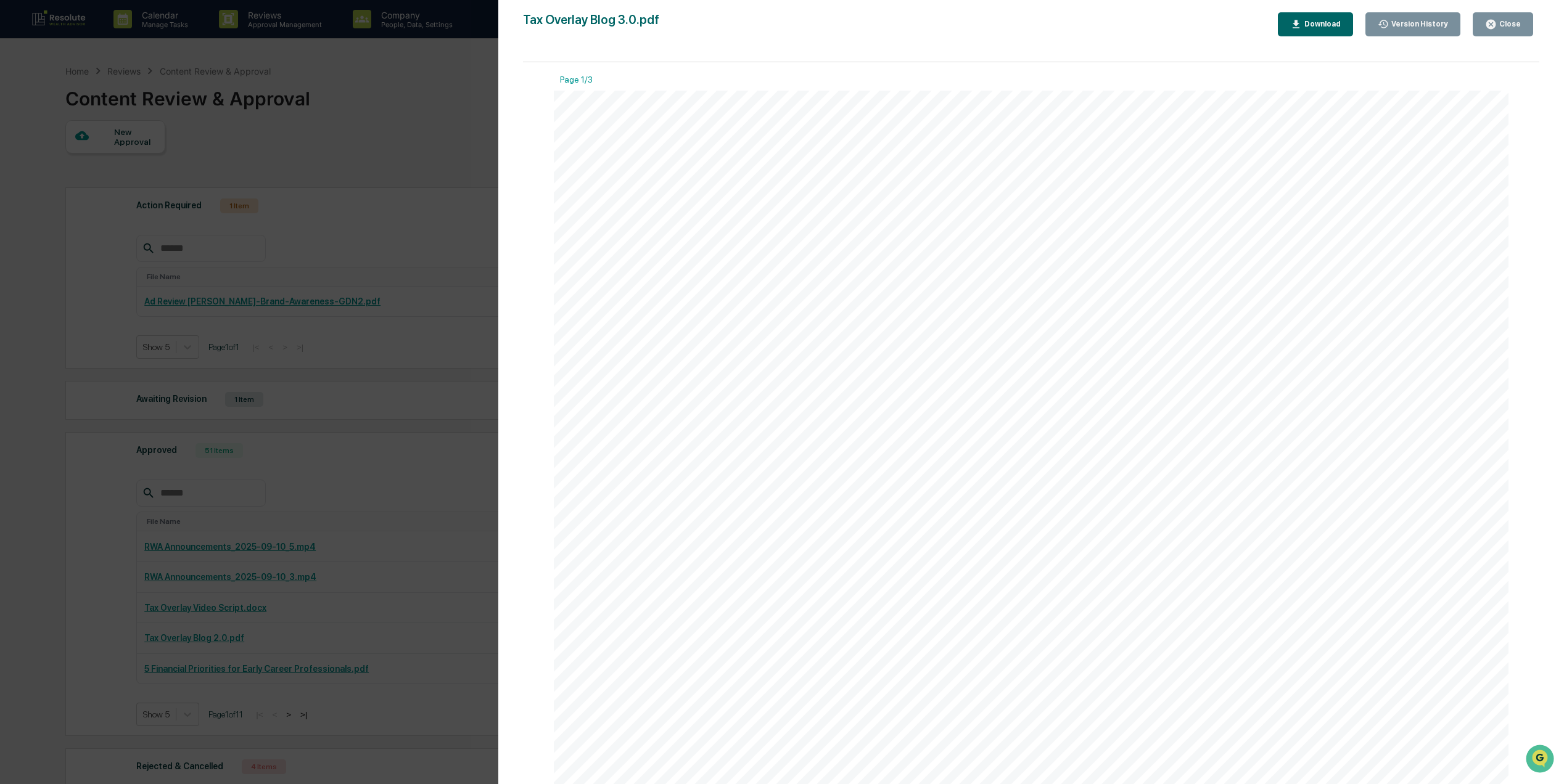
click at [1305, 11] on div "Version History 09/03/2025, 06:31 PM Ryan Geary 09/03/2025, 06:15 PM Ryan Geary…" at bounding box center [1031, 404] width 1066 height 809
click at [1312, 22] on div "Download" at bounding box center [1321, 24] width 39 height 9
click at [721, 188] on div "Coordinating Your Portfolio Taxes: How Tax Overlay Strategies Work When people …" at bounding box center [1031, 709] width 955 height 1236
click at [689, 211] on span "Coordinating Your Portfolio Taxes: How Tax Overlay Strategies Work" at bounding box center [949, 214] width 566 height 19
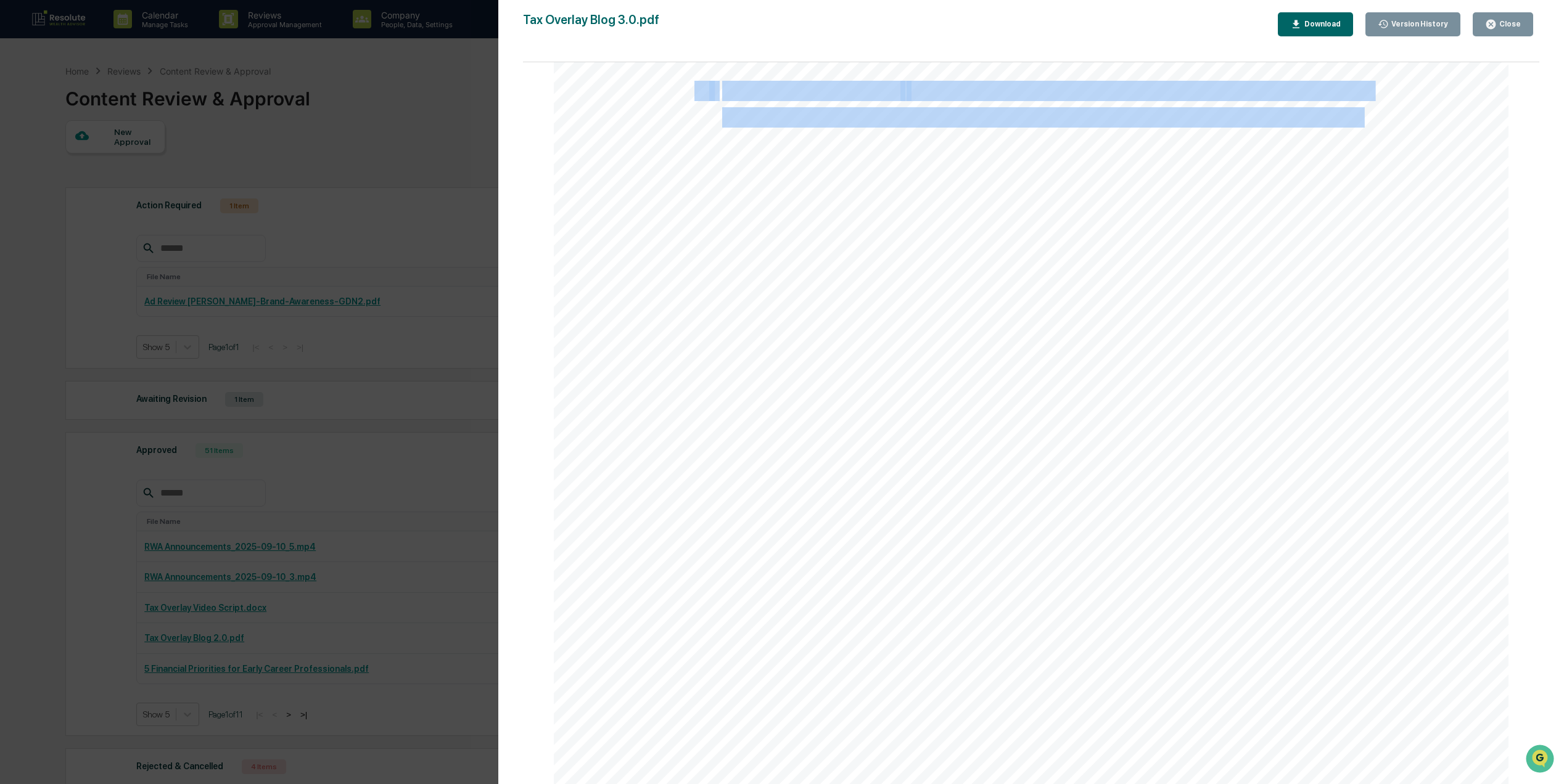
drag, startPoint x: 664, startPoint y: 215, endPoint x: 1363, endPoint y: 125, distance: 704.8
copy div "Coordinating Your Portfolio Taxes: How Tax Overlay Strategies Work When people …"
click at [1312, 19] on div "Download" at bounding box center [1321, 24] width 39 height 9
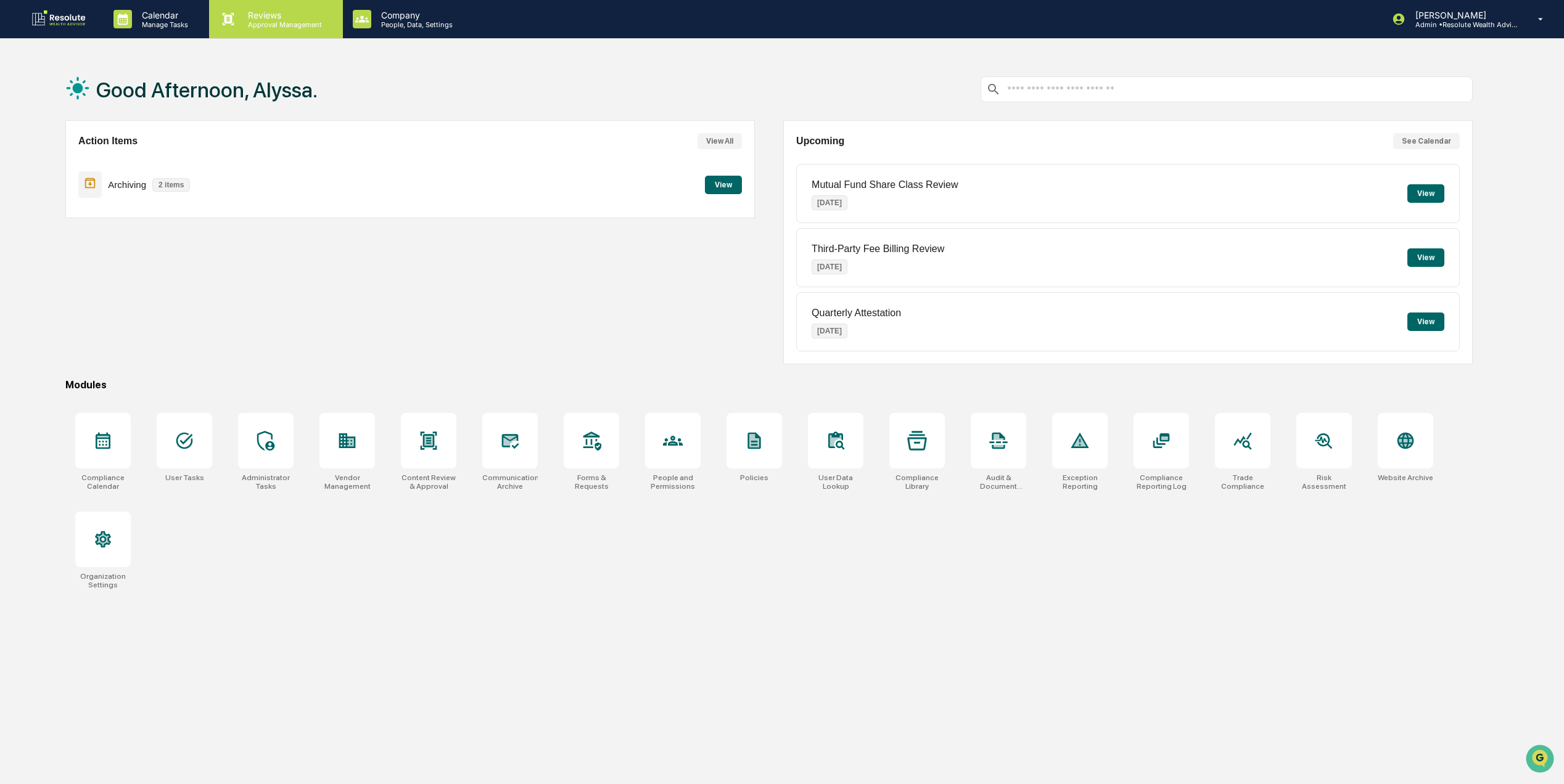
click at [297, 25] on p "Approval Management" at bounding box center [283, 25] width 90 height 9
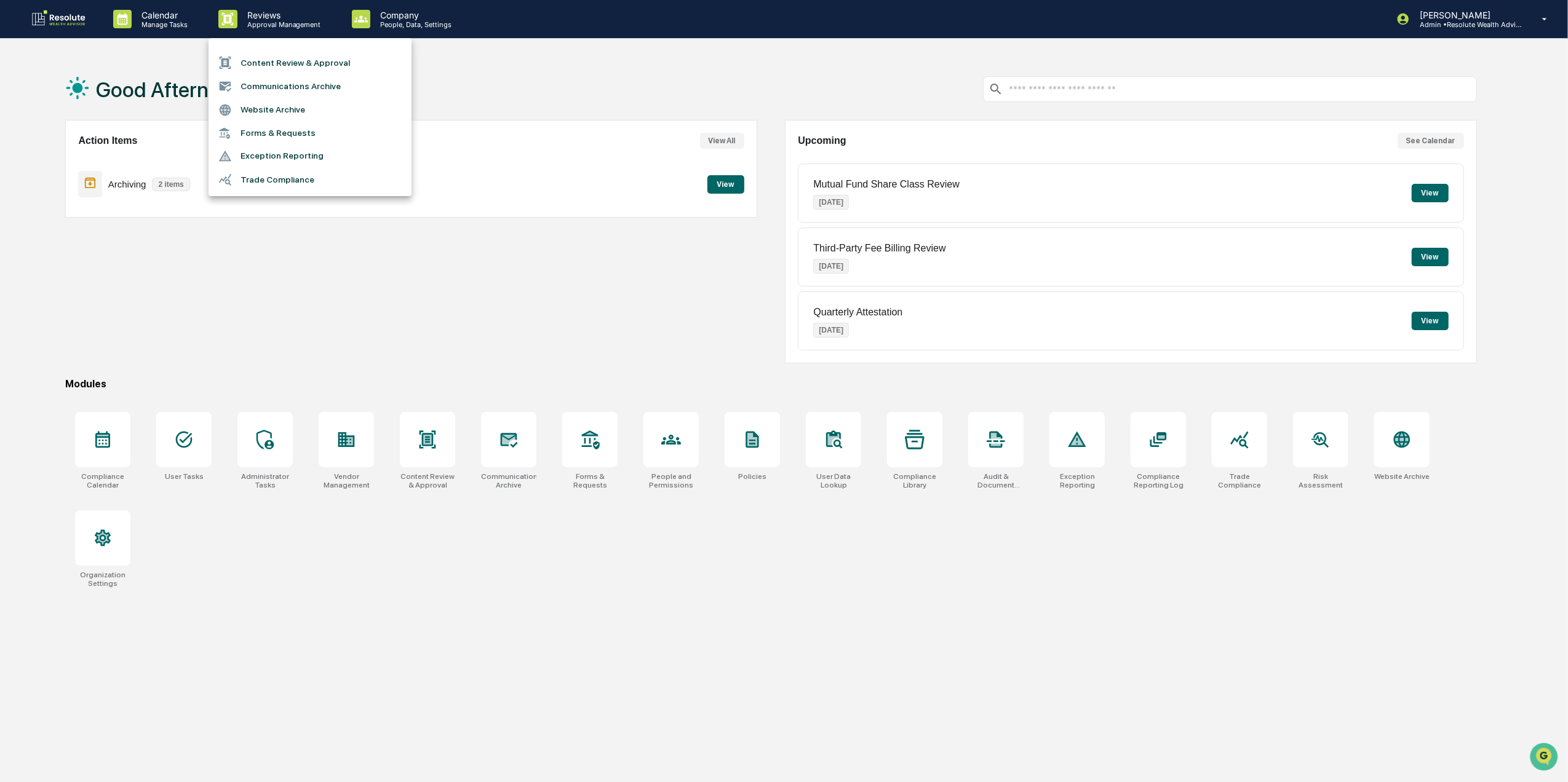
click at [293, 68] on li "Content Review & Approval" at bounding box center [310, 63] width 203 height 23
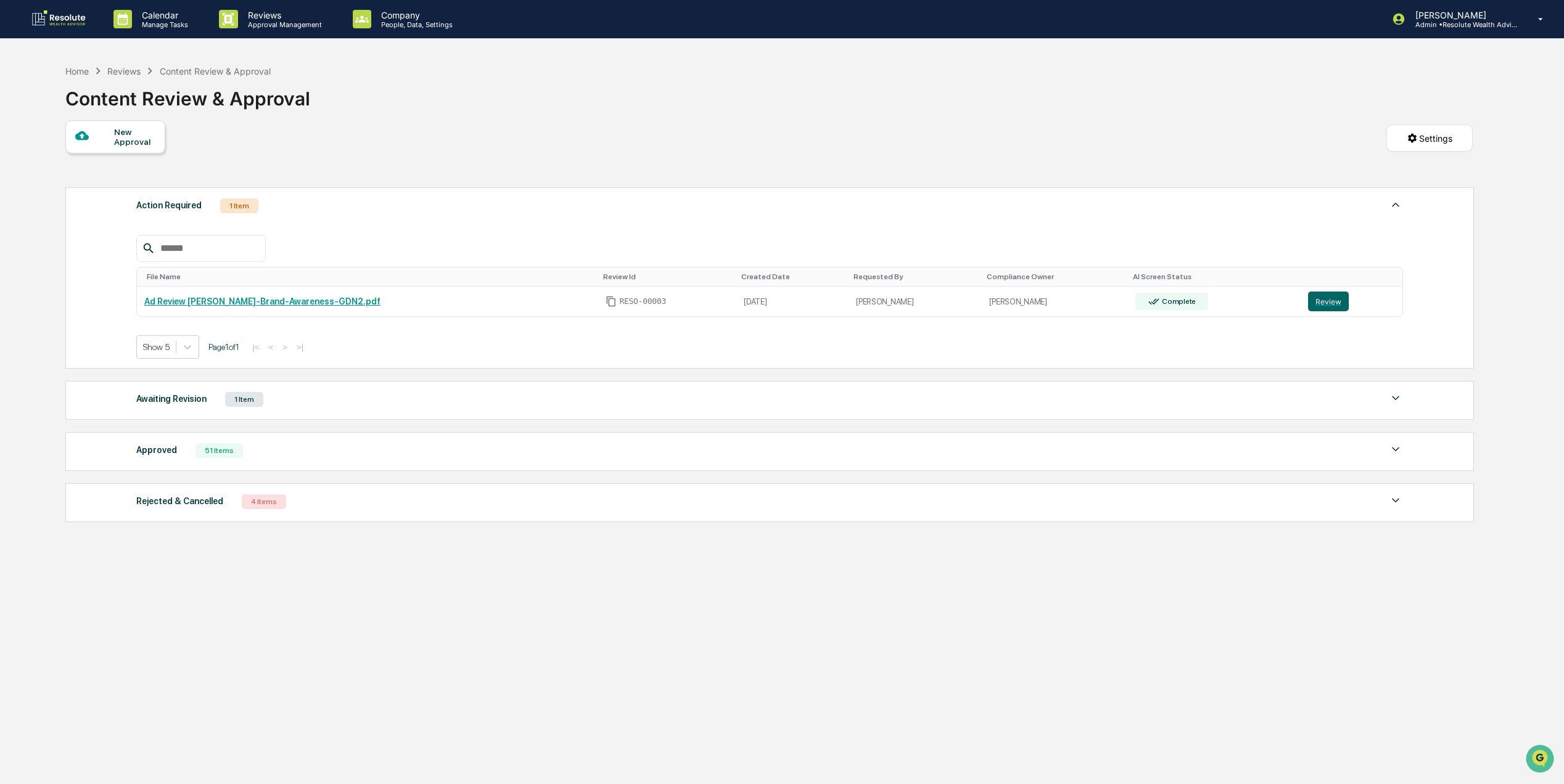
click at [161, 509] on div "Rejected & Cancelled" at bounding box center [180, 501] width 87 height 16
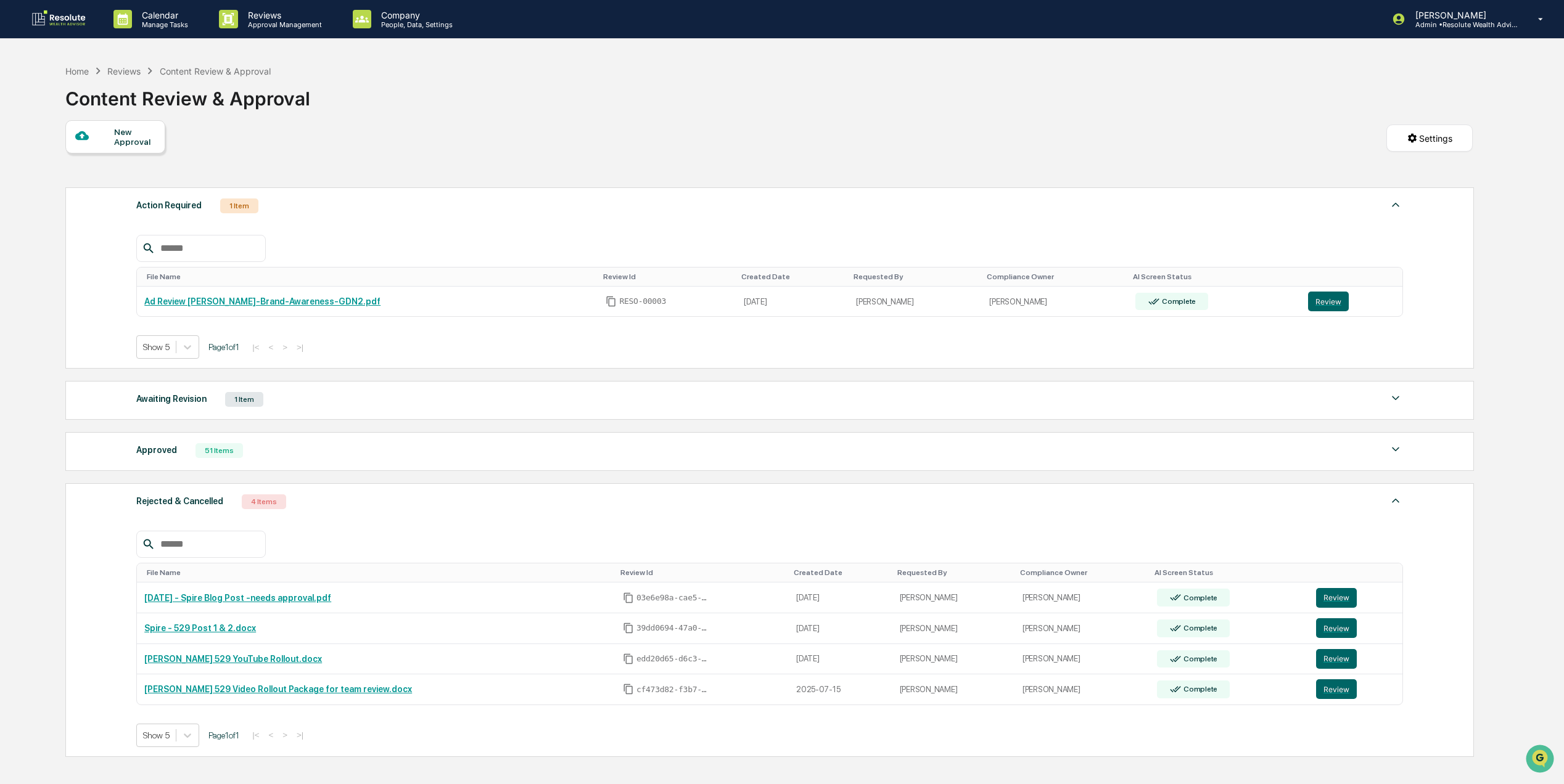
click at [181, 471] on div "Approved 51 Items File Name Review Id Created Date Requested By Compliance Owne…" at bounding box center [770, 452] width 1409 height 39
click at [181, 459] on div "Approved 51 Items" at bounding box center [770, 450] width 1267 height 17
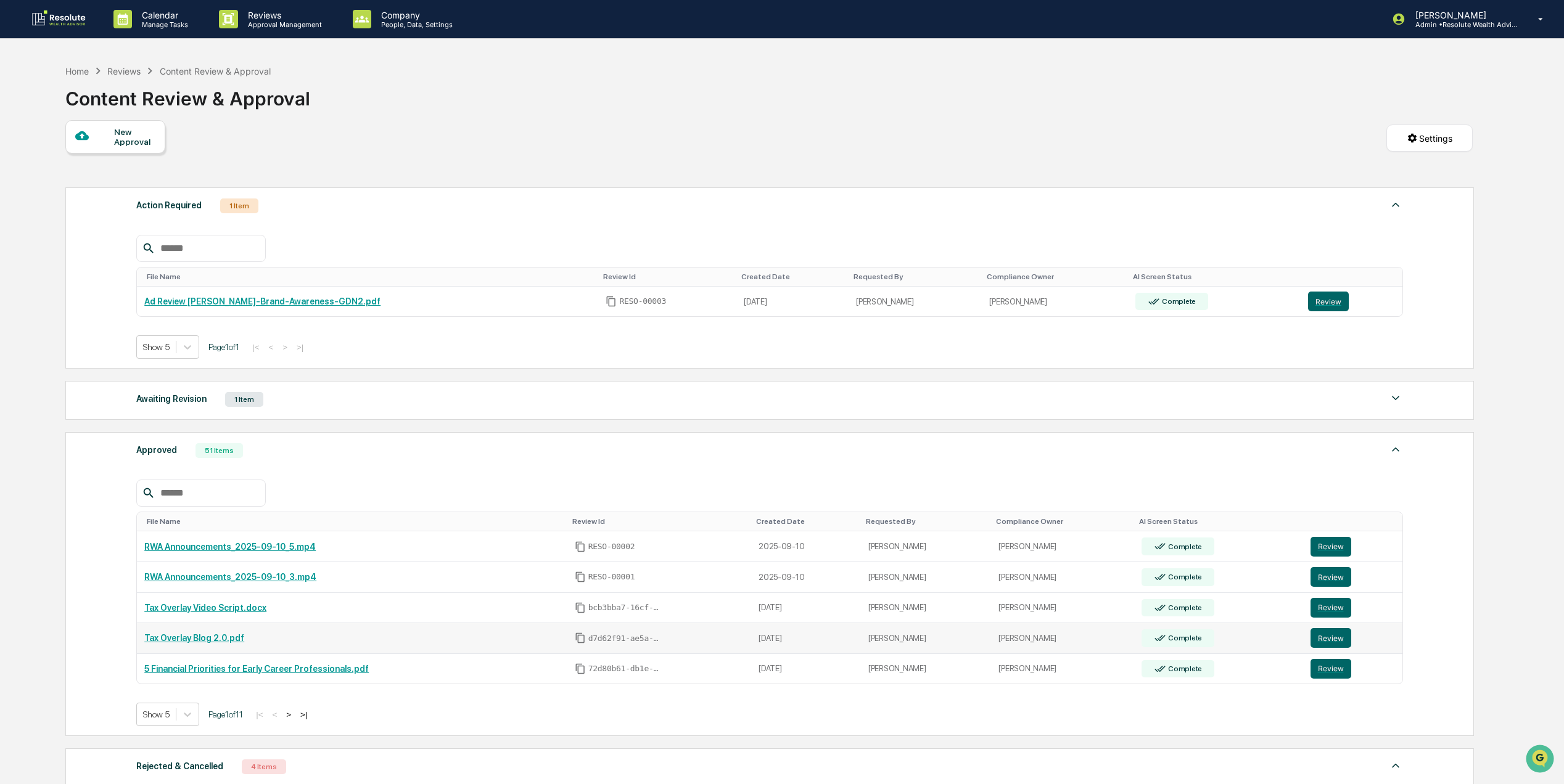
click at [228, 643] on link "Tax Overlay Blog 2.0.pdf" at bounding box center [194, 638] width 100 height 10
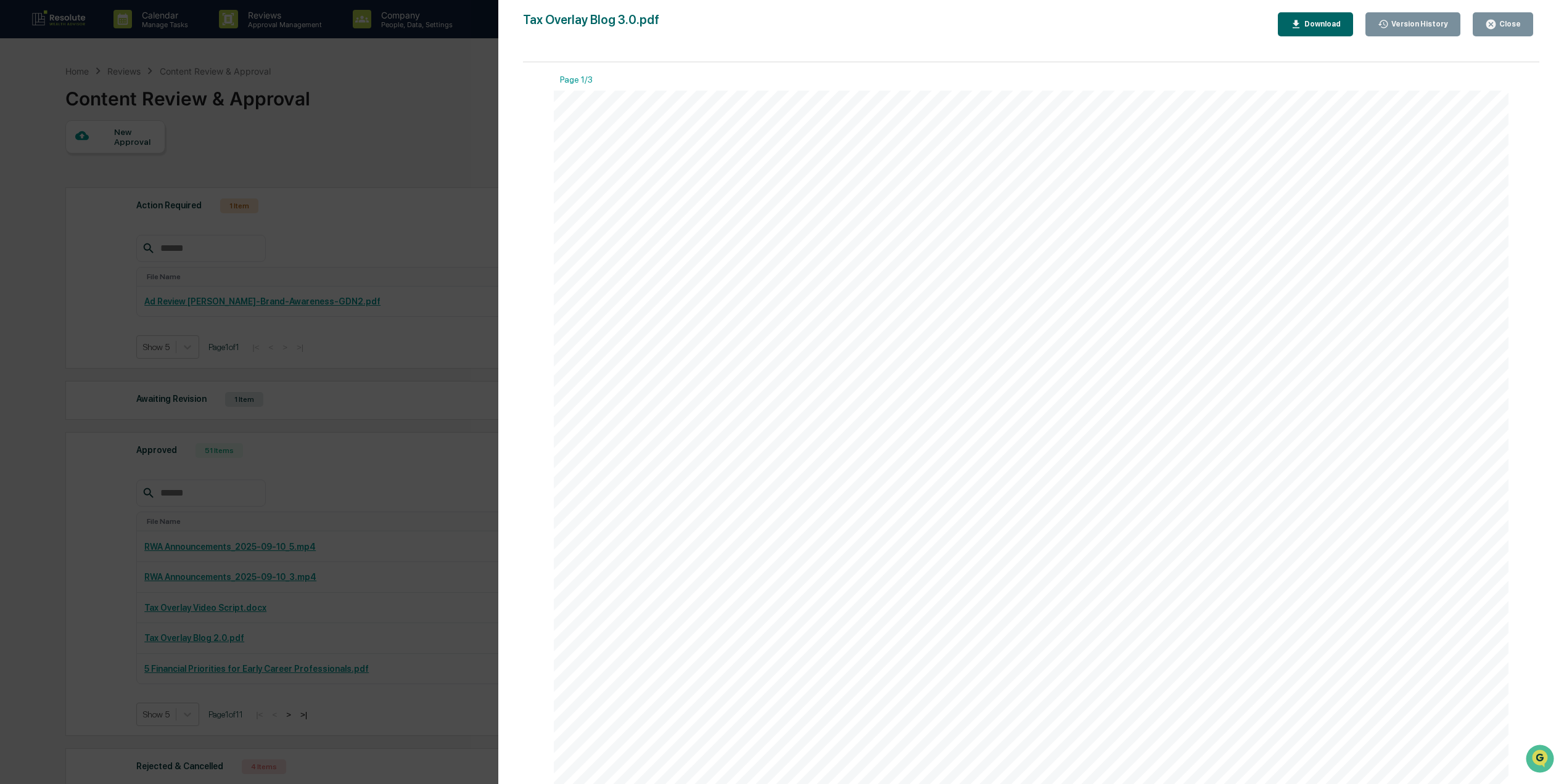
click at [1341, 25] on div "Download" at bounding box center [1321, 24] width 39 height 9
click at [1516, 19] on div "Close" at bounding box center [1508, 24] width 24 height 9
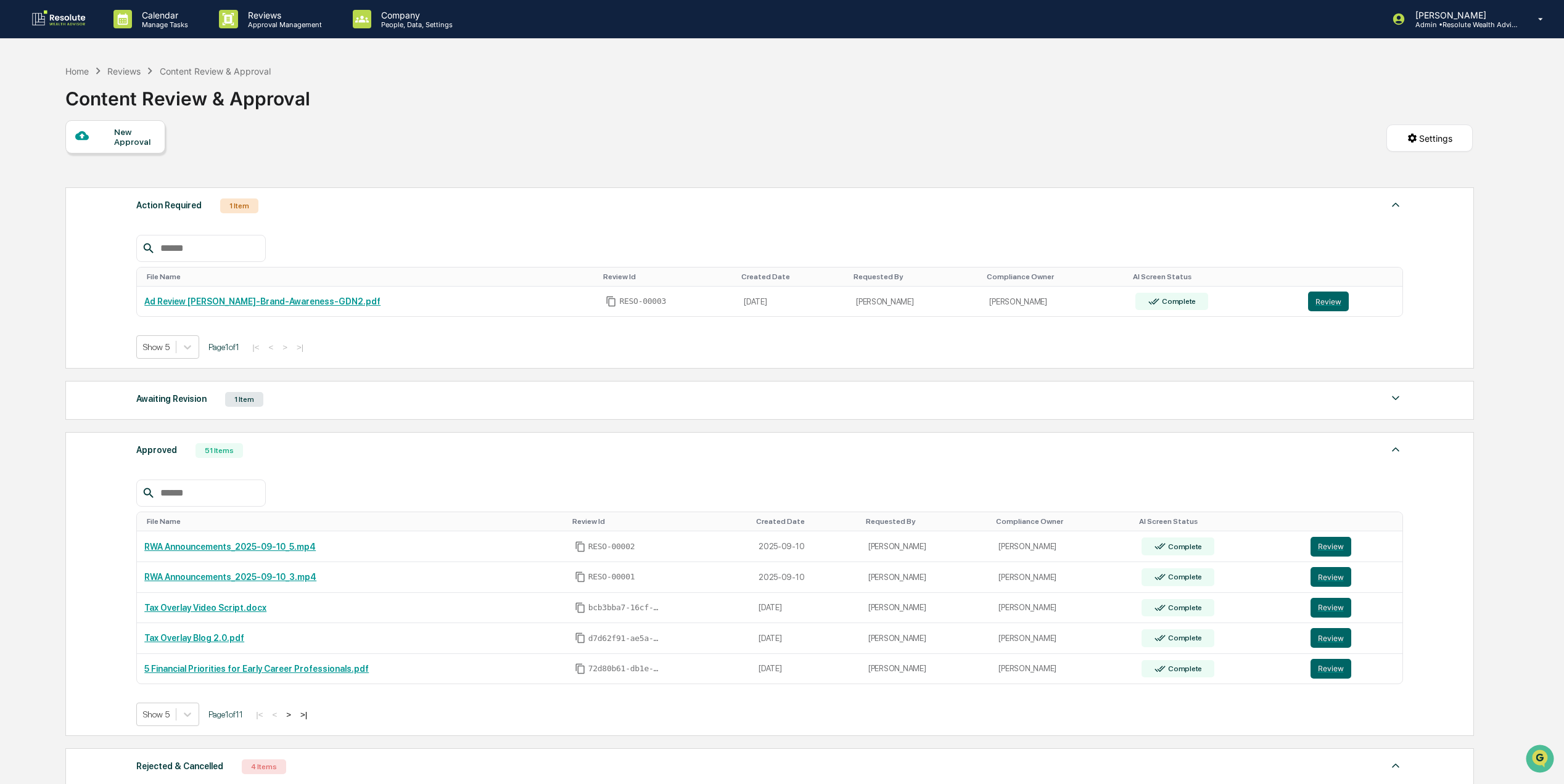
click at [155, 144] on div "New Approval" at bounding box center [134, 136] width 41 height 19
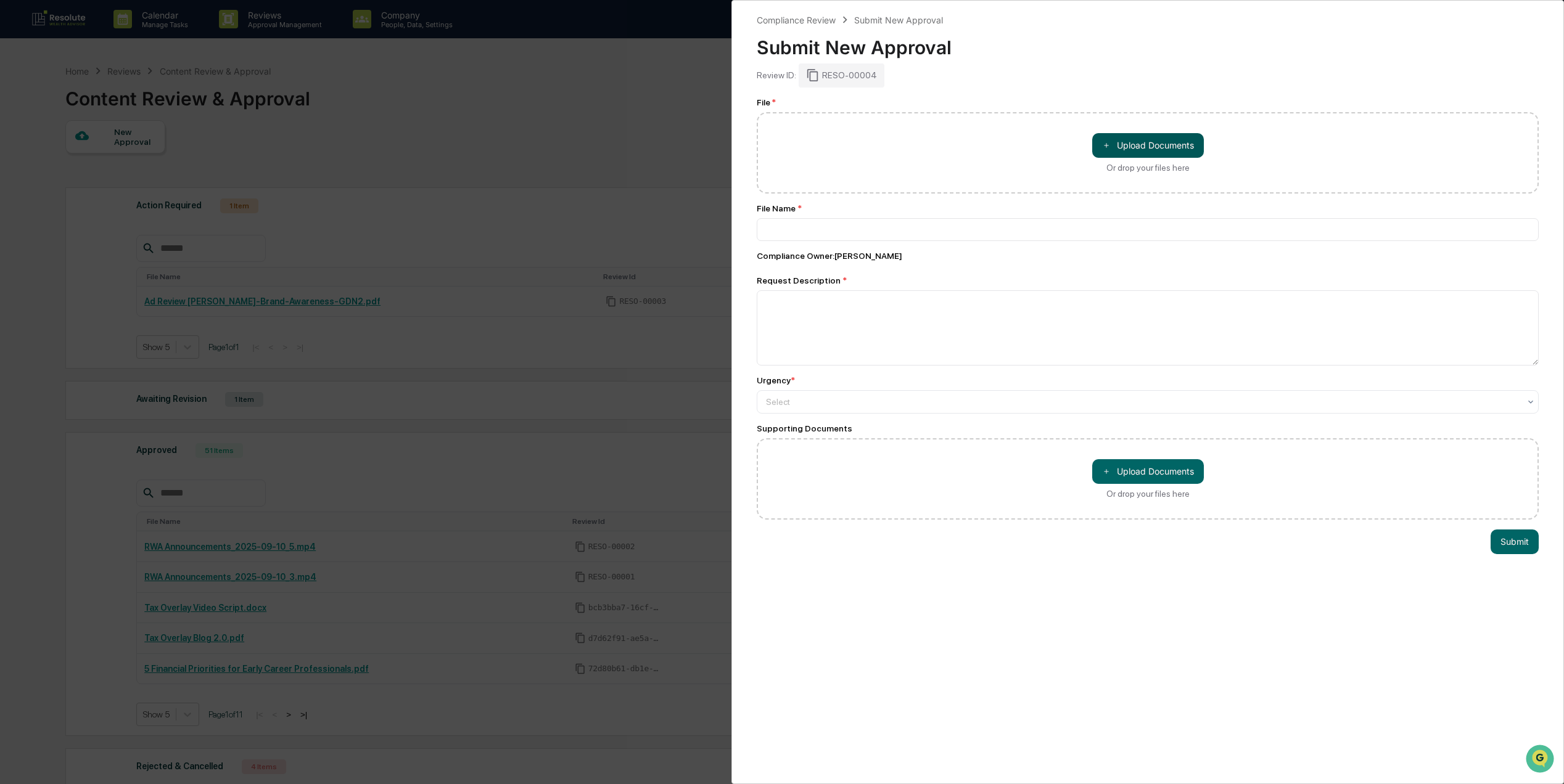
click at [1133, 141] on button "＋ Upload Documents" at bounding box center [1148, 145] width 112 height 25
type input "**********"
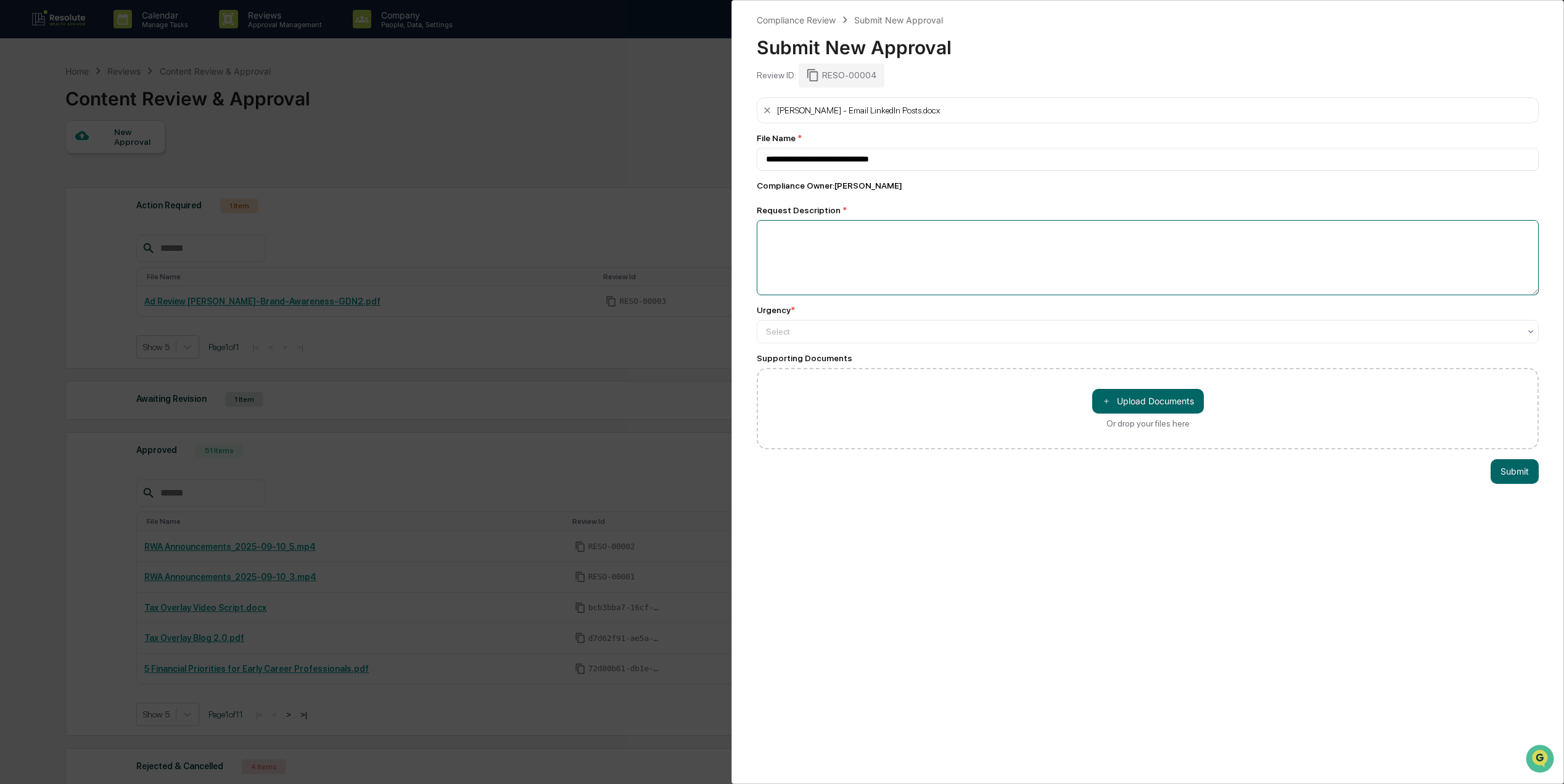
click at [840, 247] on textarea at bounding box center [1147, 258] width 782 height 75
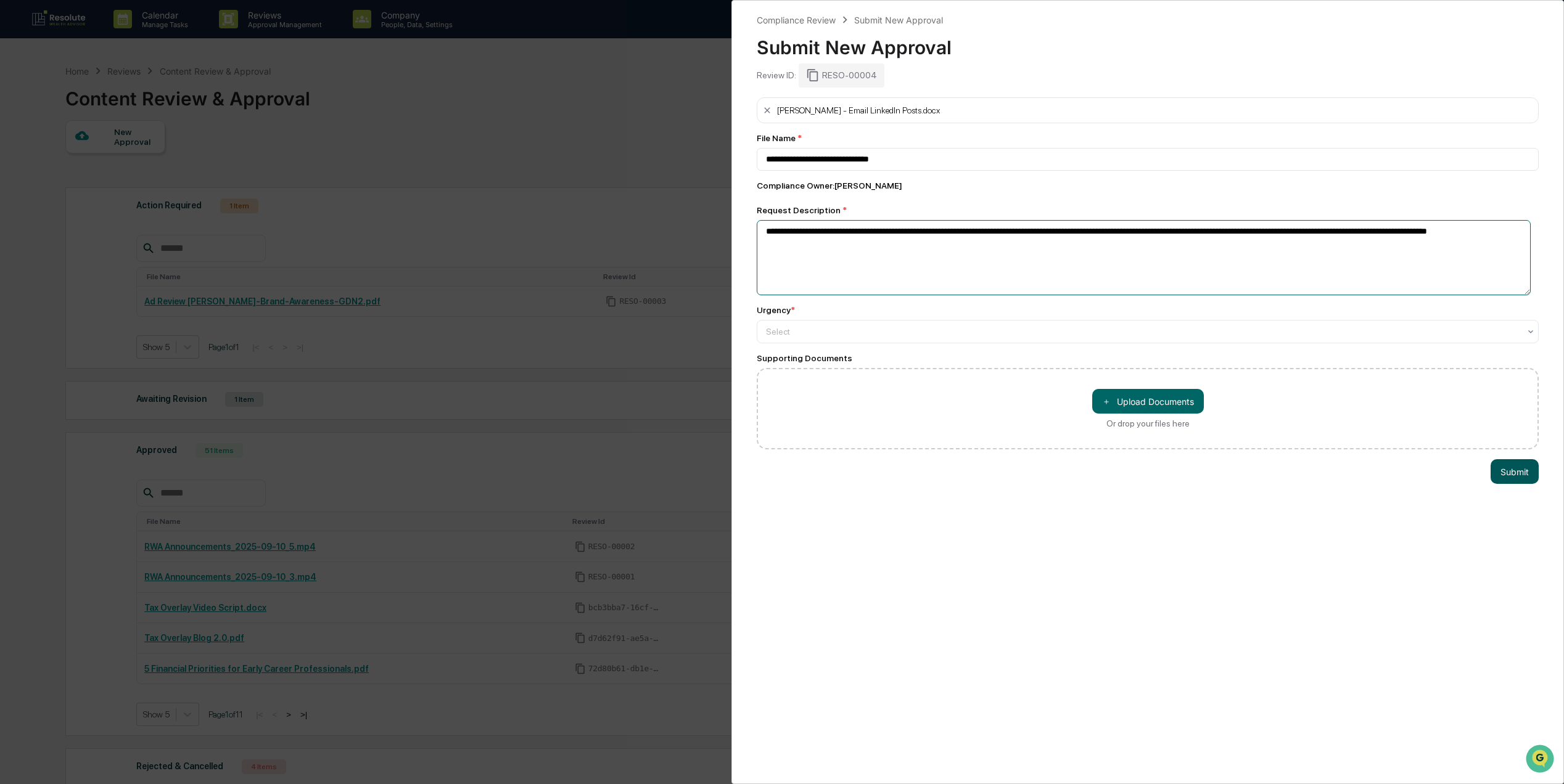
type textarea "**********"
click at [1508, 479] on button "Submit" at bounding box center [1514, 471] width 48 height 25
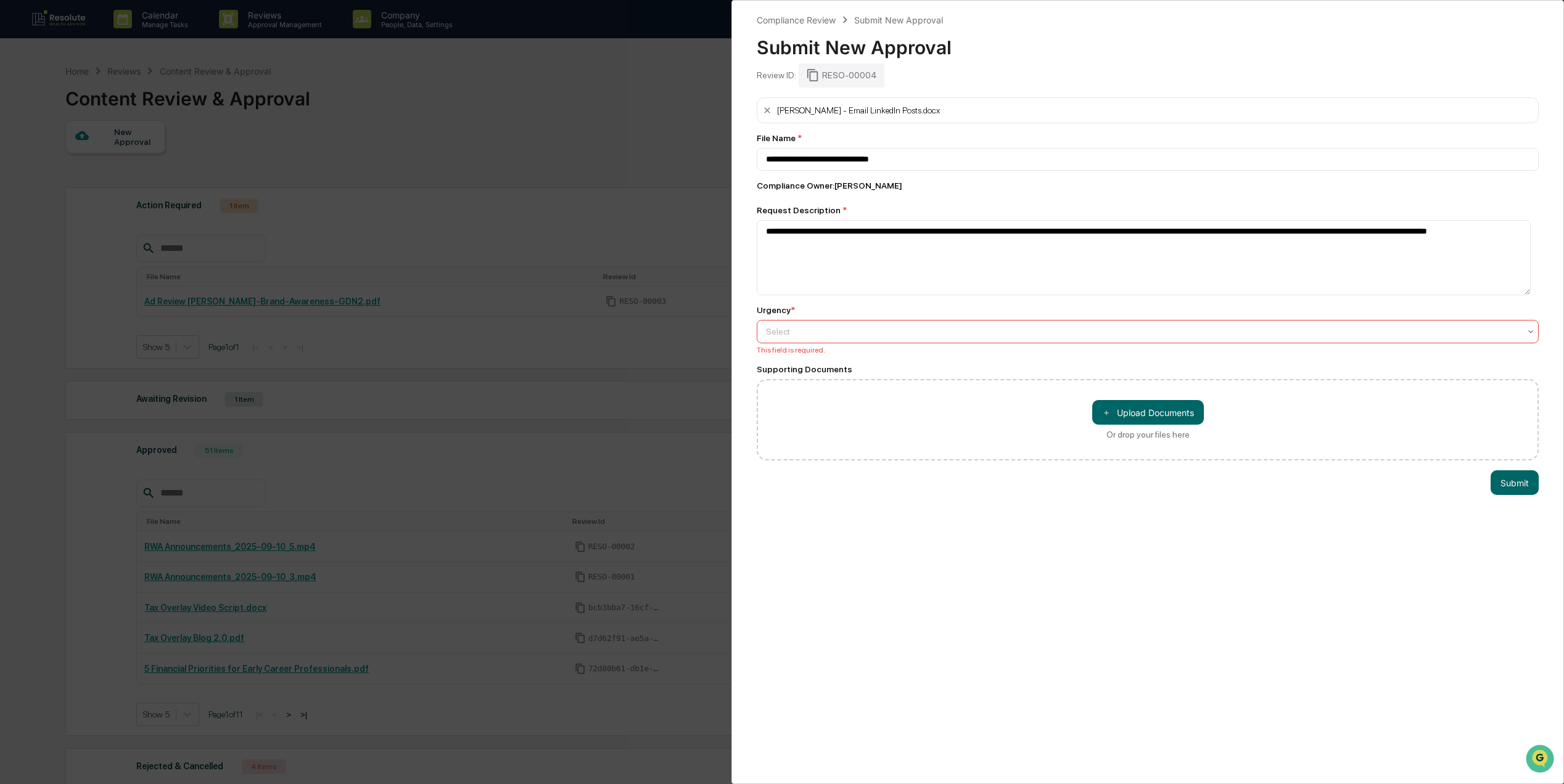
click at [933, 338] on div at bounding box center [1143, 331] width 754 height 12
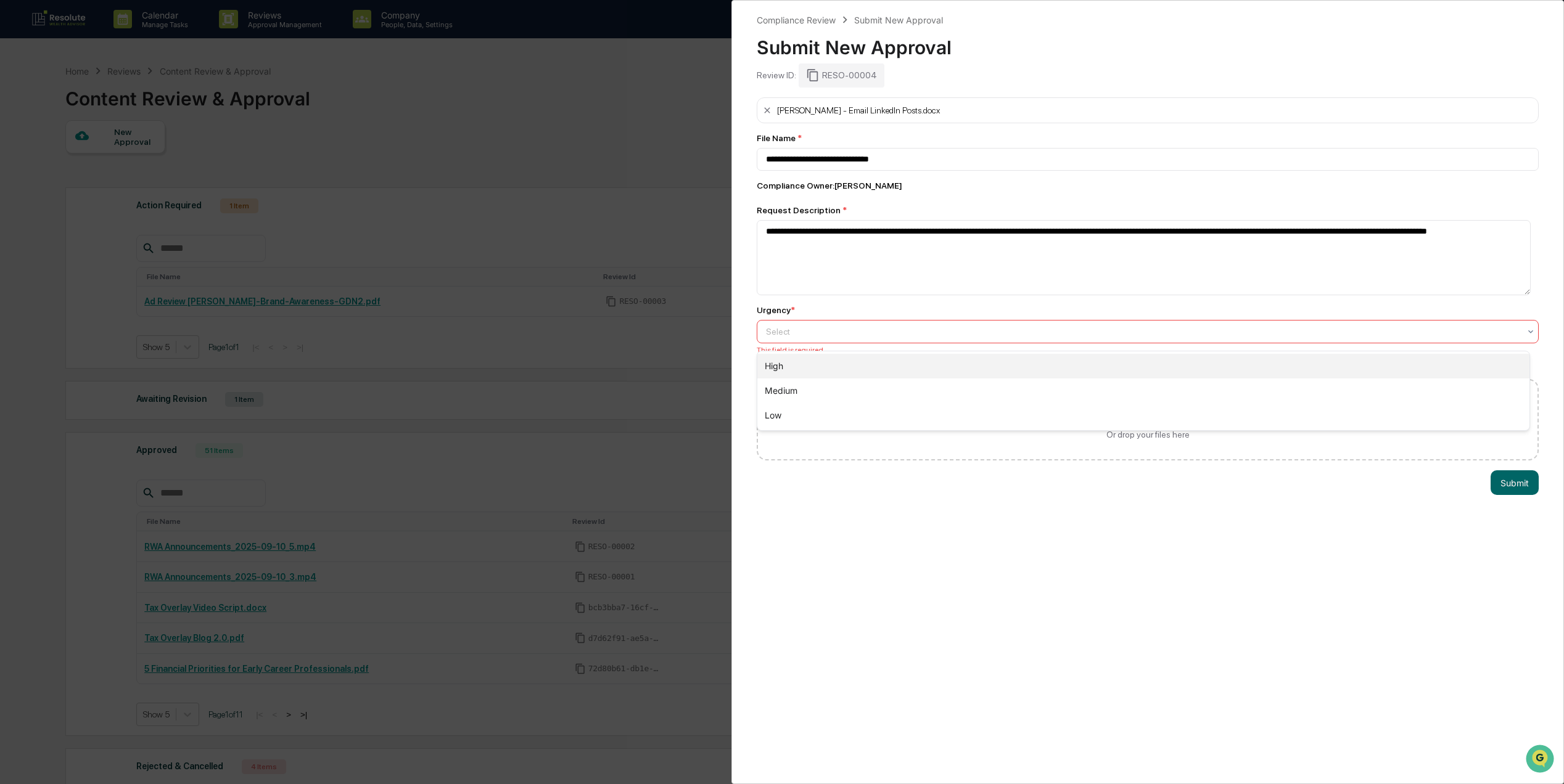
click at [916, 373] on div "High" at bounding box center [1144, 366] width 773 height 25
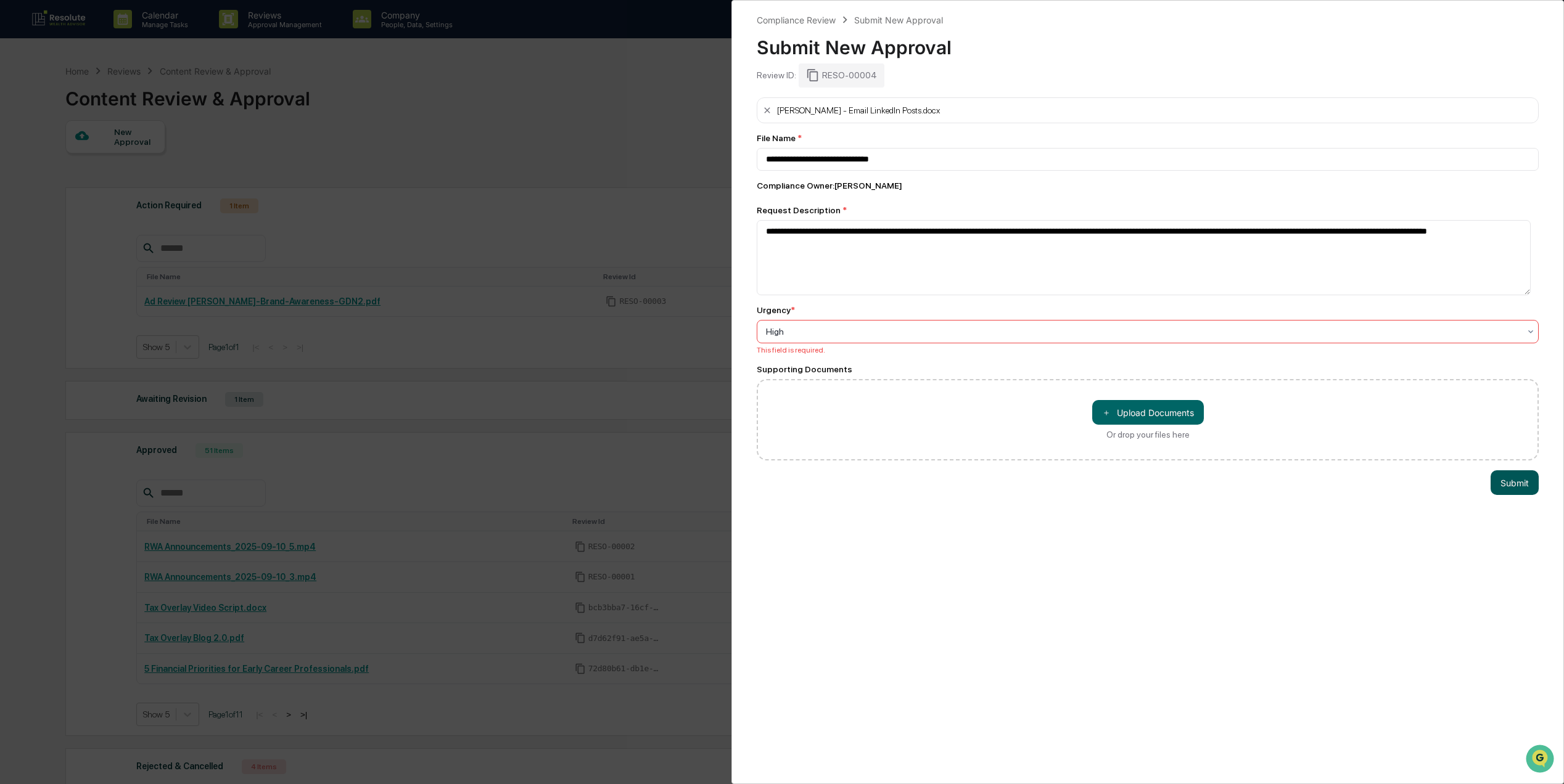
click at [1511, 489] on button "Submit" at bounding box center [1514, 483] width 48 height 25
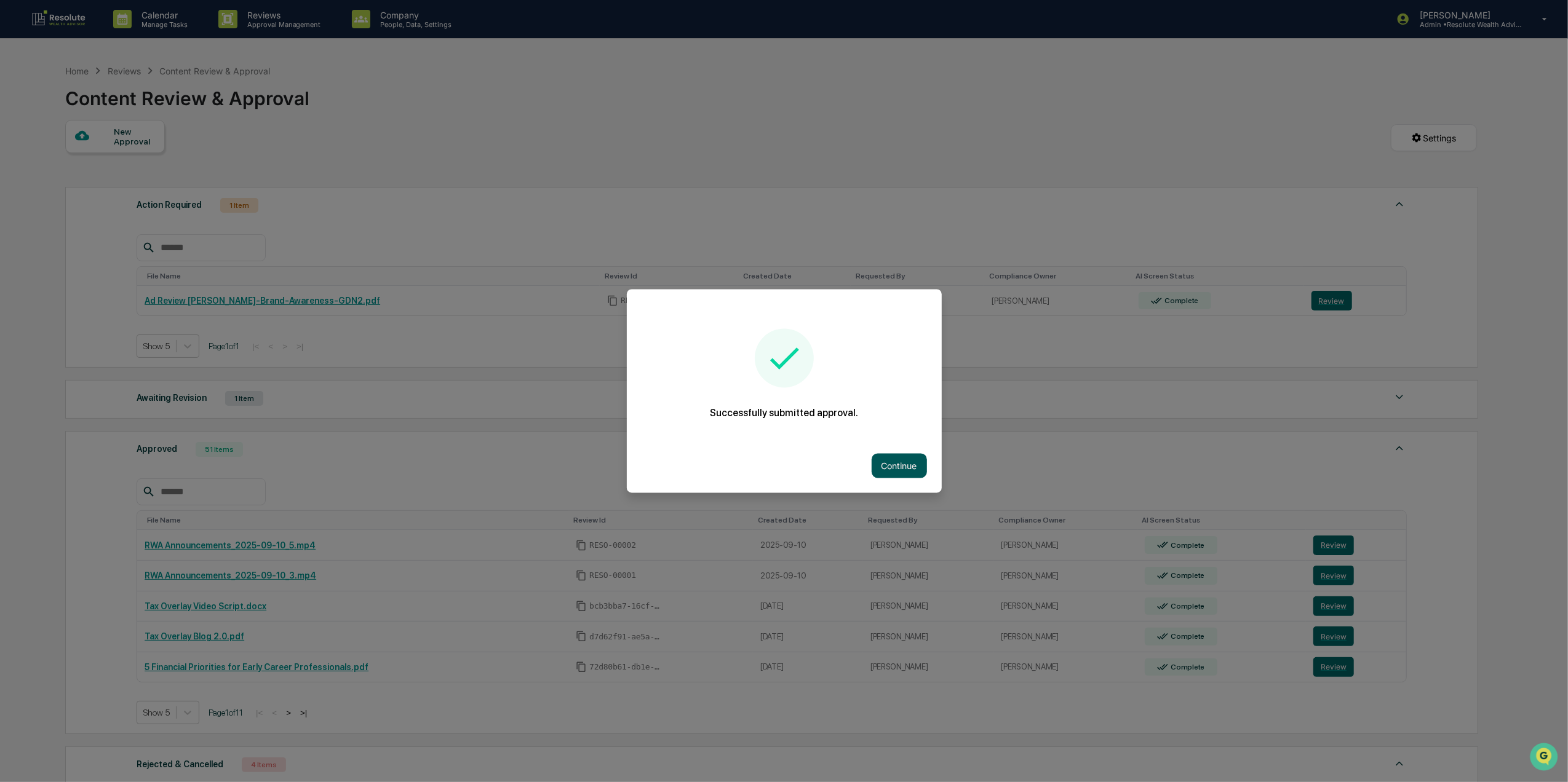
click at [904, 473] on button "Continue" at bounding box center [899, 466] width 55 height 24
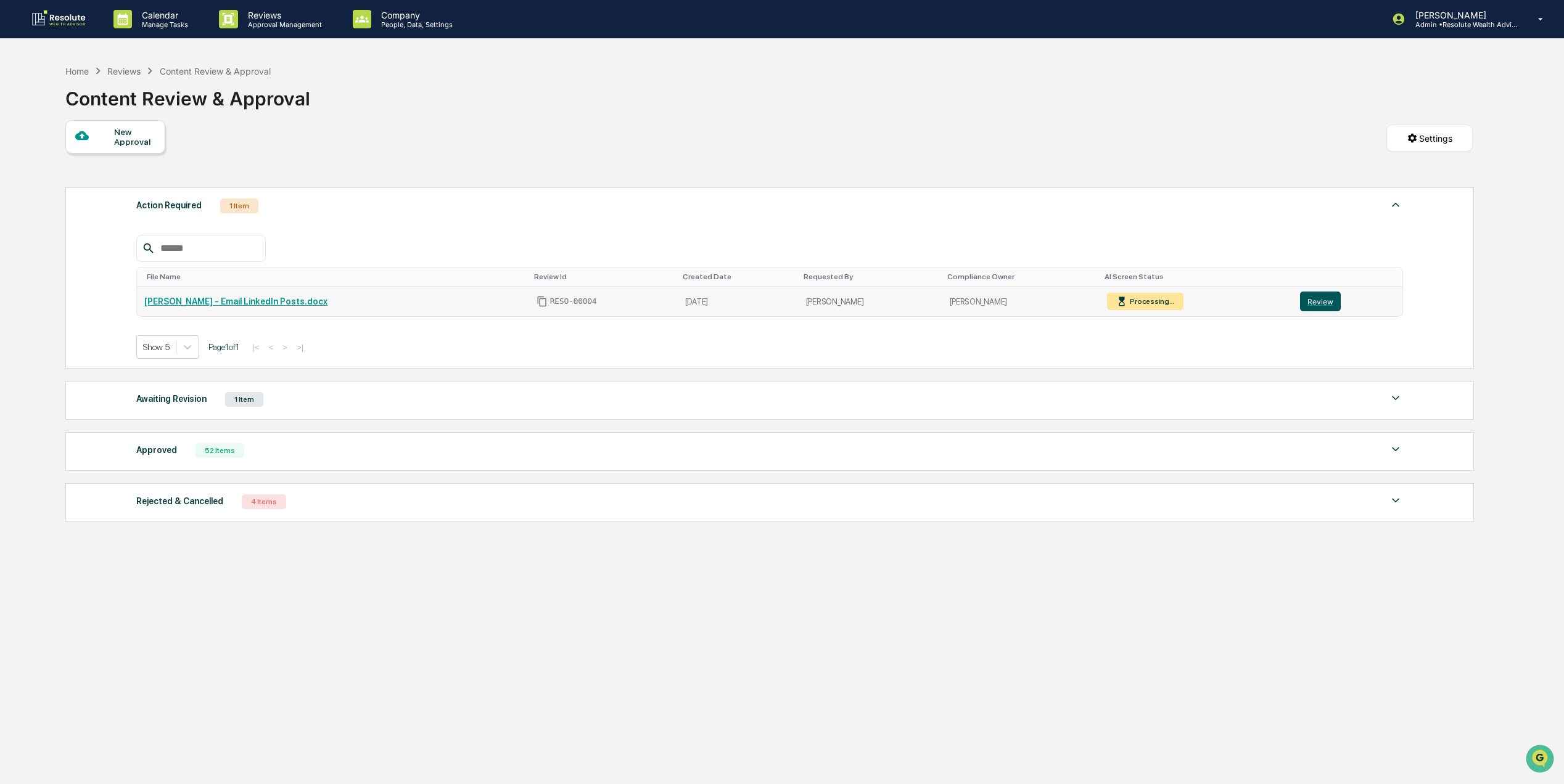
click at [1308, 310] on button "Review" at bounding box center [1320, 301] width 40 height 19
click at [208, 458] on div "52 Items" at bounding box center [220, 450] width 48 height 14
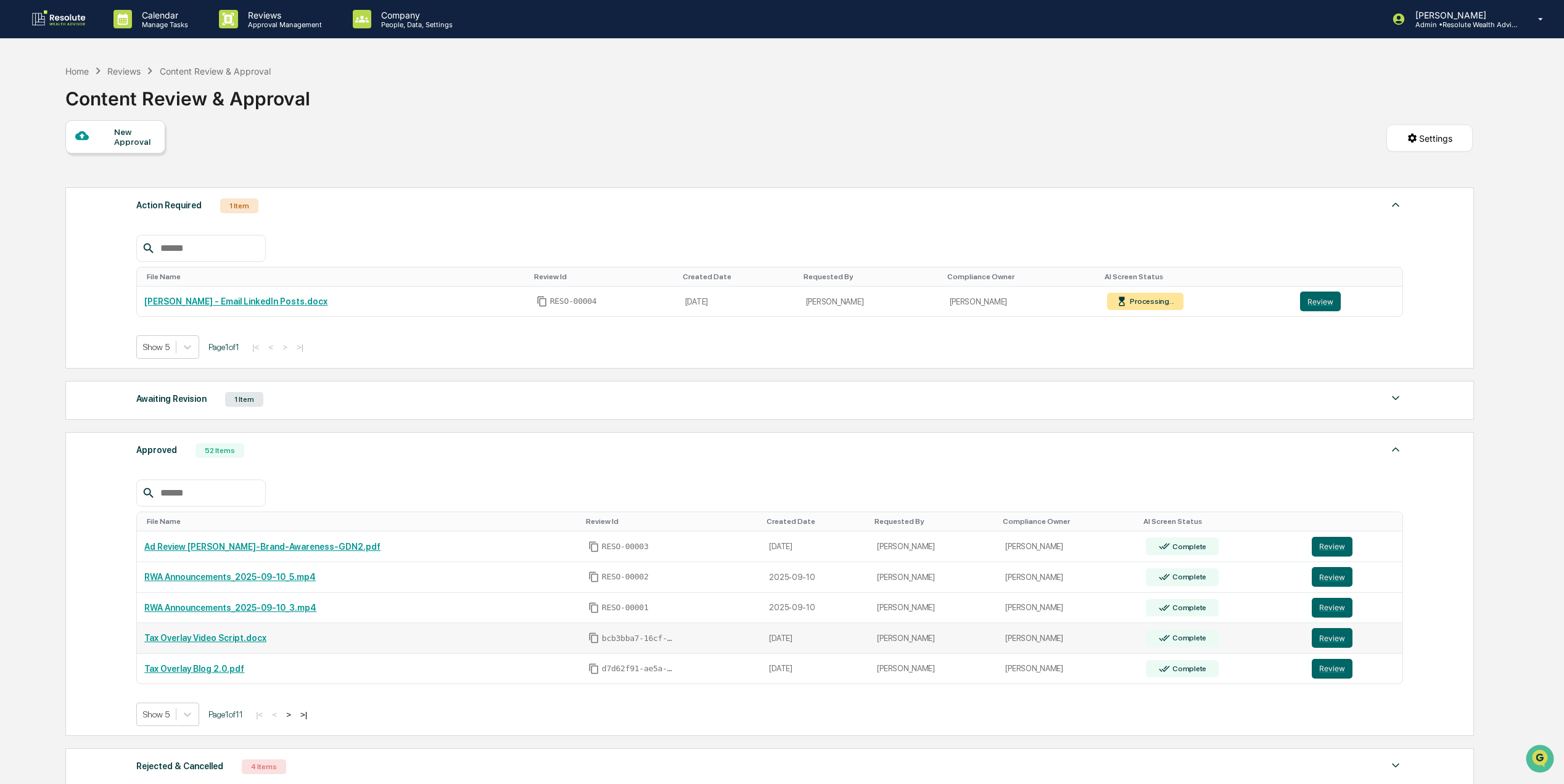
click at [238, 643] on link "Tax Overlay Video Script.docx" at bounding box center [205, 638] width 122 height 10
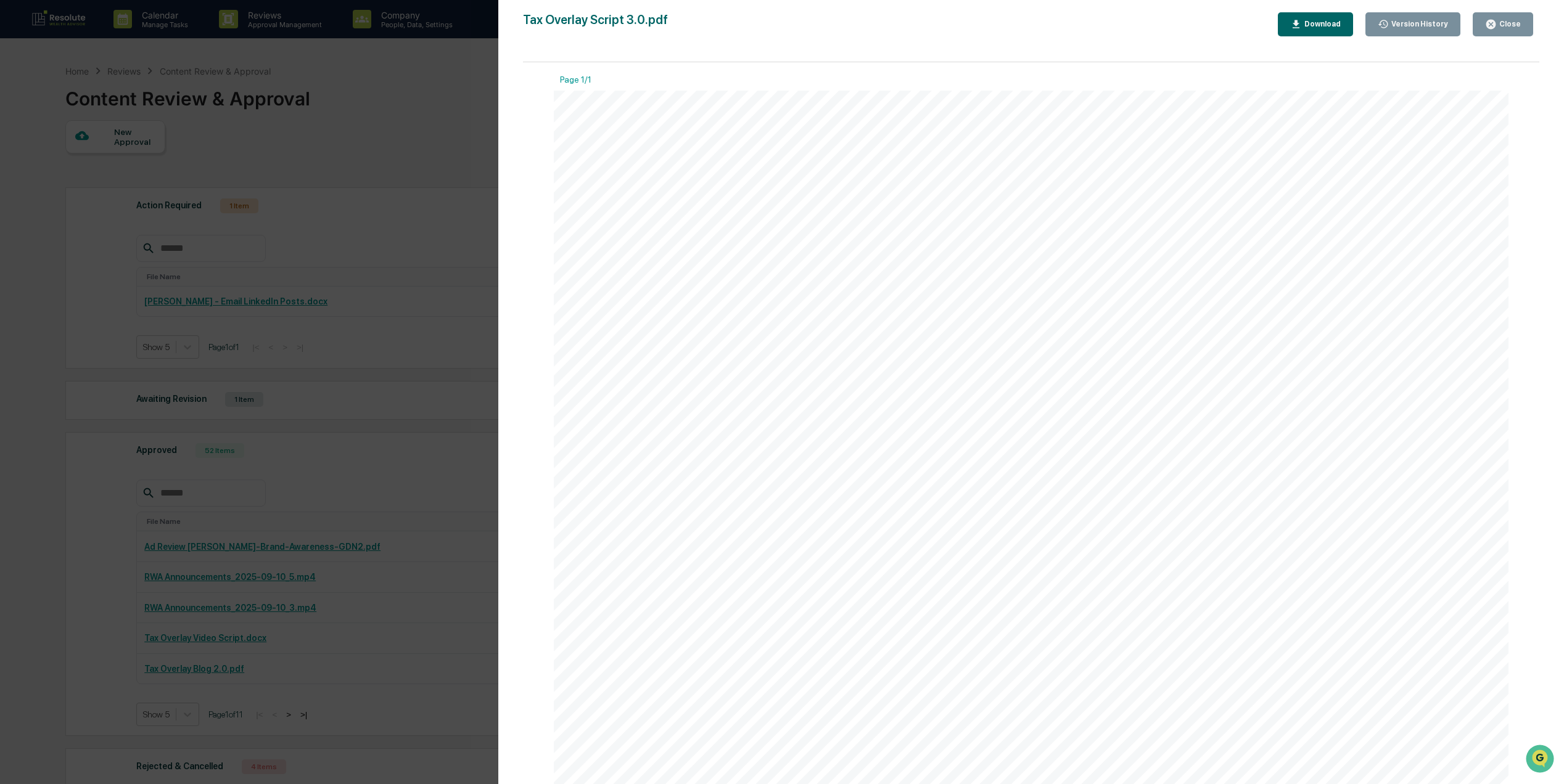
click at [1513, 16] on button "Close" at bounding box center [1503, 24] width 61 height 24
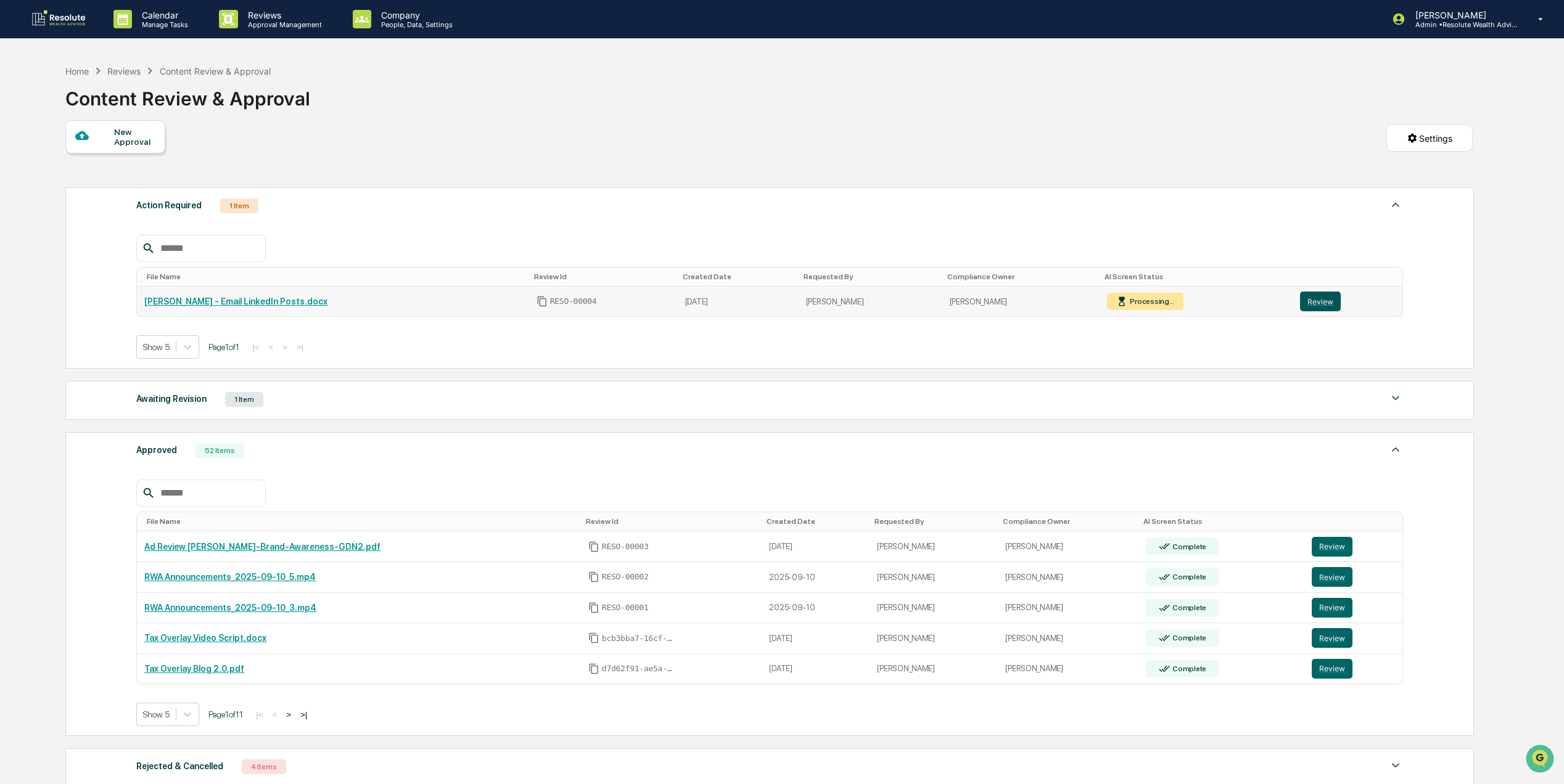
click at [1313, 303] on button "Review" at bounding box center [1320, 301] width 40 height 19
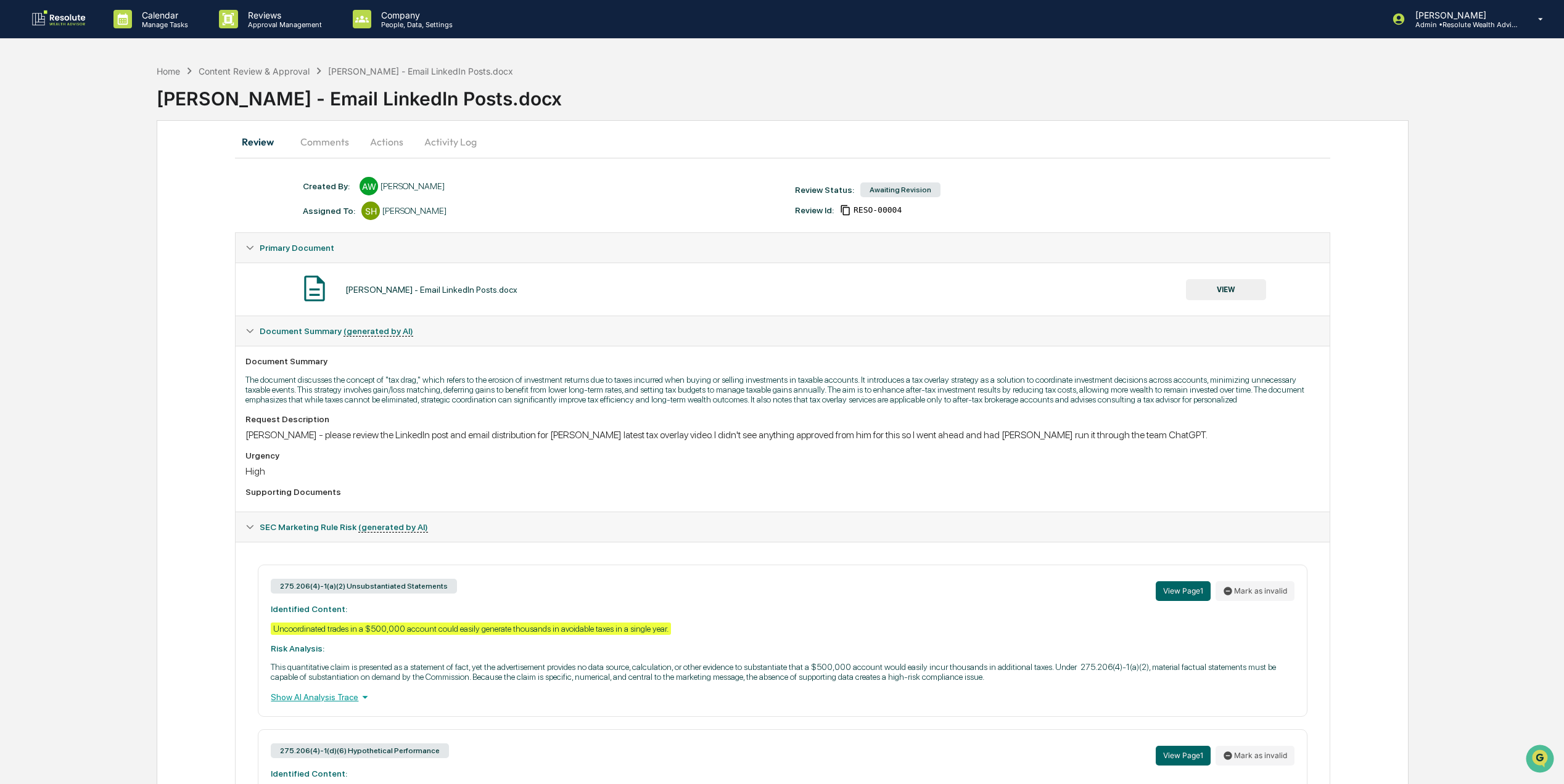
click at [386, 139] on button "Actions" at bounding box center [386, 141] width 56 height 30
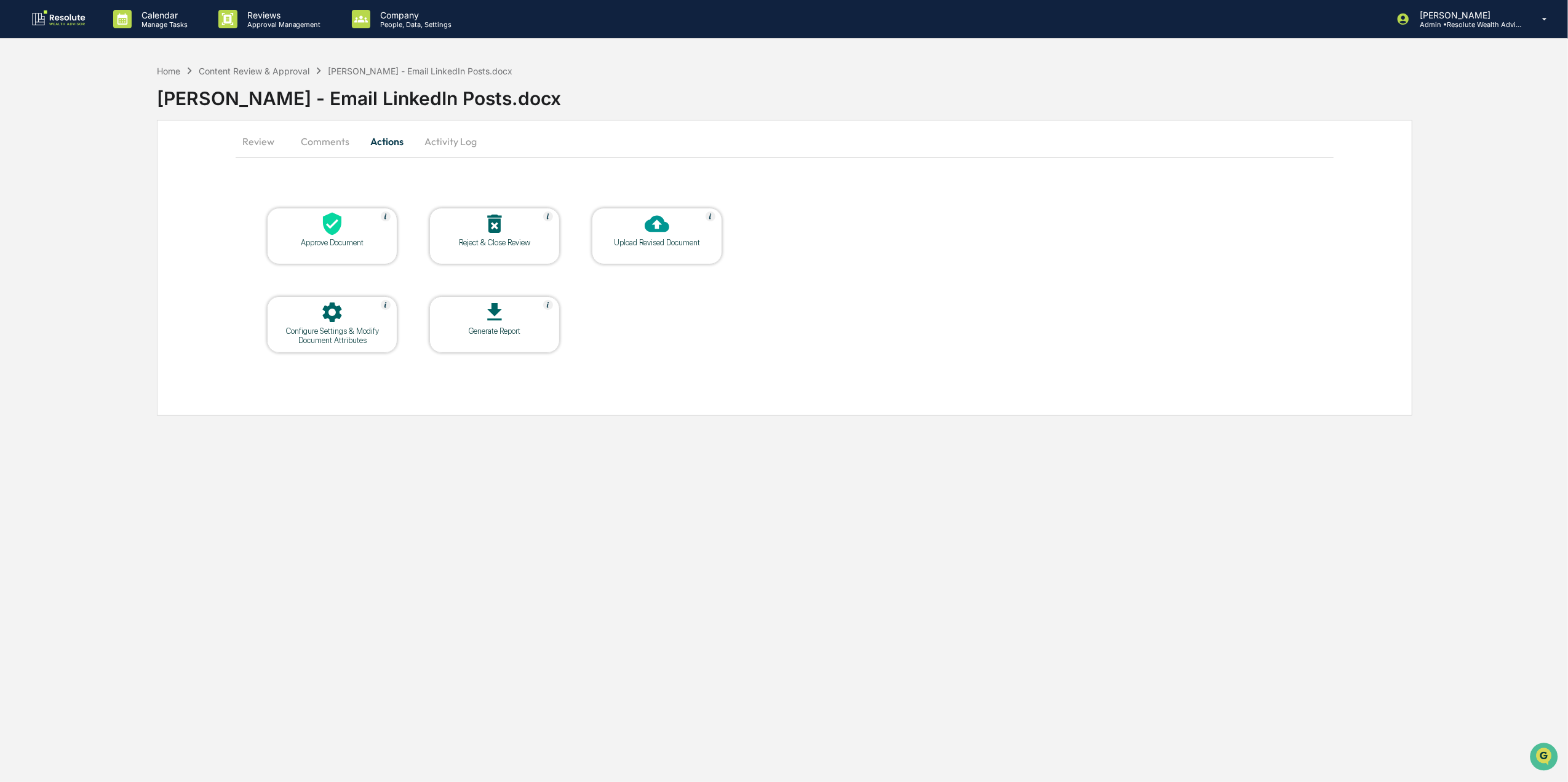
click at [638, 246] on div "Upload Revised Document" at bounding box center [657, 243] width 111 height 9
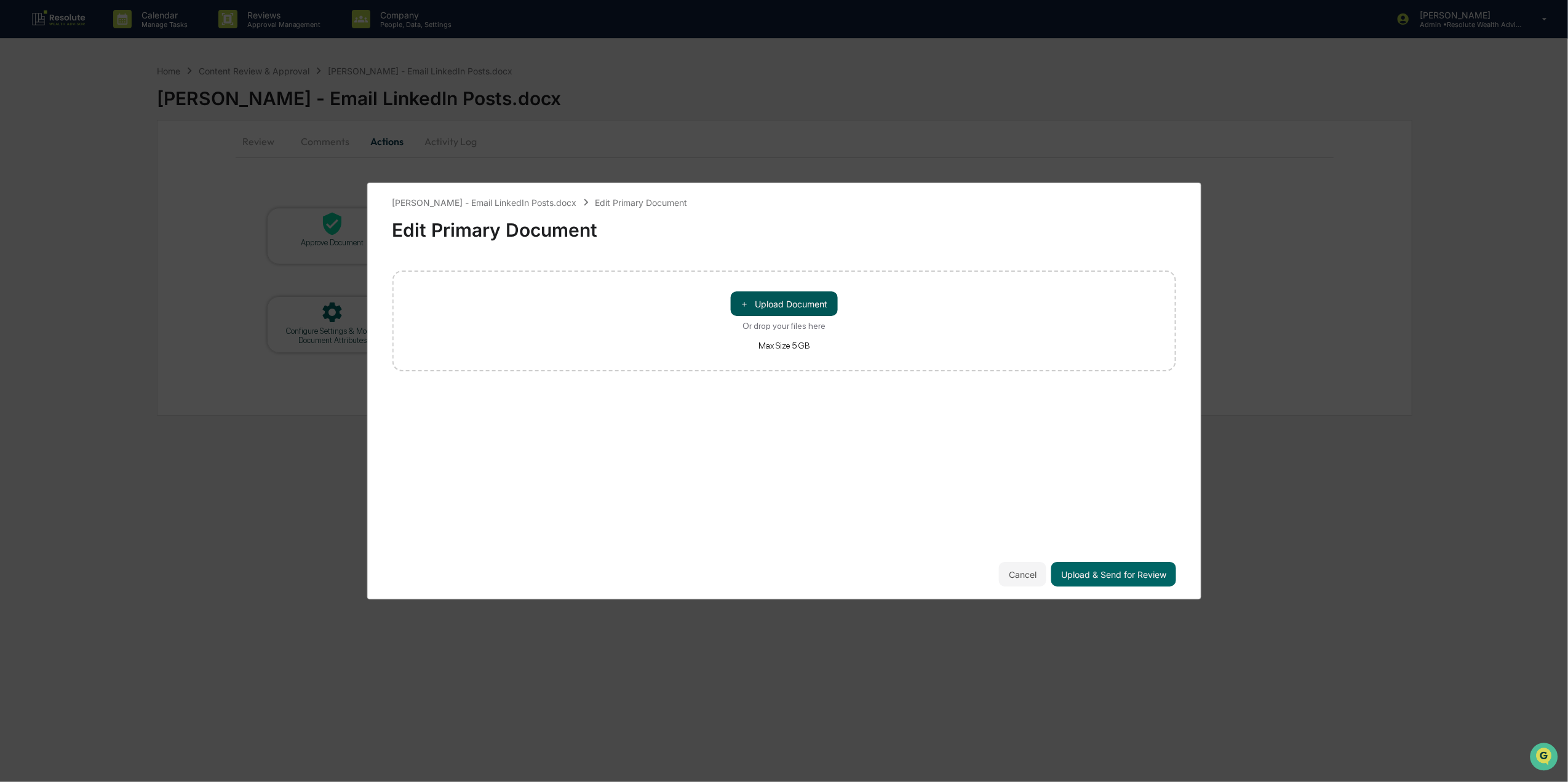
click at [810, 296] on button "＋ Upload Document" at bounding box center [784, 304] width 107 height 24
click at [1011, 575] on button "Cancel" at bounding box center [1023, 575] width 48 height 24
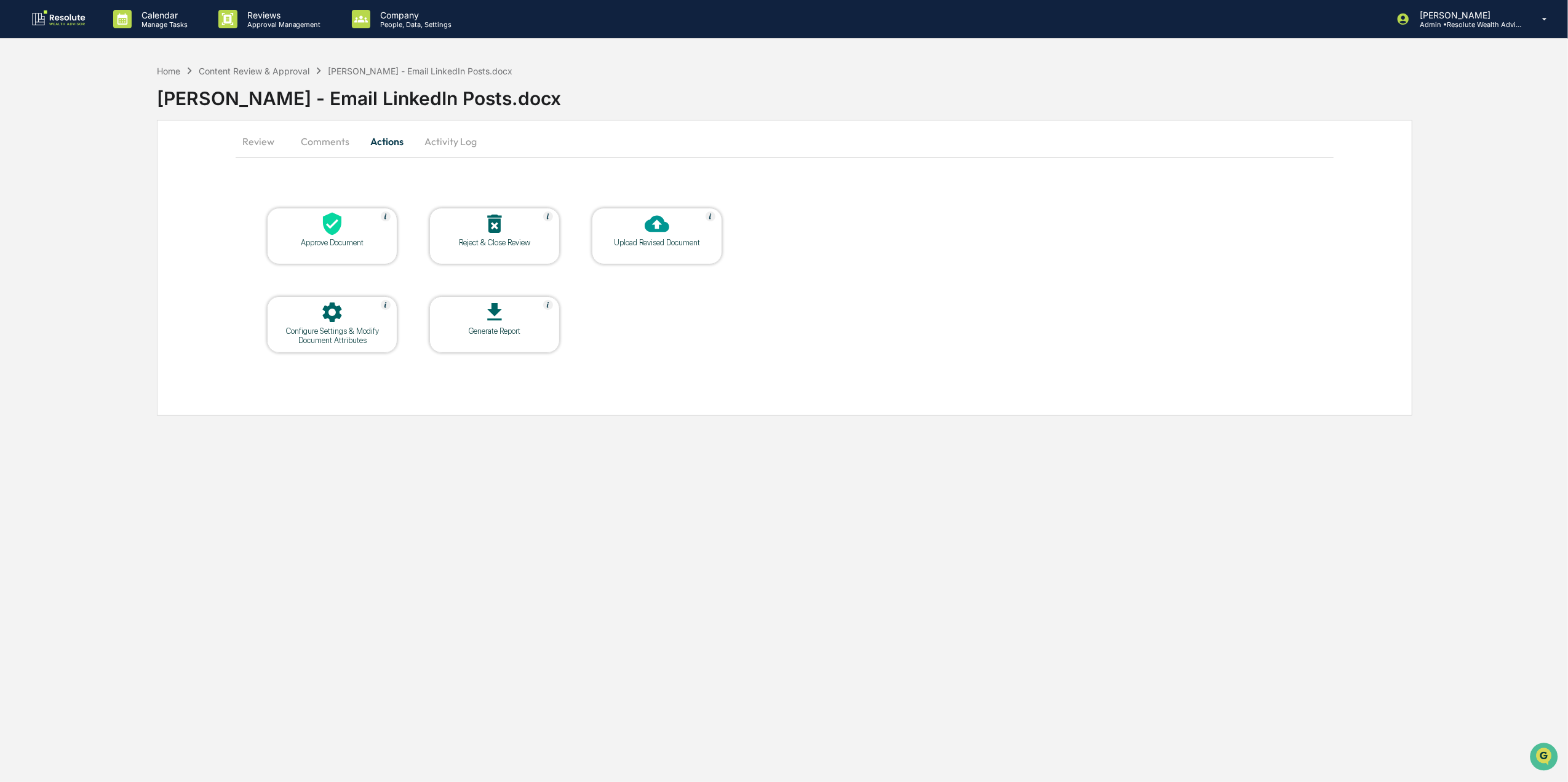
click at [444, 141] on button "Activity Log" at bounding box center [451, 141] width 72 height 30
